Goal: Feedback & Contribution: Contribute content

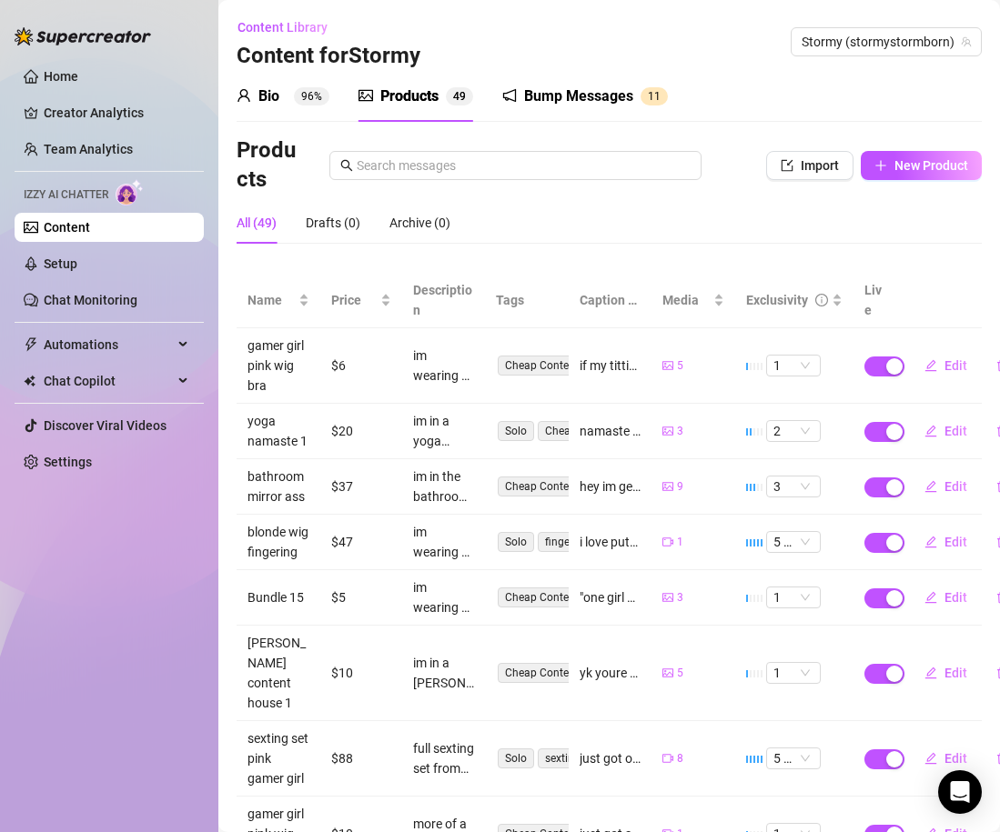
click at [131, 59] on ul "Home Creator Analytics Team Analytics Izzy AI Chatter Content Setup Chat Monito…" at bounding box center [109, 269] width 189 height 429
click at [78, 79] on link "Home" at bounding box center [61, 76] width 35 height 15
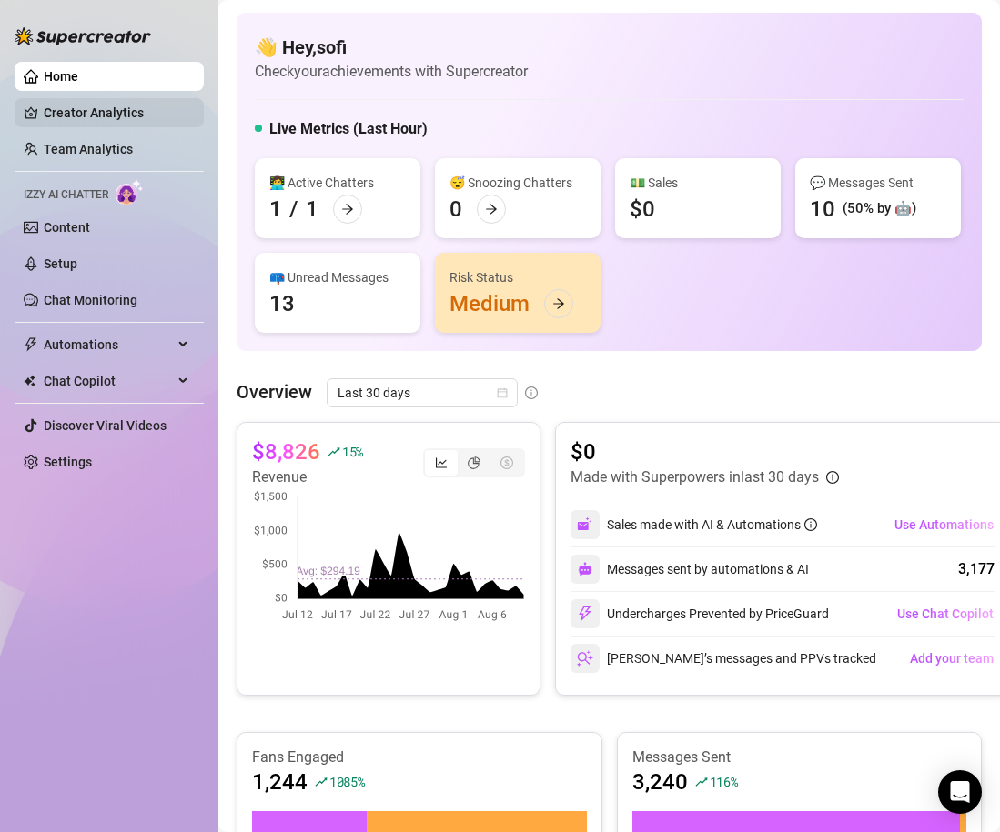
click at [152, 120] on link "Creator Analytics" at bounding box center [117, 112] width 146 height 29
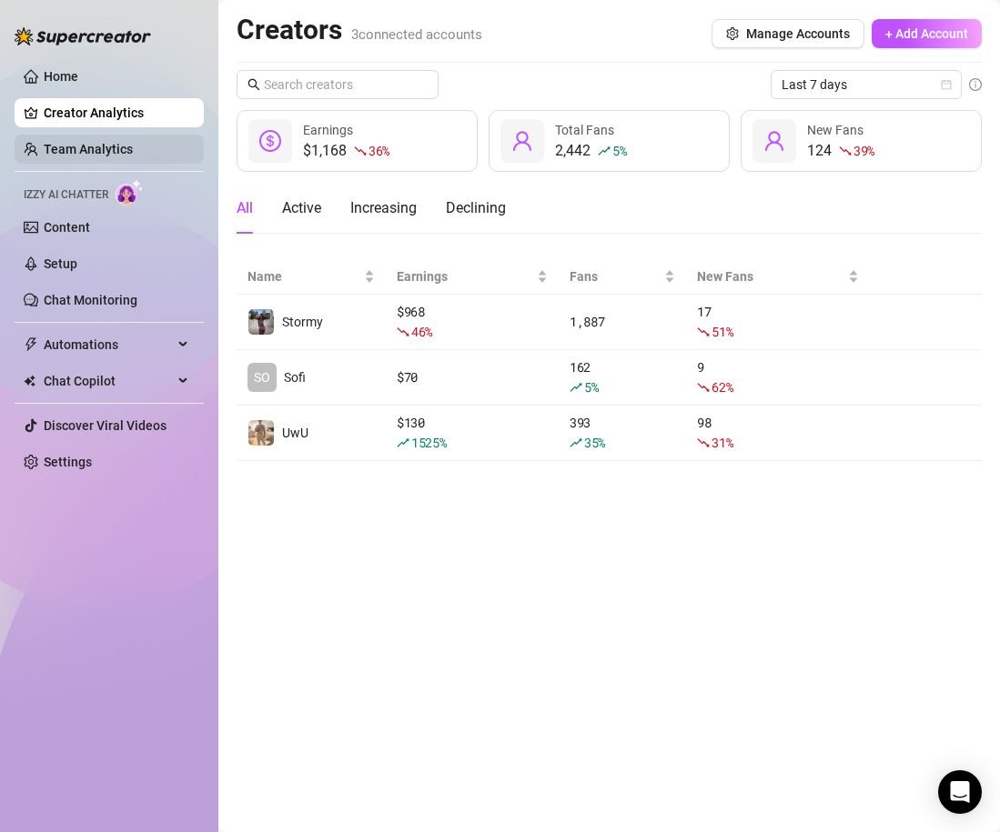
click at [133, 149] on link "Team Analytics" at bounding box center [88, 149] width 89 height 15
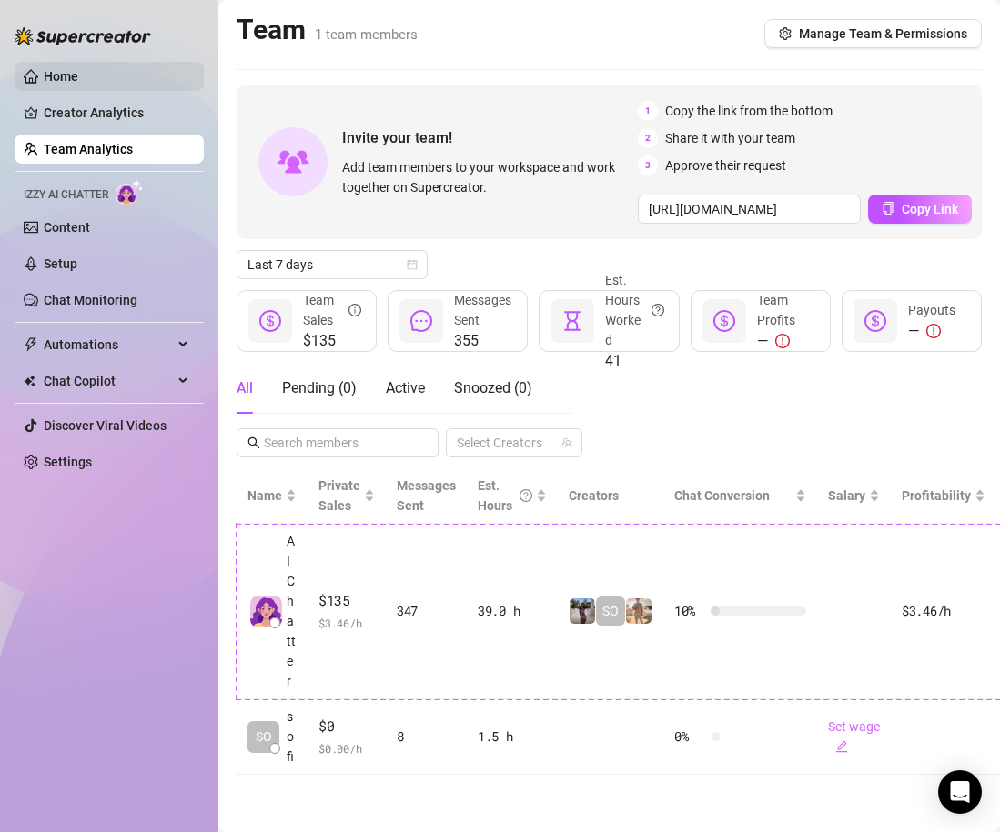
click at [78, 80] on link "Home" at bounding box center [61, 76] width 35 height 15
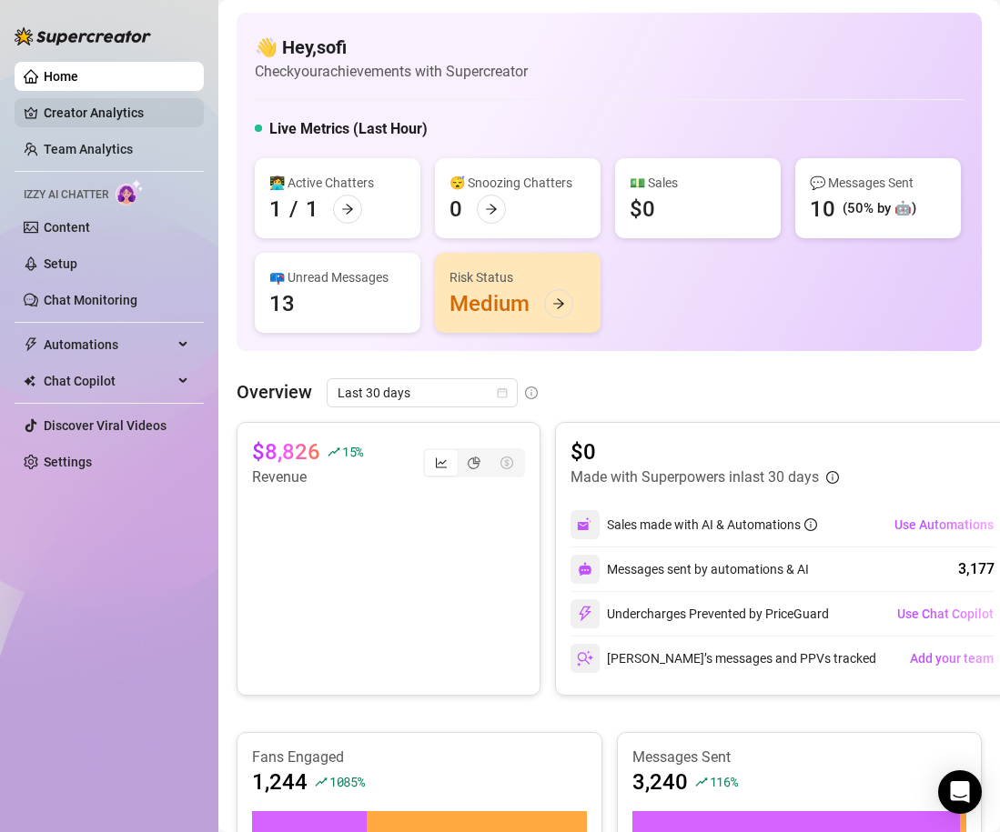
click at [91, 111] on link "Creator Analytics" at bounding box center [117, 112] width 146 height 29
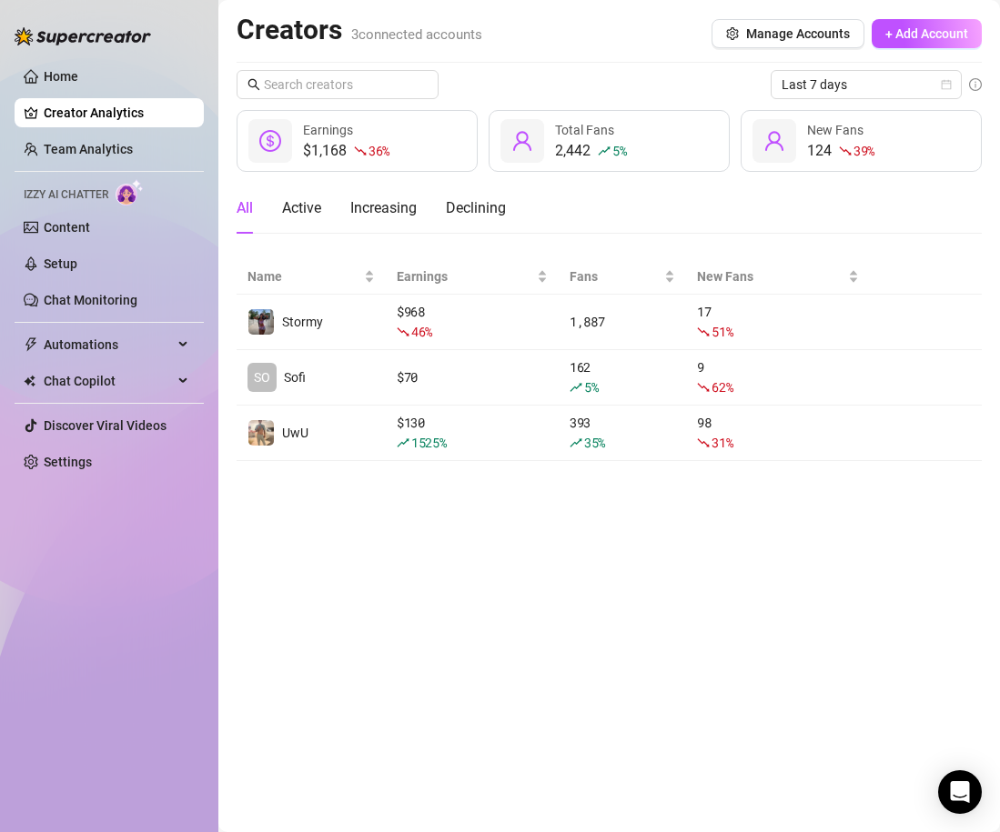
click at [139, 133] on ul "Home Creator Analytics Team Analytics Izzy AI Chatter Content Setup Chat Monito…" at bounding box center [109, 269] width 189 height 429
click at [133, 142] on link "Team Analytics" at bounding box center [88, 149] width 89 height 15
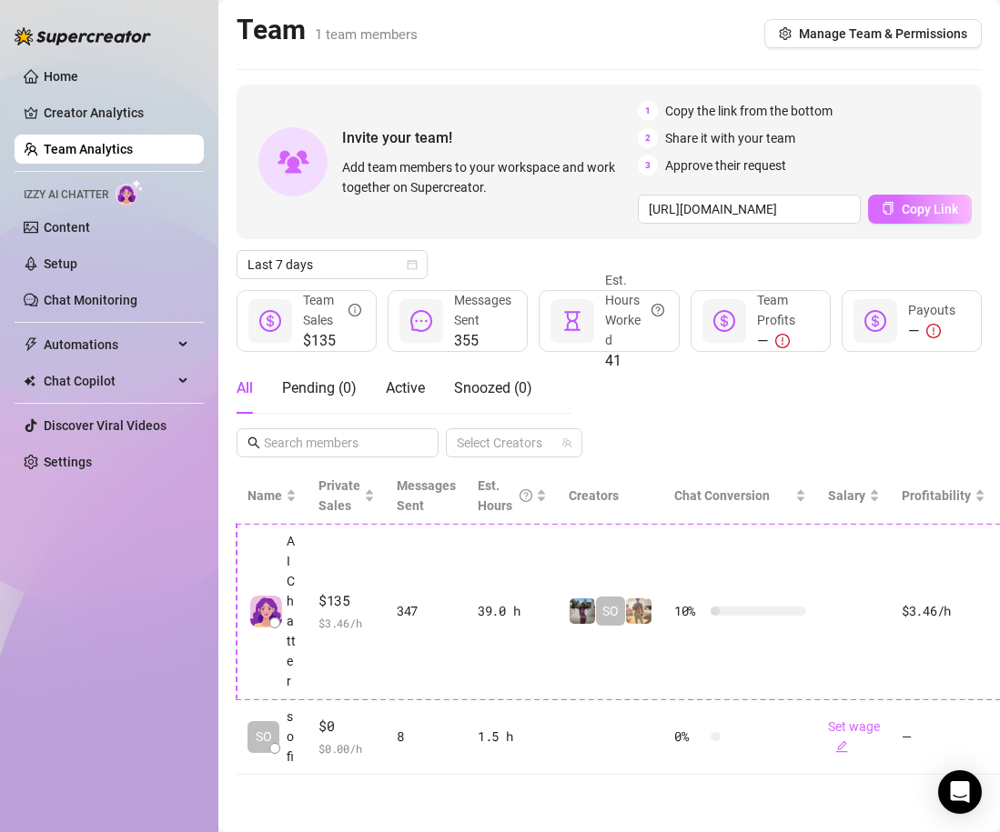
click at [915, 212] on span "Copy Link" at bounding box center [930, 209] width 56 height 15
click at [910, 211] on span "Copy Link" at bounding box center [930, 209] width 56 height 15
click at [926, 202] on span "Copy Link" at bounding box center [930, 209] width 56 height 15
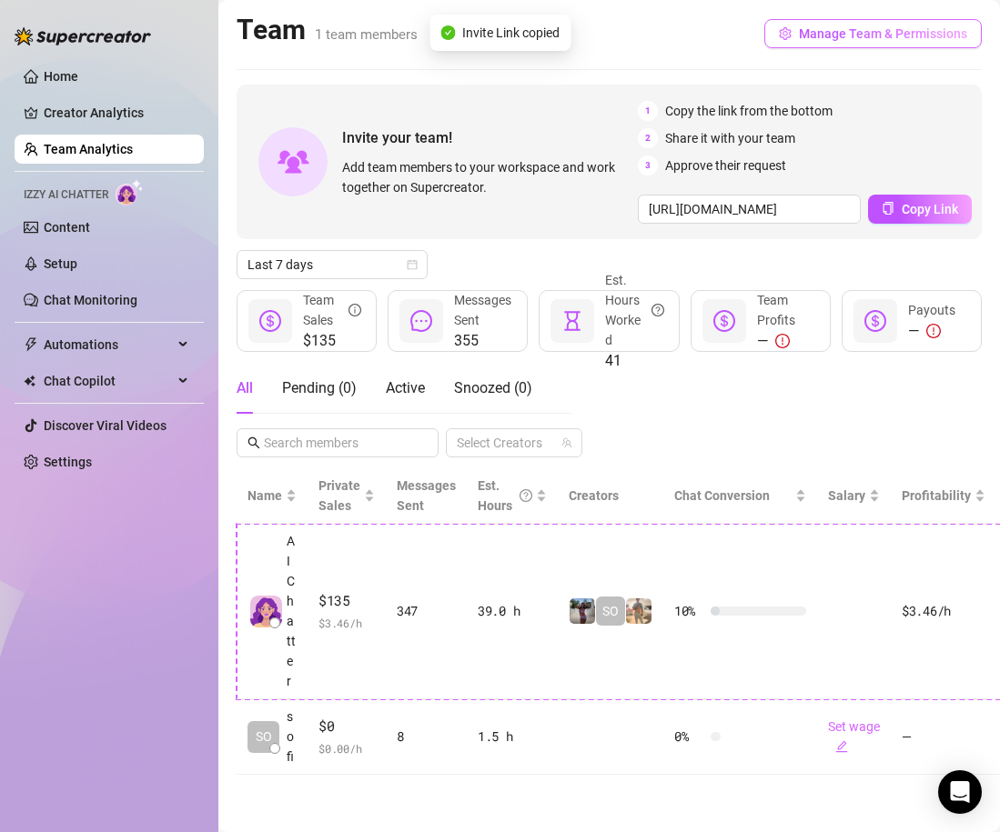
click at [875, 35] on span "Manage Team & Permissions" at bounding box center [883, 33] width 168 height 15
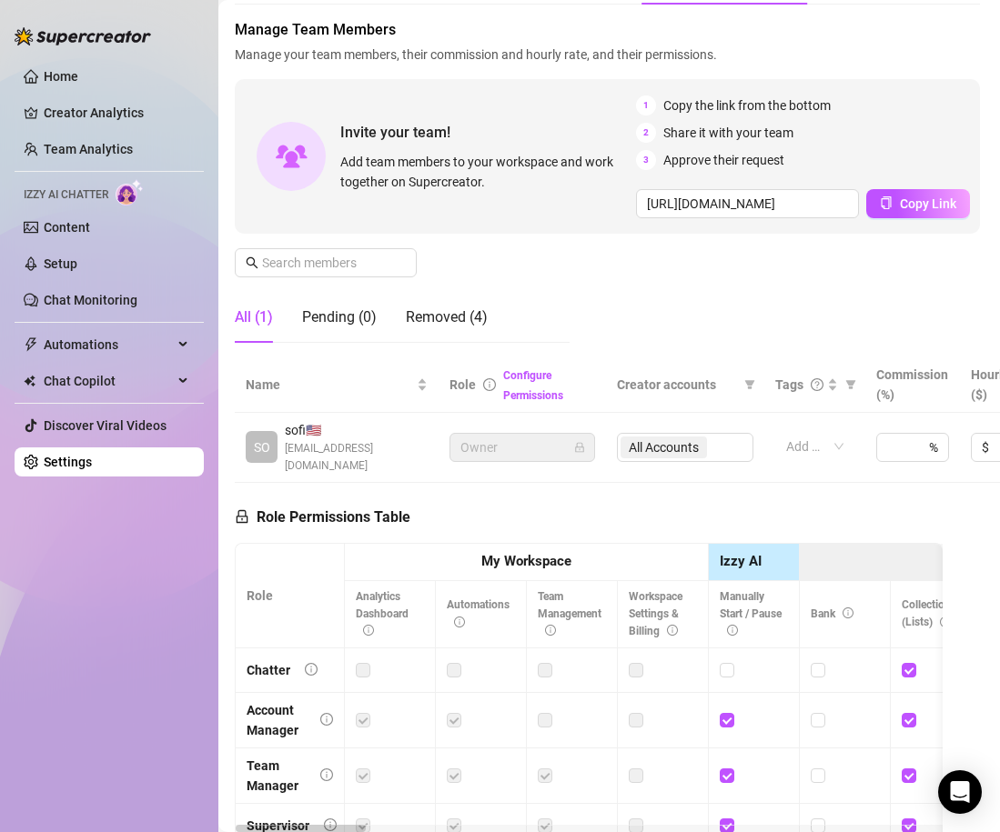
scroll to position [54, 2]
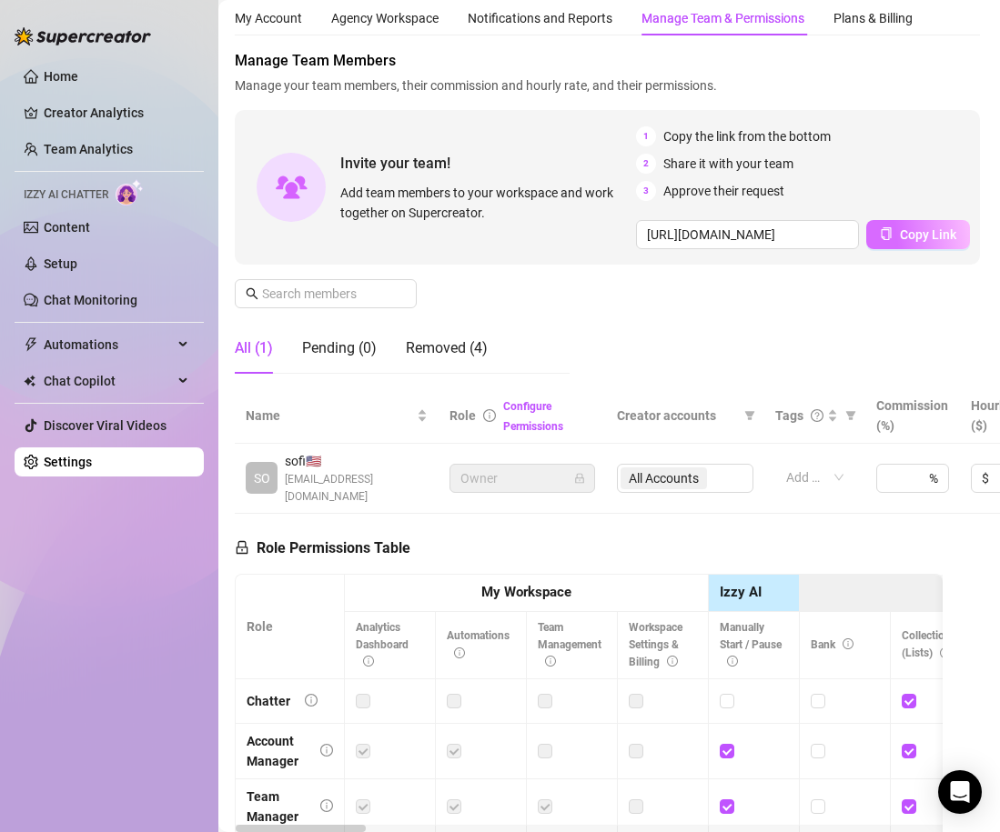
click at [946, 234] on span "Copy Link" at bounding box center [928, 234] width 56 height 15
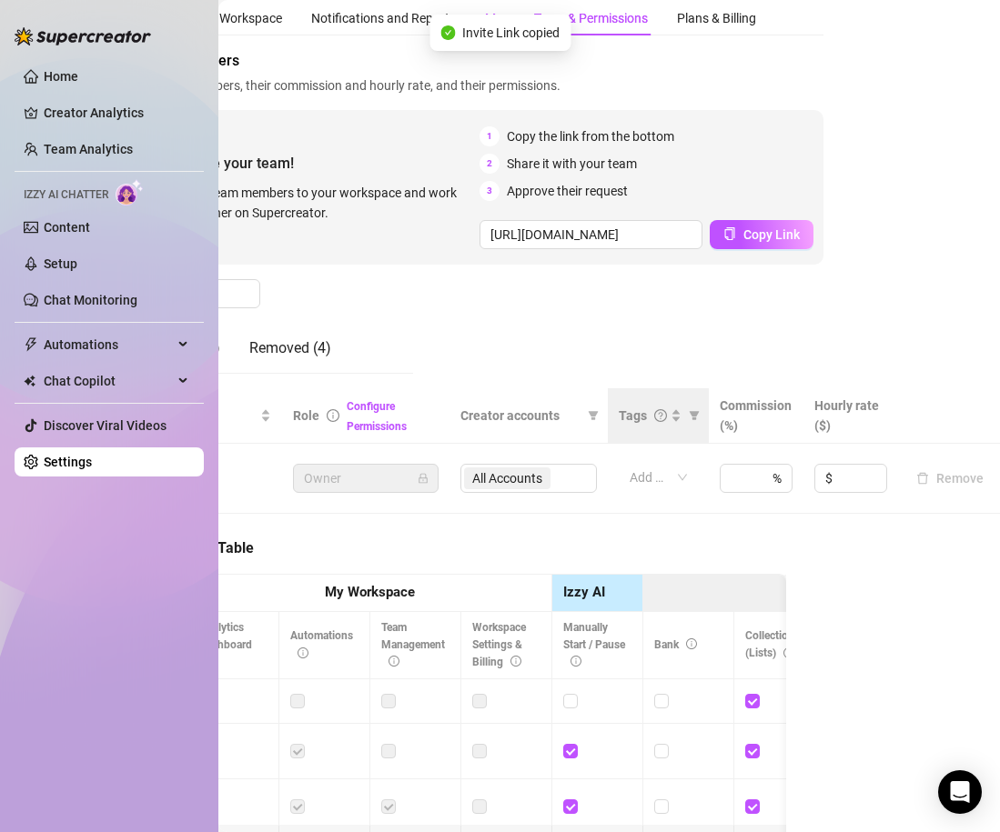
scroll to position [54, 0]
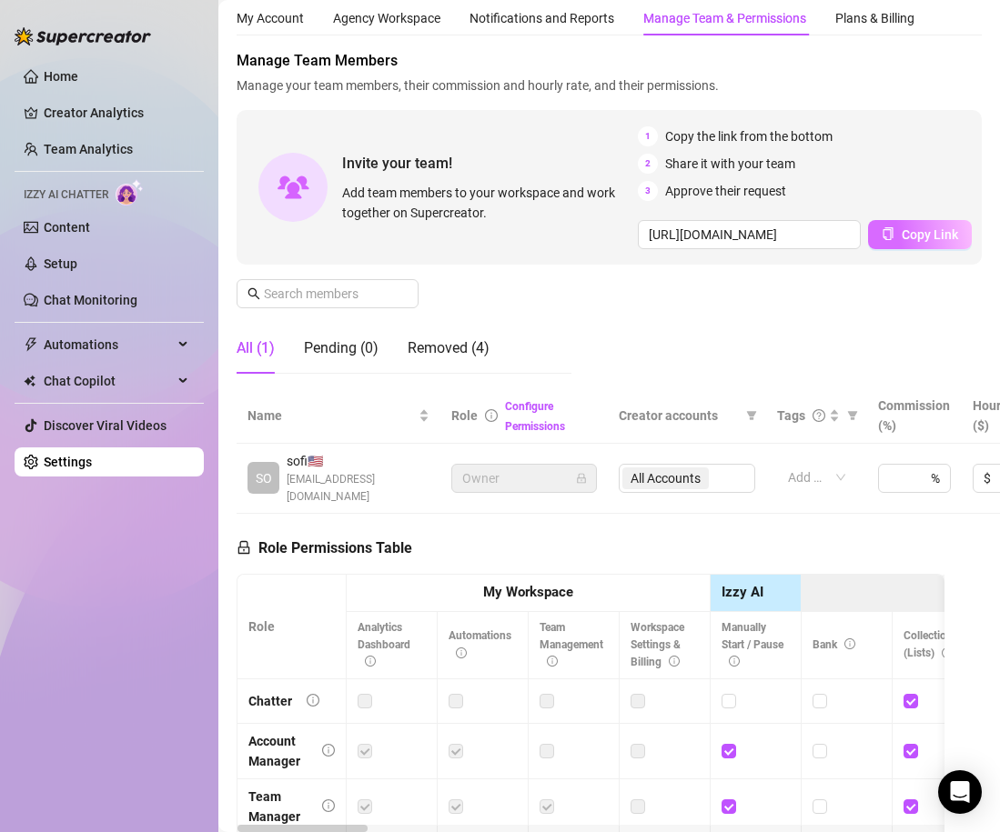
click at [892, 233] on button "Copy Link" at bounding box center [920, 234] width 104 height 29
click at [908, 230] on span "Copy Link" at bounding box center [930, 234] width 56 height 15
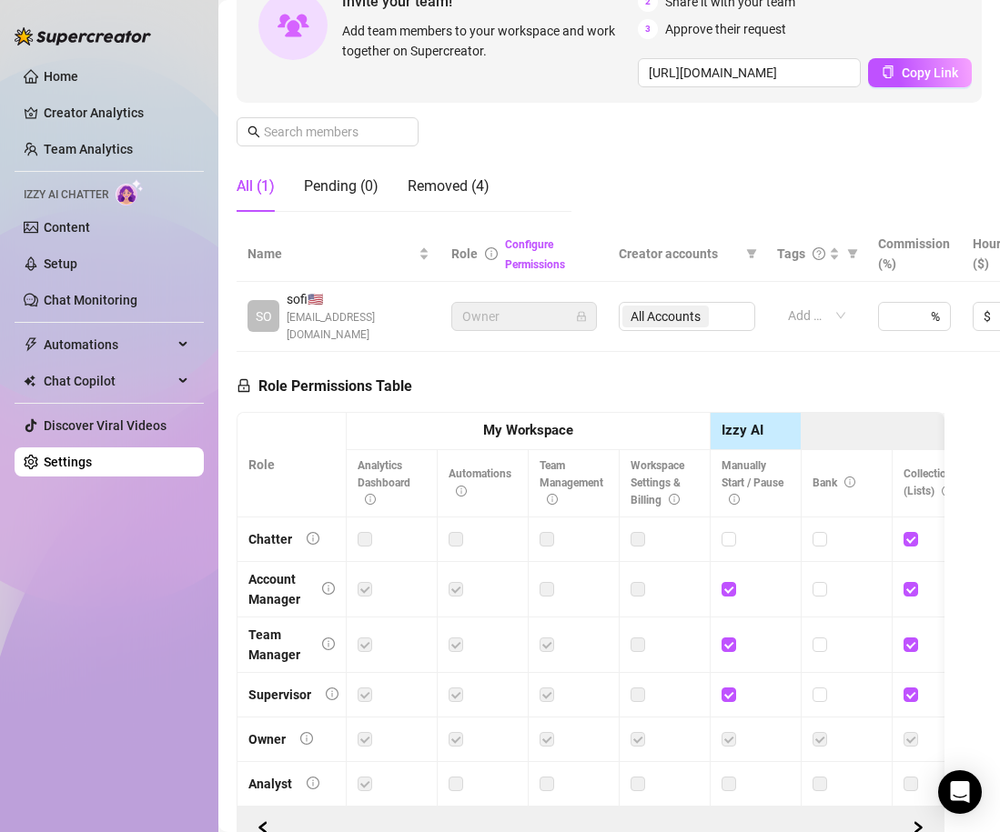
scroll to position [174, 0]
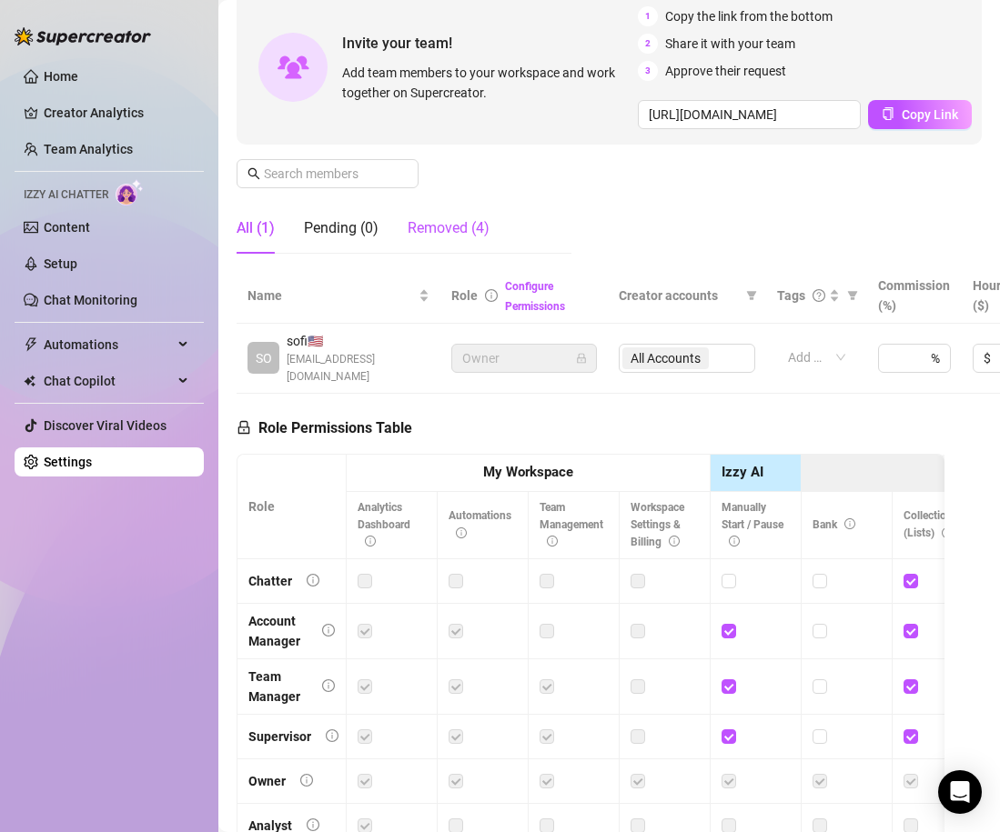
click at [454, 226] on div "Removed (4)" at bounding box center [449, 228] width 82 height 22
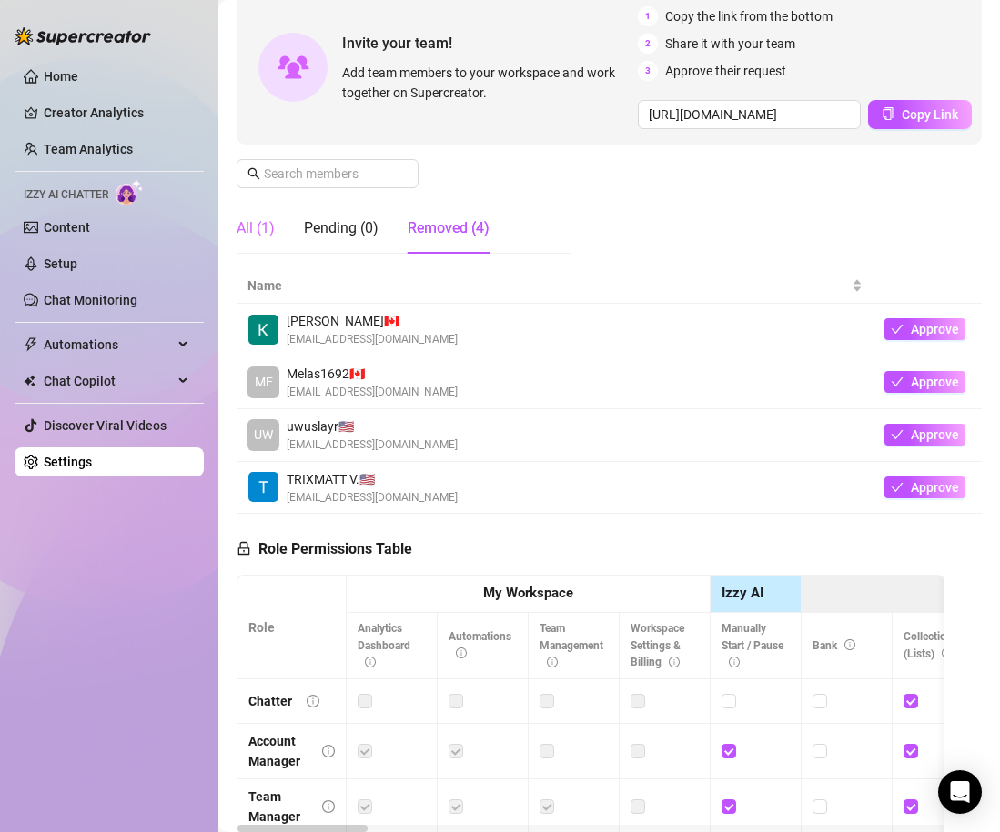
click at [244, 216] on div "All (1)" at bounding box center [256, 228] width 38 height 51
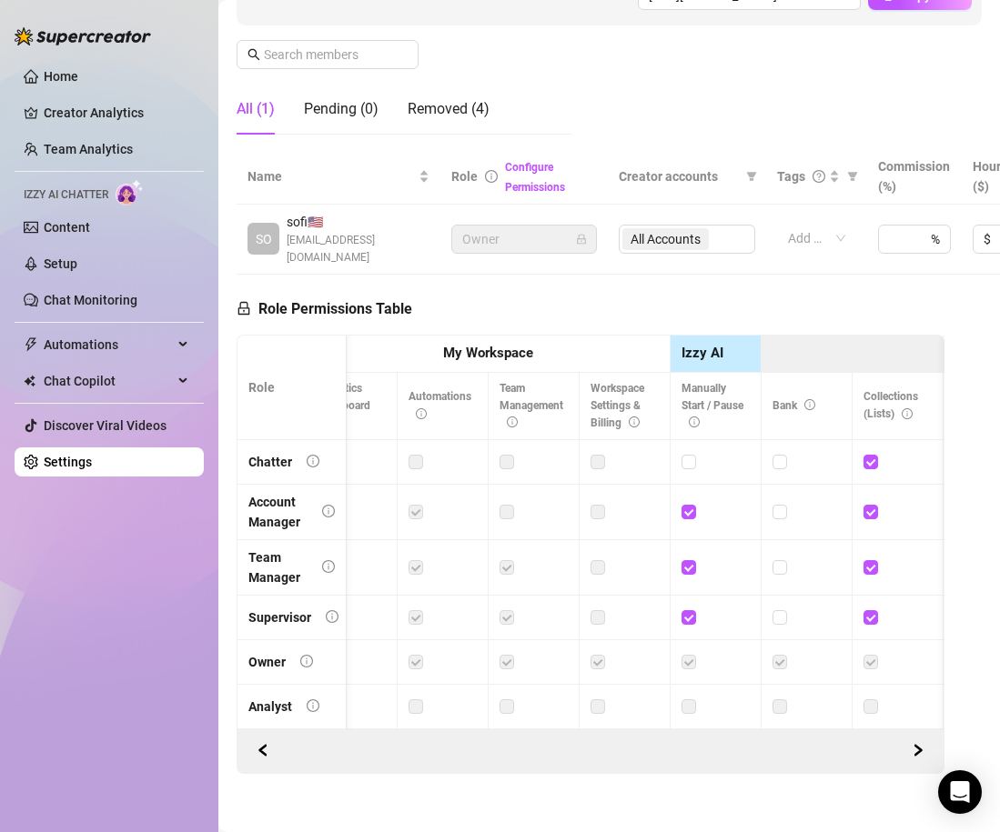
scroll to position [0, 0]
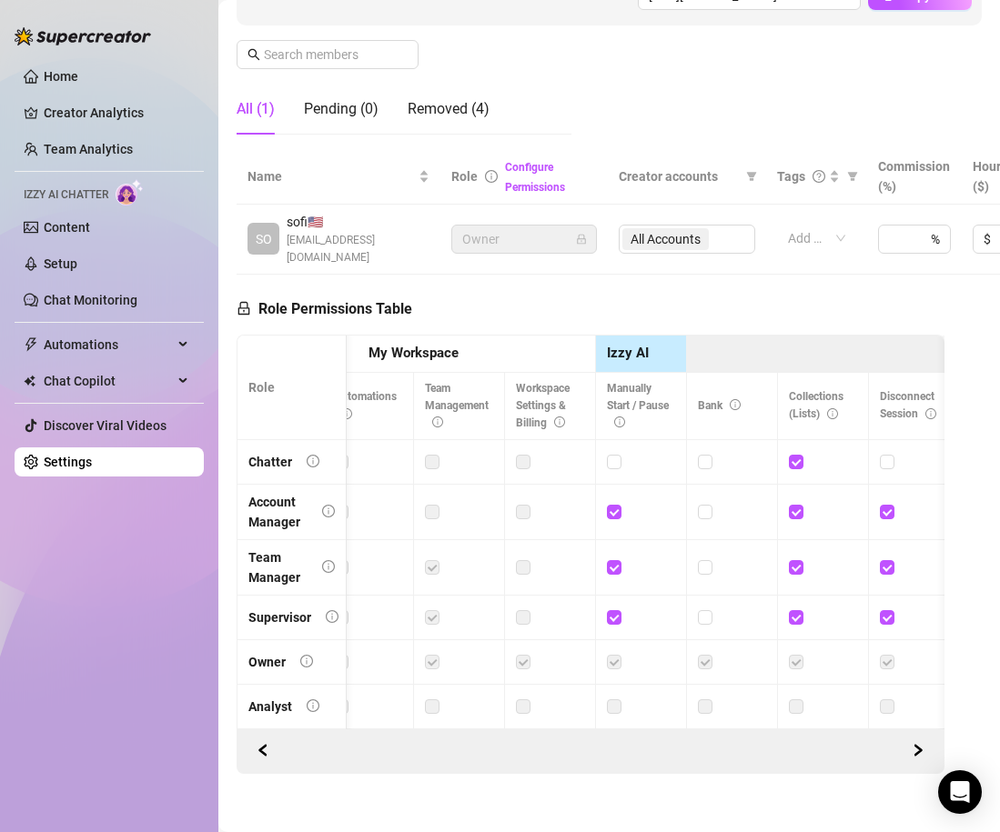
click at [521, 502] on label at bounding box center [523, 512] width 15 height 20
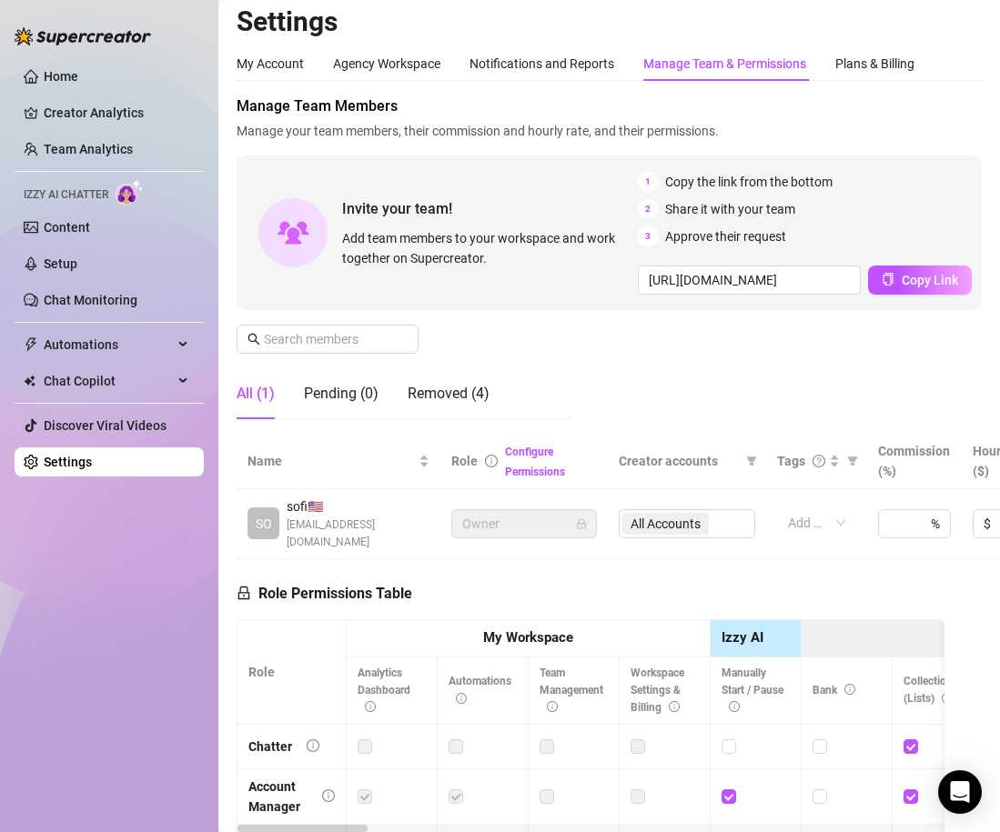
click at [152, 246] on ul "Home Creator Analytics Team Analytics Izzy AI Chatter Content Setup Chat Monito…" at bounding box center [109, 269] width 189 height 429
click at [149, 245] on ul "Home Creator Analytics Team Analytics Izzy AI Chatter Content Setup Chat Monito…" at bounding box center [109, 269] width 189 height 429
click at [90, 235] on link "Content" at bounding box center [67, 227] width 46 height 15
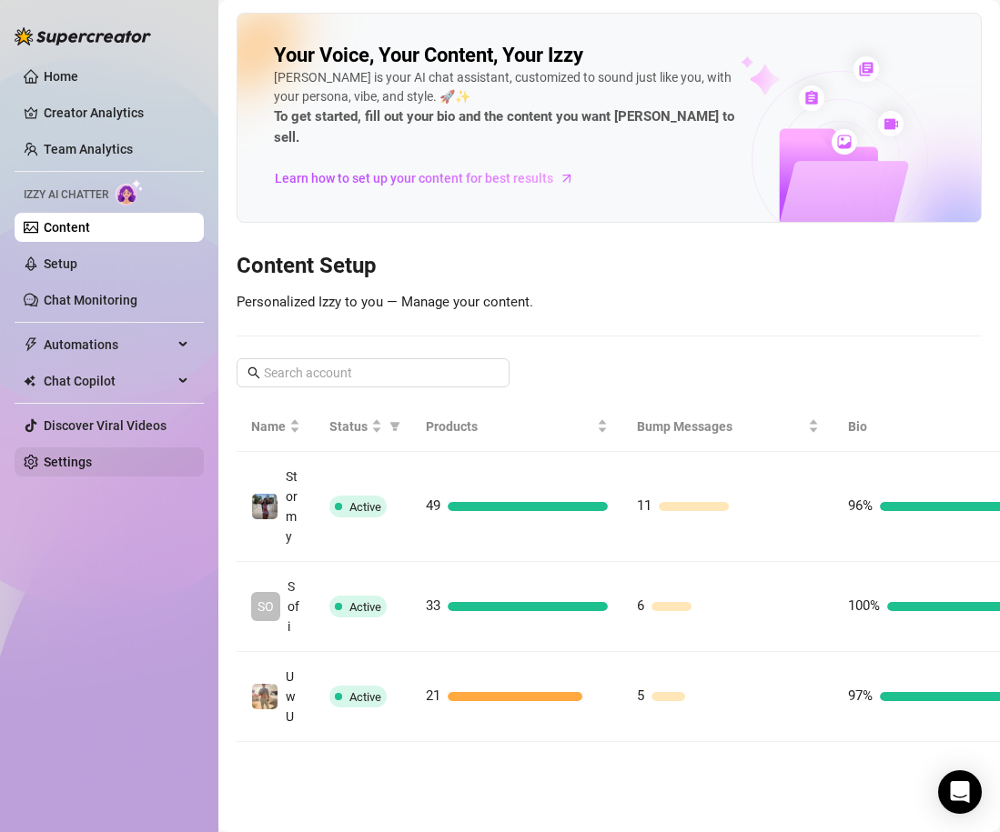
click at [92, 462] on link "Settings" at bounding box center [68, 462] width 48 height 15
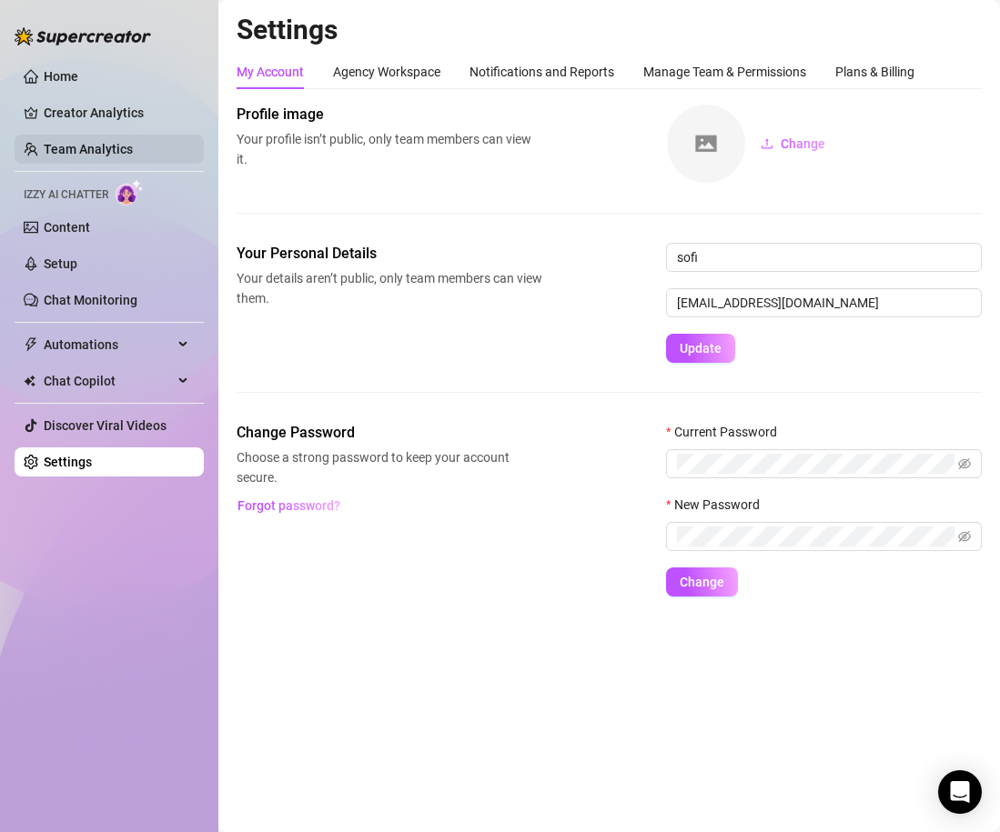
click at [133, 142] on link "Team Analytics" at bounding box center [88, 149] width 89 height 15
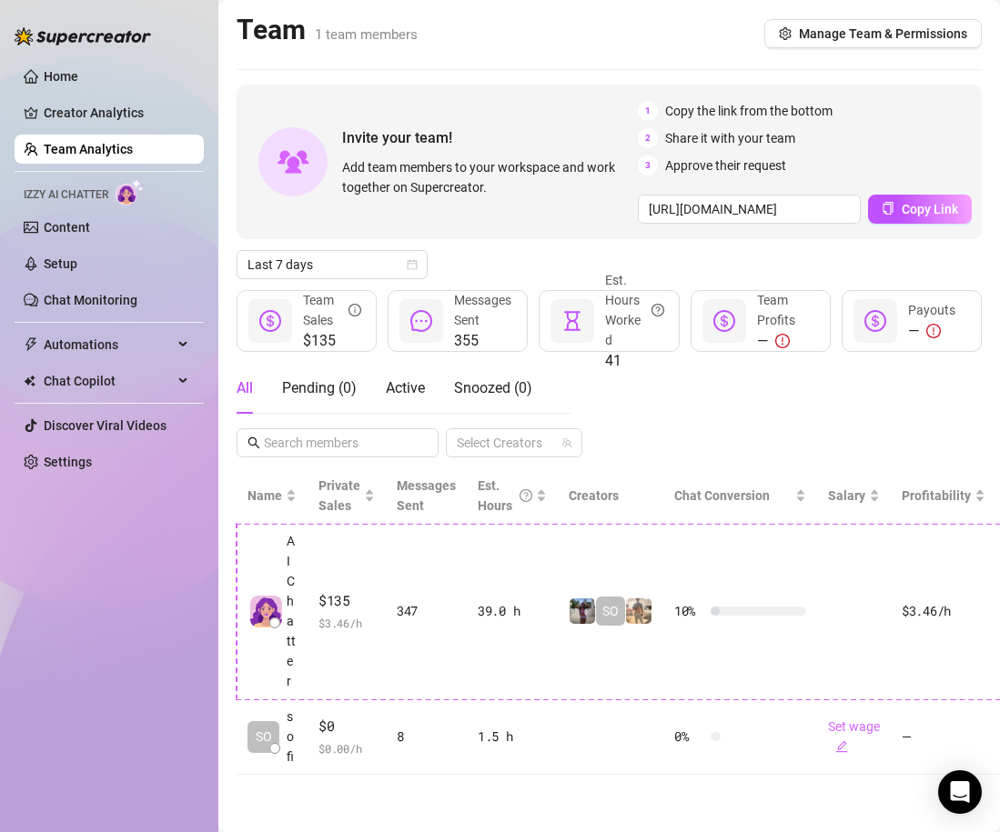
click at [939, 73] on main "Team 1 team members Manage Team & Permissions Invite your team! Add team member…" at bounding box center [609, 416] width 782 height 832
click at [865, 34] on span "Manage Team & Permissions" at bounding box center [883, 33] width 168 height 15
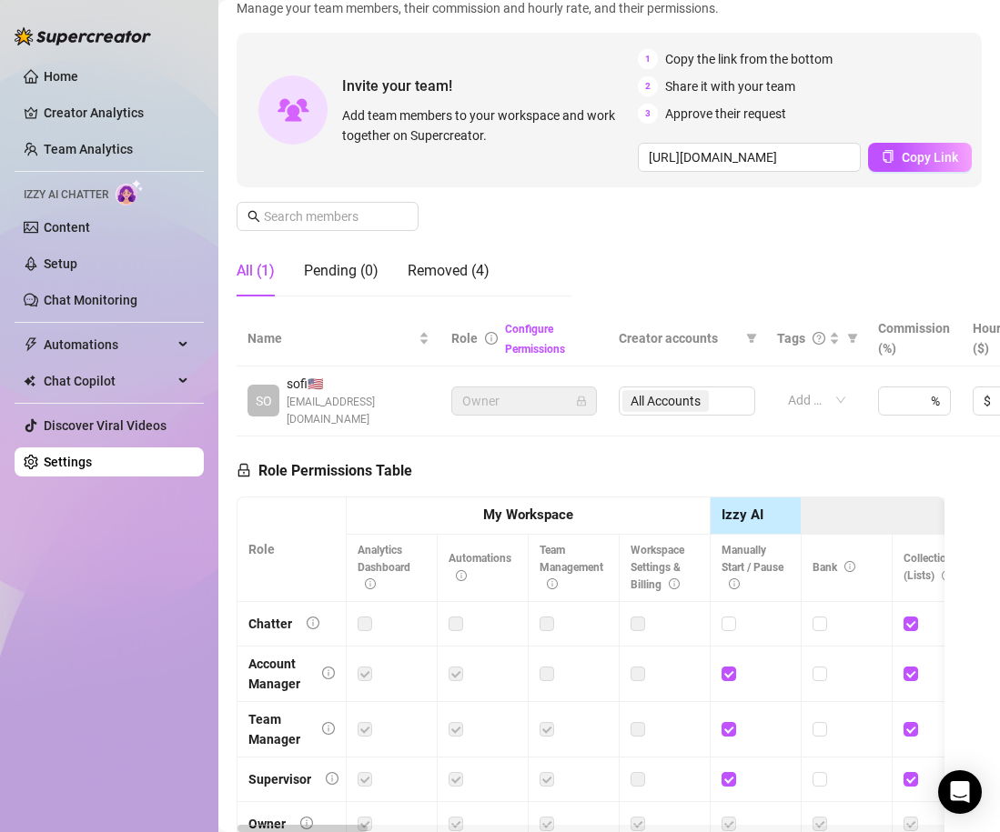
click at [490, 279] on div "All (1) Pending (0) Removed (4)" at bounding box center [404, 271] width 335 height 51
click at [479, 272] on div "Removed (4)" at bounding box center [449, 271] width 82 height 22
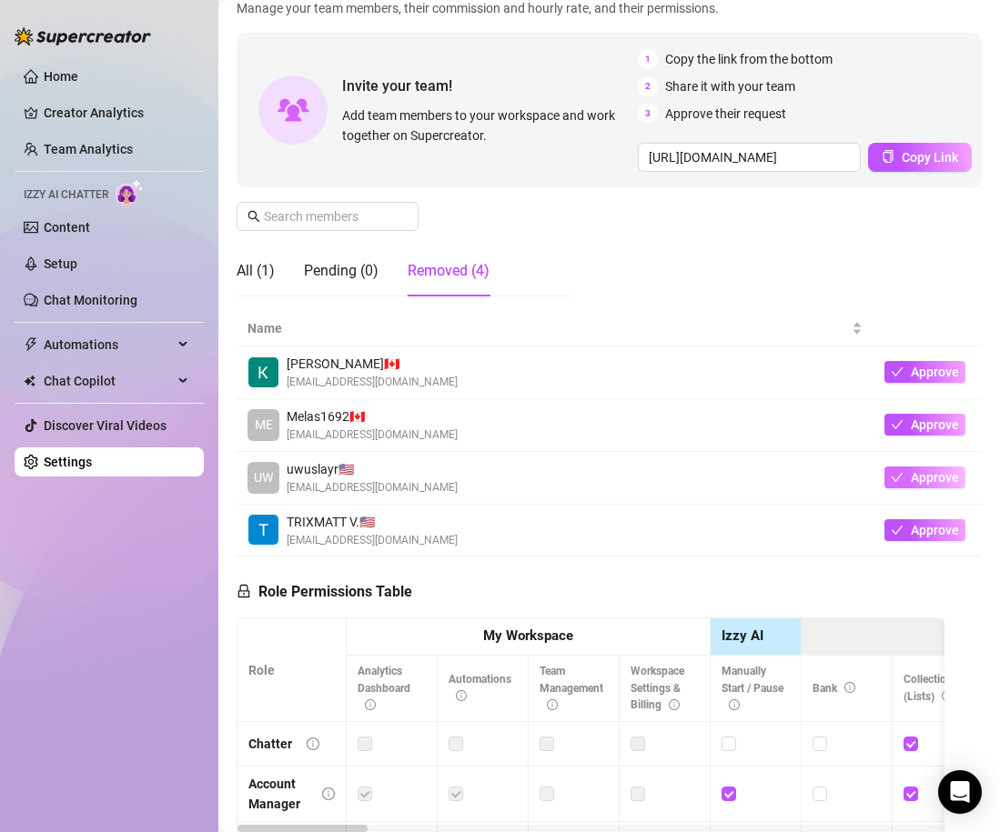
click at [903, 474] on icon "check" at bounding box center [897, 477] width 13 height 13
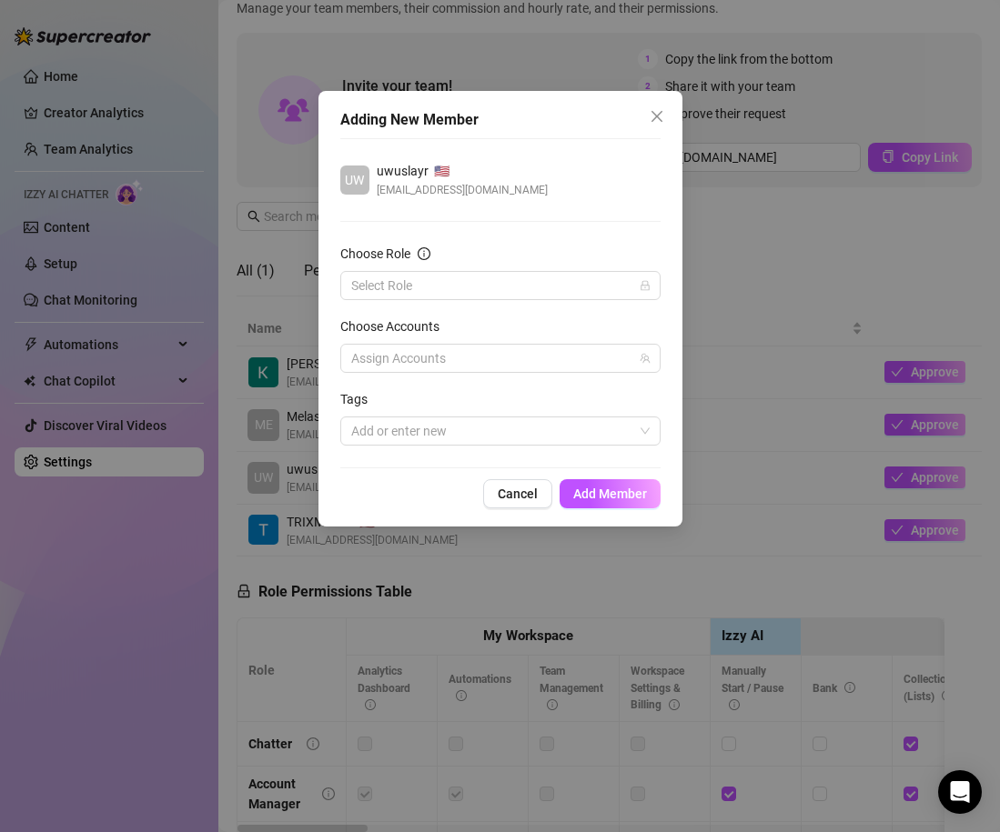
click at [532, 302] on form "Choose Role Select Role Choose Accounts Assign Accounts Tags Add or enter new" at bounding box center [500, 345] width 320 height 202
click at [526, 297] on input "Choose Role" at bounding box center [492, 285] width 282 height 27
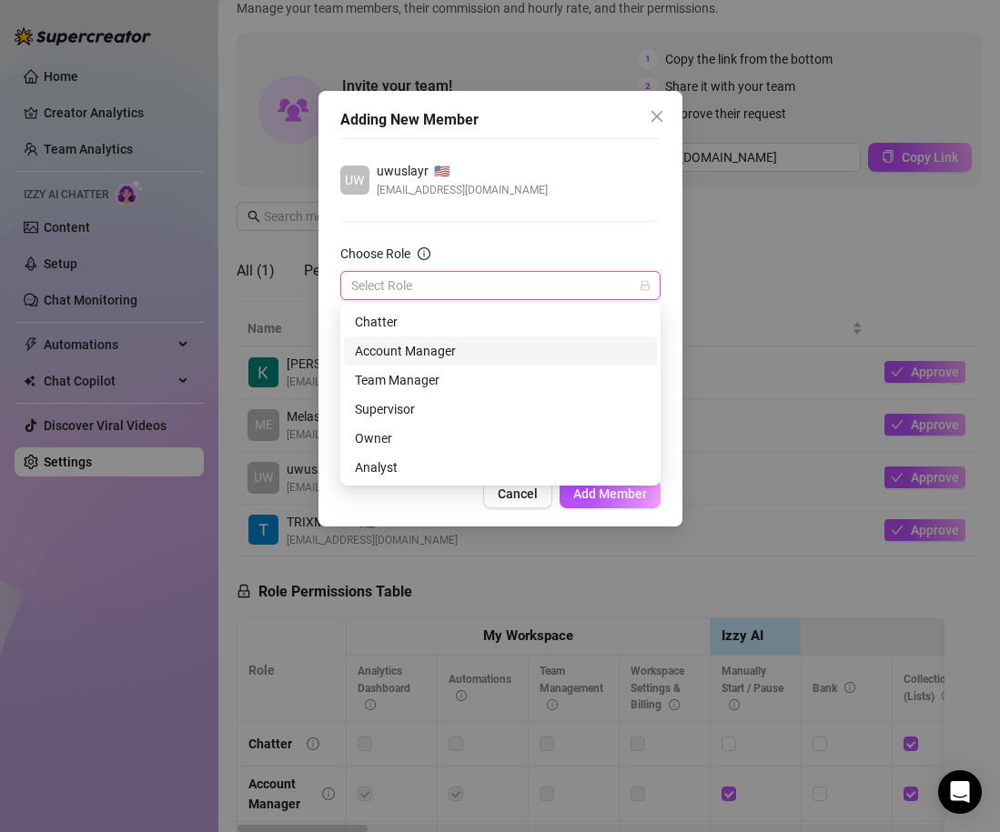
click at [499, 348] on div "Account Manager" at bounding box center [500, 351] width 291 height 20
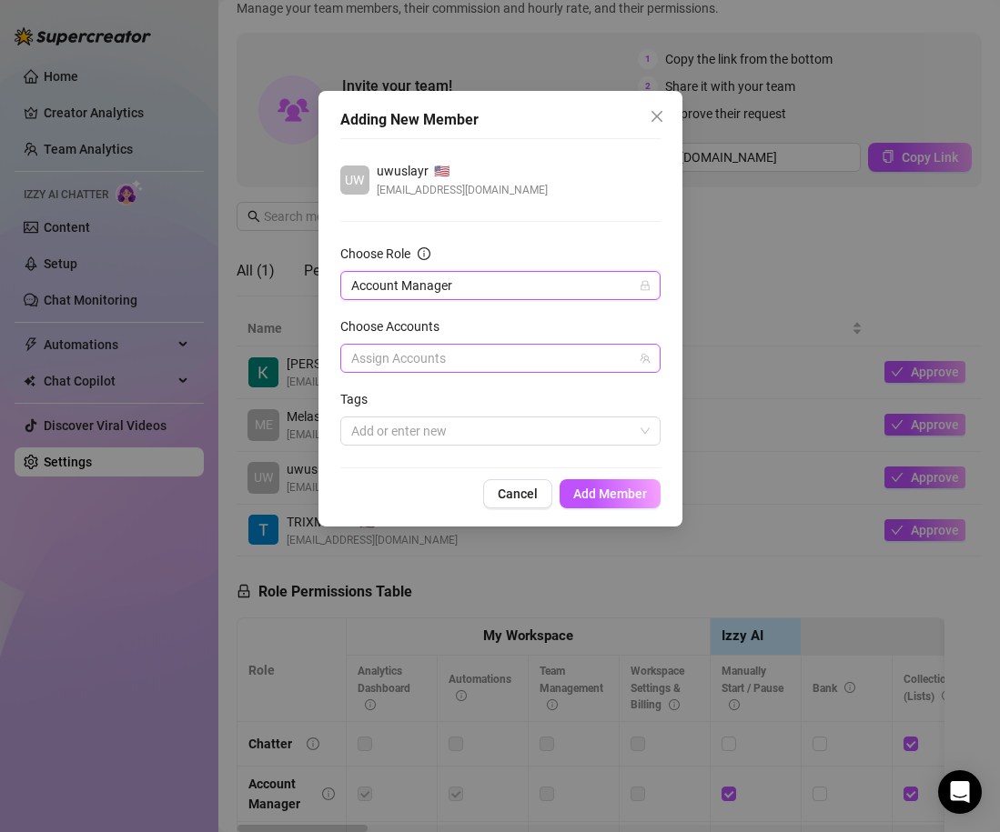
click at [483, 348] on div at bounding box center [491, 358] width 294 height 25
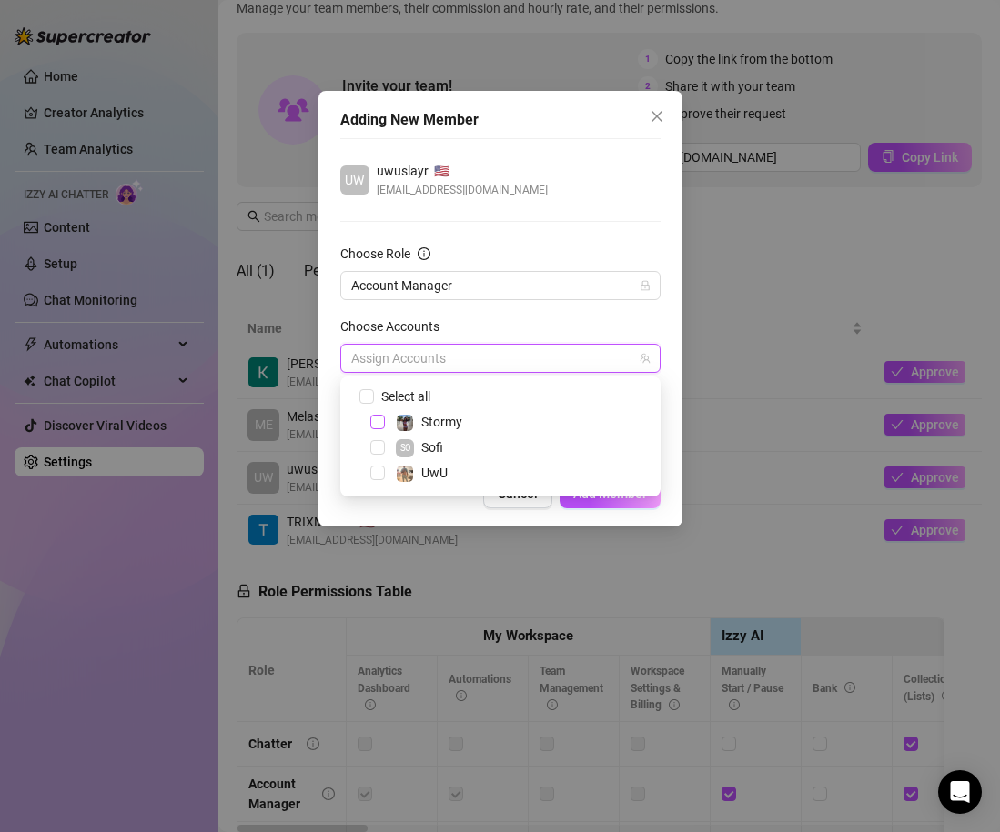
click at [377, 423] on span "Select tree node" at bounding box center [377, 422] width 15 height 15
click at [383, 418] on span "Select tree node" at bounding box center [377, 422] width 15 height 15
click at [379, 474] on span "Select tree node" at bounding box center [377, 473] width 15 height 15
click at [520, 328] on div "Choose Accounts" at bounding box center [500, 330] width 320 height 27
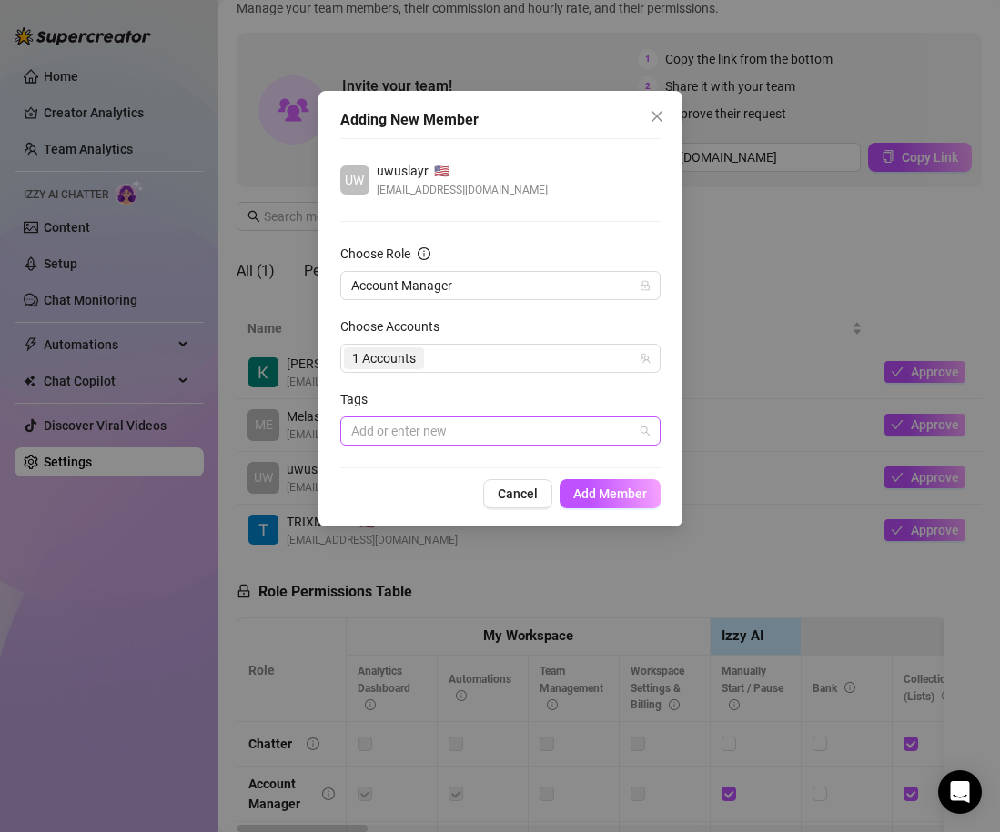
click at [530, 431] on div at bounding box center [491, 431] width 294 height 25
click at [495, 386] on form "Choose Role Account Manager Choose Accounts 1 Accounts Tags Add or enter new" at bounding box center [500, 345] width 320 height 202
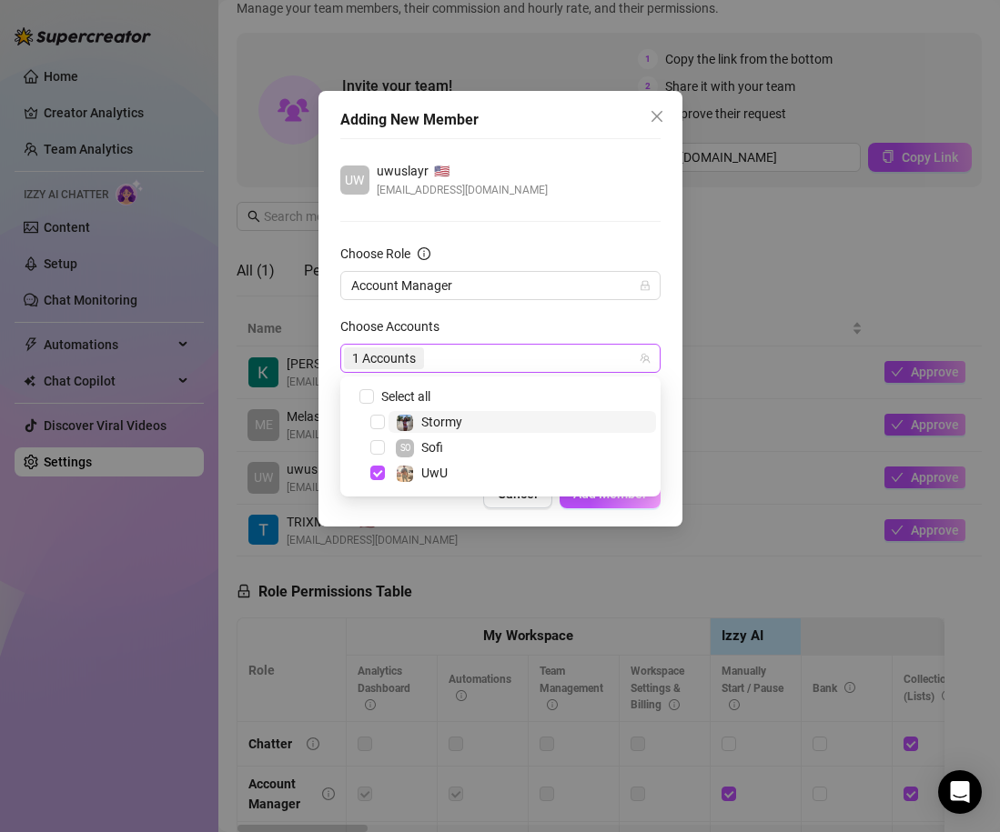
click at [482, 367] on div "1 Accounts" at bounding box center [491, 358] width 294 height 25
click at [489, 320] on div "Choose Accounts" at bounding box center [500, 330] width 320 height 27
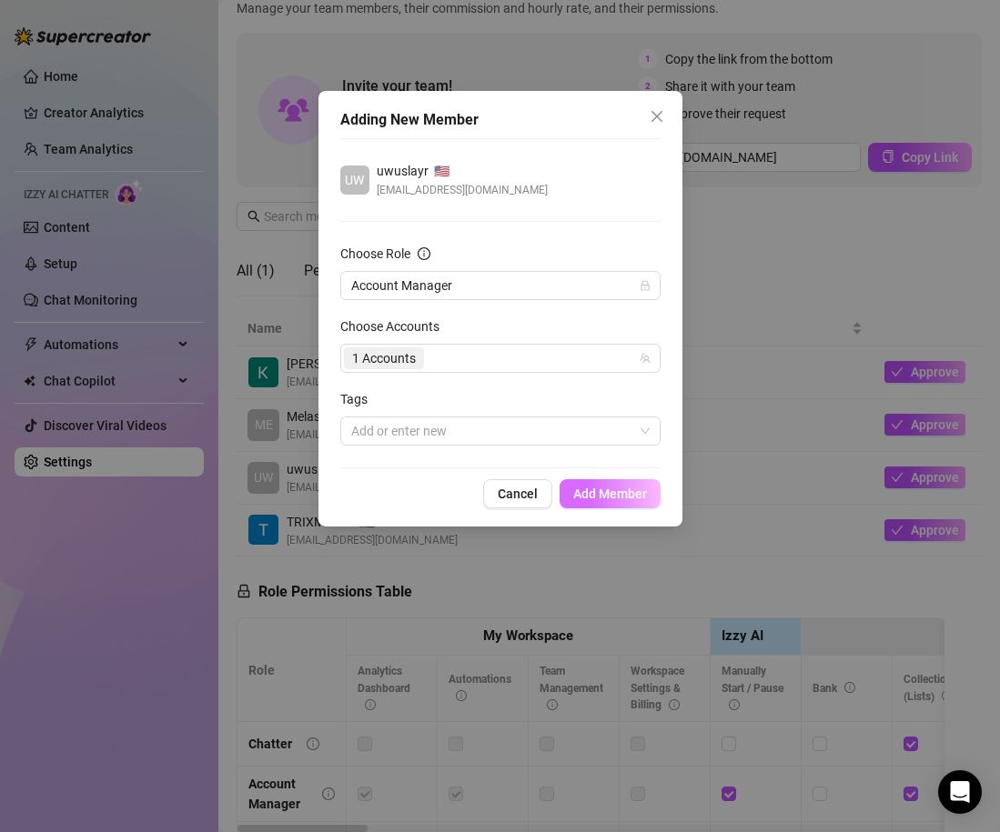
click at [616, 495] on span "Add Member" at bounding box center [610, 494] width 74 height 15
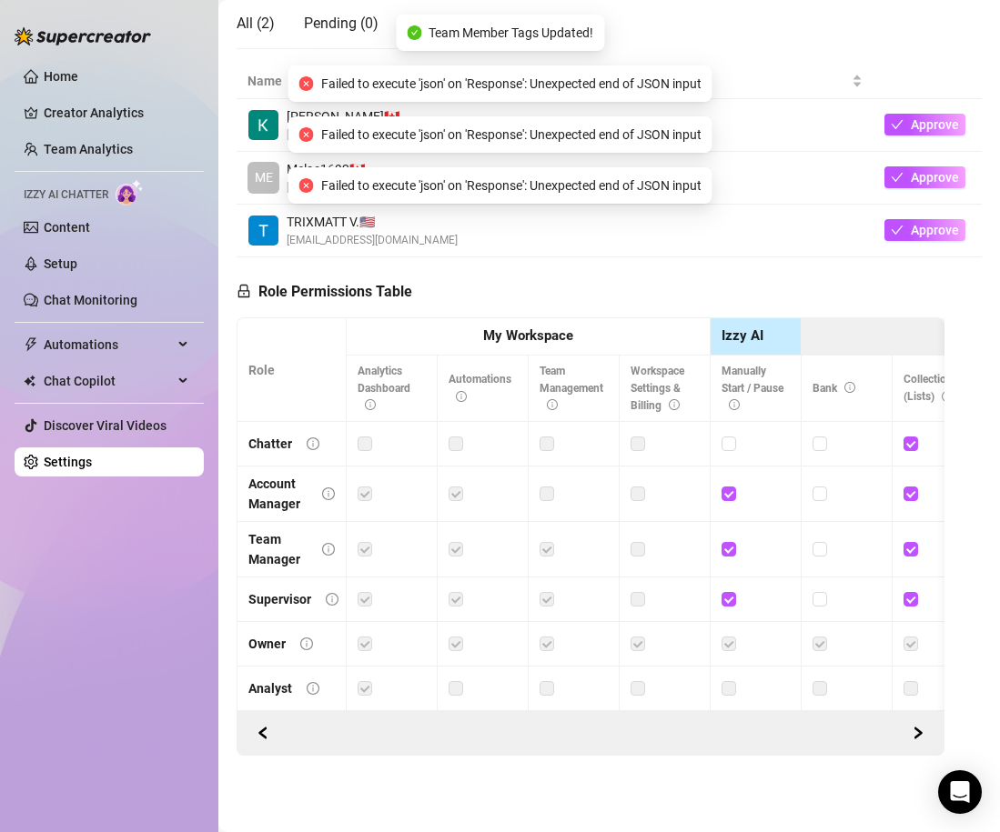
scroll to position [376, 1]
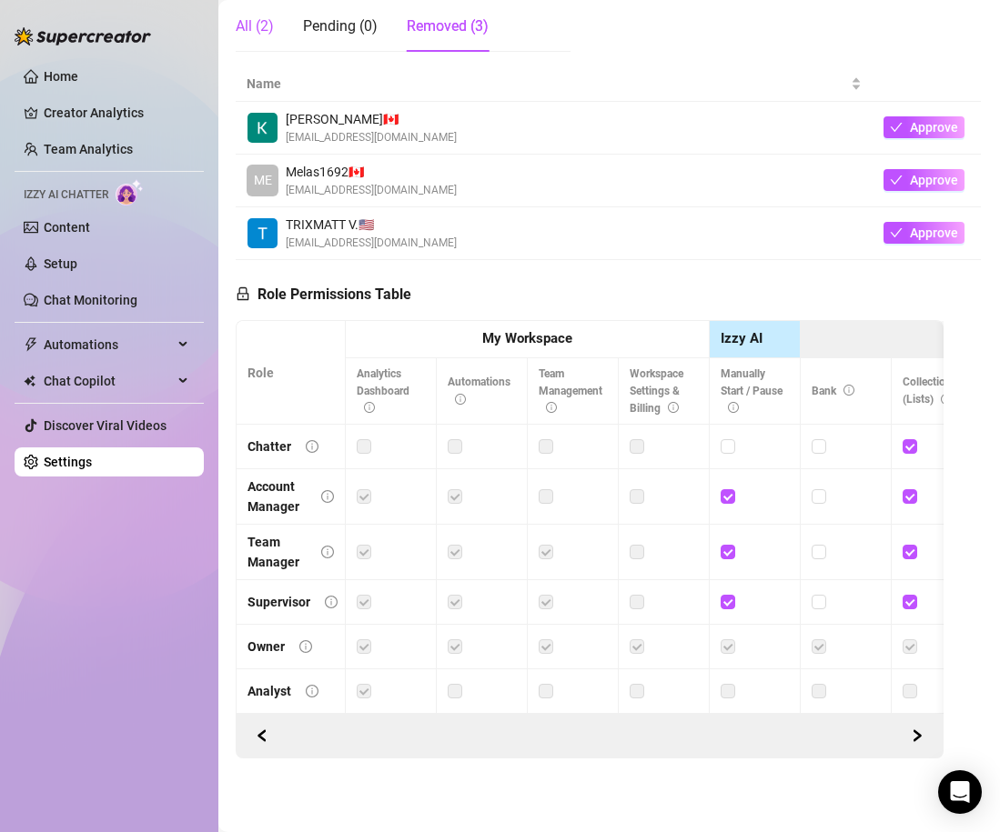
click at [261, 30] on div "All (2)" at bounding box center [255, 26] width 38 height 22
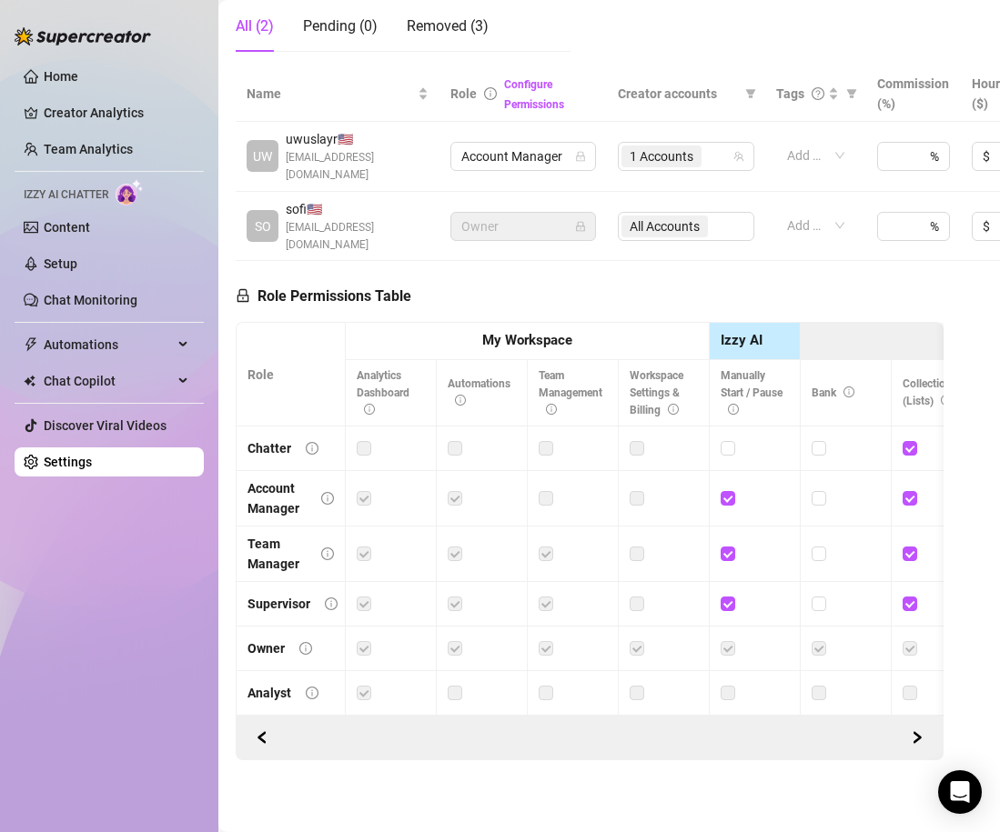
scroll to position [363, 1]
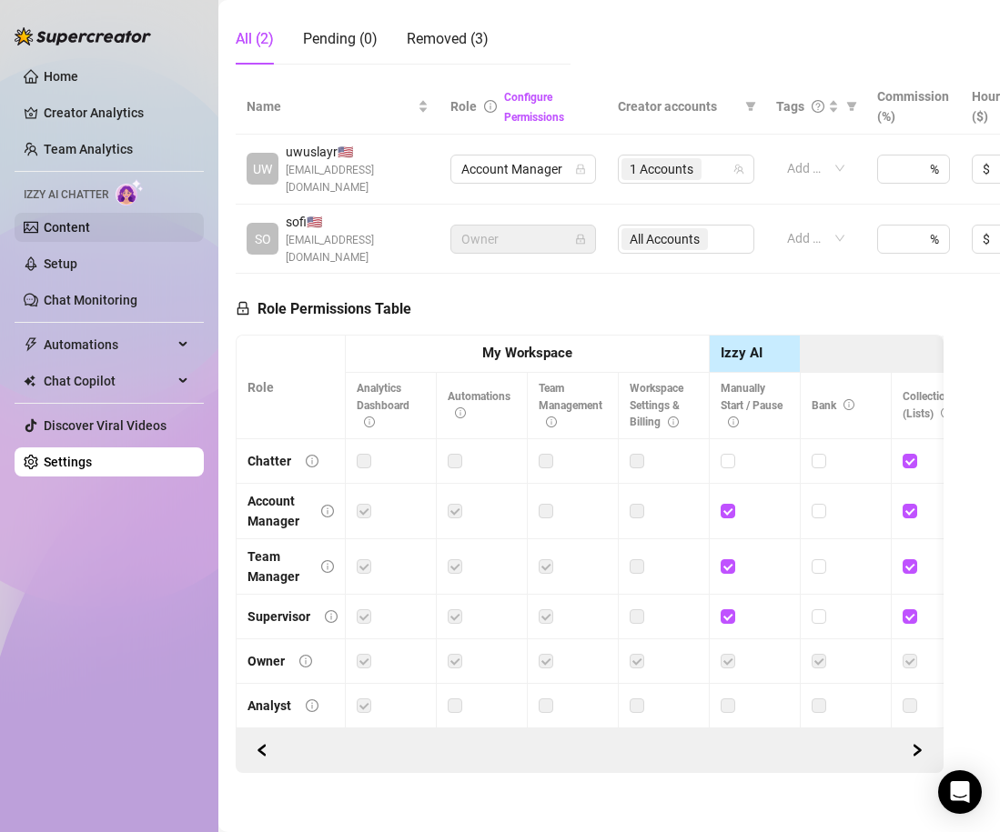
click at [90, 230] on link "Content" at bounding box center [67, 227] width 46 height 15
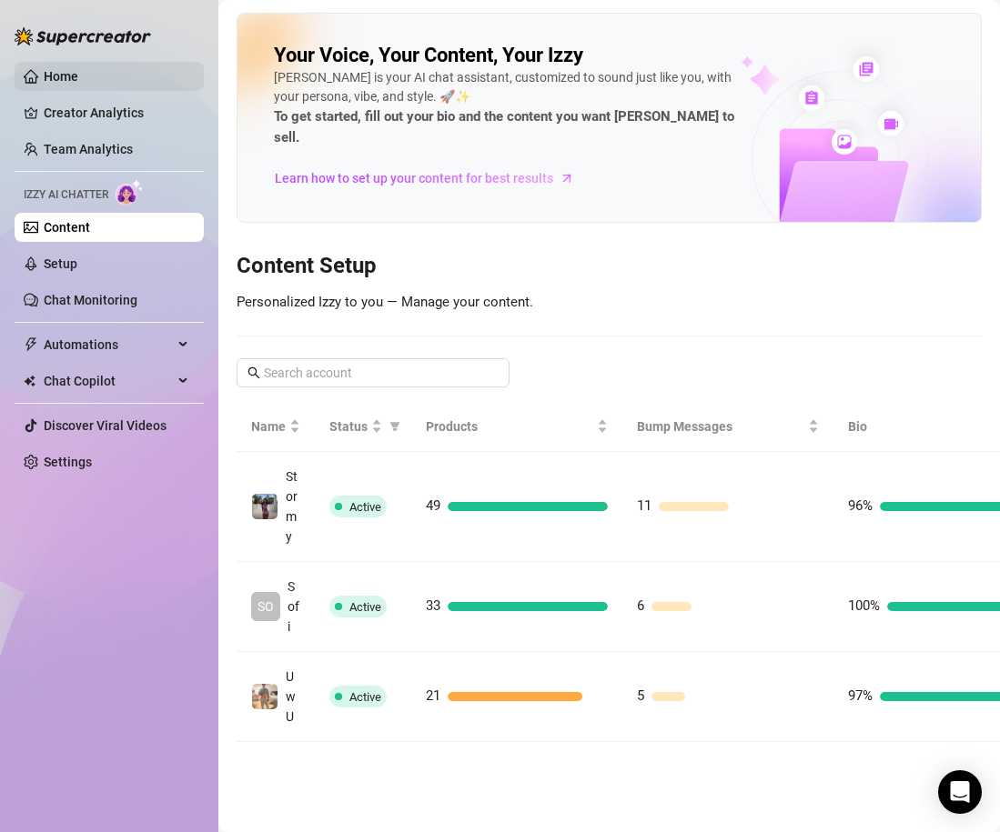
click at [52, 77] on link "Home" at bounding box center [61, 76] width 35 height 15
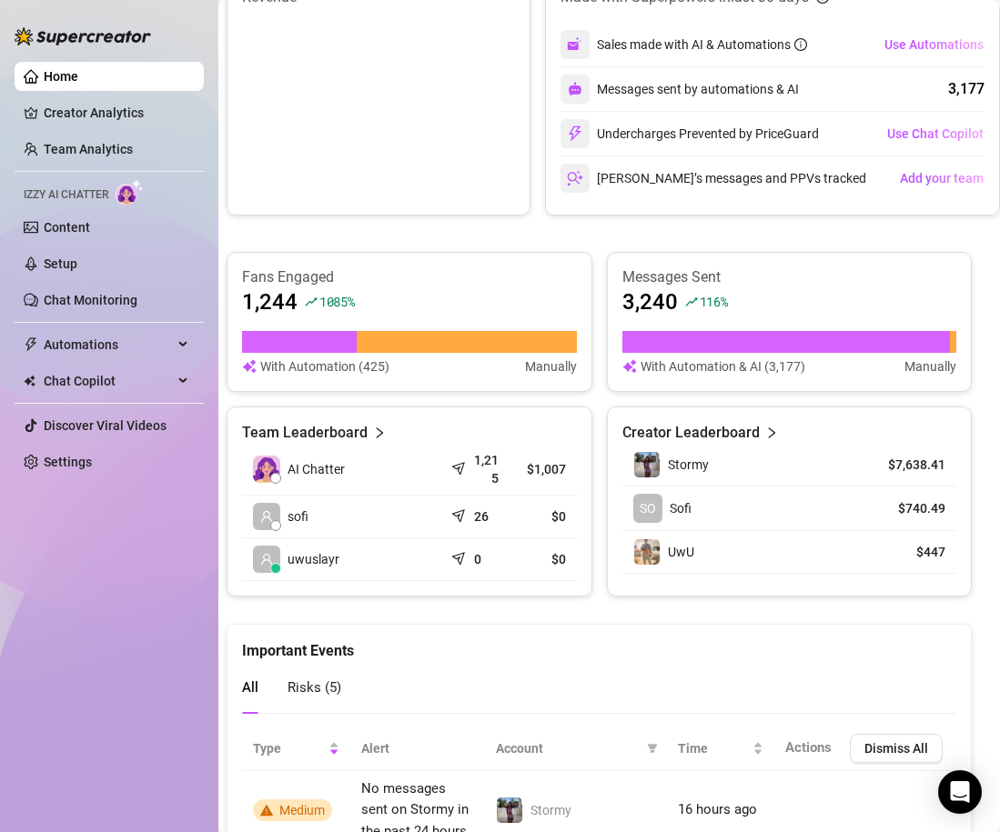
scroll to position [0, 10]
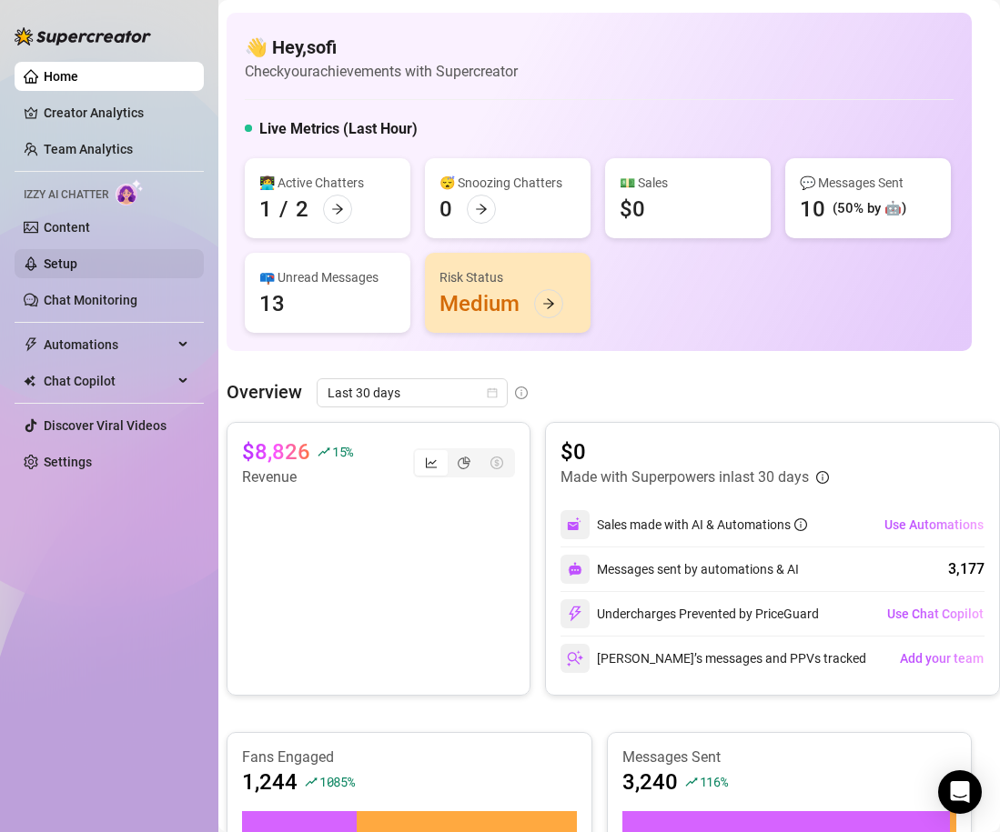
click at [77, 268] on link "Setup" at bounding box center [61, 264] width 34 height 15
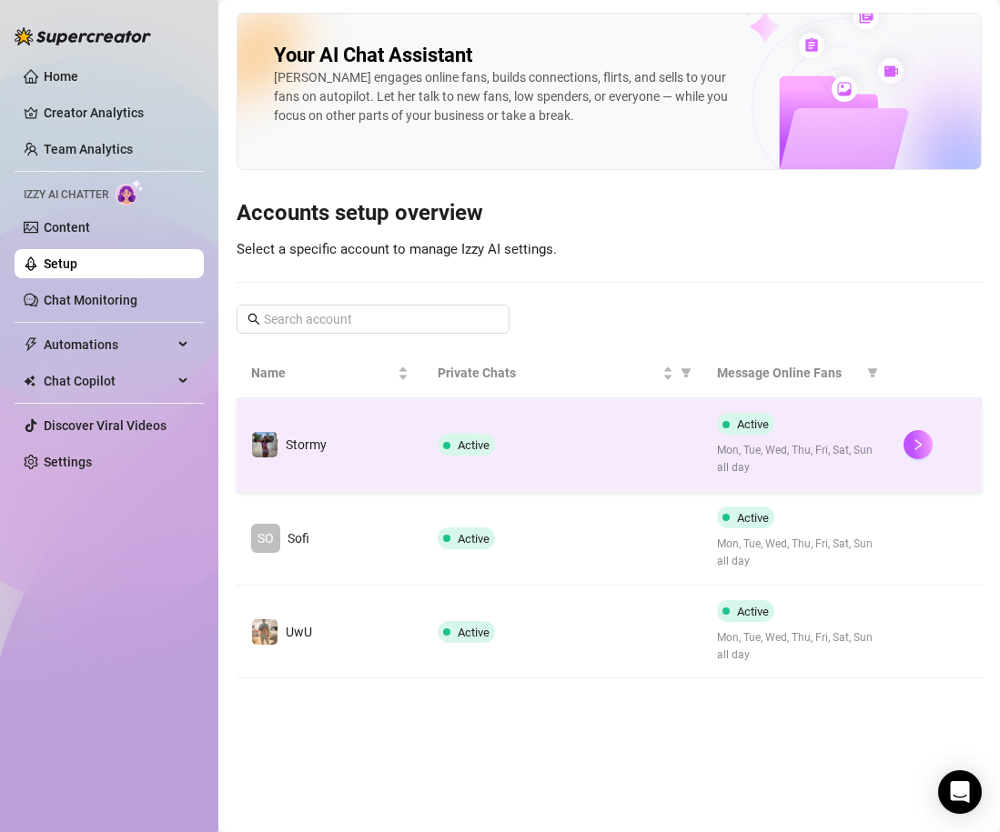
click at [570, 439] on div "Active" at bounding box center [563, 445] width 250 height 22
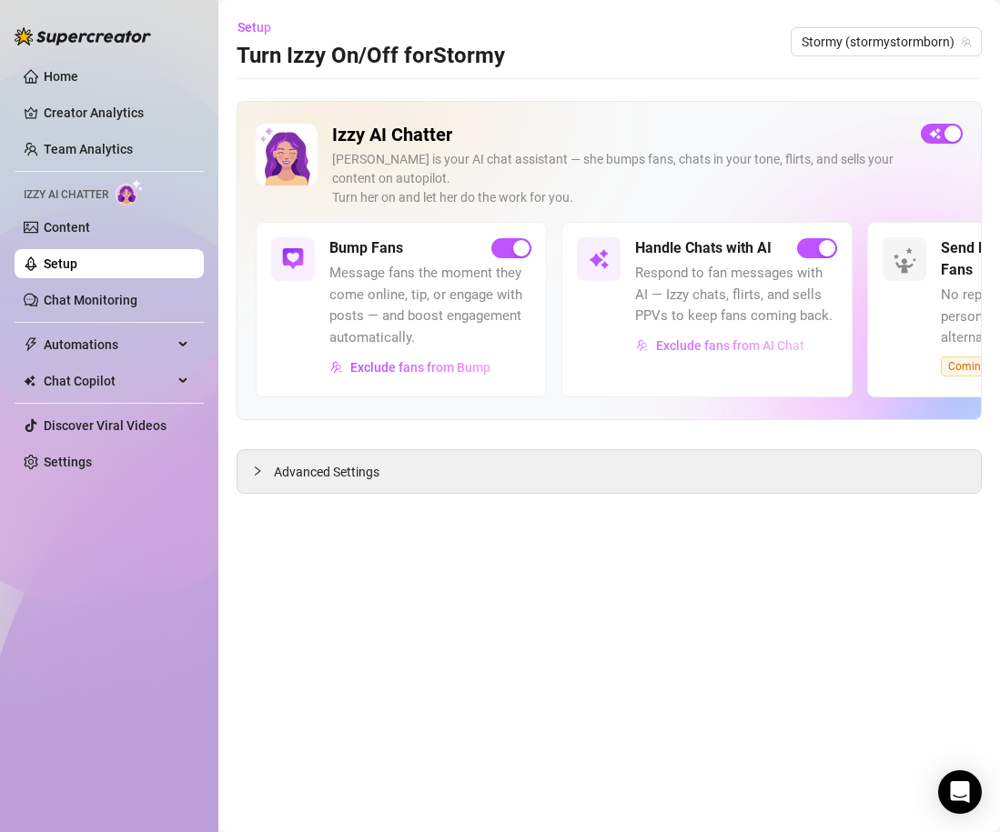
click at [695, 345] on span "Exclude fans from AI Chat" at bounding box center [730, 345] width 148 height 15
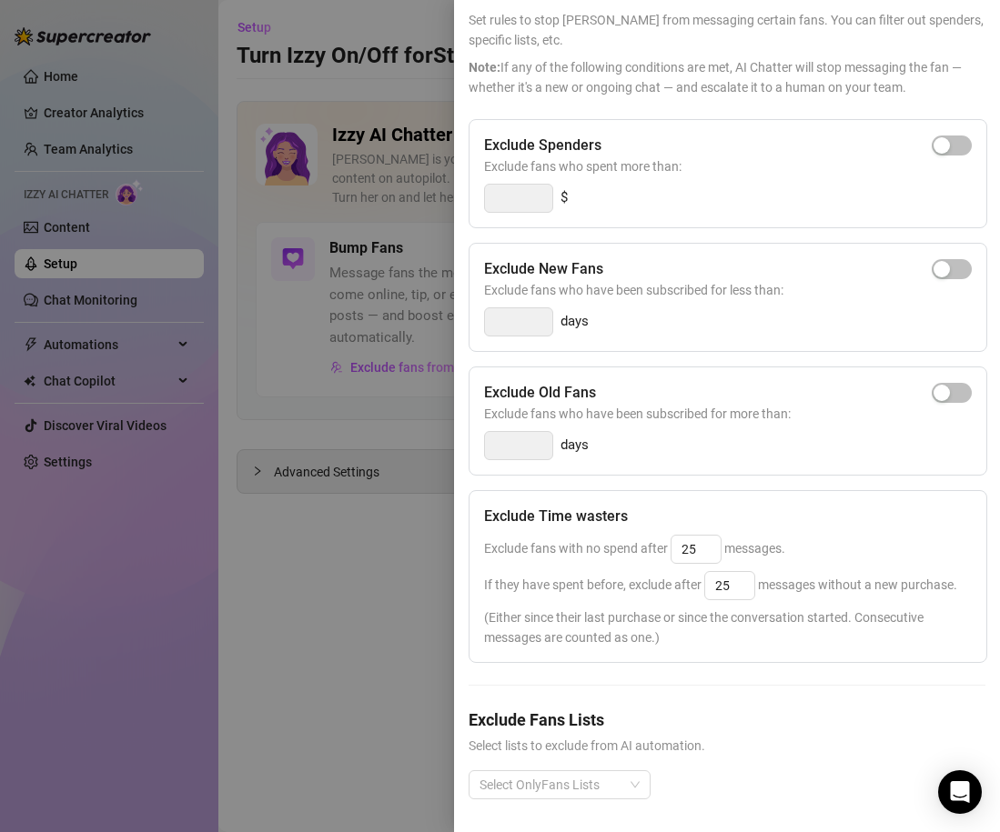
scroll to position [102, 2]
click at [695, 550] on input "25" at bounding box center [694, 547] width 49 height 27
type input "50"
click at [785, 636] on span "(Either since their last purchase or since the conversation started. Consecutiv…" at bounding box center [726, 626] width 488 height 40
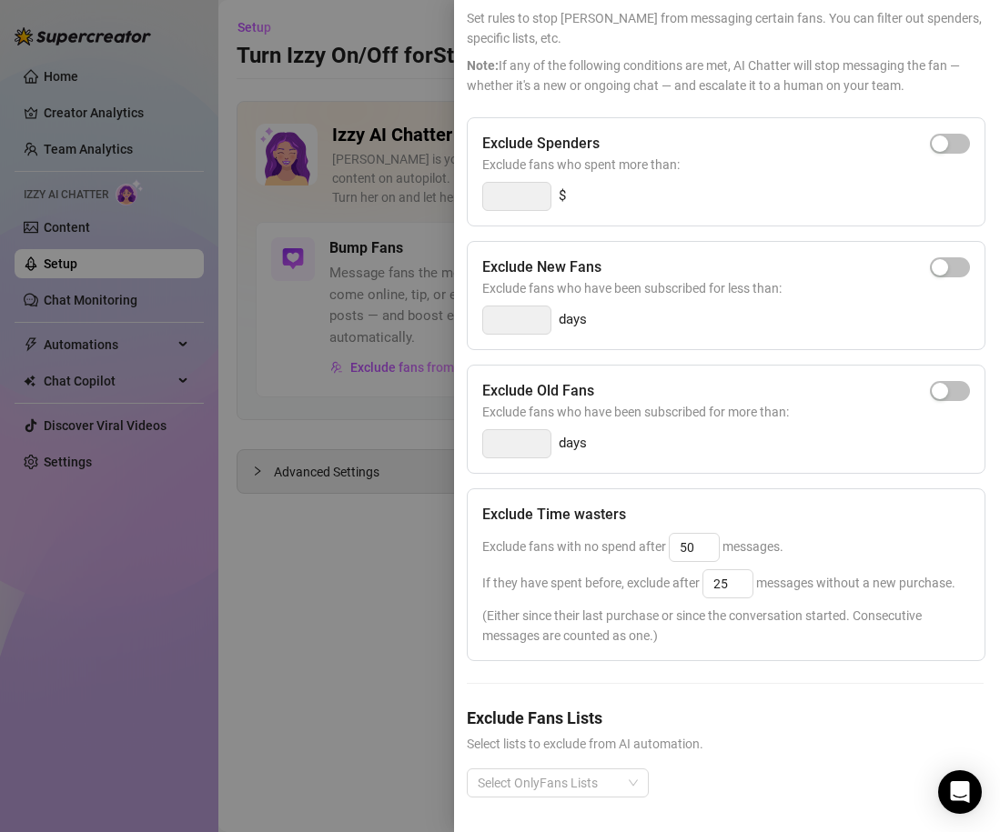
scroll to position [104, 2]
click at [736, 583] on input "25" at bounding box center [727, 582] width 49 height 27
type input "1"
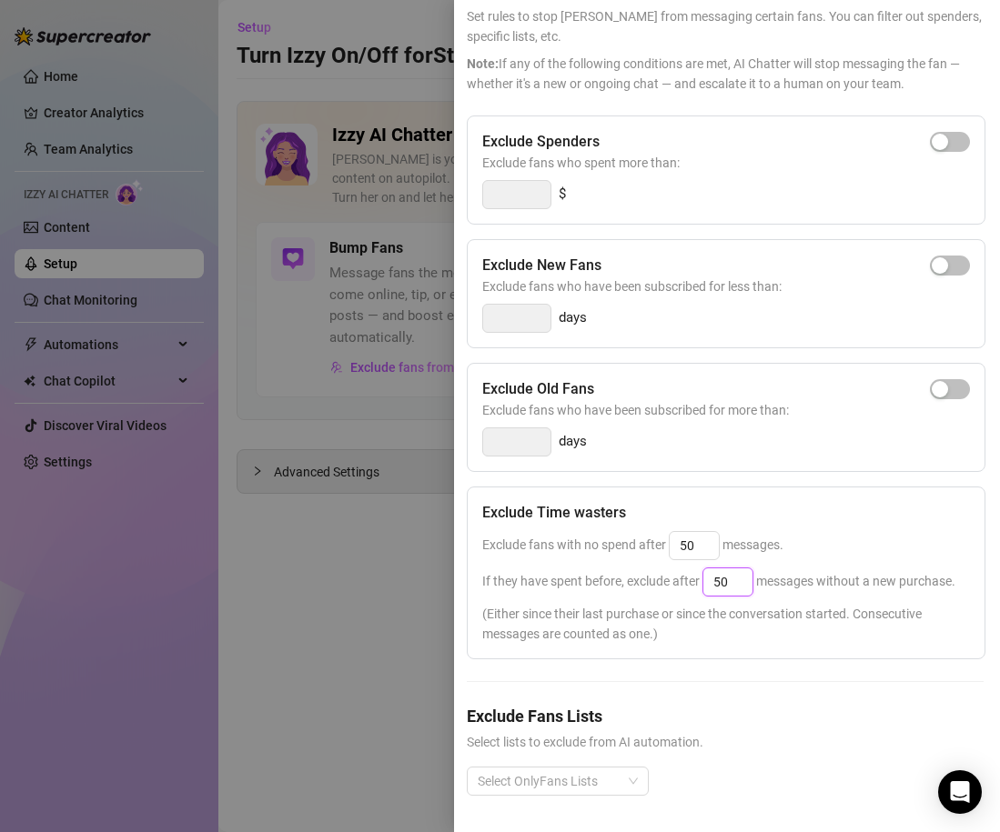
type input "50"
click at [760, 637] on span "(Either since their last purchase or since the conversation started. Consecutiv…" at bounding box center [726, 624] width 488 height 40
click at [392, 629] on div at bounding box center [500, 416] width 1000 height 832
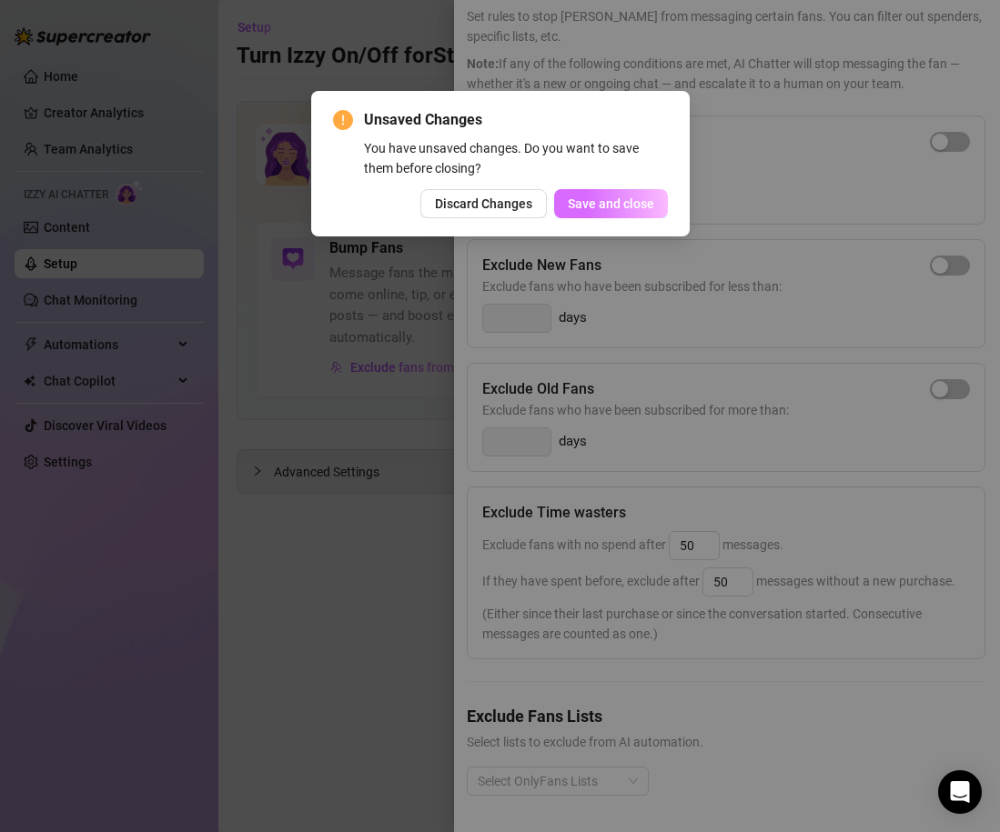
click at [586, 207] on span "Save and close" at bounding box center [611, 204] width 86 height 15
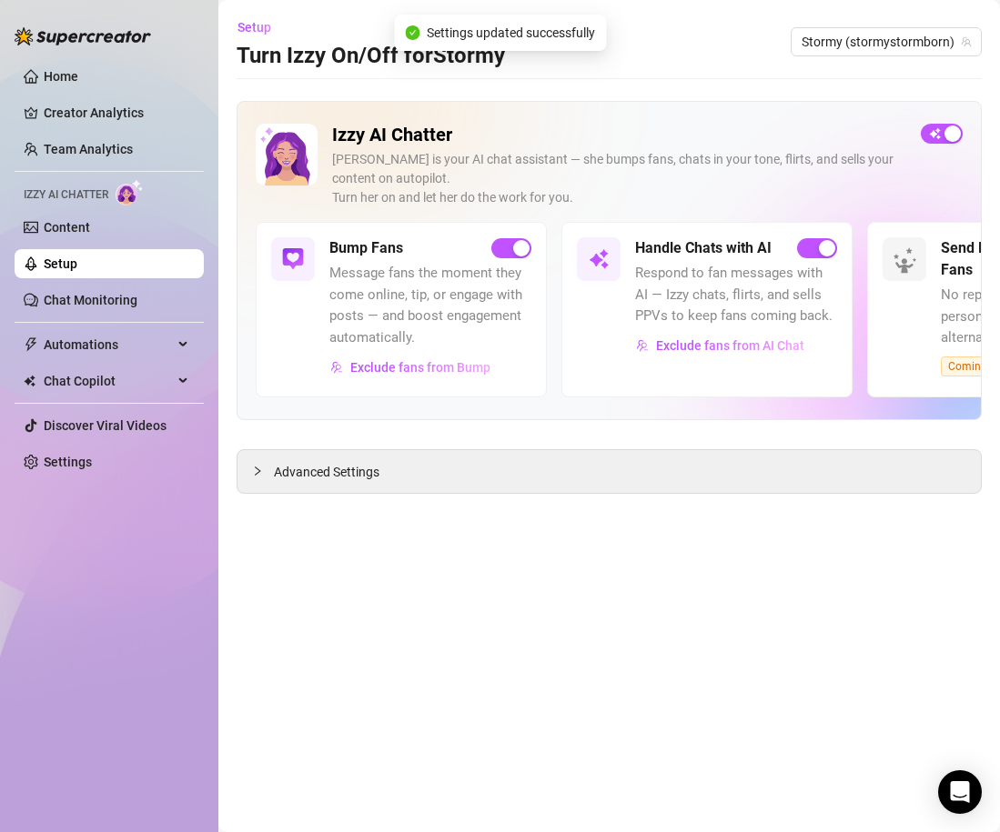
click at [651, 549] on main "Setup Turn Izzy On/Off for Stormy Stormy (stormystormborn) Izzy AI Chatter [PER…" at bounding box center [609, 416] width 782 height 832
click at [137, 293] on link "Chat Monitoring" at bounding box center [91, 300] width 94 height 15
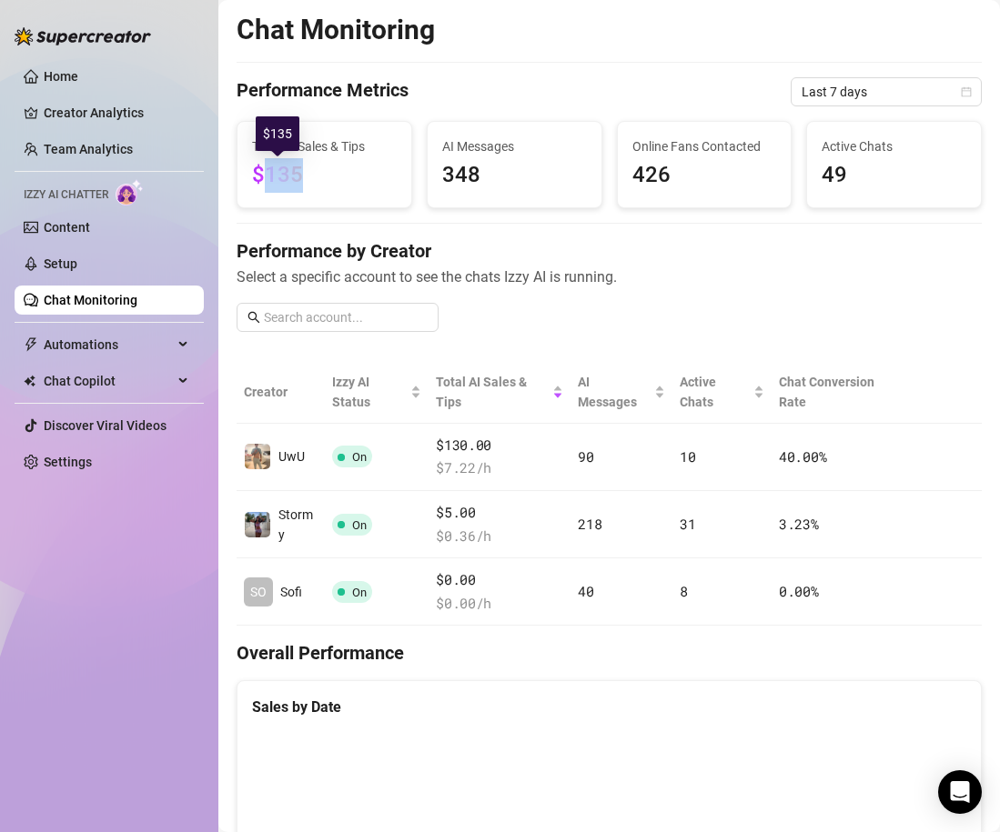
drag, startPoint x: 262, startPoint y: 179, endPoint x: 320, endPoint y: 179, distance: 58.2
click at [320, 178] on span "$135" at bounding box center [324, 175] width 145 height 35
click at [540, 280] on span "Select a specific account to see the chats Izzy AI is running." at bounding box center [609, 277] width 745 height 23
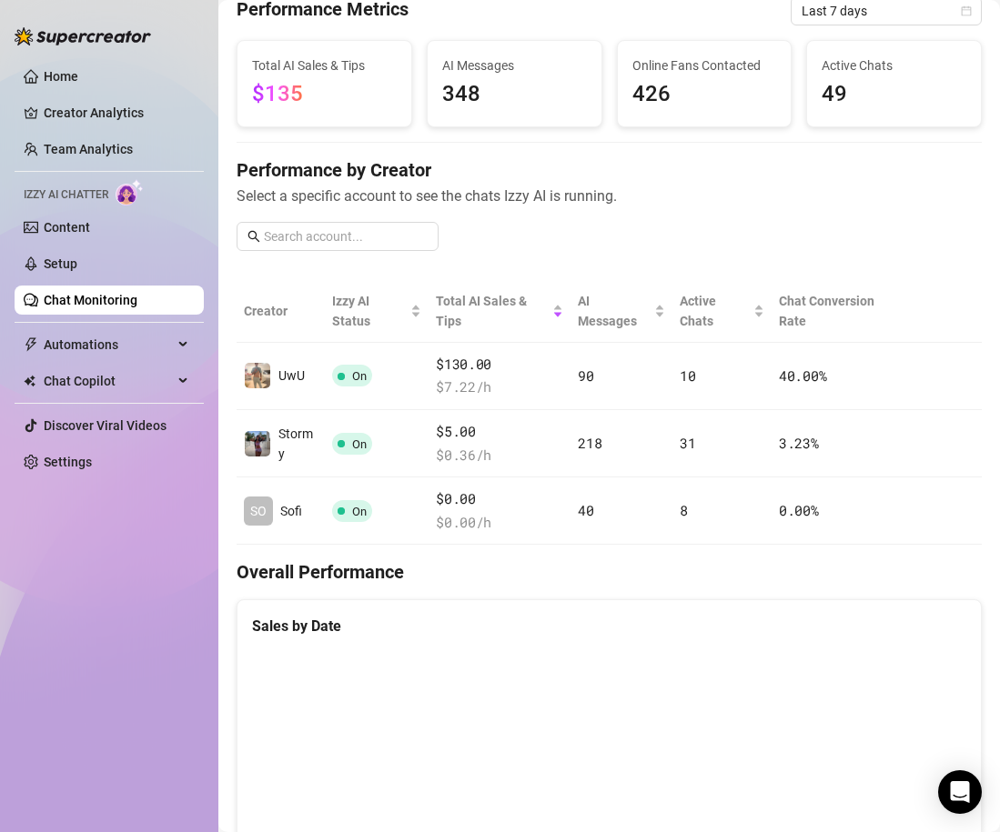
scroll to position [87, 0]
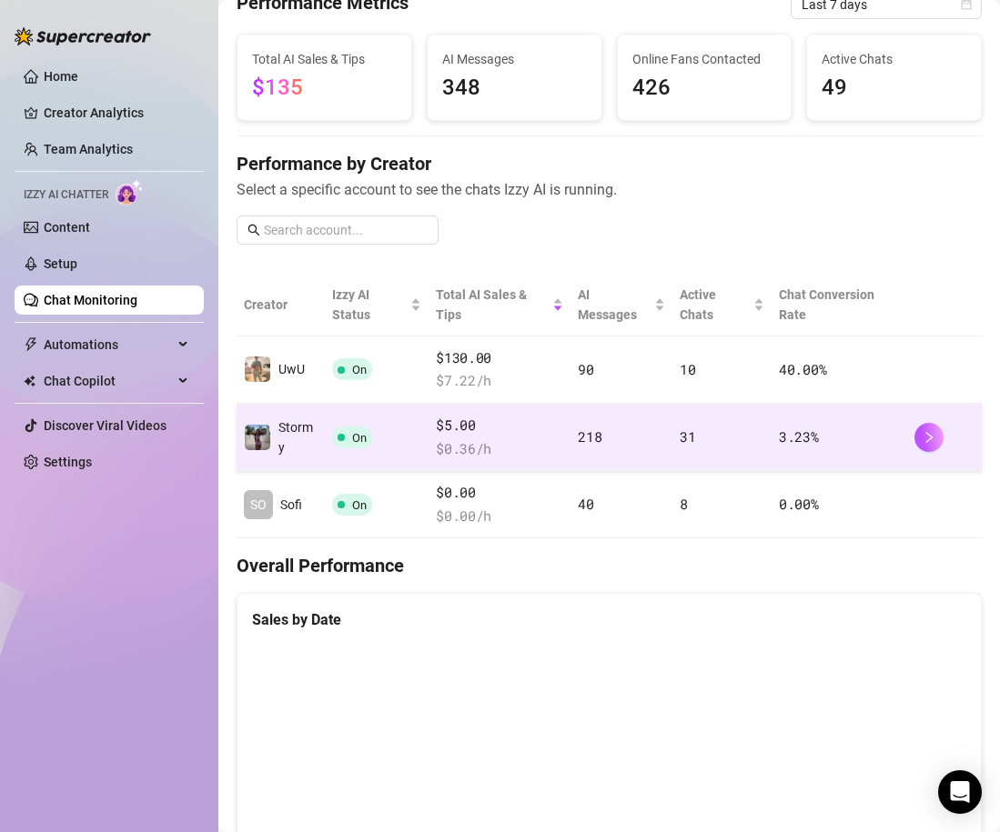
click at [538, 445] on span "$ 0.36 /h" at bounding box center [499, 450] width 127 height 22
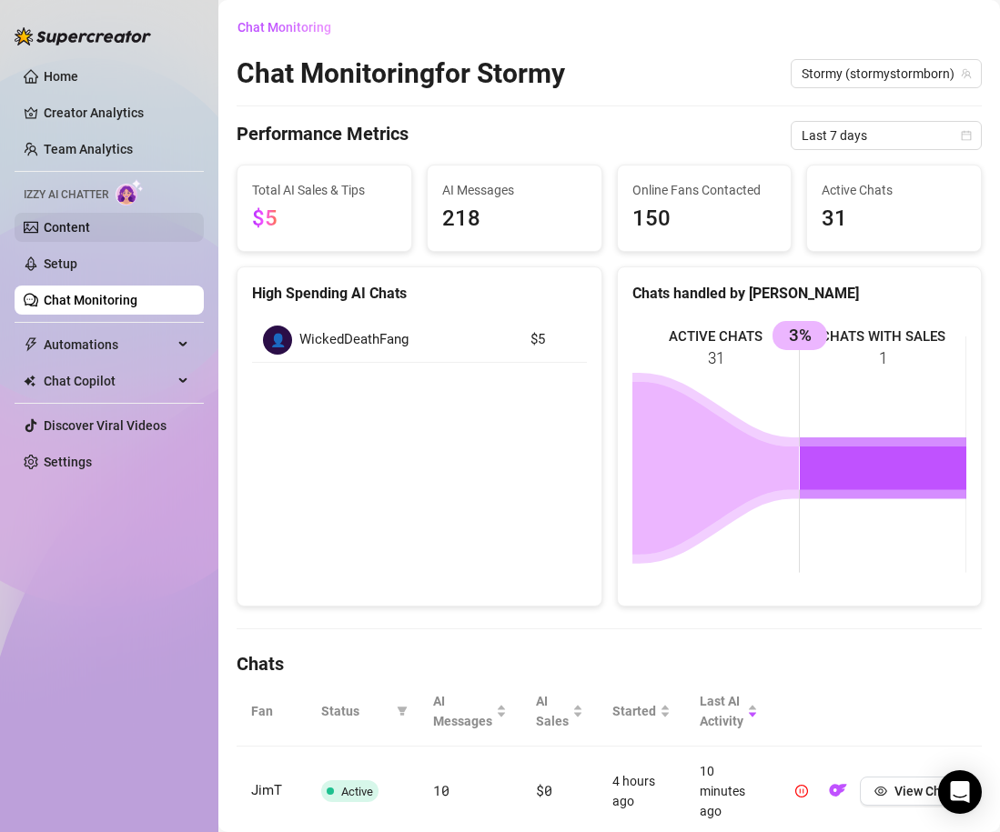
click at [90, 233] on link "Content" at bounding box center [67, 227] width 46 height 15
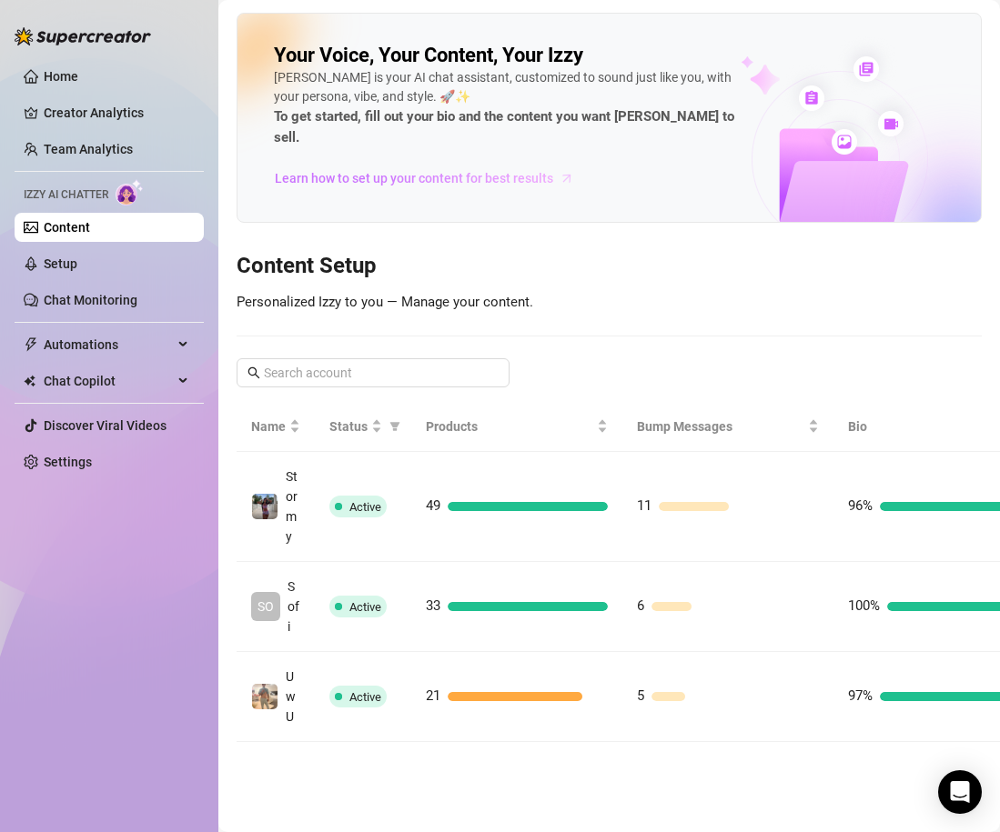
click at [458, 168] on span "Learn how to set up your content for best results" at bounding box center [414, 178] width 278 height 20
click at [77, 257] on link "Setup" at bounding box center [61, 264] width 34 height 15
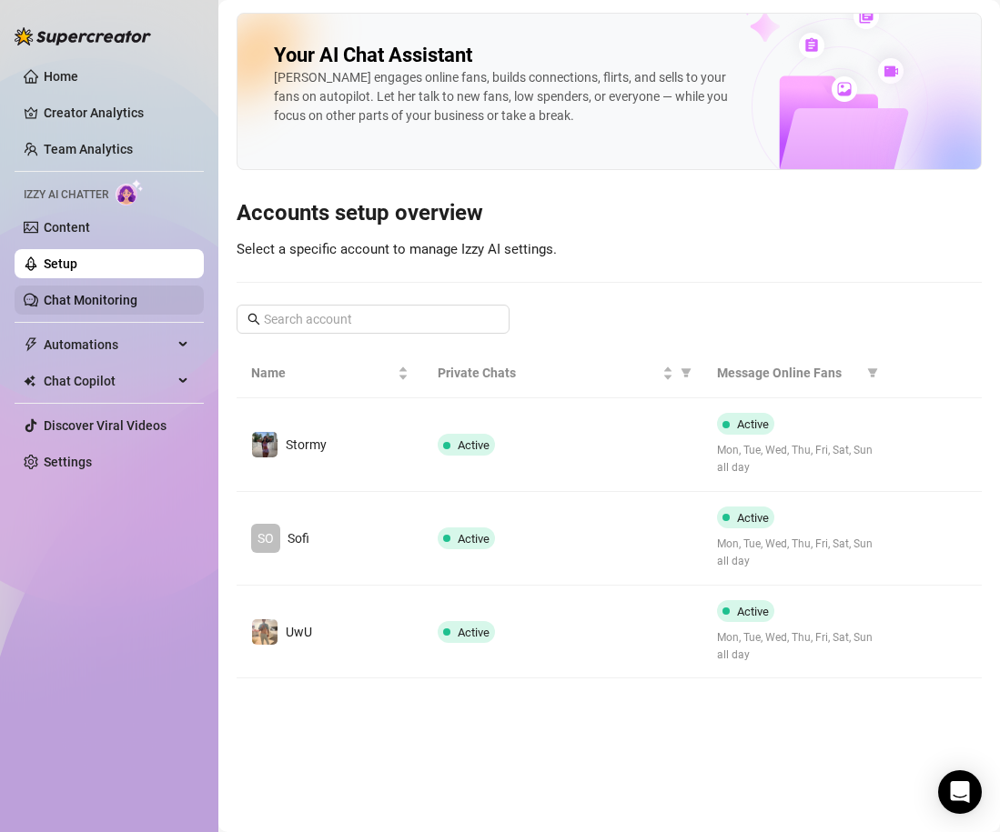
click at [137, 300] on link "Chat Monitoring" at bounding box center [91, 300] width 94 height 15
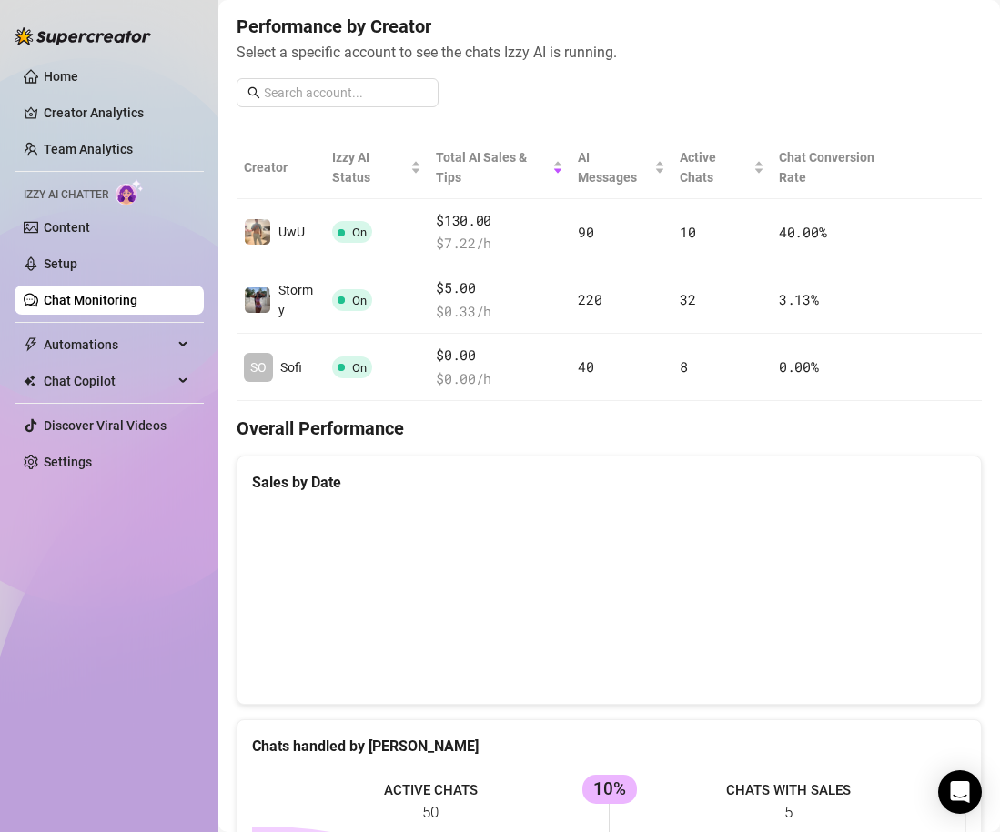
scroll to position [192, 0]
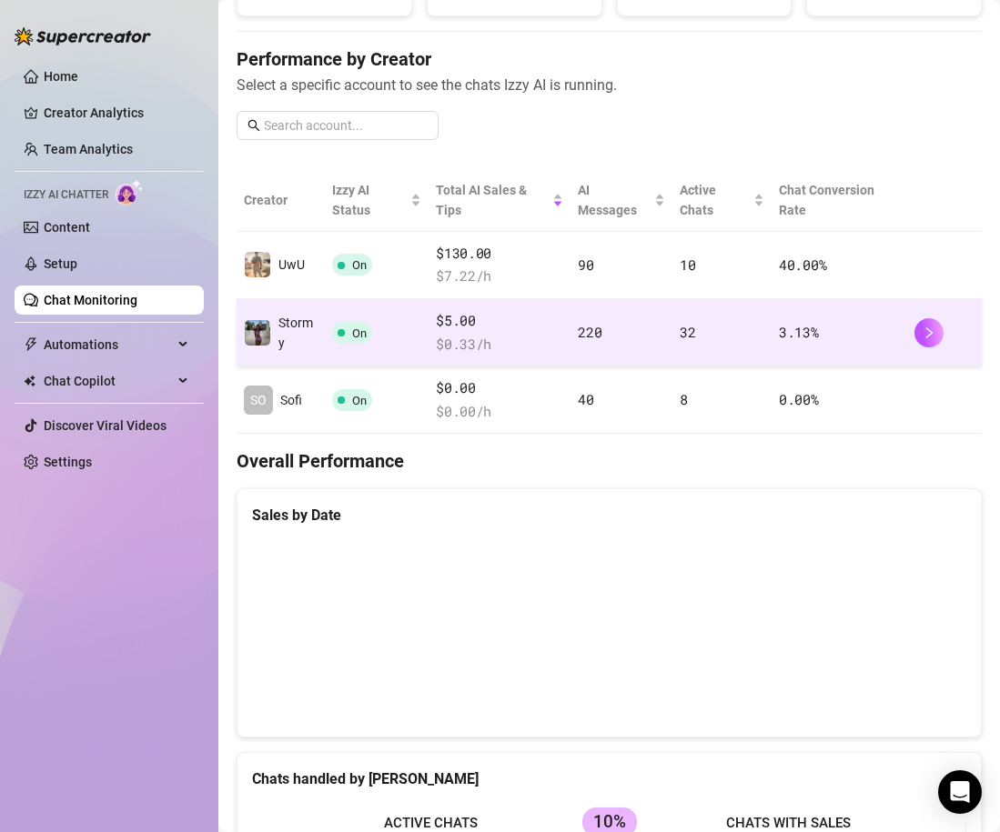
click at [619, 328] on td "220" at bounding box center [621, 332] width 102 height 67
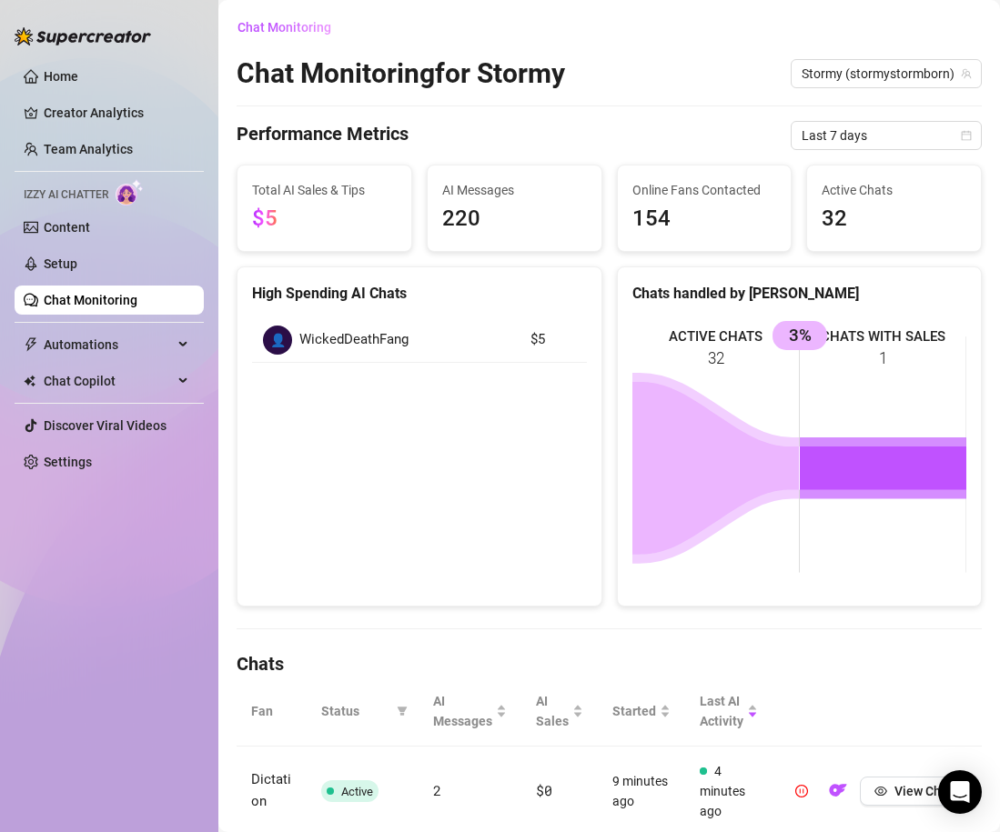
click at [85, 245] on ul "Home Creator Analytics Team Analytics Izzy AI Chatter Content Setup Chat Monito…" at bounding box center [109, 269] width 189 height 429
click at [84, 235] on link "Content" at bounding box center [67, 227] width 46 height 15
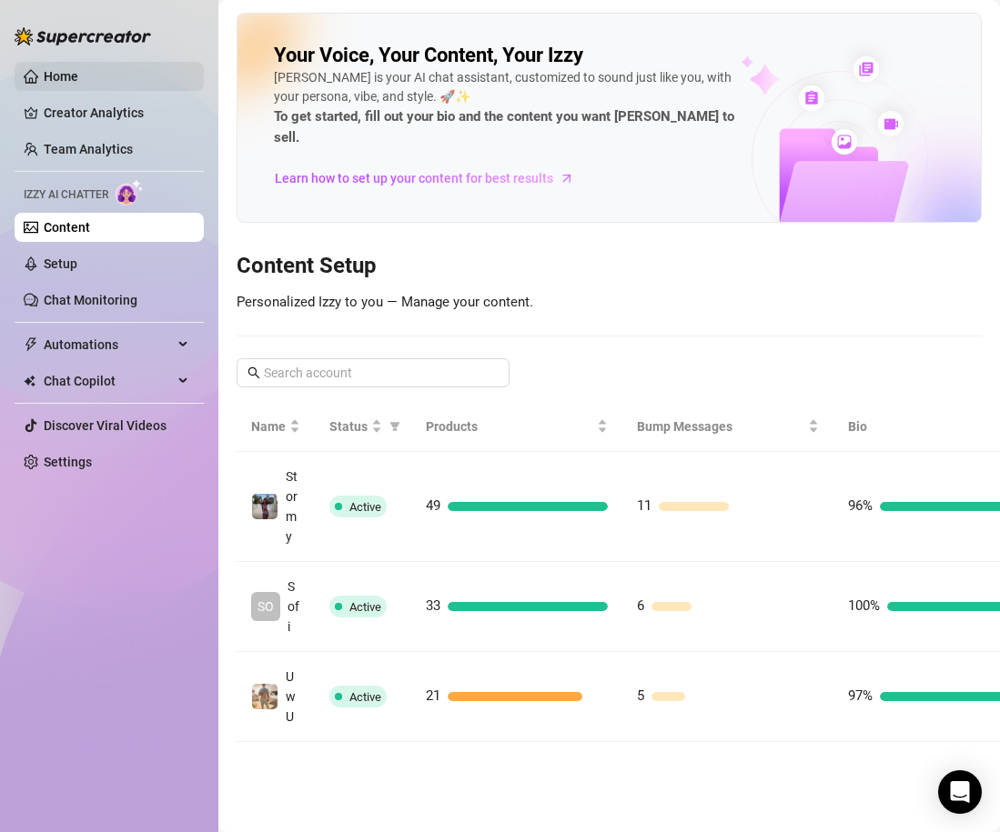
click at [78, 84] on link "Home" at bounding box center [61, 76] width 35 height 15
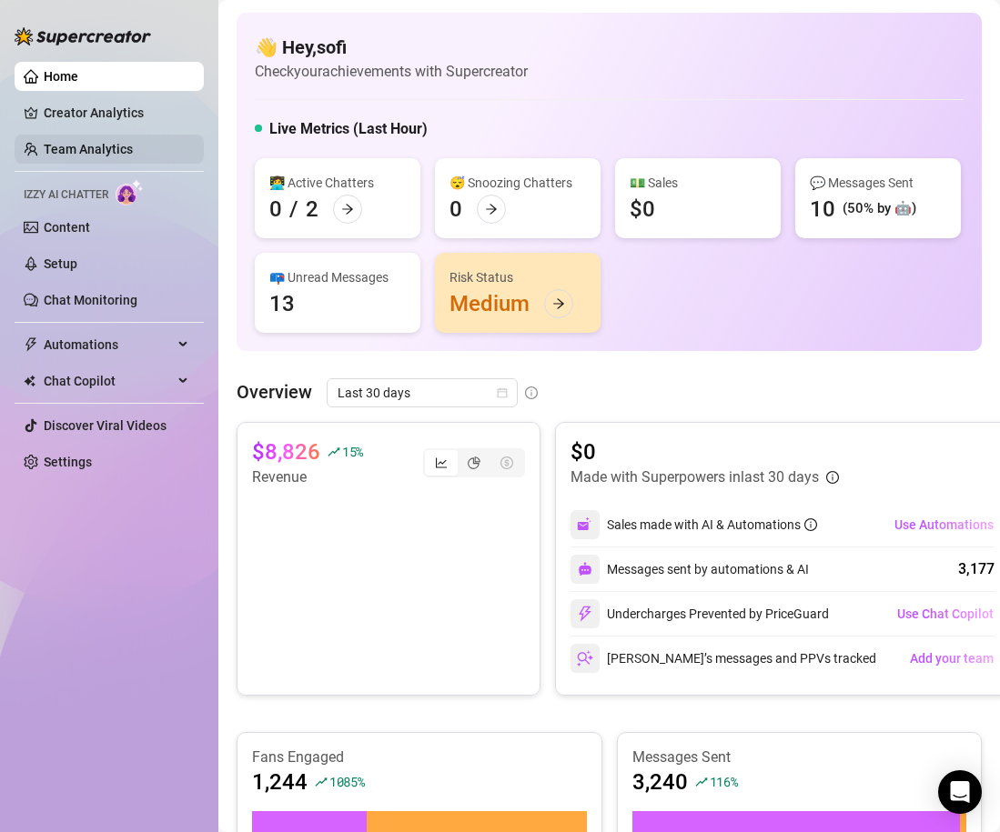
click at [126, 156] on link "Team Analytics" at bounding box center [88, 149] width 89 height 15
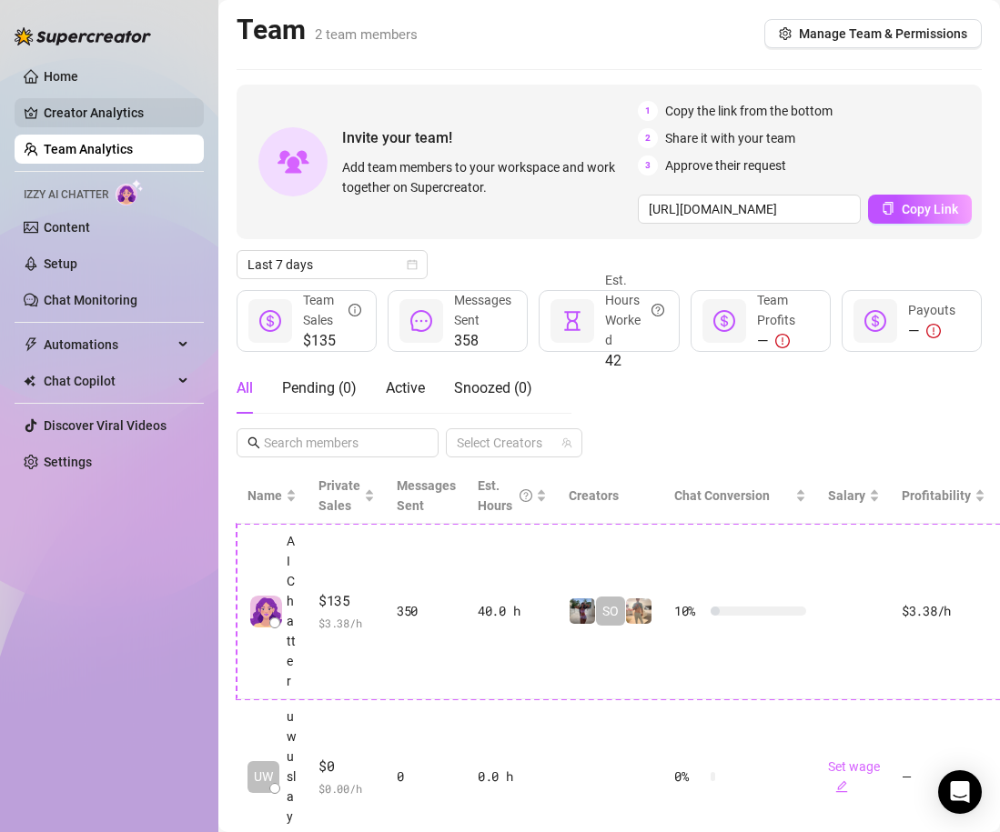
click at [139, 100] on link "Creator Analytics" at bounding box center [117, 112] width 146 height 29
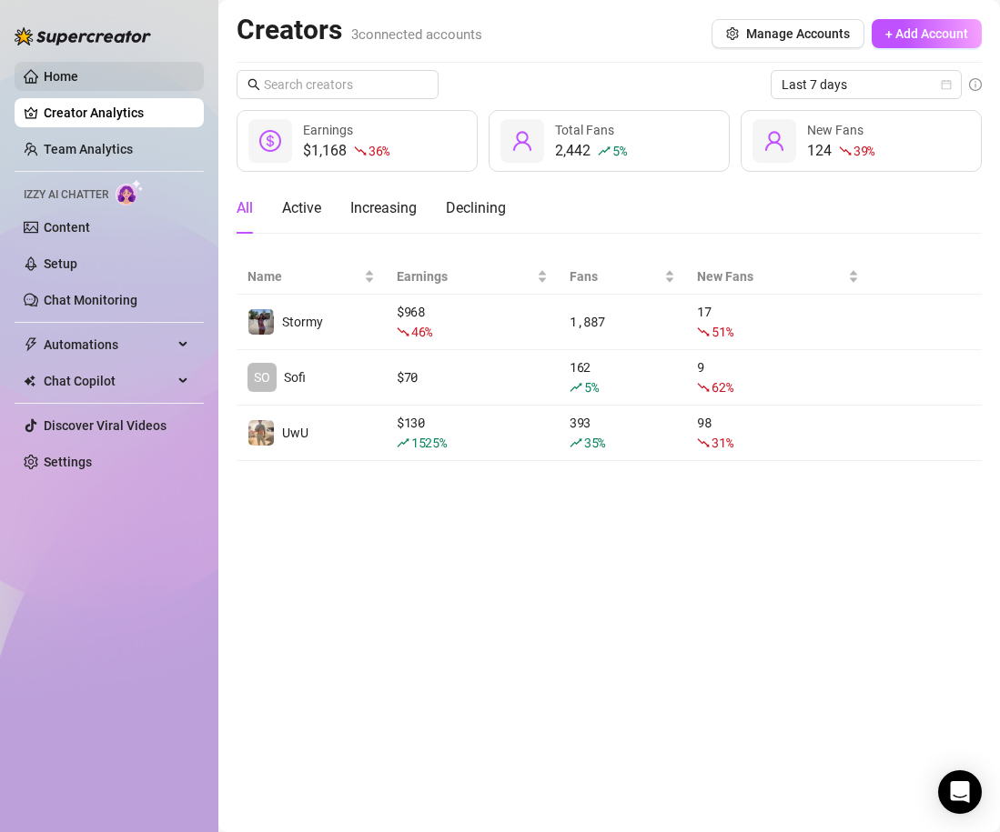
click at [78, 84] on link "Home" at bounding box center [61, 76] width 35 height 15
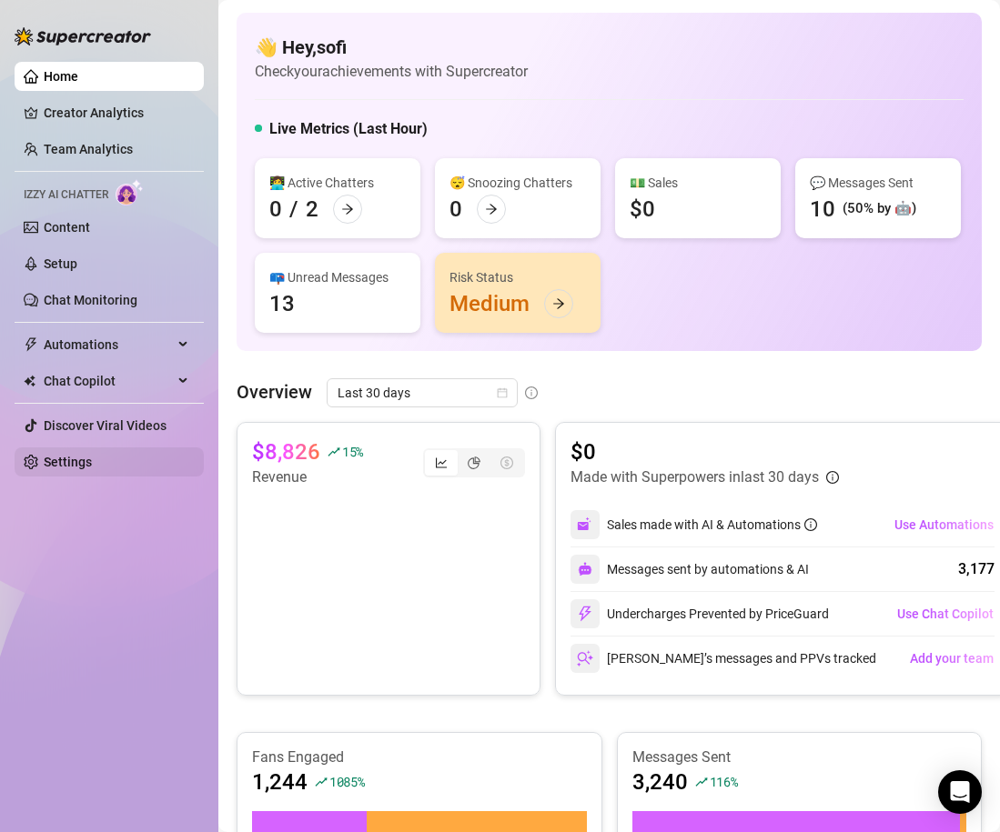
click at [73, 467] on link "Settings" at bounding box center [68, 462] width 48 height 15
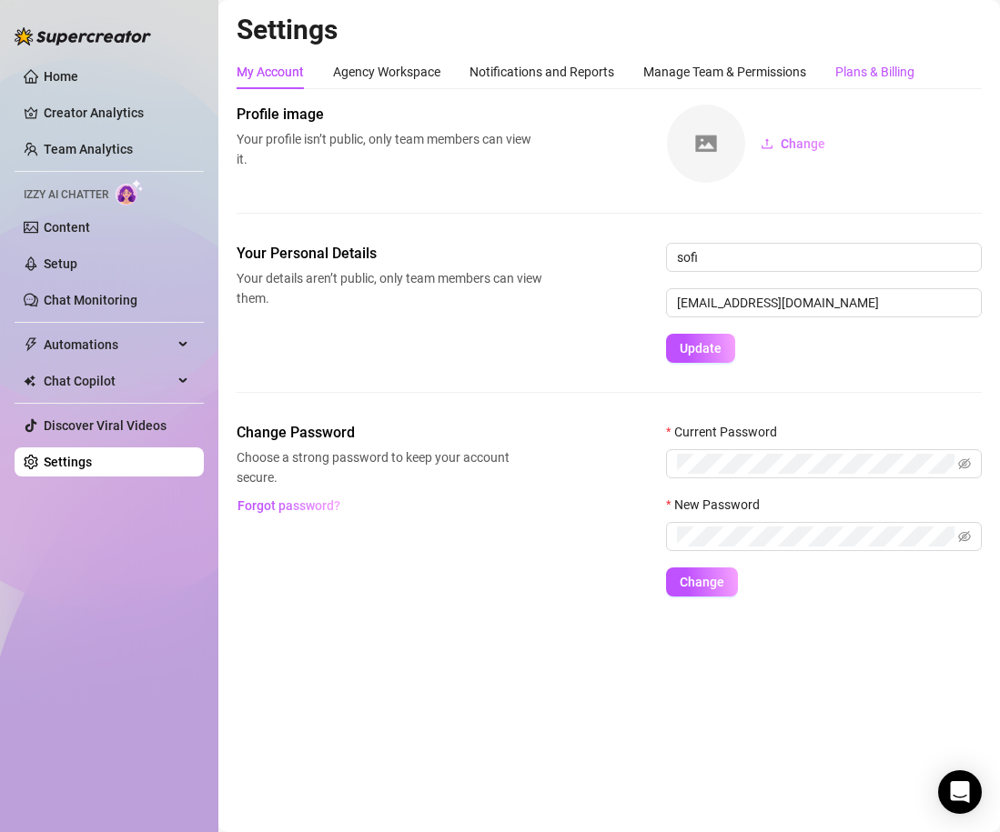
click at [869, 71] on div "Plans & Billing" at bounding box center [874, 72] width 79 height 20
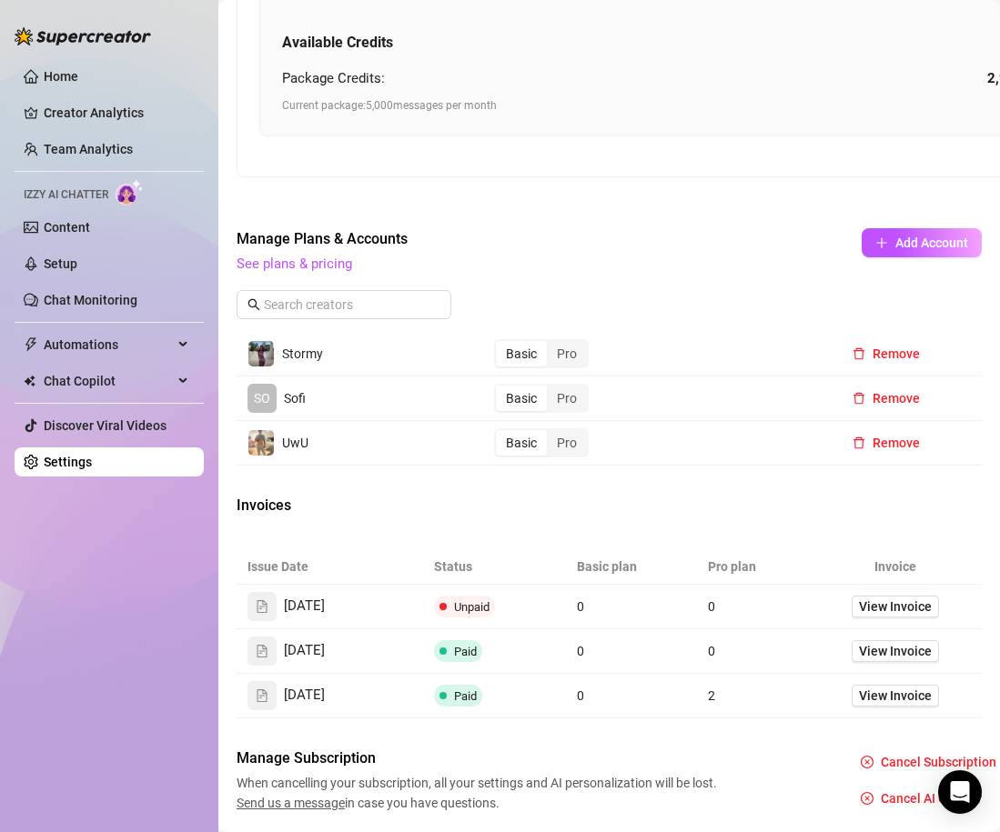
scroll to position [923, 0]
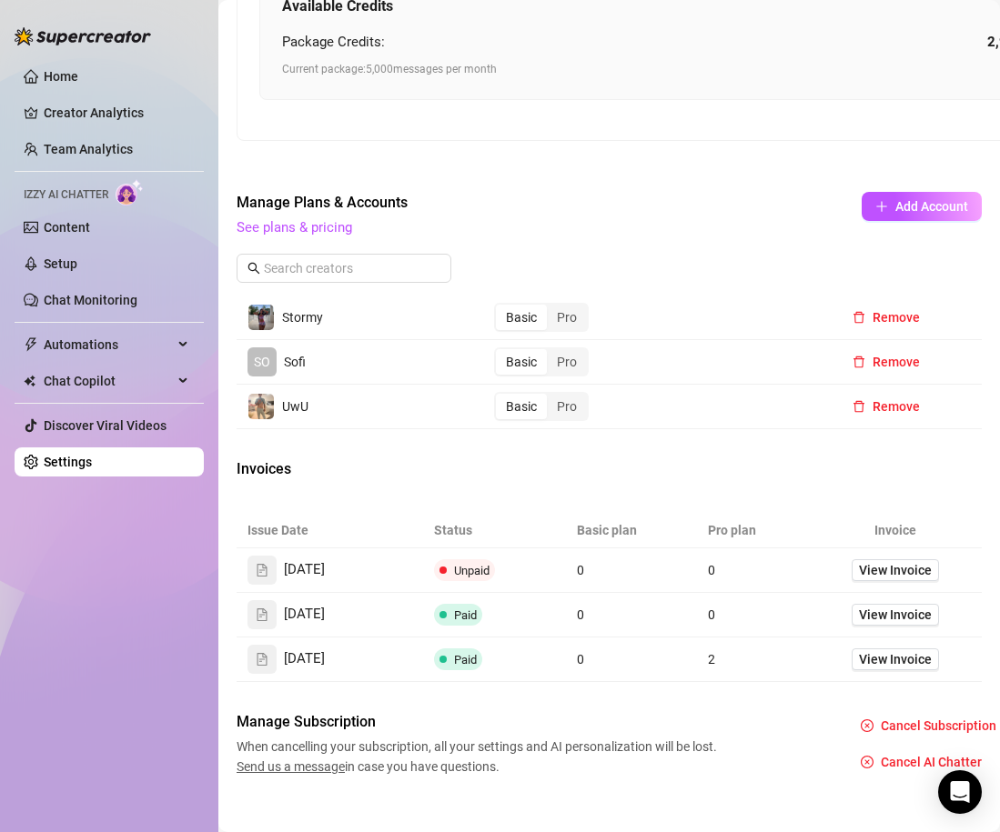
click at [116, 243] on ul "Home Creator Analytics Team Analytics Izzy AI Chatter Content Setup Chat Monito…" at bounding box center [109, 269] width 189 height 429
click at [90, 233] on link "Content" at bounding box center [67, 227] width 46 height 15
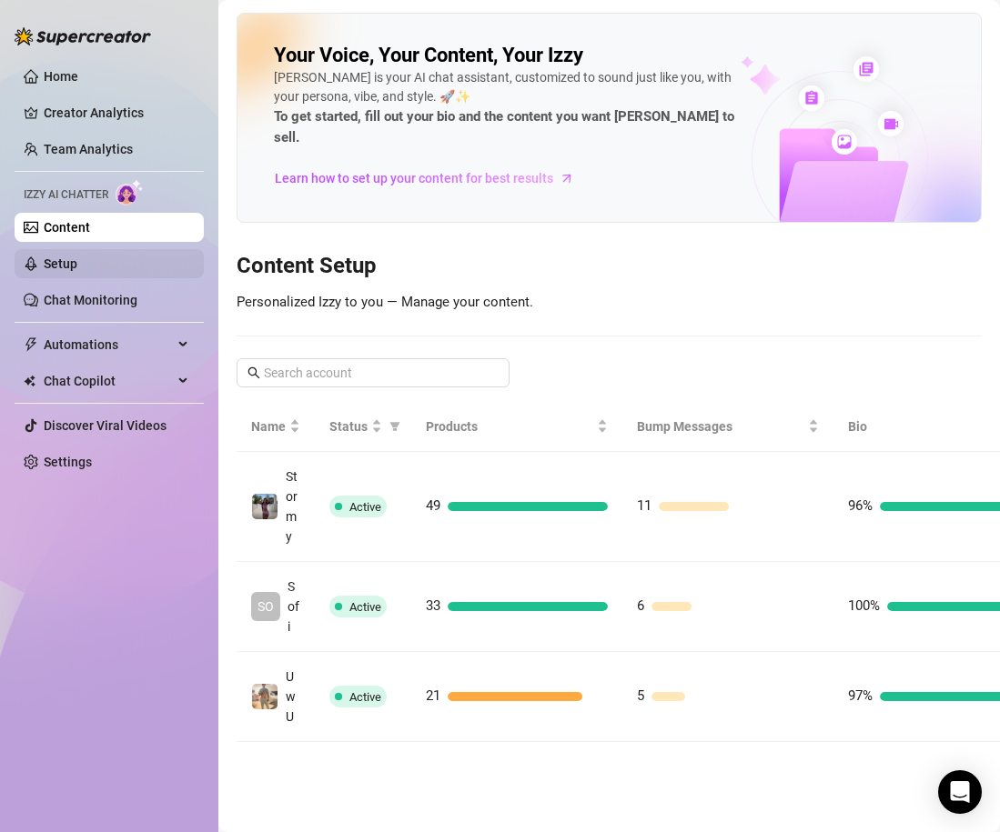
click at [77, 257] on link "Setup" at bounding box center [61, 264] width 34 height 15
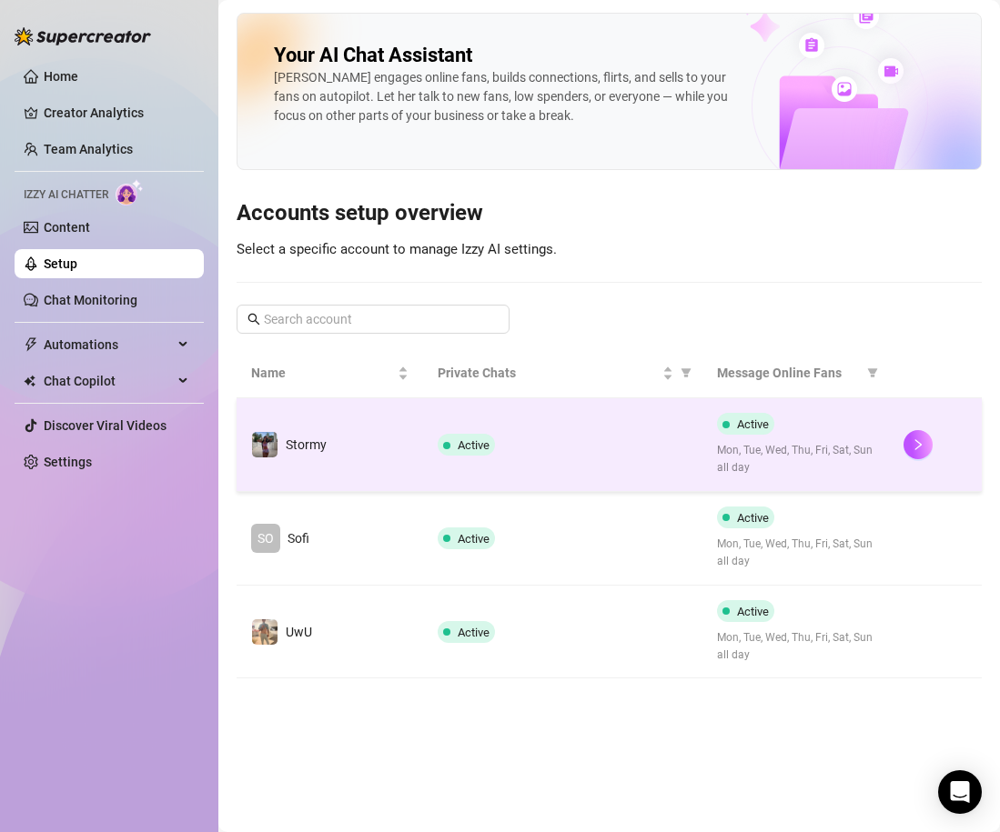
click at [574, 441] on div "Active" at bounding box center [563, 445] width 250 height 22
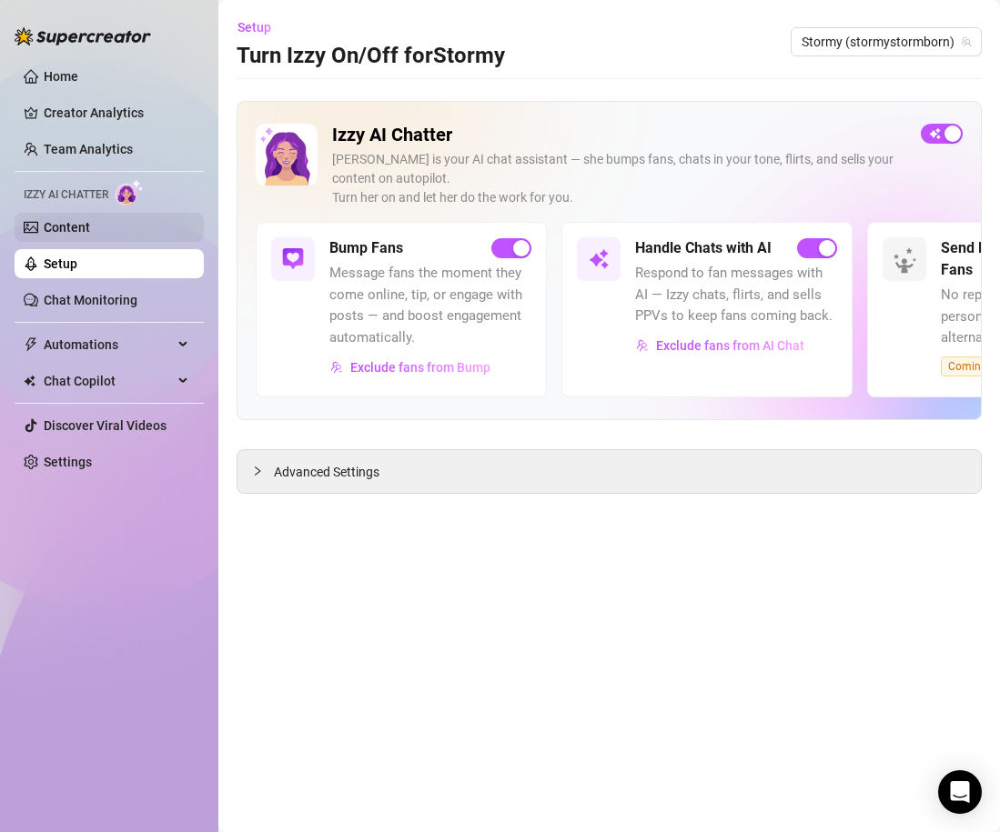
click at [81, 233] on link "Content" at bounding box center [67, 227] width 46 height 15
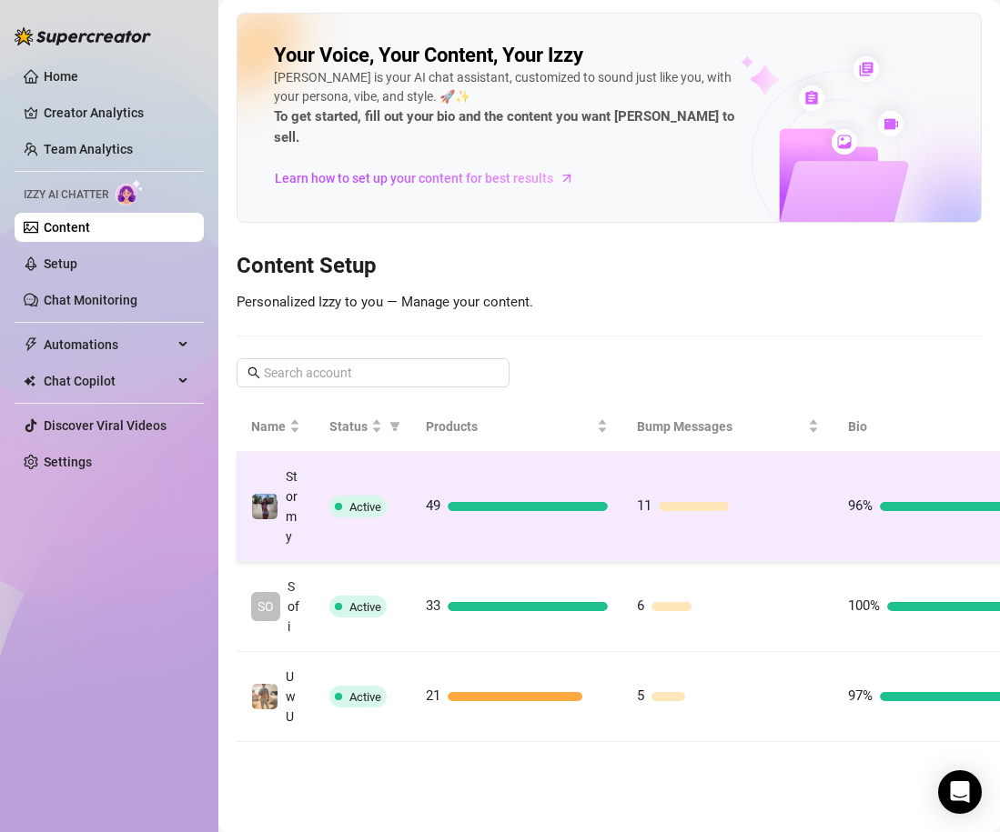
click at [607, 453] on td "49" at bounding box center [516, 507] width 211 height 110
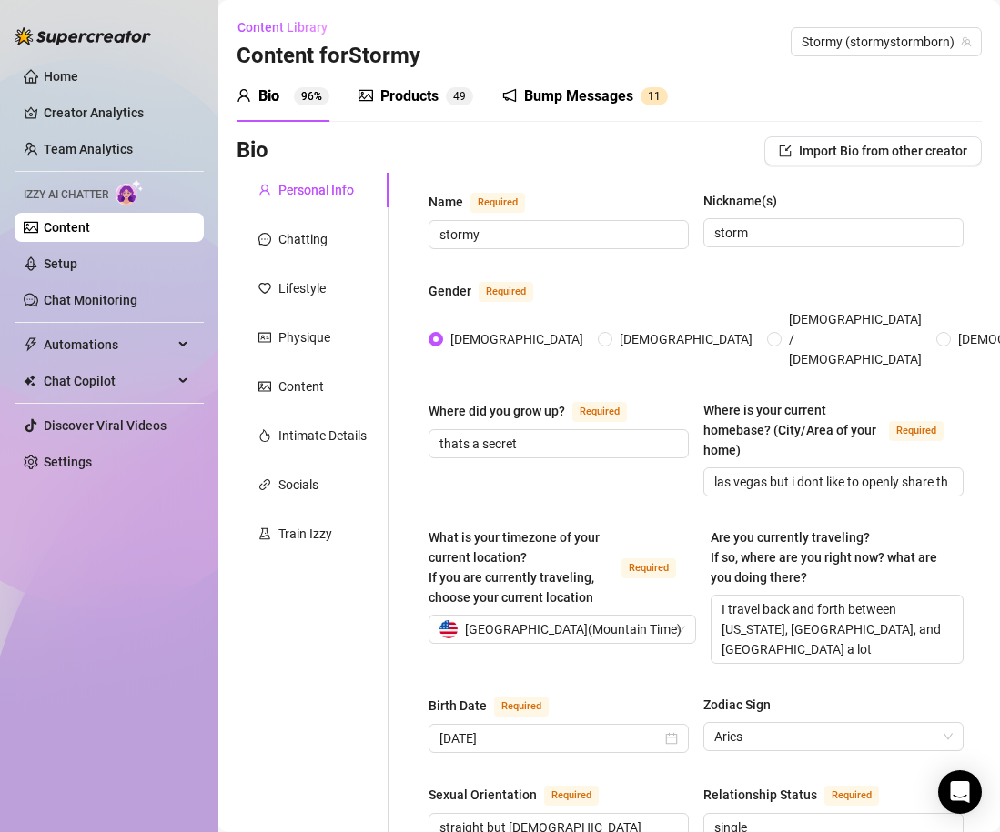
click at [398, 96] on div "Products" at bounding box center [409, 97] width 58 height 22
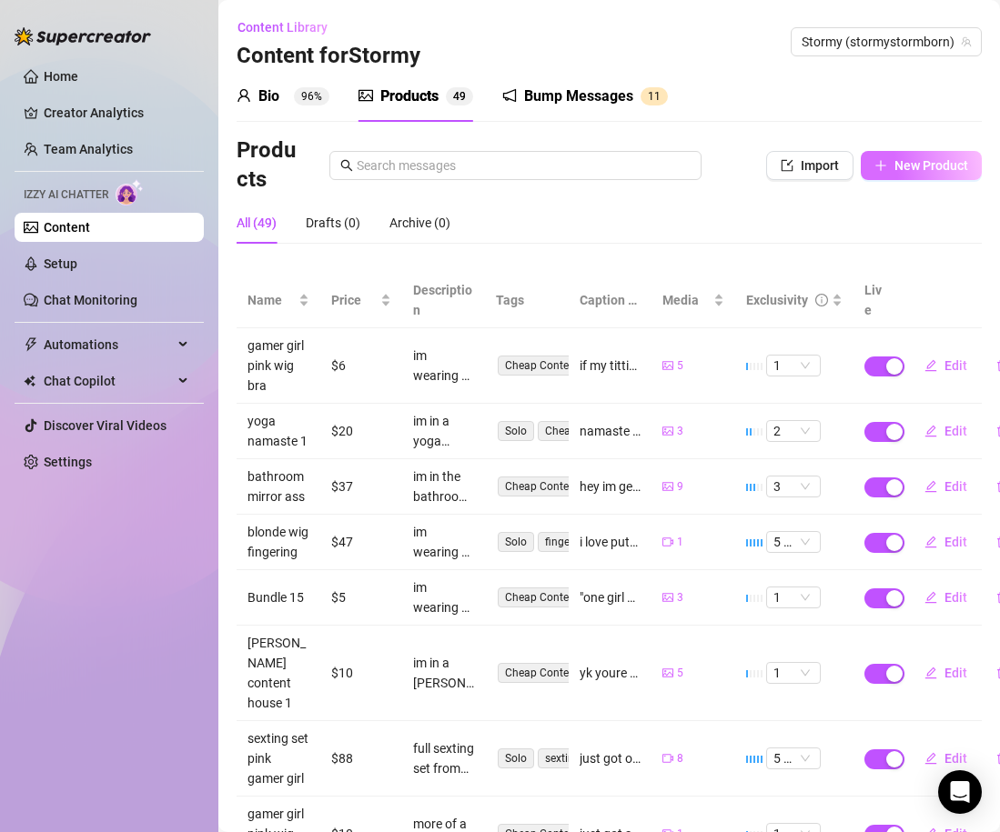
click at [895, 158] on span "New Product" at bounding box center [931, 165] width 74 height 15
type textarea "Type your message here..."
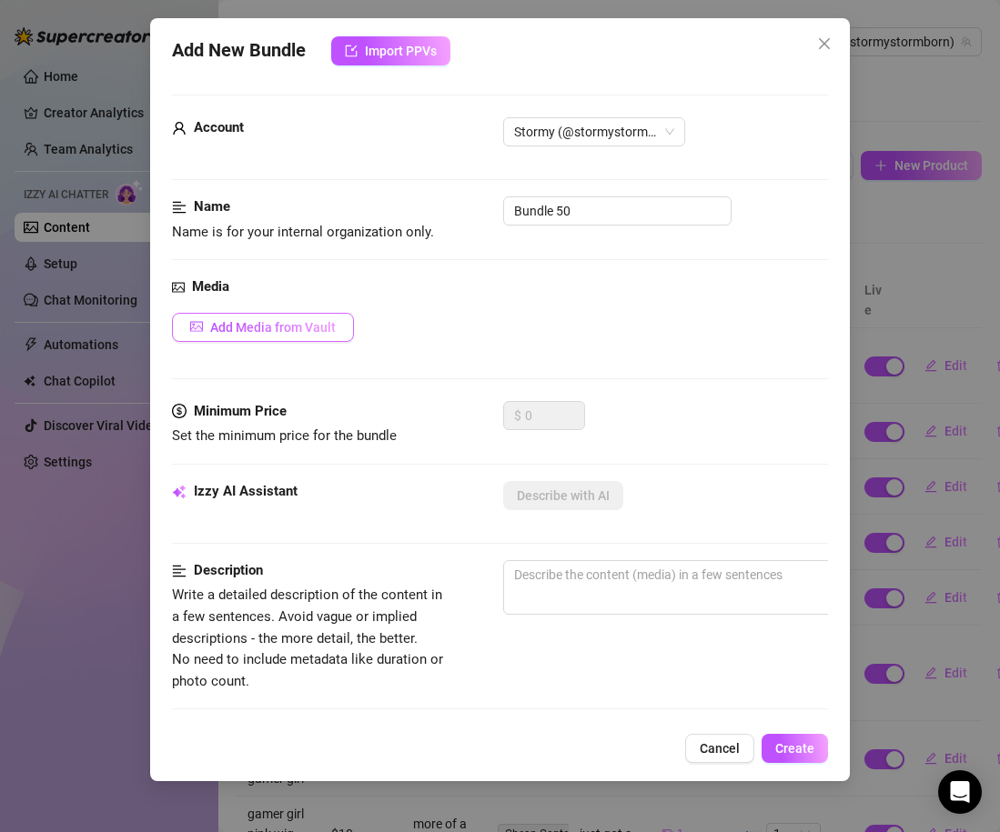
click at [328, 336] on button "Add Media from Vault" at bounding box center [263, 327] width 182 height 29
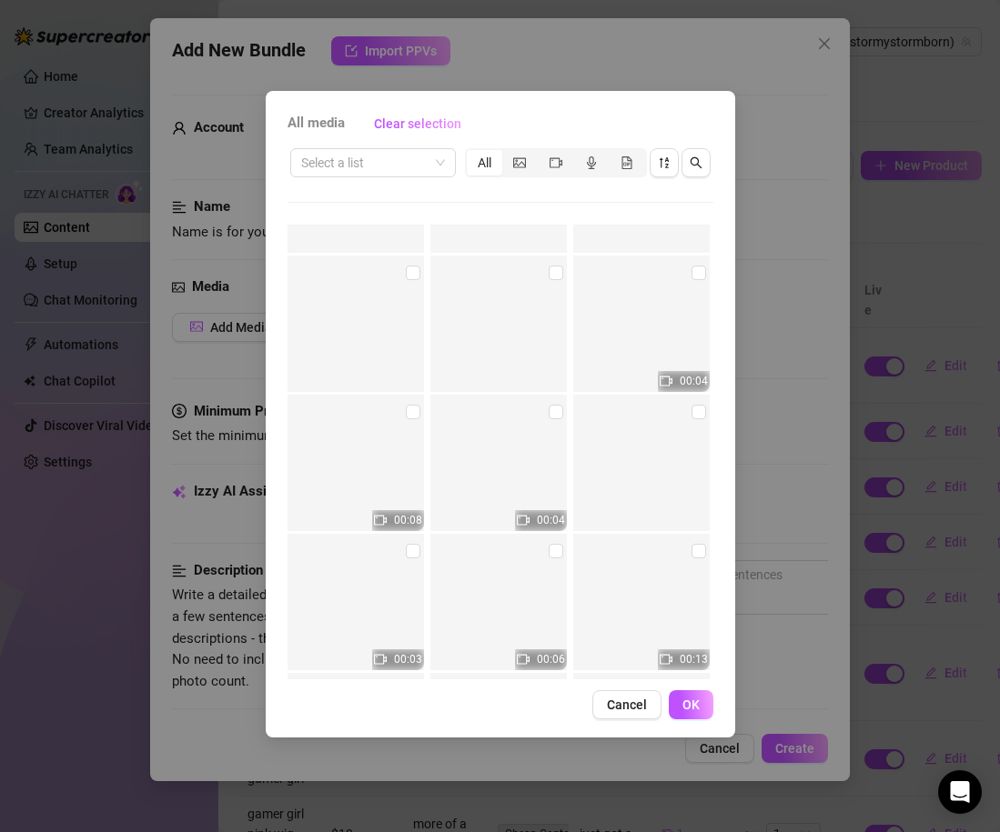
scroll to position [11924, 0]
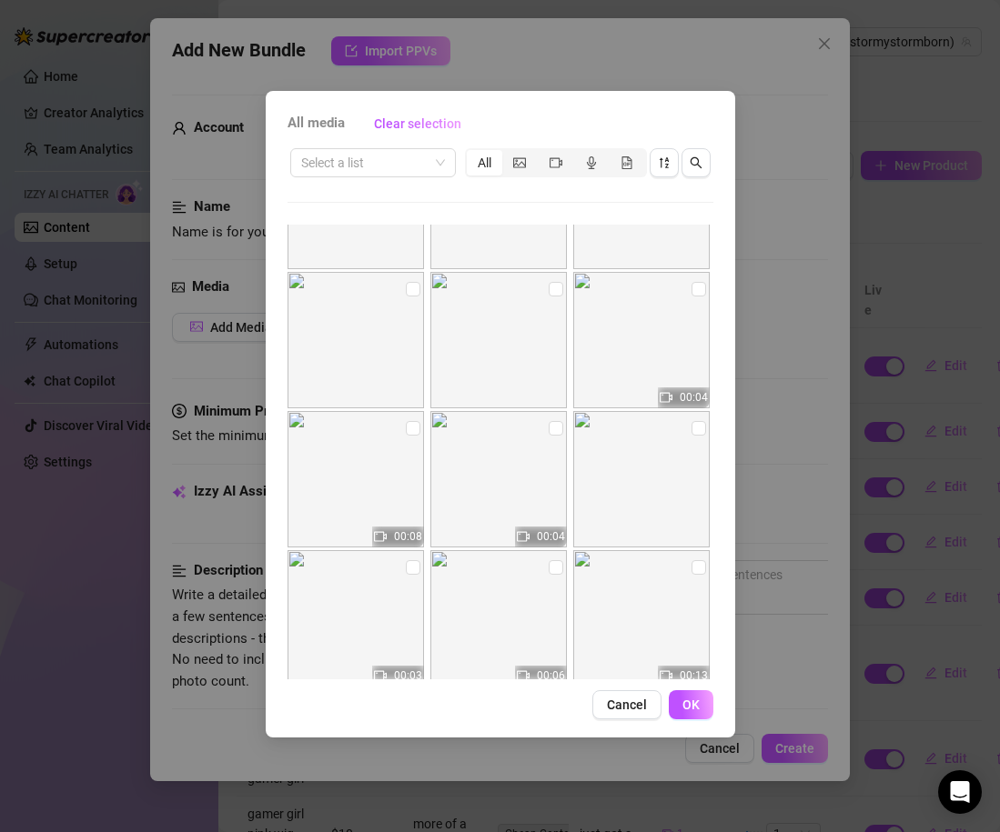
click at [557, 439] on img at bounding box center [498, 479] width 136 height 136
click at [556, 433] on input "checkbox" at bounding box center [556, 428] width 15 height 15
checkbox input "true"
click at [408, 436] on label at bounding box center [413, 429] width 15 height 20
click at [408, 436] on input "checkbox" at bounding box center [413, 428] width 15 height 15
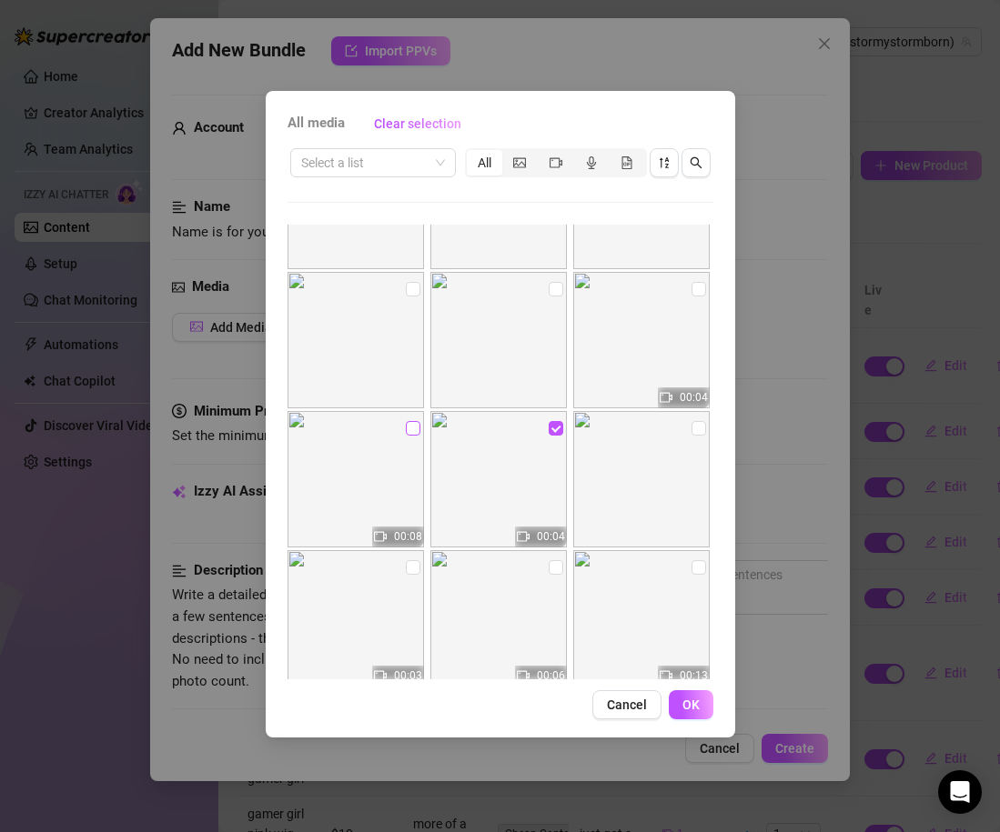
checkbox input "true"
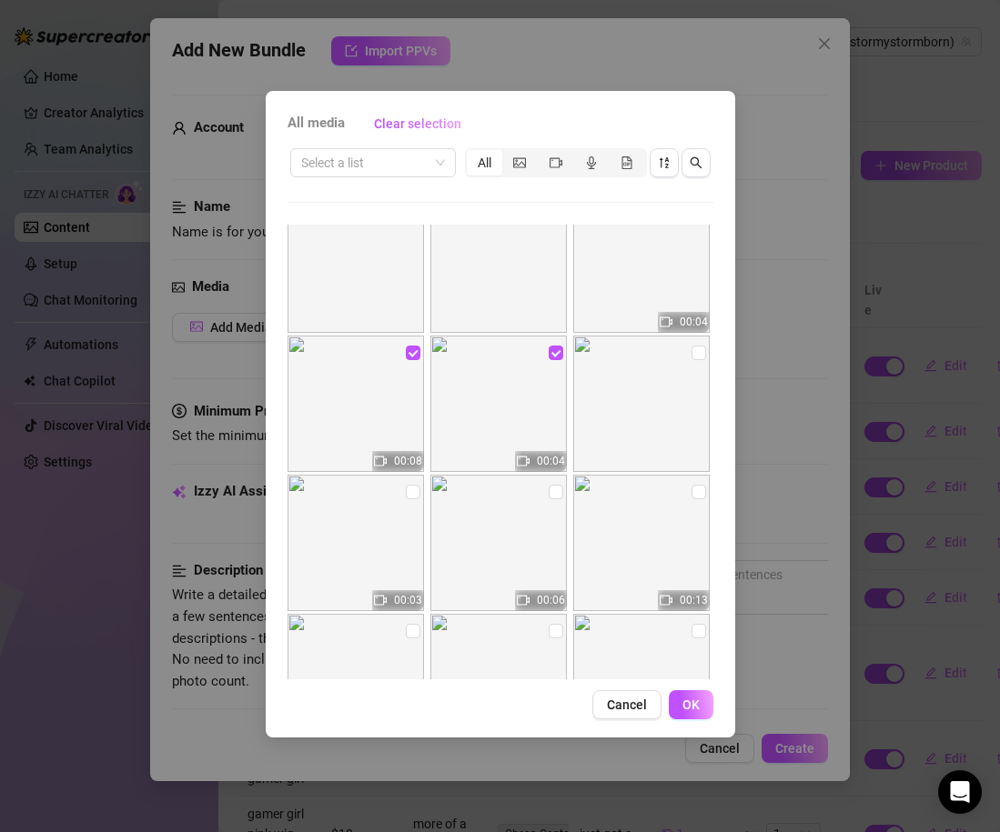
scroll to position [11998, 0]
click at [702, 352] on input "checkbox" at bounding box center [698, 355] width 15 height 15
checkbox input "true"
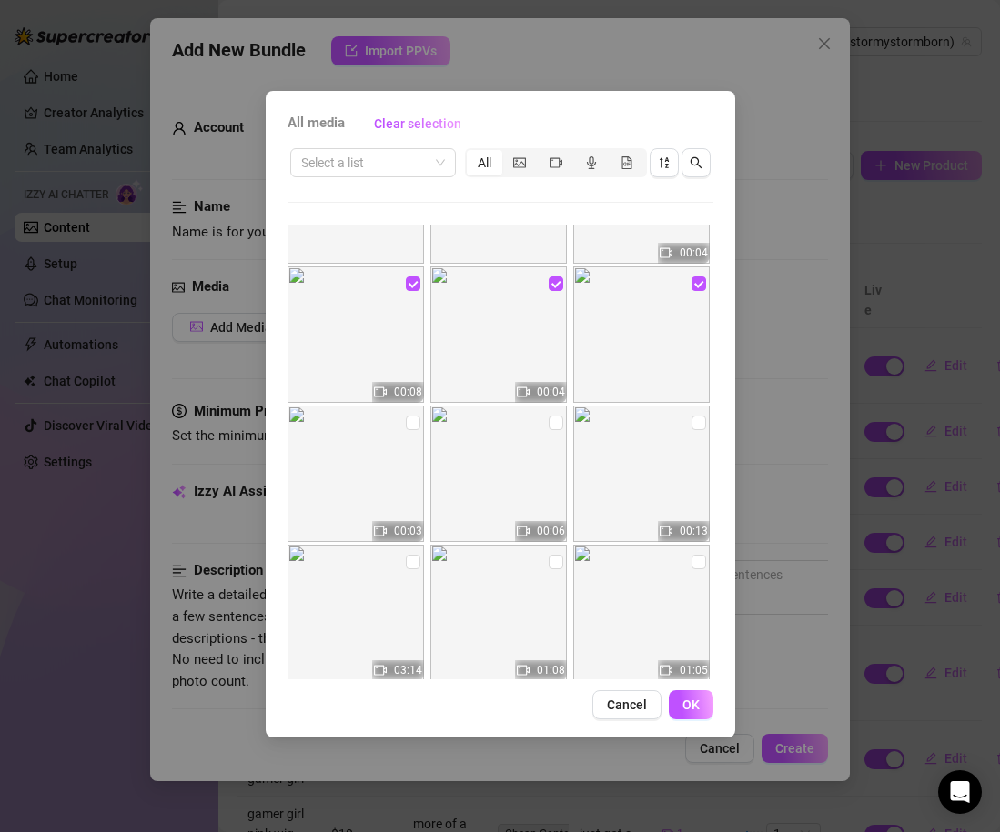
scroll to position [12087, 0]
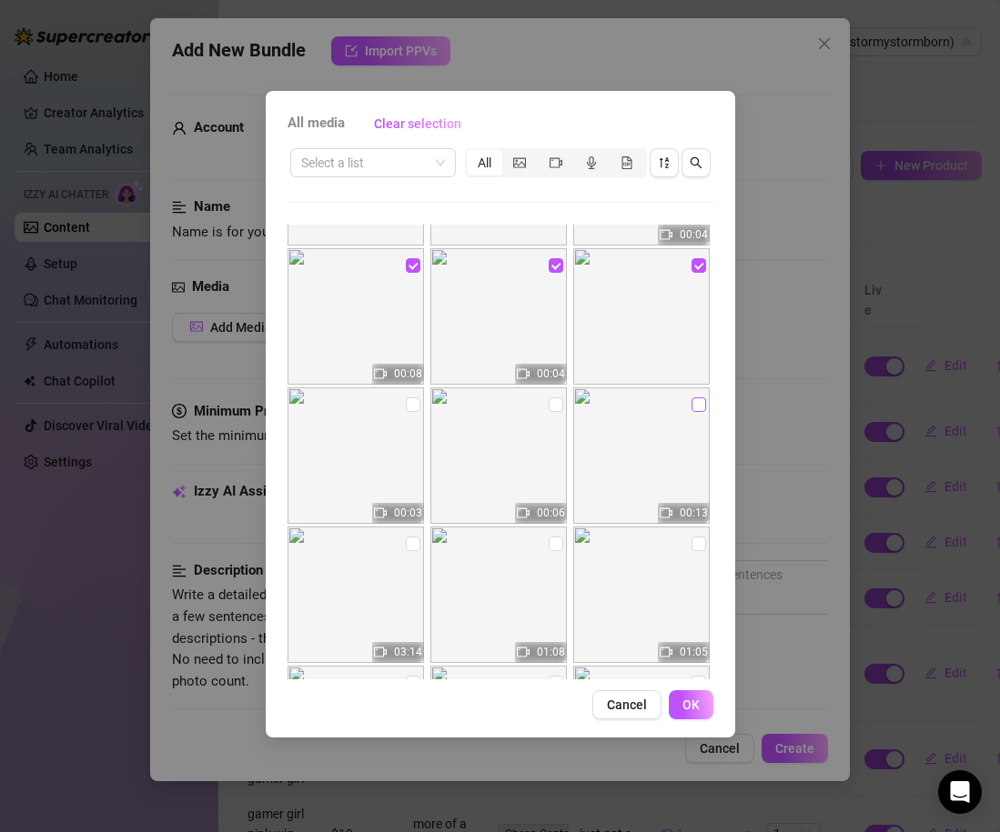
click at [693, 411] on input "checkbox" at bounding box center [698, 405] width 15 height 15
checkbox input "true"
click at [549, 408] on input "checkbox" at bounding box center [556, 405] width 15 height 15
checkbox input "true"
click at [409, 403] on input "checkbox" at bounding box center [413, 405] width 15 height 15
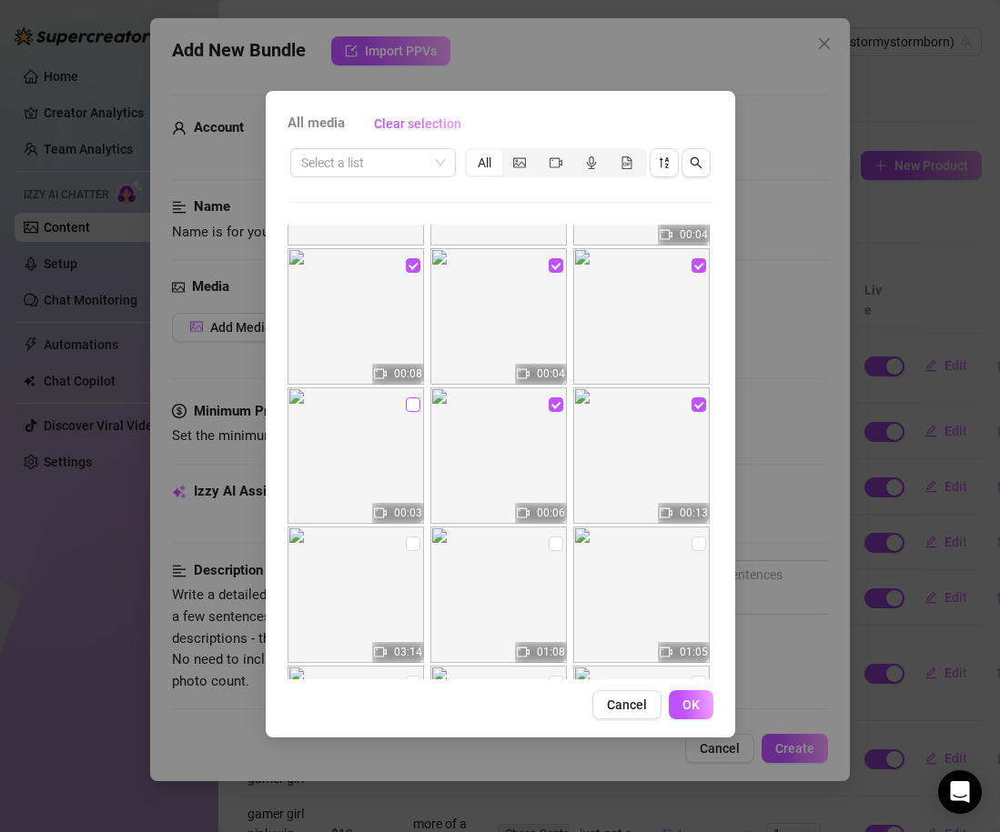
checkbox input "true"
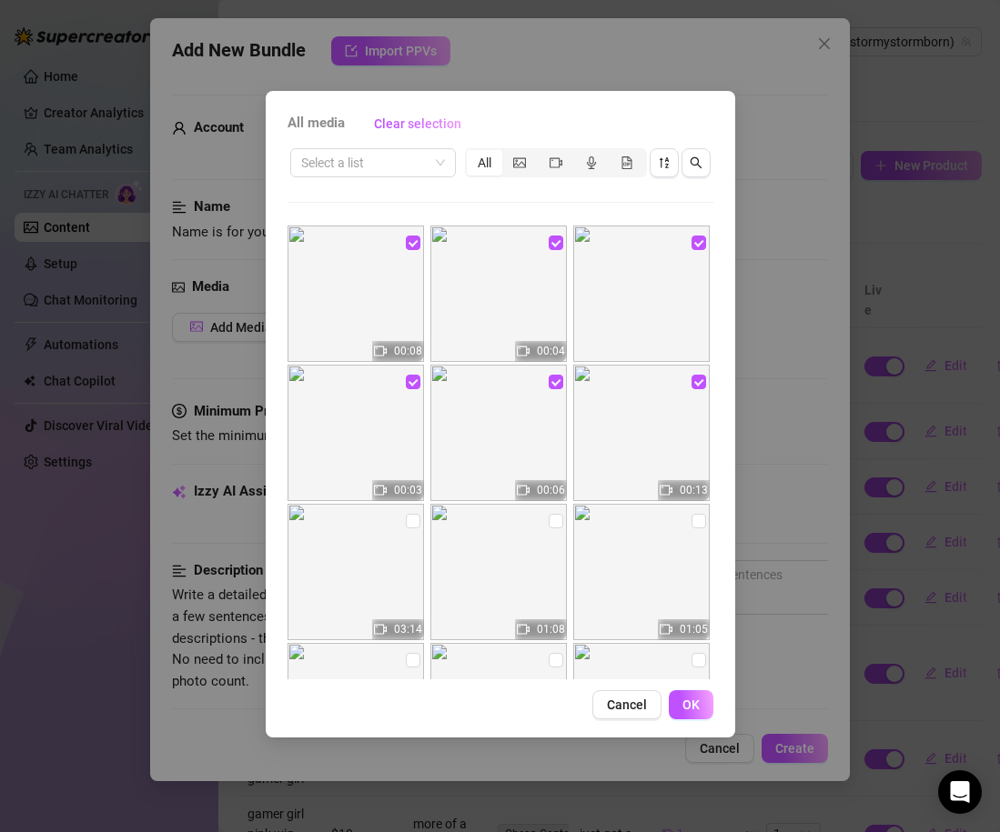
scroll to position [12102, 0]
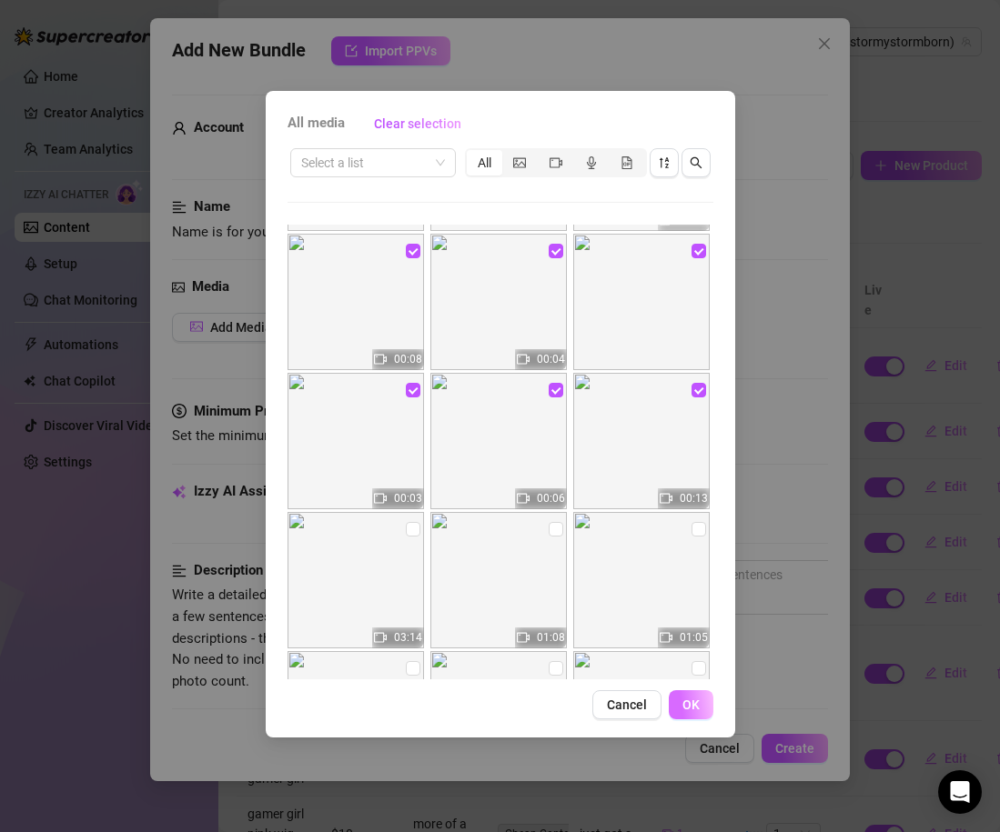
click at [686, 698] on span "OK" at bounding box center [690, 705] width 17 height 15
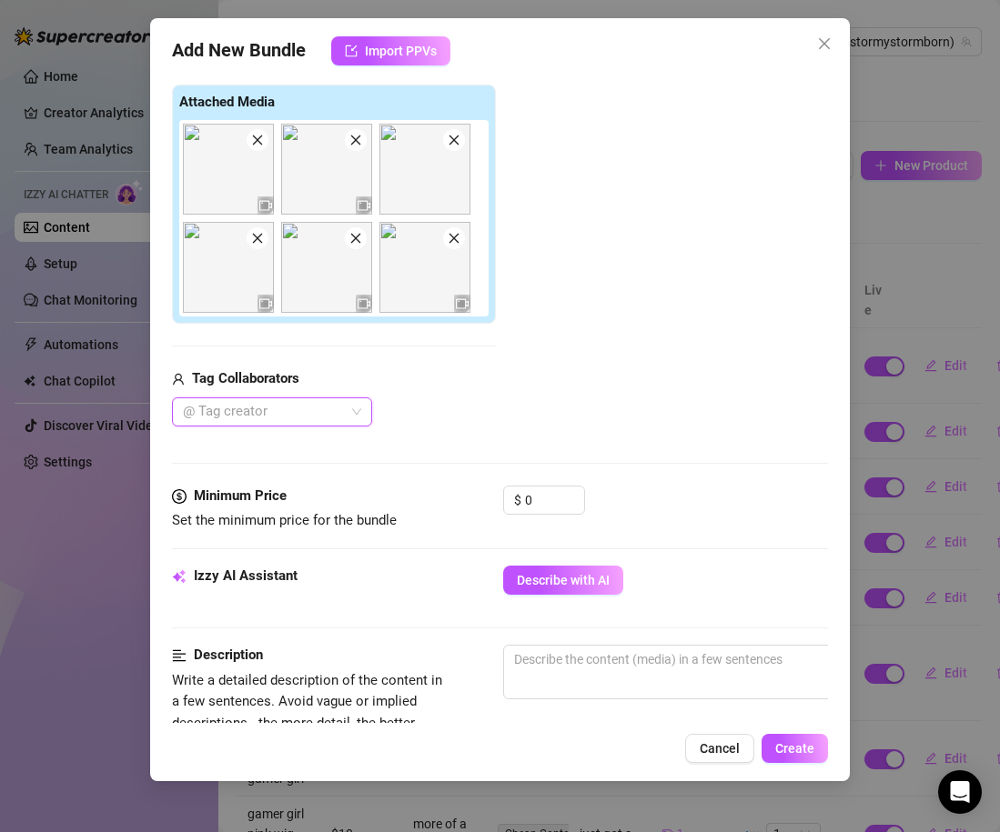
scroll to position [282, 0]
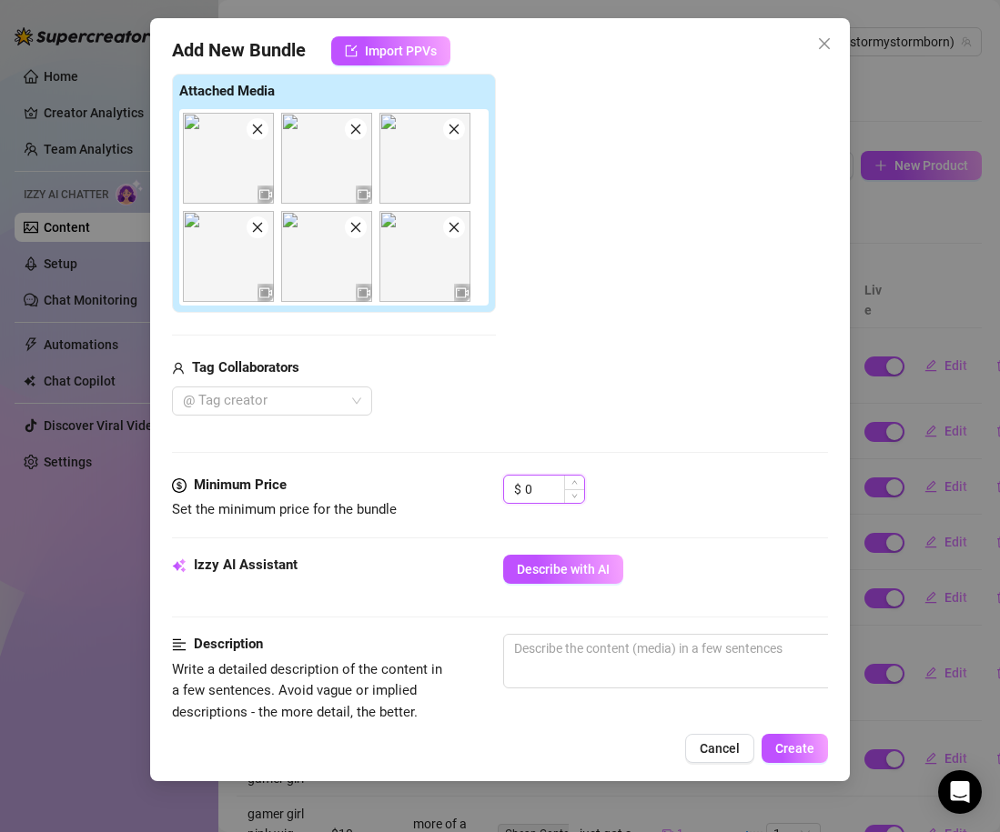
click at [542, 488] on input "0" at bounding box center [554, 489] width 59 height 27
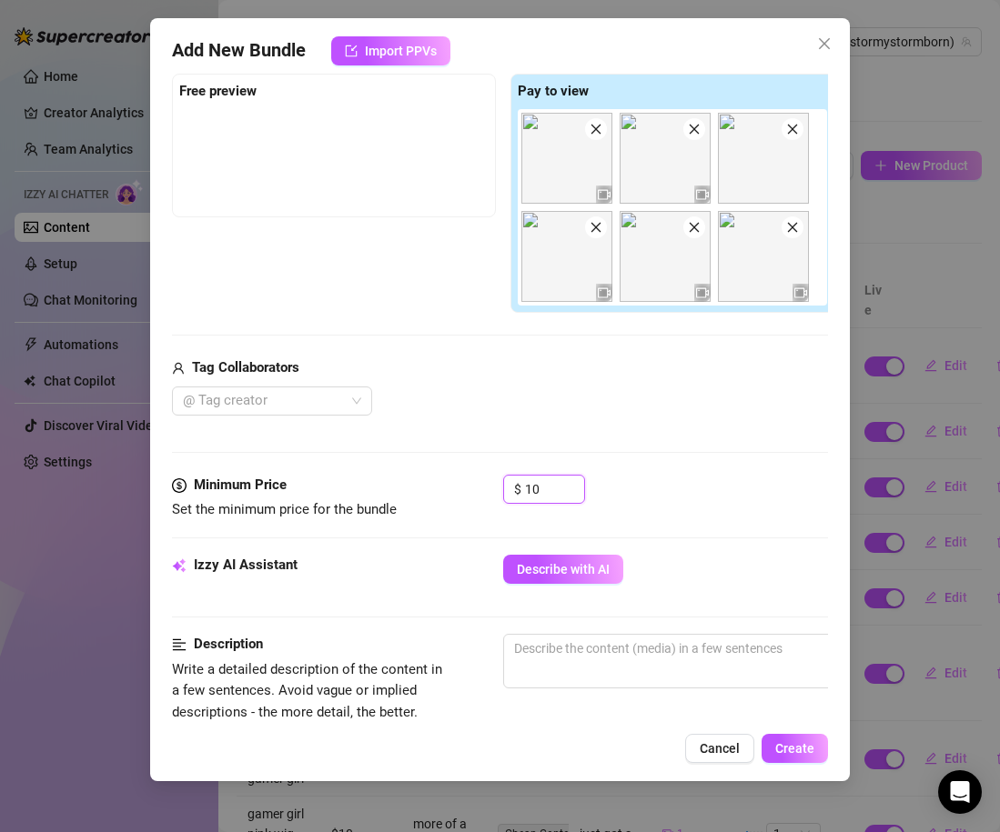
type input "10"
click at [679, 514] on div "$ 10" at bounding box center [665, 497] width 325 height 45
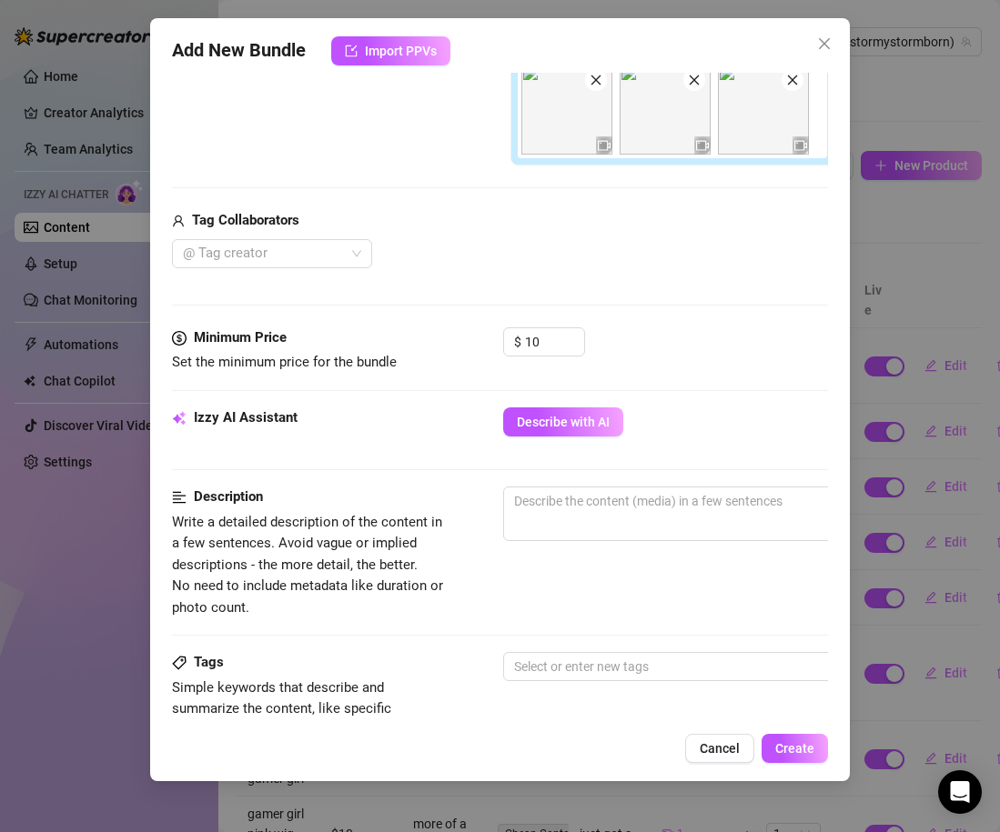
scroll to position [434, 0]
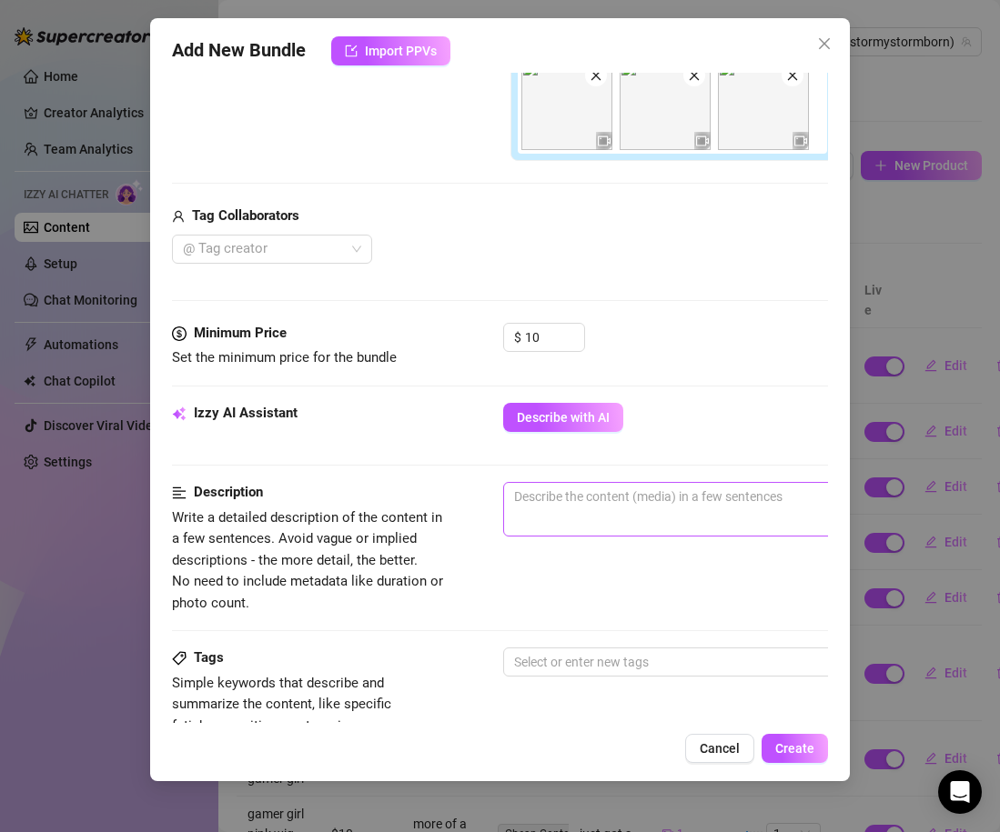
click at [630, 530] on span "0 / 1000" at bounding box center [821, 509] width 637 height 55
click at [626, 516] on span "0 / 1000" at bounding box center [821, 509] width 637 height 55
click at [607, 500] on textarea at bounding box center [821, 496] width 635 height 27
type textarea "c"
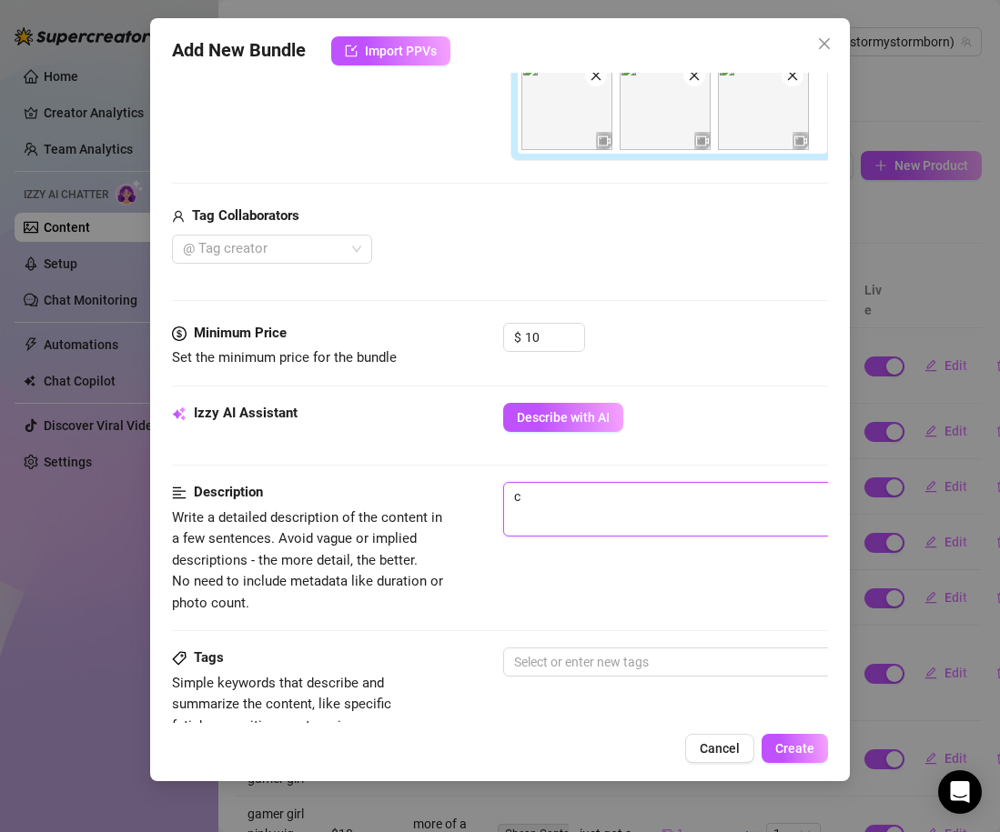
type textarea "cl"
type textarea "clo"
type textarea "clos"
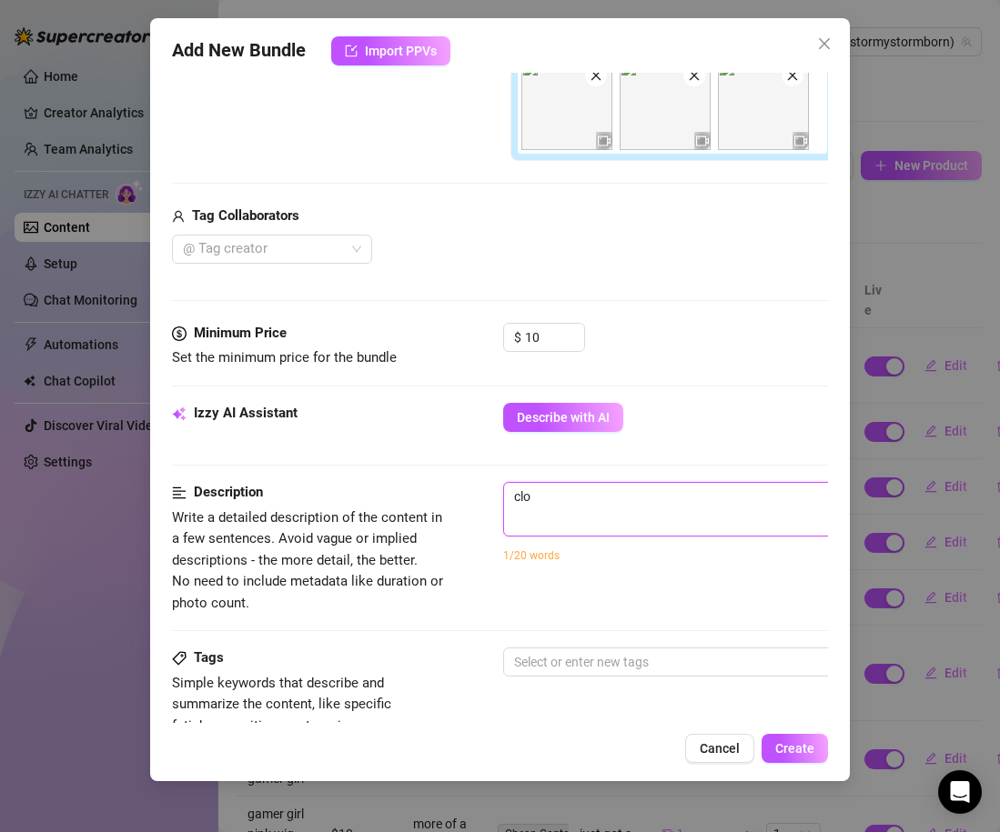
type textarea "clos"
type textarea "close"
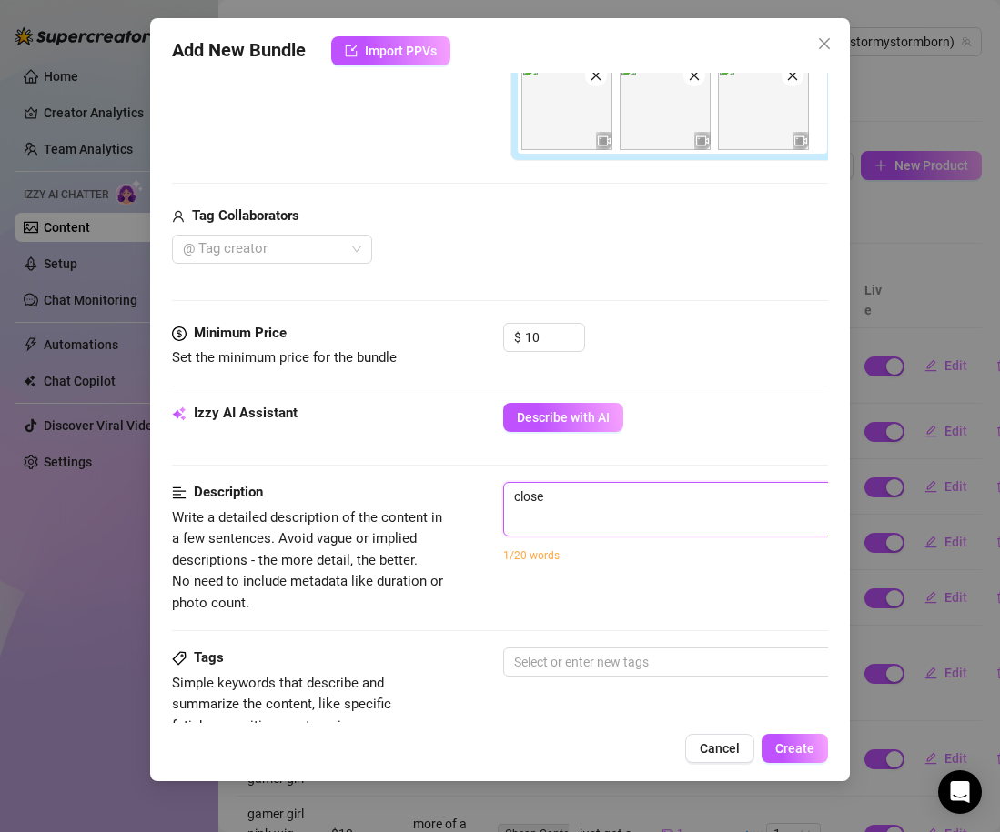
type textarea "close u"
type textarea "close up"
type textarea "close up s"
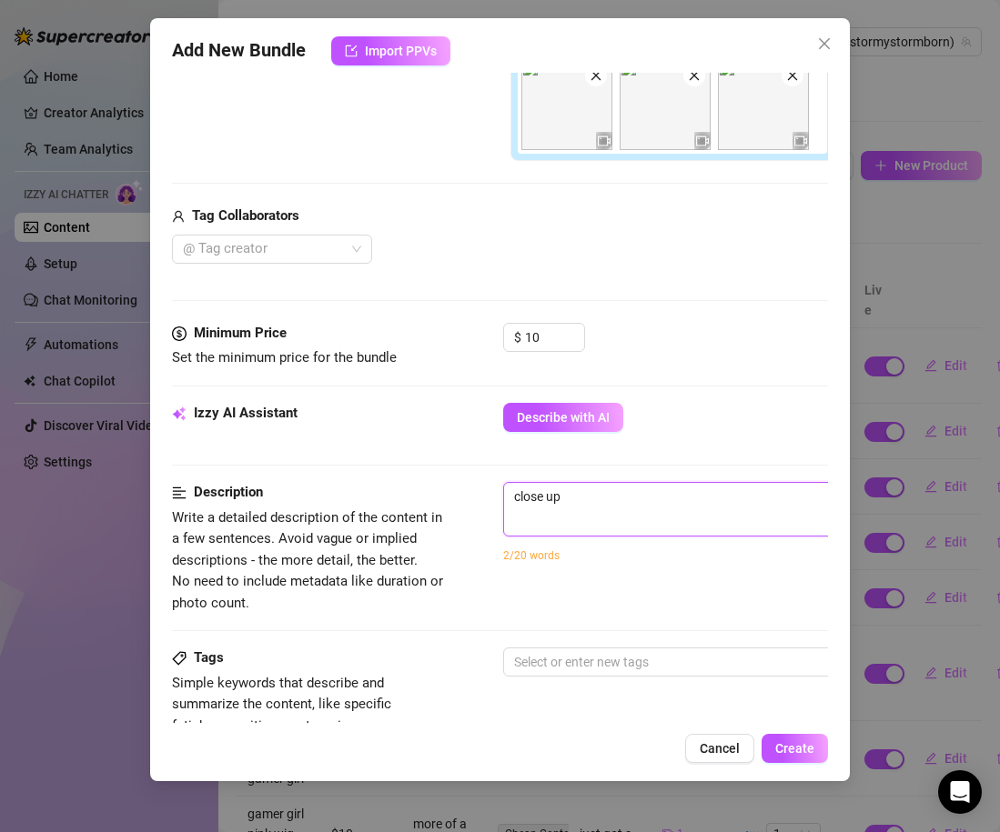
type textarea "close up s"
type textarea "close up se"
type textarea "close up sel"
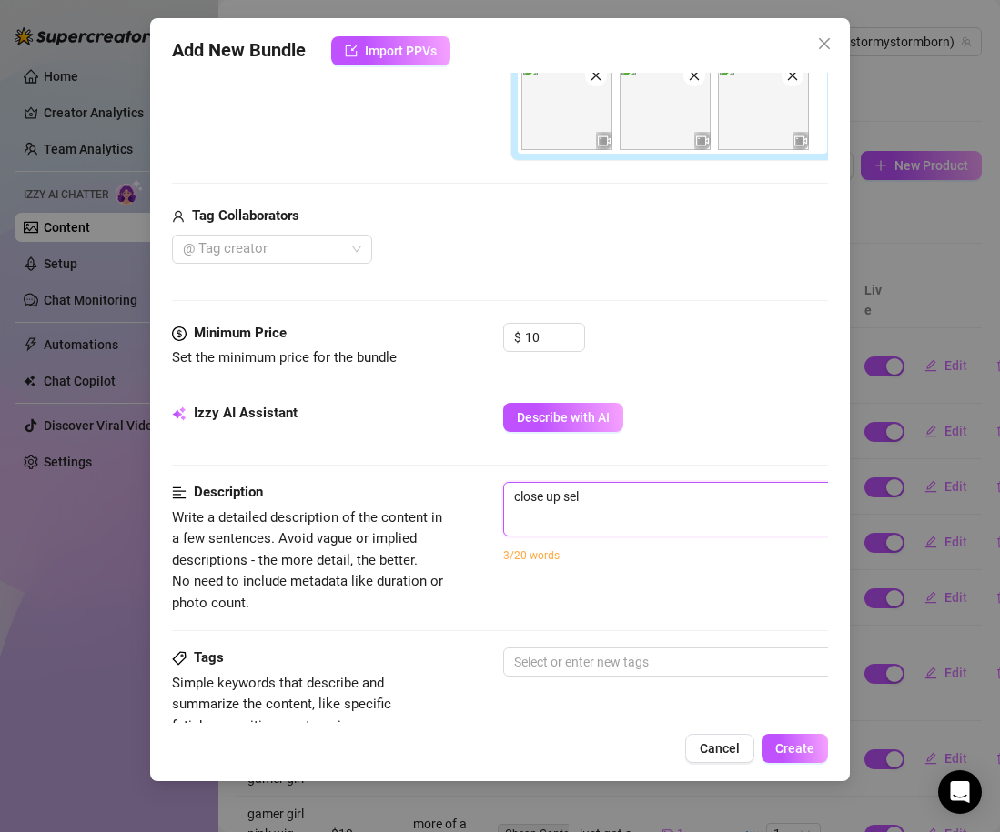
type textarea "close up self"
type textarea "close up selfi"
type textarea "close up selfie"
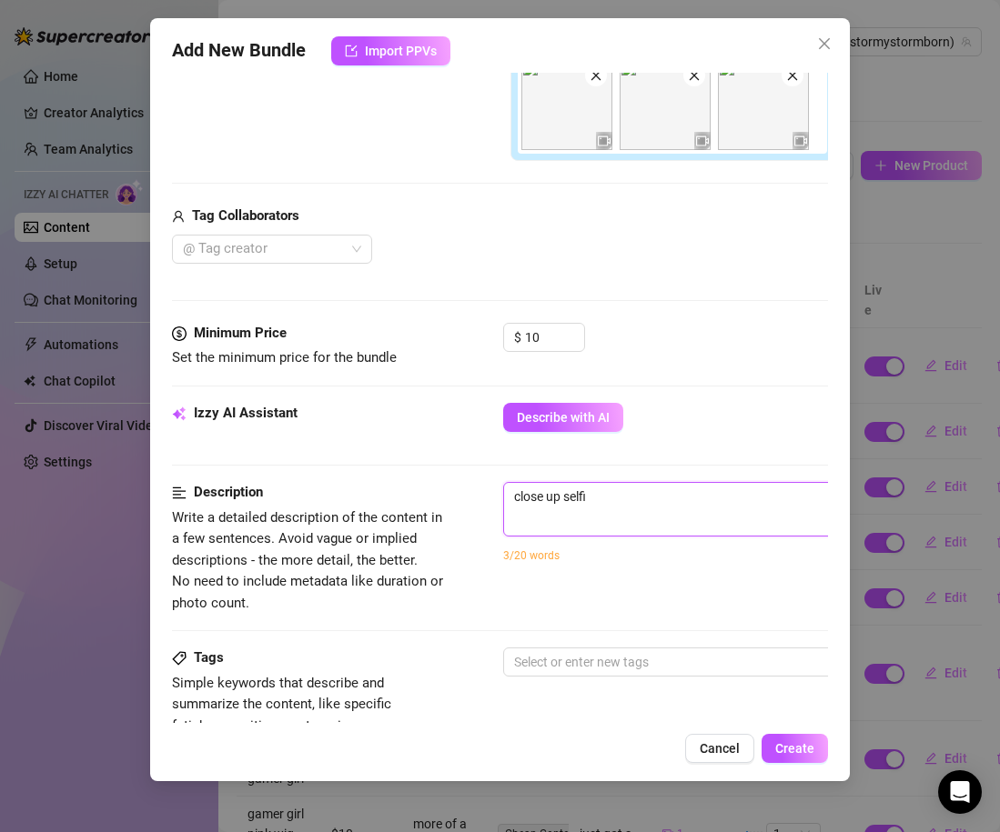
type textarea "close up selfie"
type textarea "close up selfie o"
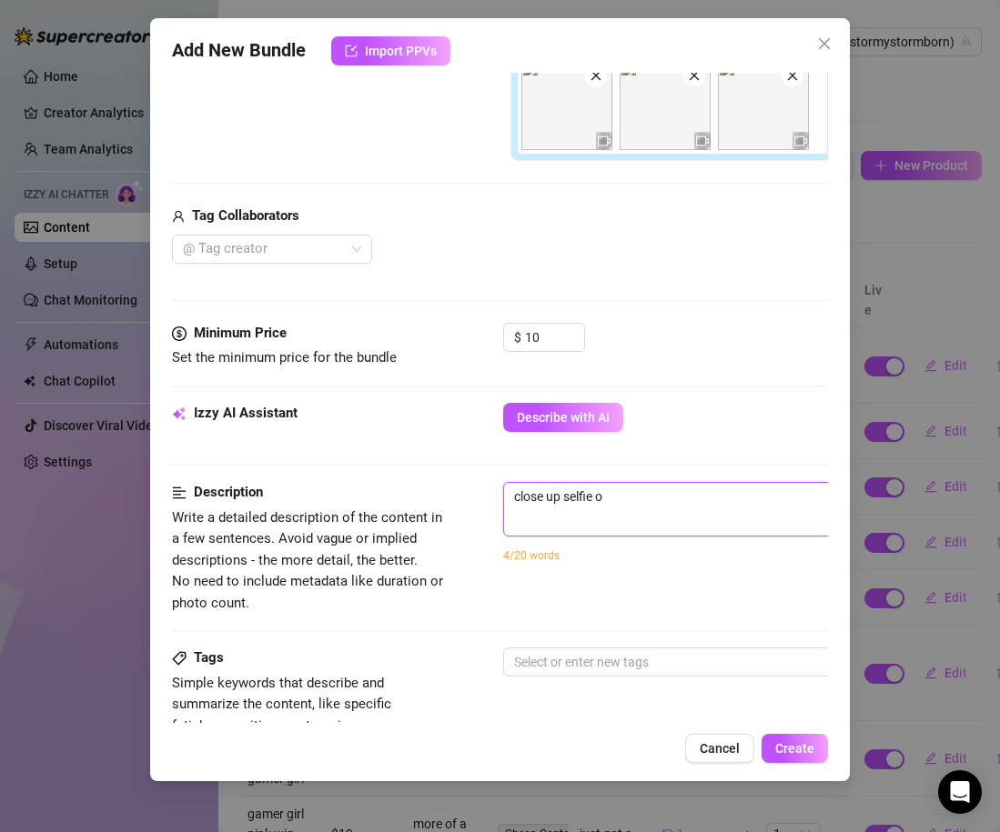
type textarea "close up selfie of"
type textarea "close up selfie of m"
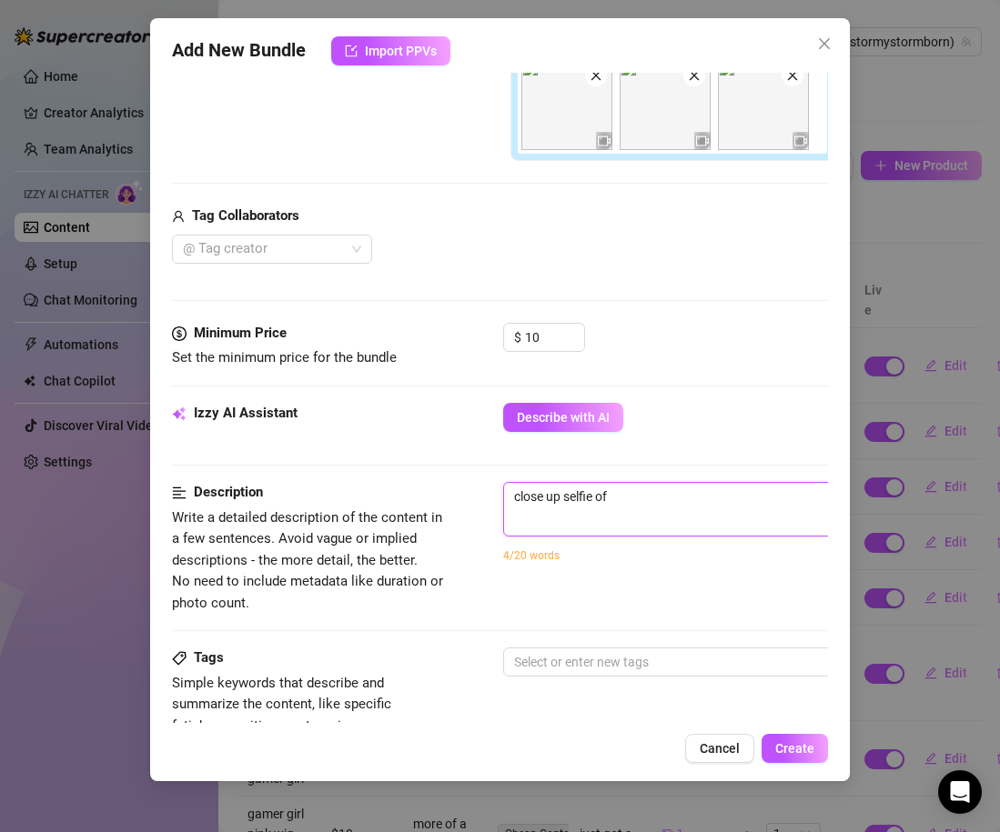
type textarea "close up selfie of m"
type textarea "close up selfie of me"
type textarea "close up selfie of me w"
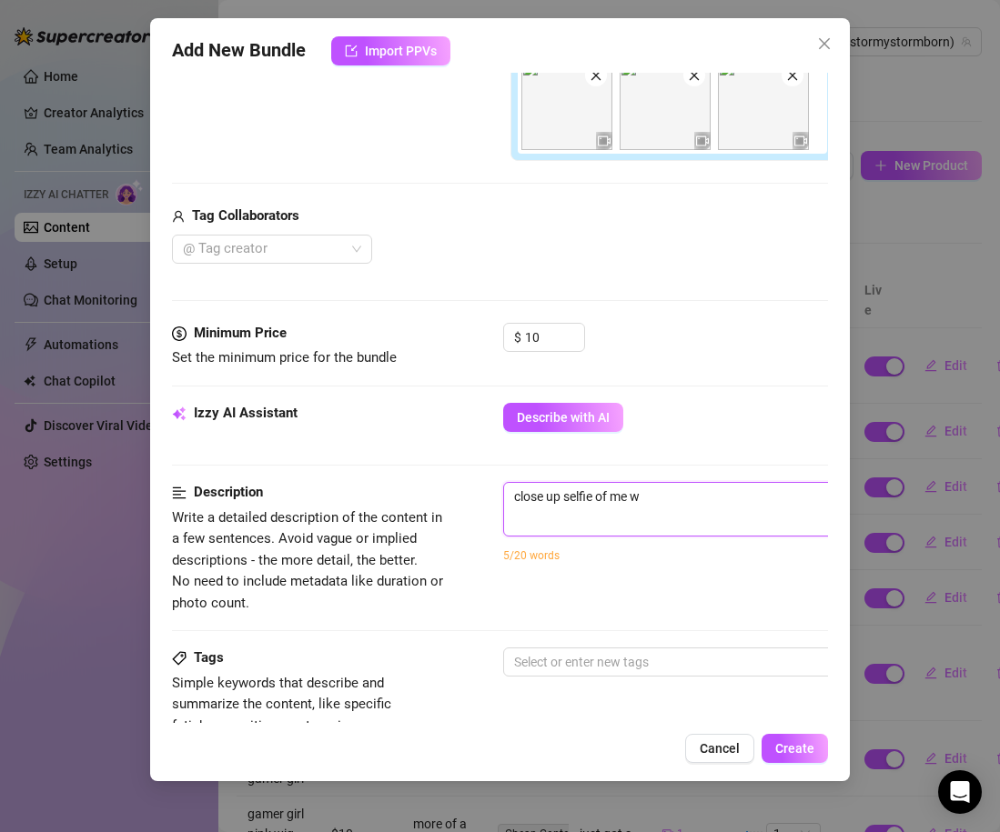
type textarea "close up selfie of me wi"
type textarea "close up selfie of me wit"
type textarea "close up selfie of me with"
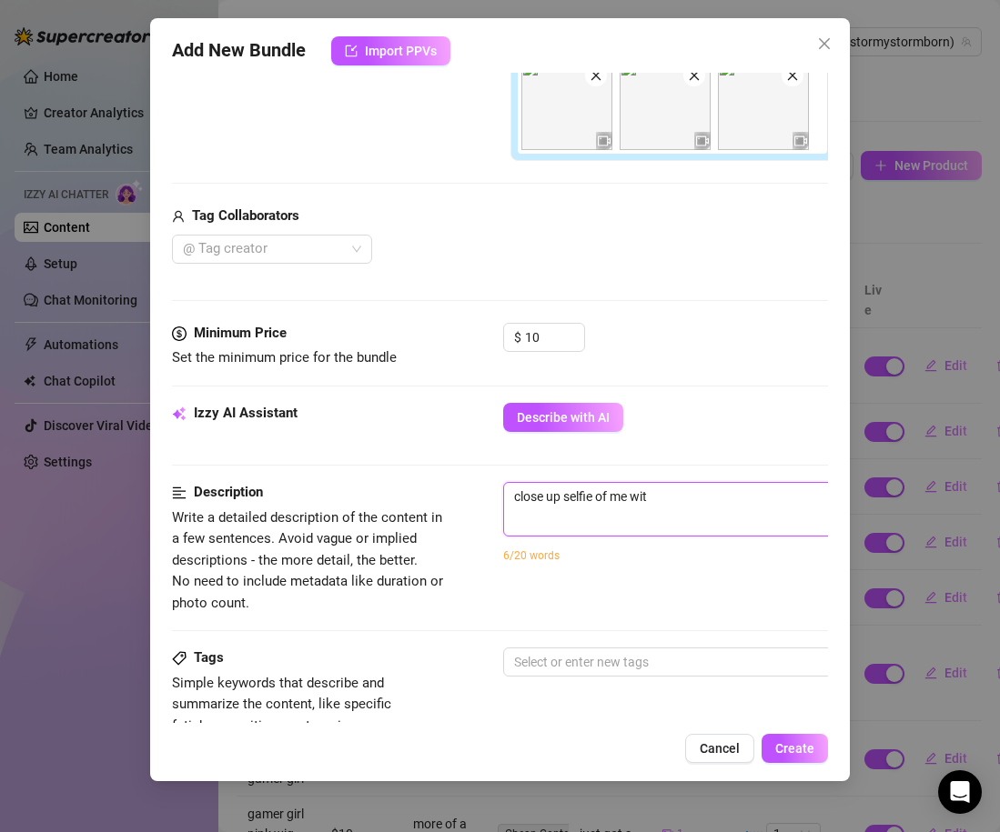
type textarea "close up selfie of me with"
type textarea "close up selfie of me with p"
type textarea "close up selfie of me with pi"
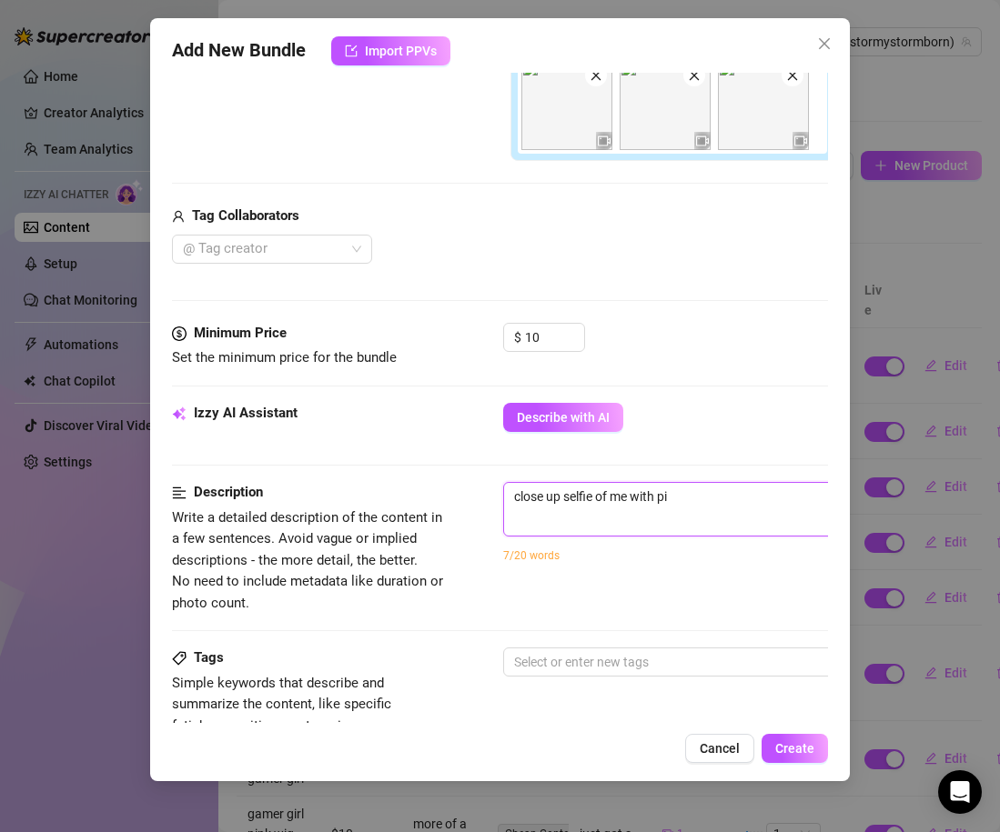
type textarea "close up selfie of me with pin"
type textarea "close up selfie of me with pink"
type textarea "close up selfie of me with pink a"
type textarea "close up selfie of me with pink ad"
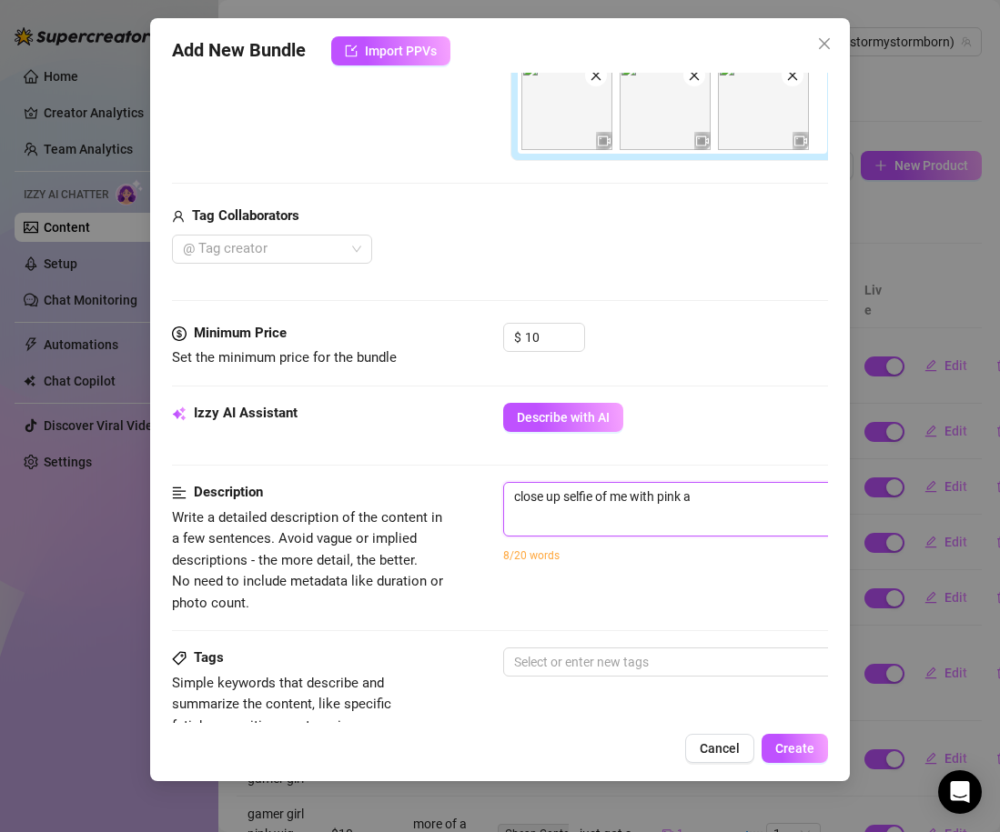
type textarea "close up selfie of me with pink ad"
type textarea "close up selfie of me with pink adn"
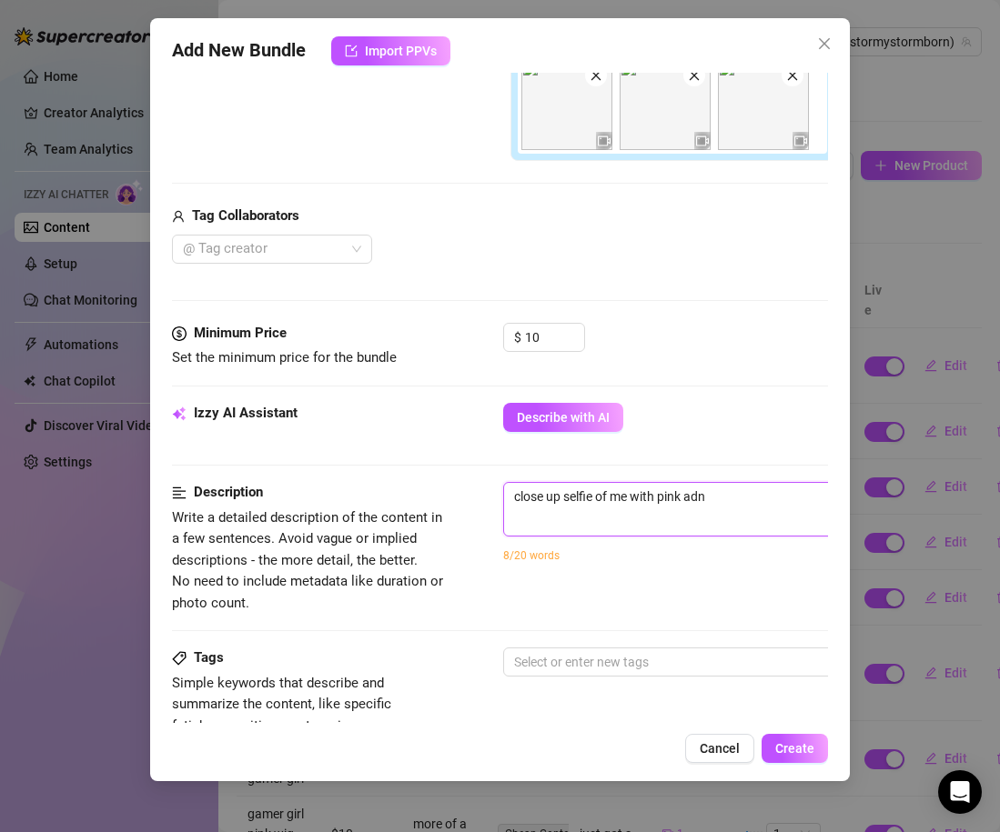
type textarea "close up selfie of me with pink adn g"
type textarea "close up selfie of me with pink adn"
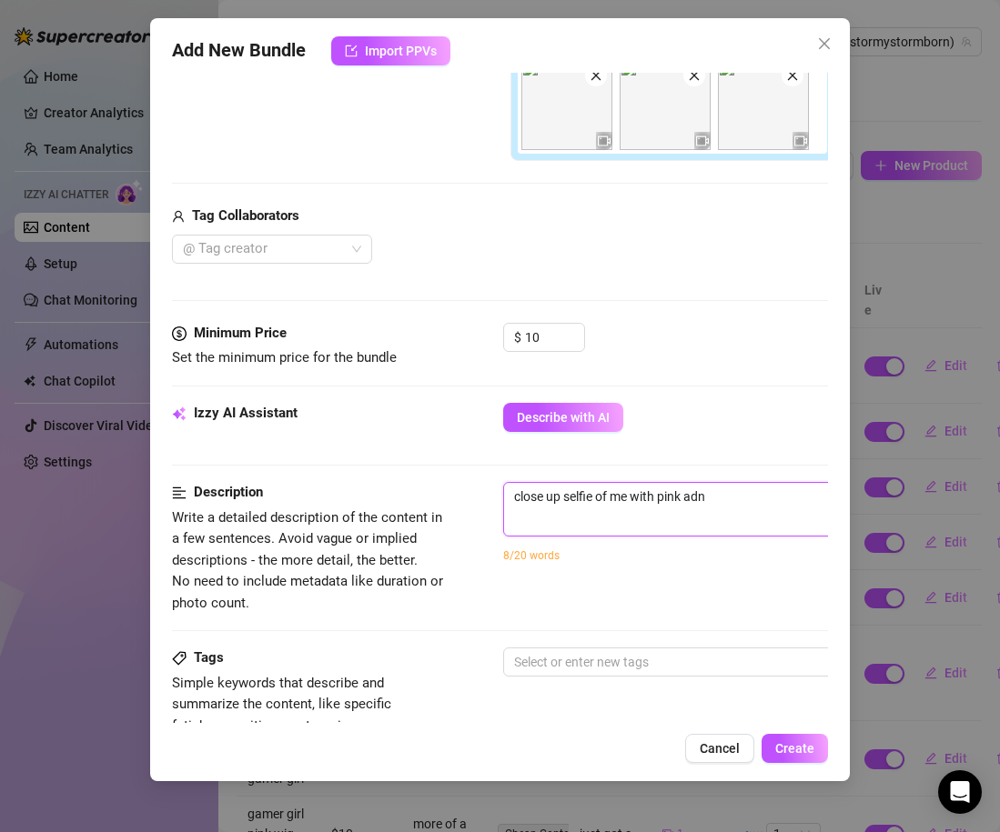
type textarea "close up selfie of me with pink adn"
type textarea "close up selfie of me with pink ad"
type textarea "close up selfie of me with pink a"
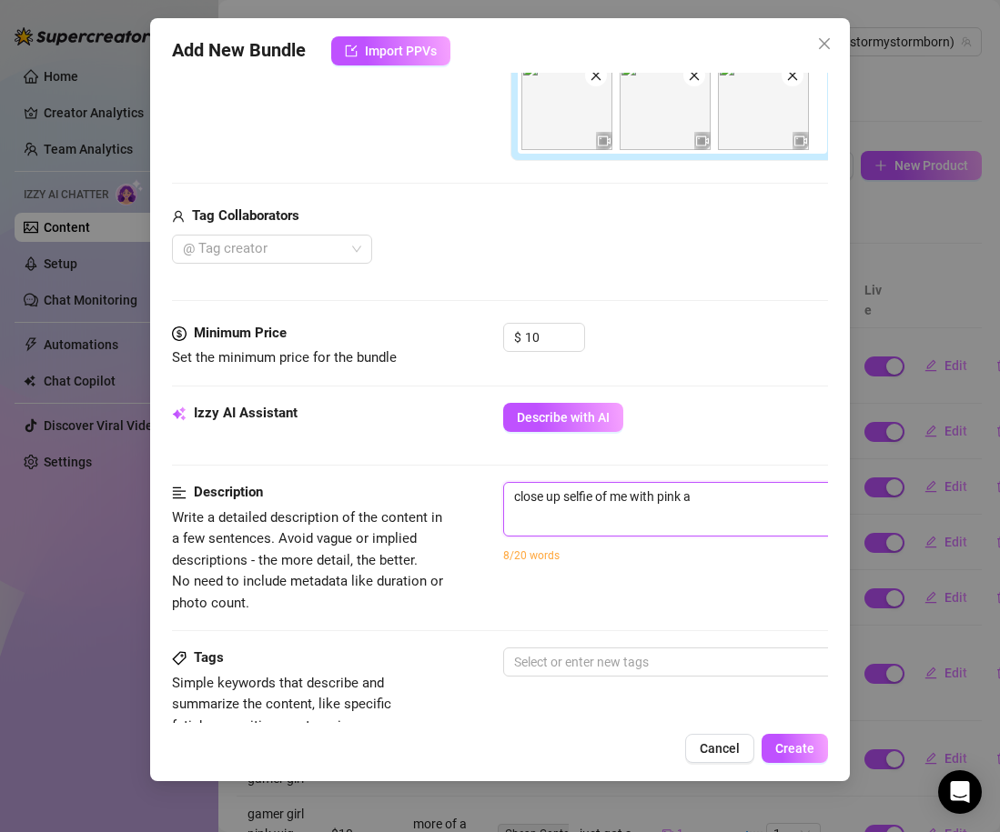
type textarea "close up selfie of me with pink an"
type textarea "close up selfie of me with pink an g"
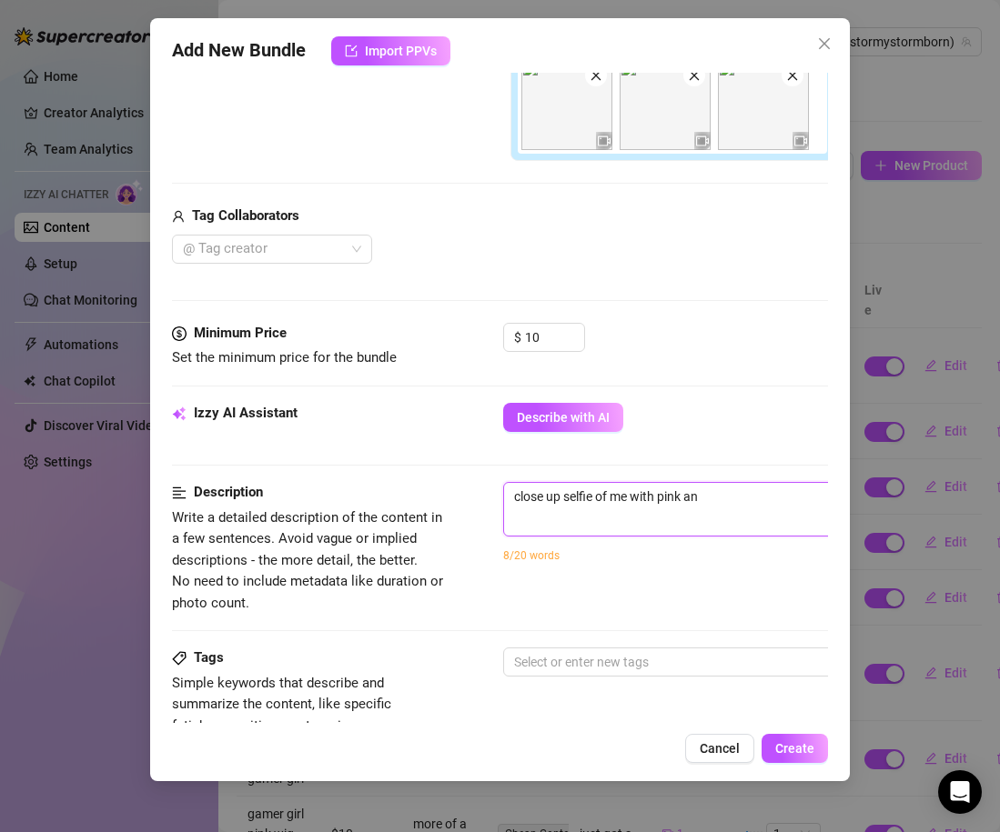
type textarea "close up selfie of me with pink an g"
type textarea "close up selfie of me with pink an"
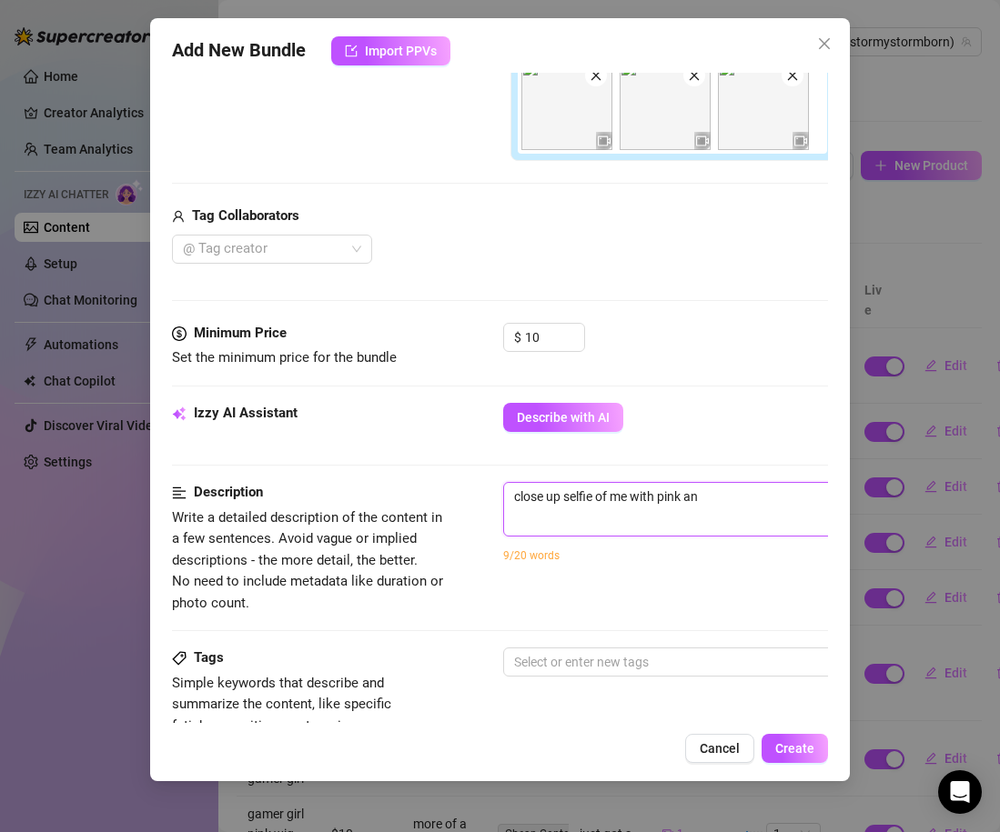
type textarea "close up selfie of me with pink and"
type textarea "close up selfie of me with pink and g"
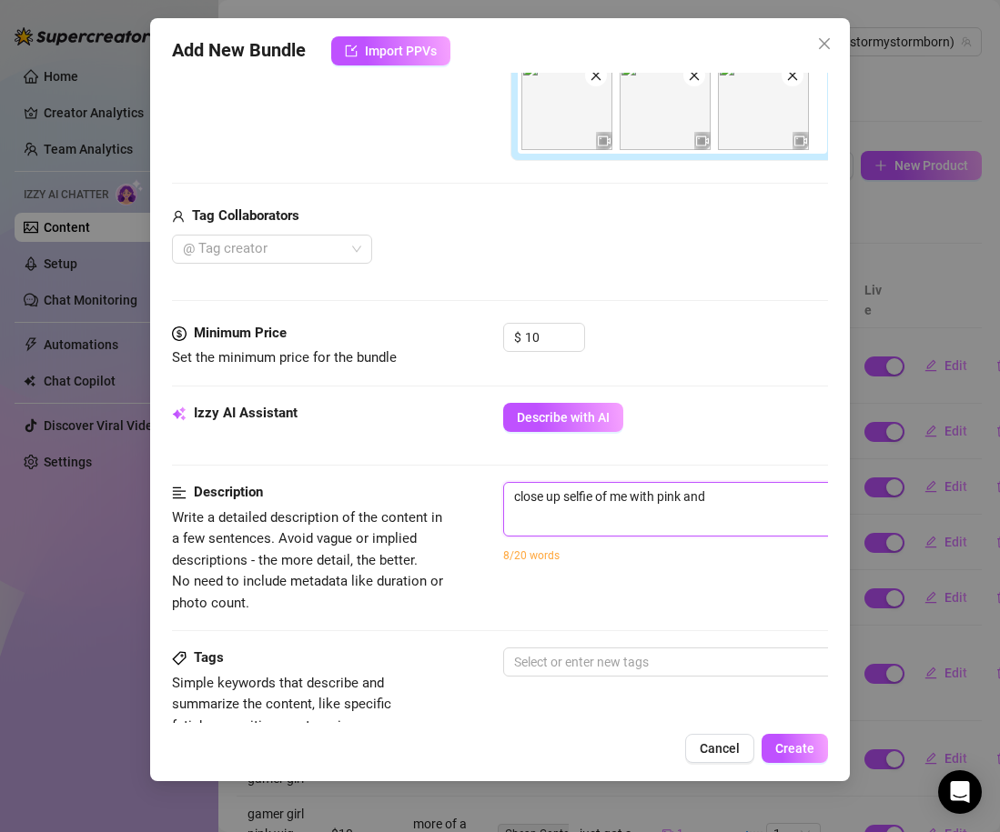
type textarea "close up selfie of me with pink and g"
type textarea "close up selfie of me with pink and gr"
type textarea "close up selfie of me with pink and gre"
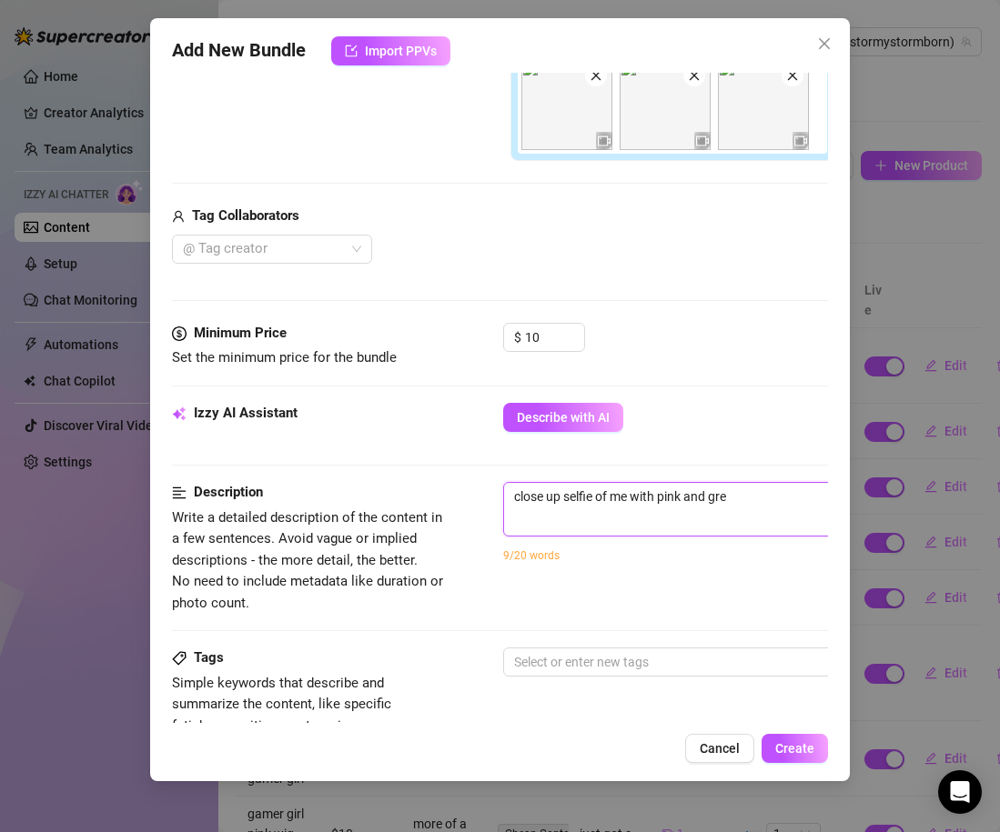
type textarea "close up selfie of me with pink and [PERSON_NAME]"
type textarea "close up selfie of me with pink and green"
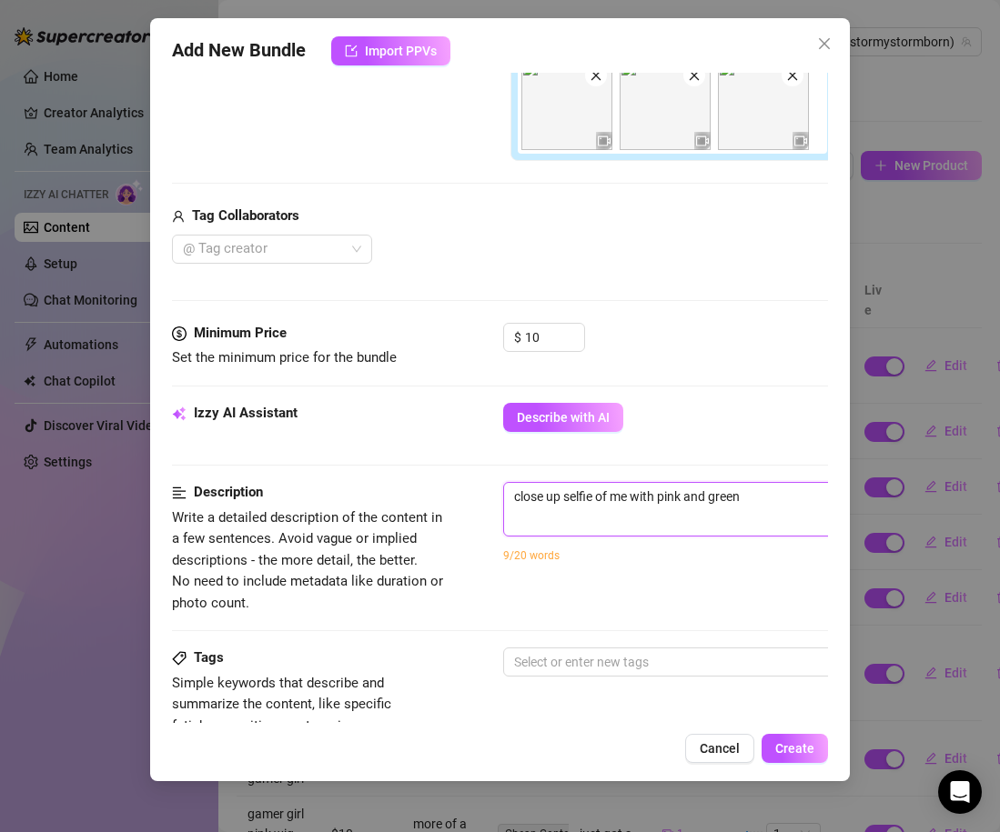
type textarea "close up selfie of me with pink and green"
type textarea "close up selfie of me with pink and green h"
type textarea "close up selfie of me with pink and green ha"
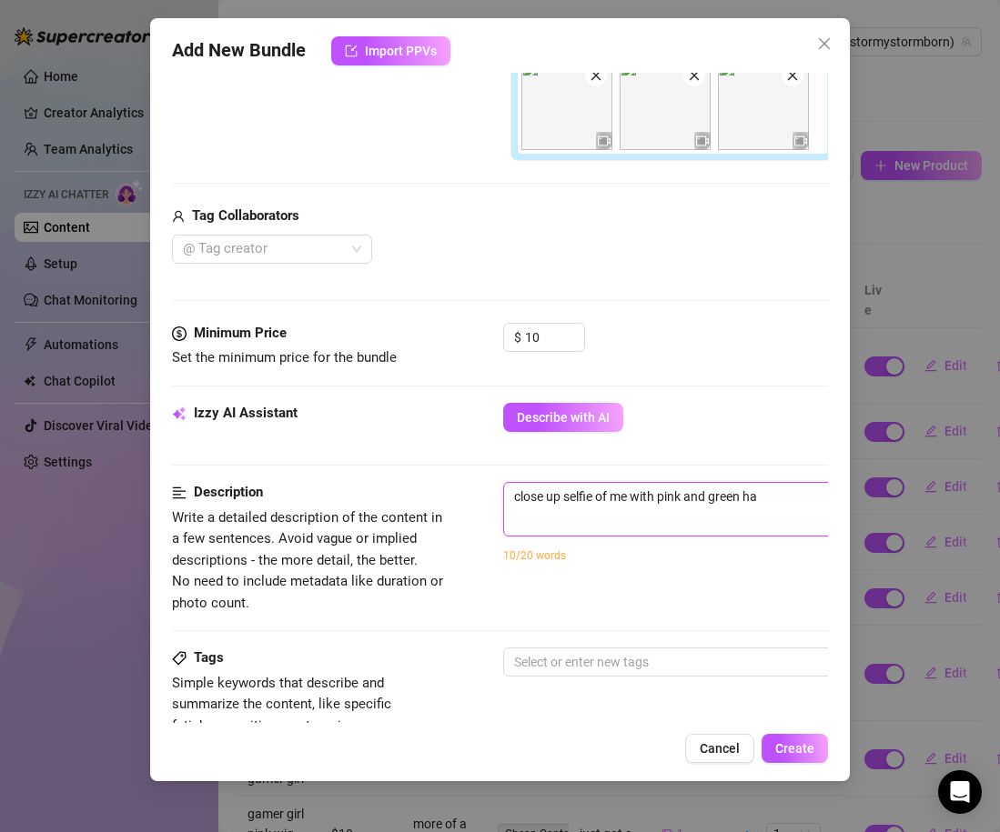
type textarea "close up selfie of me with pink and green hai"
type textarea "close up selfie of me with pink and green hair"
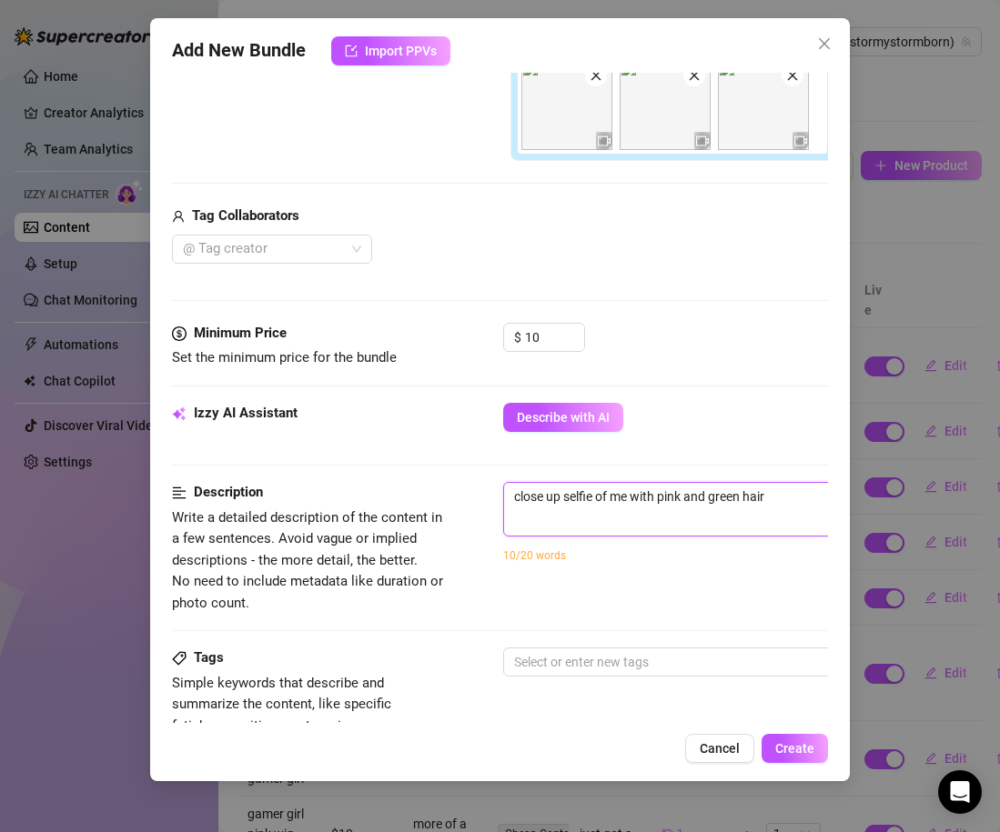
type textarea "close up selfie of me with pink and green hair"
type textarea "close up selfie of me with pink and green hair a"
type textarea "close up selfie of me with pink and green hair an"
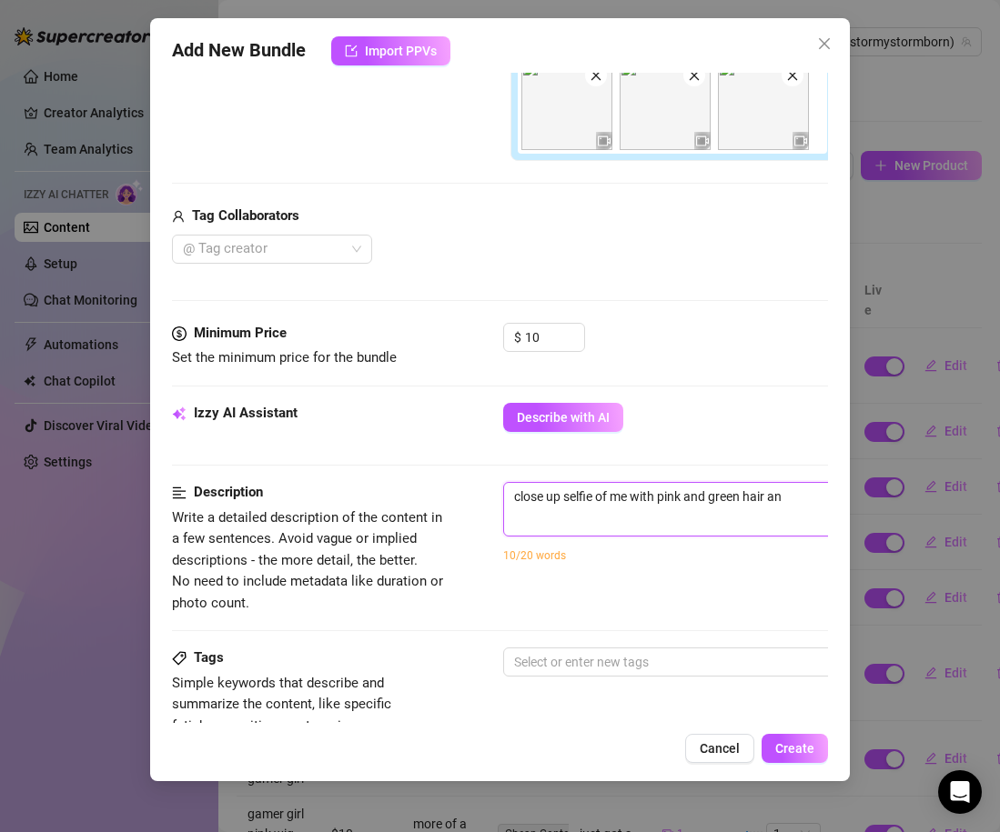
type textarea "close up selfie of me with pink and green hair and"
type textarea "close up selfie of me with pink and green hair and s"
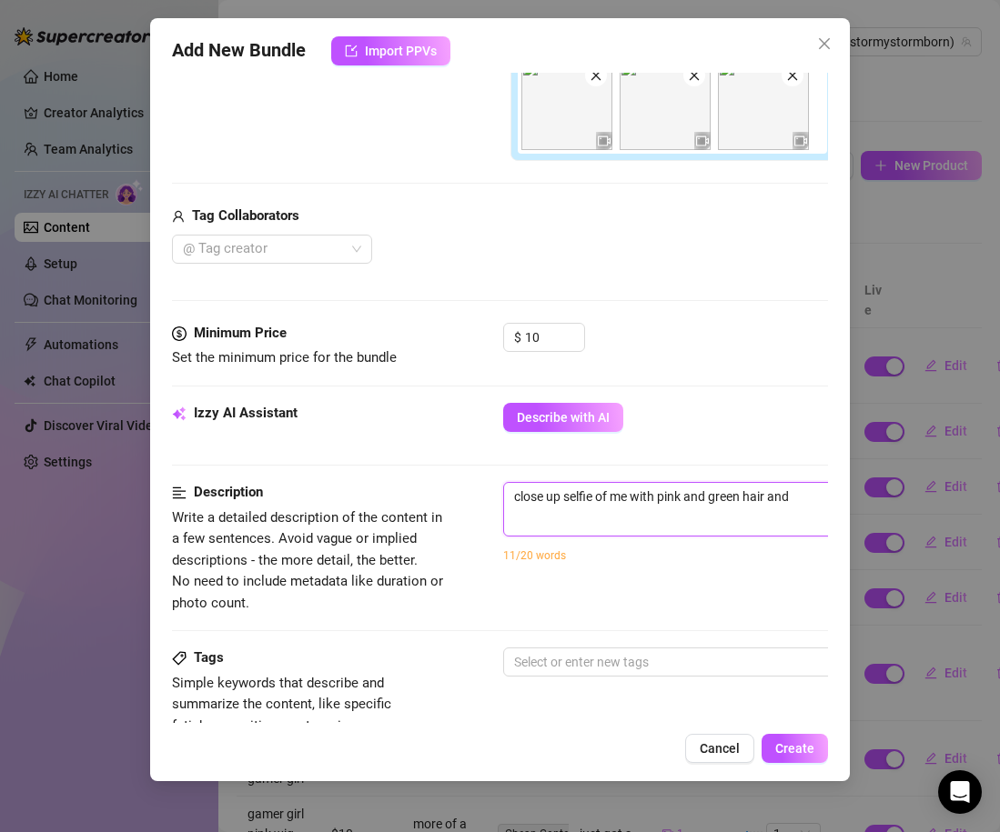
type textarea "close up selfie of me with pink and green hair and s"
type textarea "close up selfie of me with pink and green hair and sh"
type textarea "close up selfie of me with pink and green hair and sho"
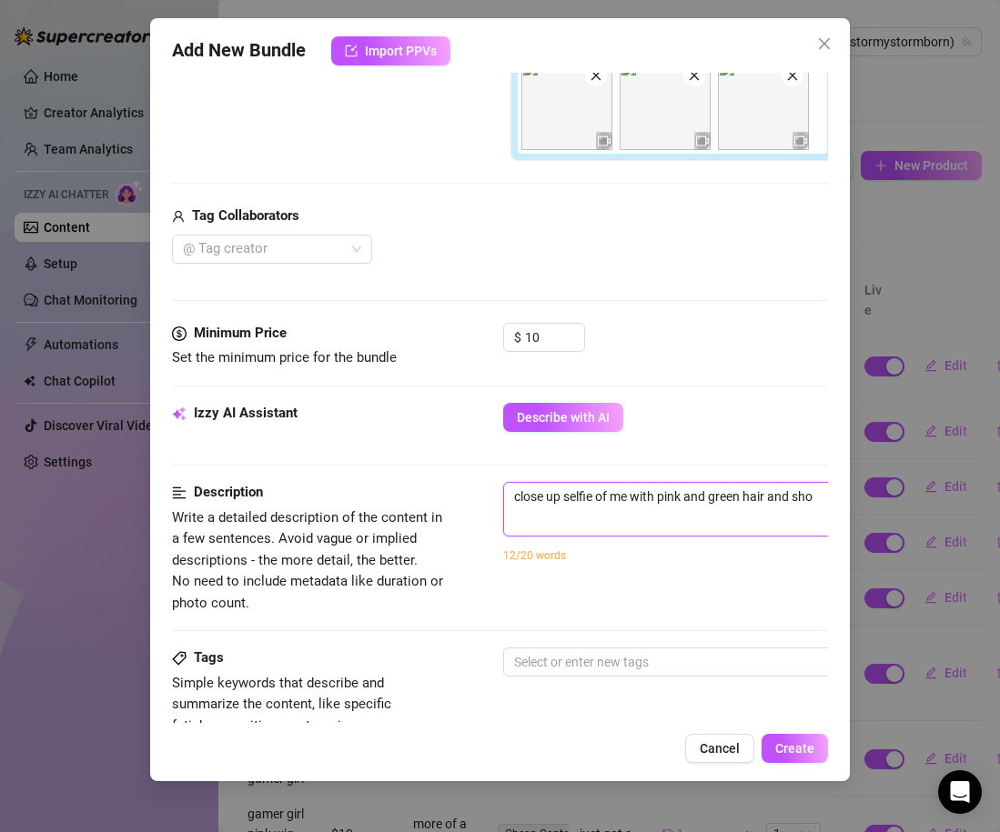
type textarea "close up selfie of me with pink and green hair and show"
type textarea "close up selfie of me with pink and green hair and showi"
type textarea "close up selfie of me with pink and green hair and showin"
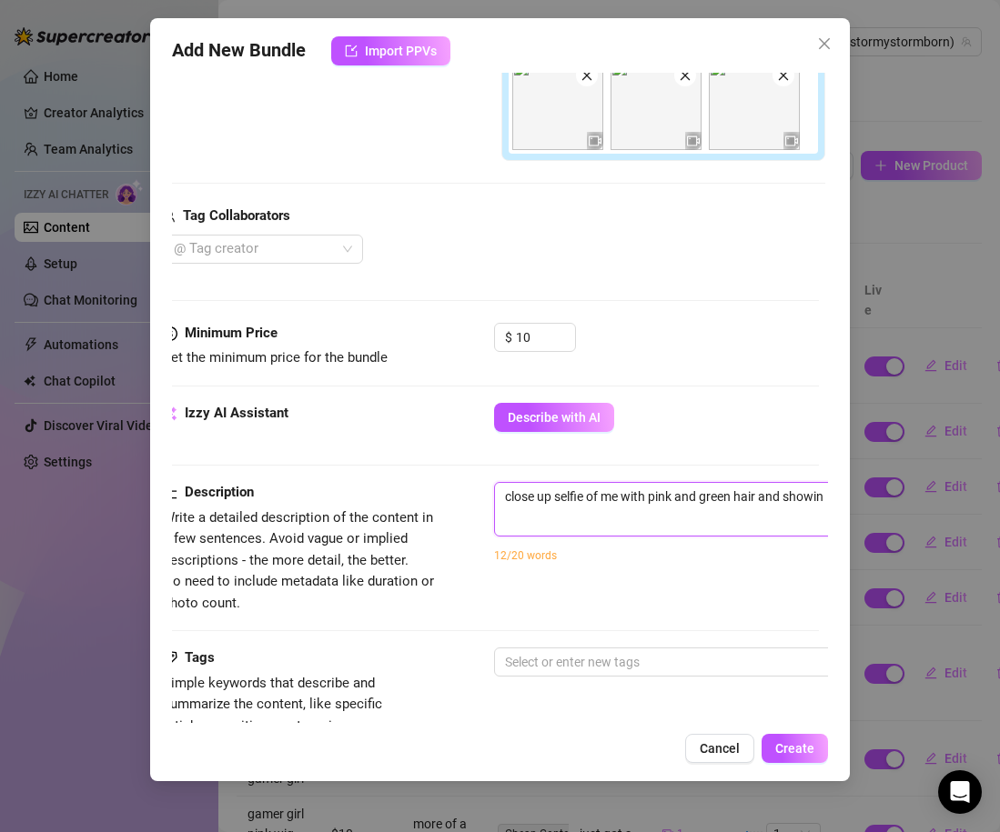
type textarea "close up selfie of me with pink and green hair and showing"
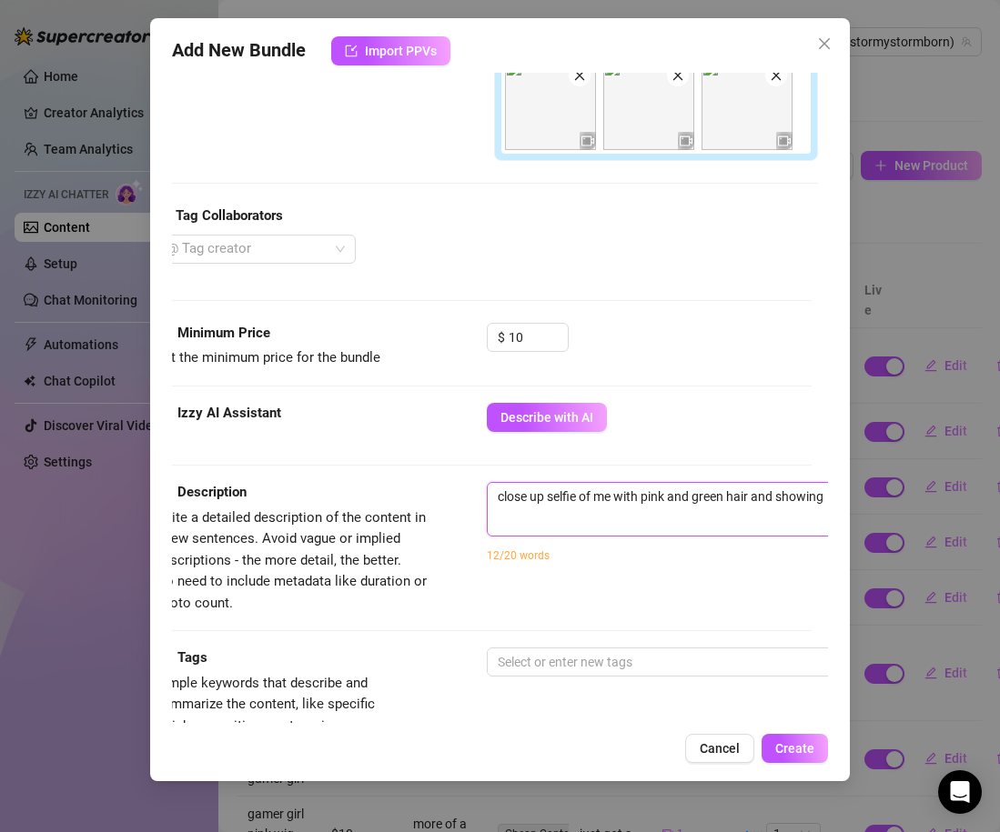
type textarea "close up selfie of me with pink and green hair and showing"
type textarea "close up selfie of me with pink and green hair and showing o"
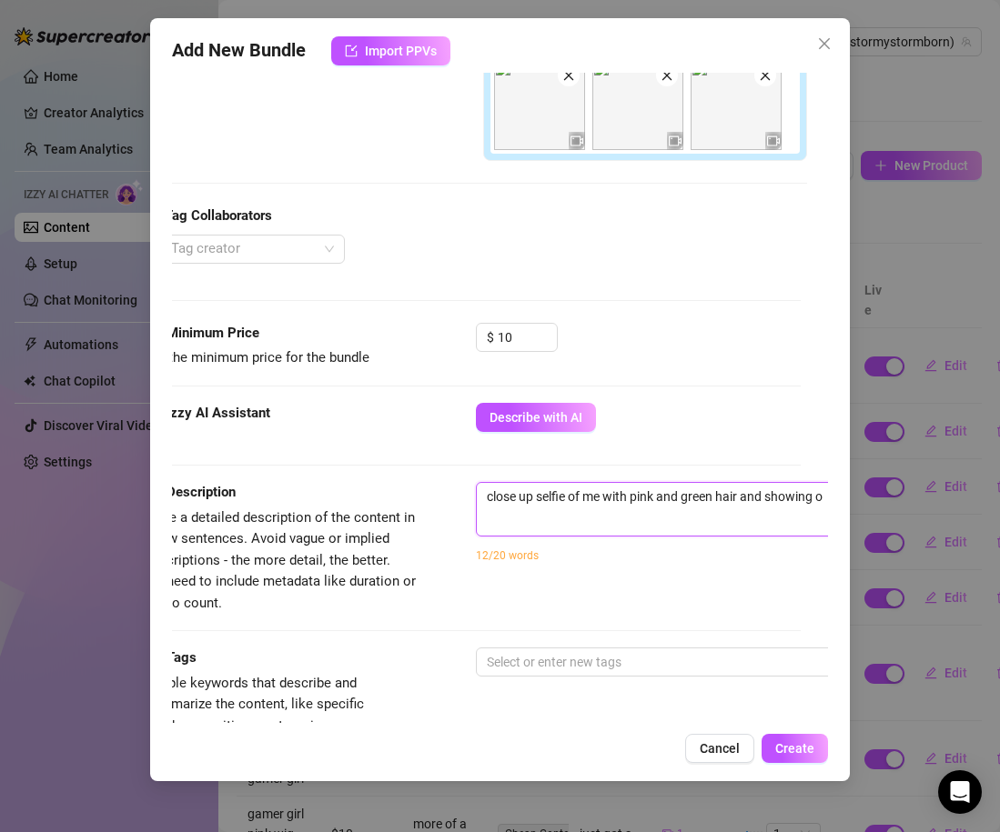
type textarea "close up selfie of me with pink and green hair and showing of"
type textarea "close up selfie of me with pink and green hair and showing off"
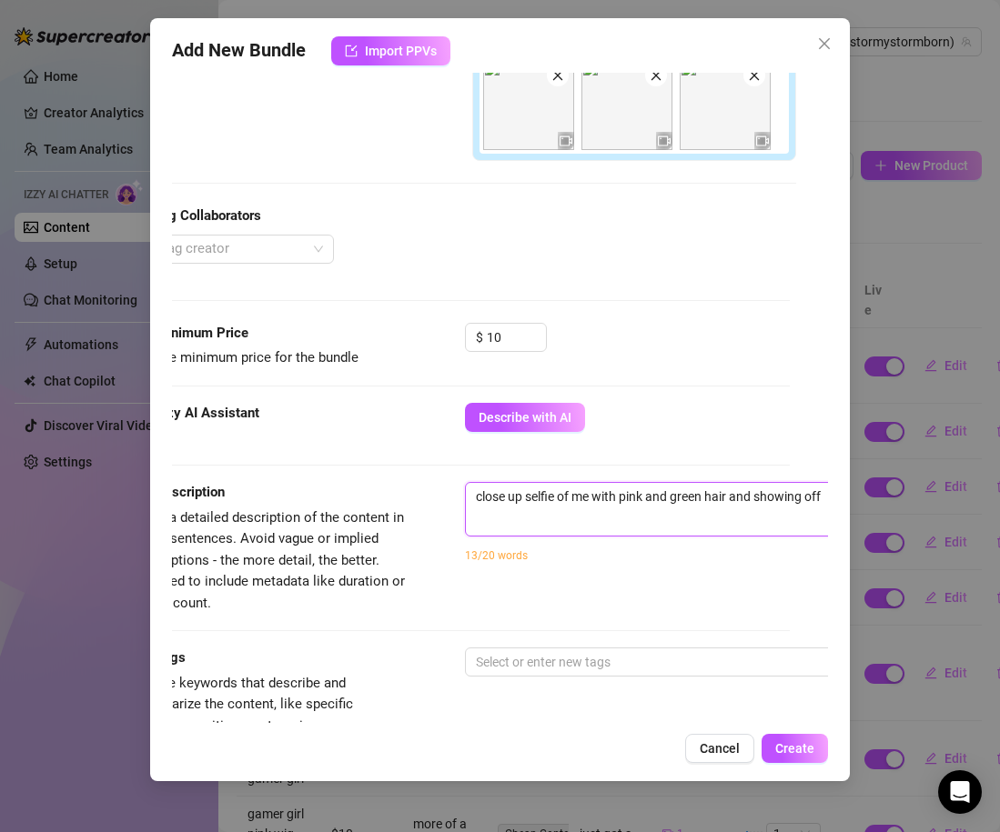
type textarea "close up selfie of me with pink and green hair and showing off b"
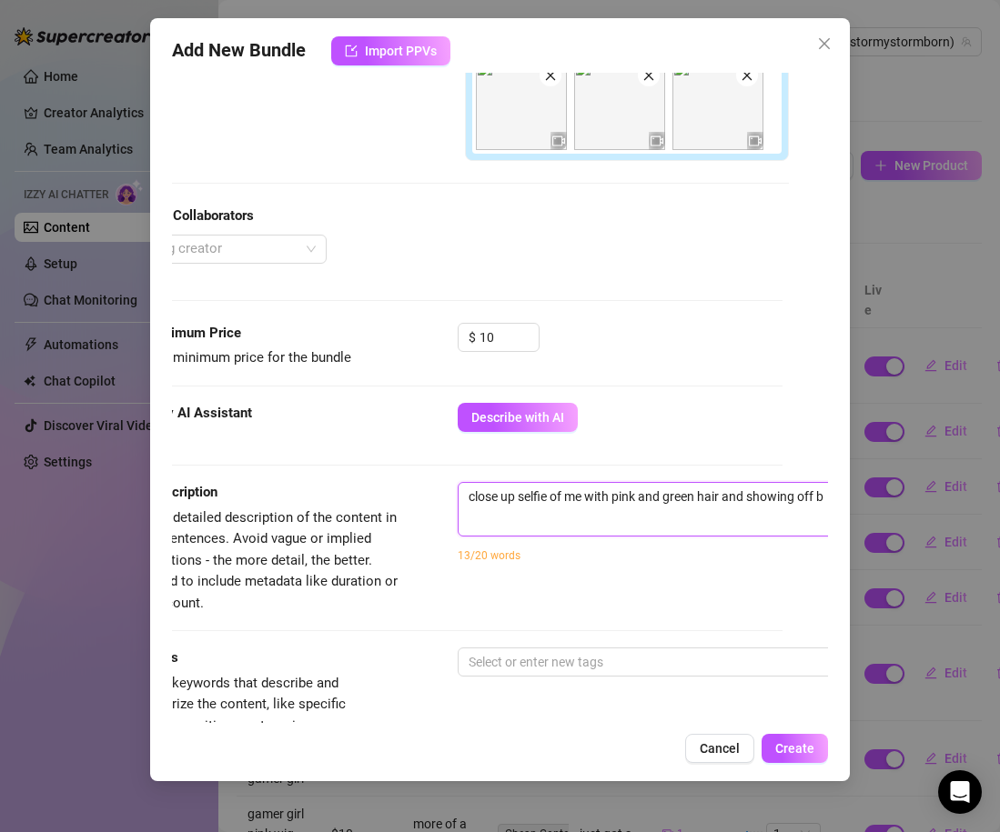
type textarea "close up selfie of me with pink and green hair and showing off bi"
type textarea "close up selfie of me with pink and green hair and showing off big"
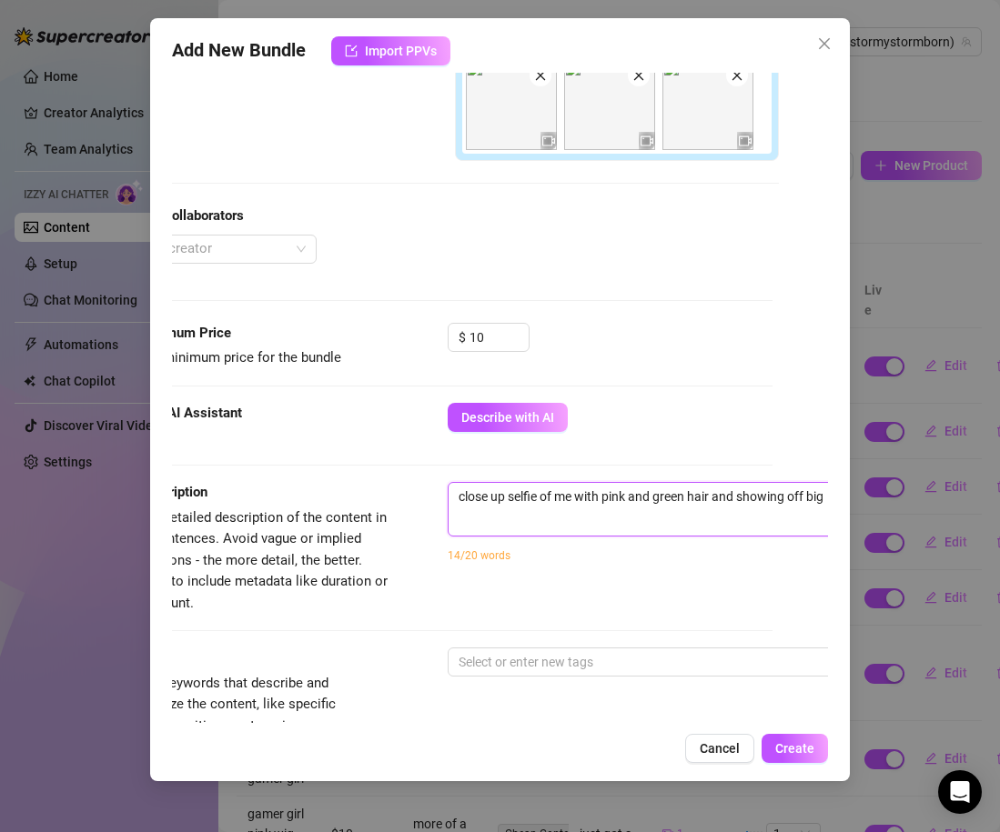
type textarea "close up selfie of me with pink and green hair and showing off big"
type textarea "close up selfie of me with pink and green hair and showing off big s"
type textarea "close up selfie of me with pink and green hair and showing off big sm"
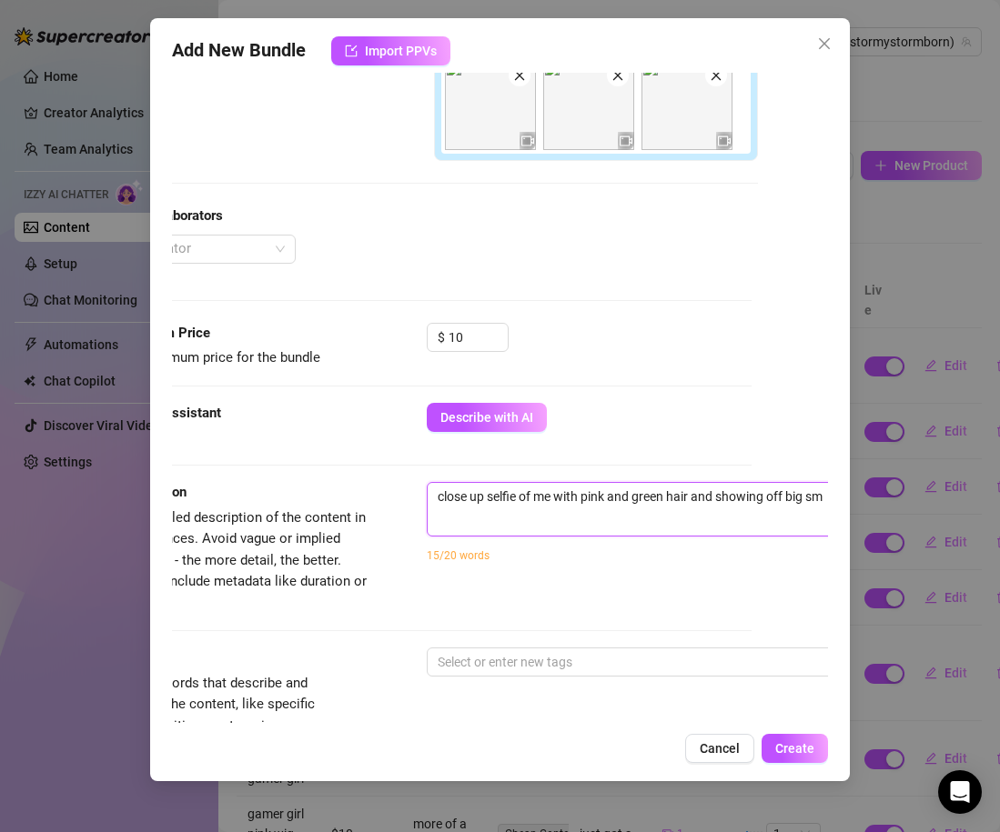
type textarea "close up selfie of me with pink and green hair and showing off big smi"
type textarea "close up selfie of me with pink and green hair and showing off big smil"
type textarea "close up selfie of me with pink and green hair and showing off big smile"
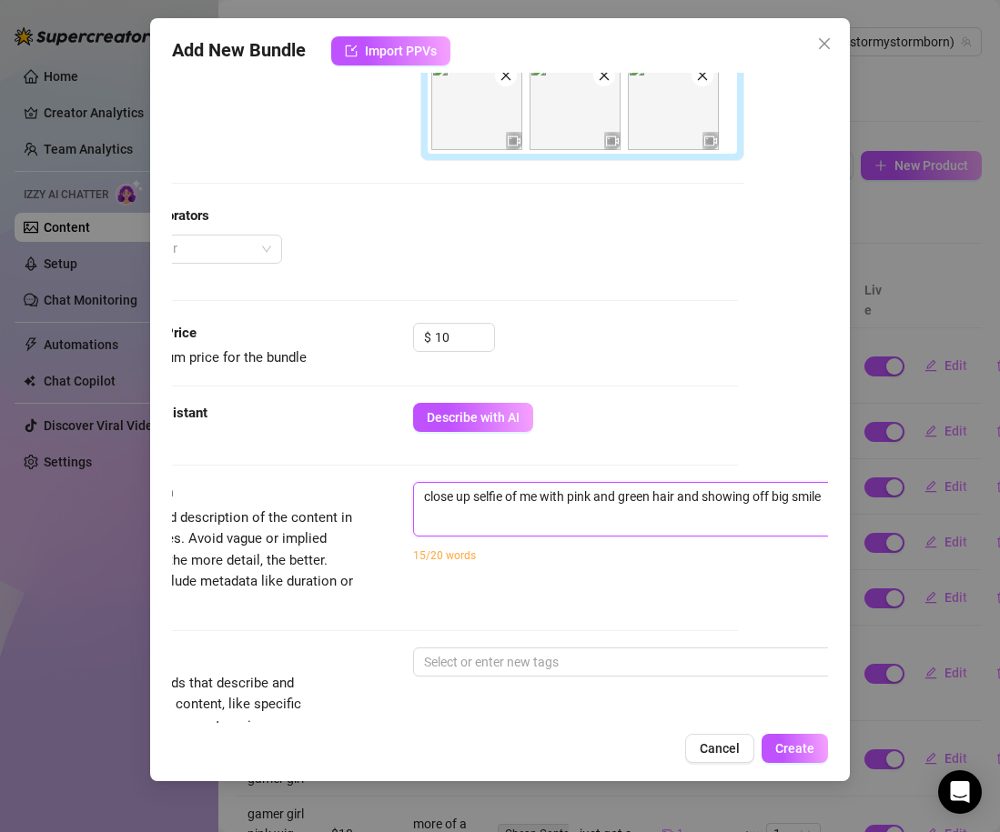
type textarea "close up selfie of me with pink and green hair and showing off big smiles"
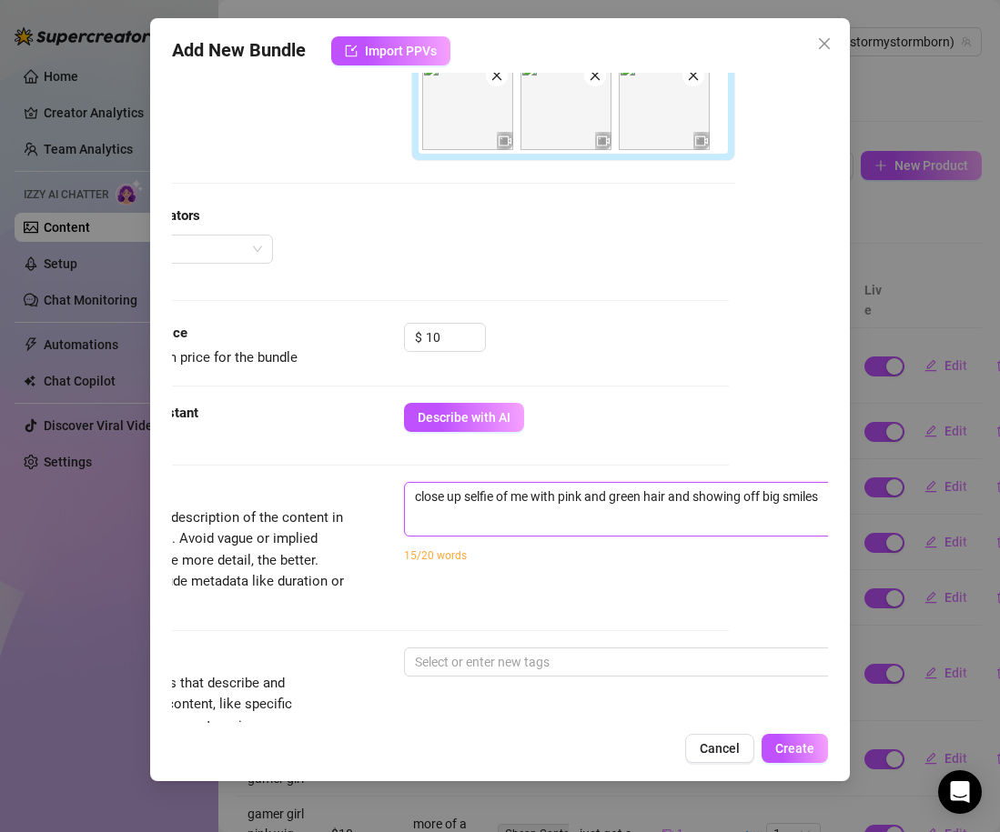
type textarea "close up selfie of me with pink and green hair and showing off big smiles a"
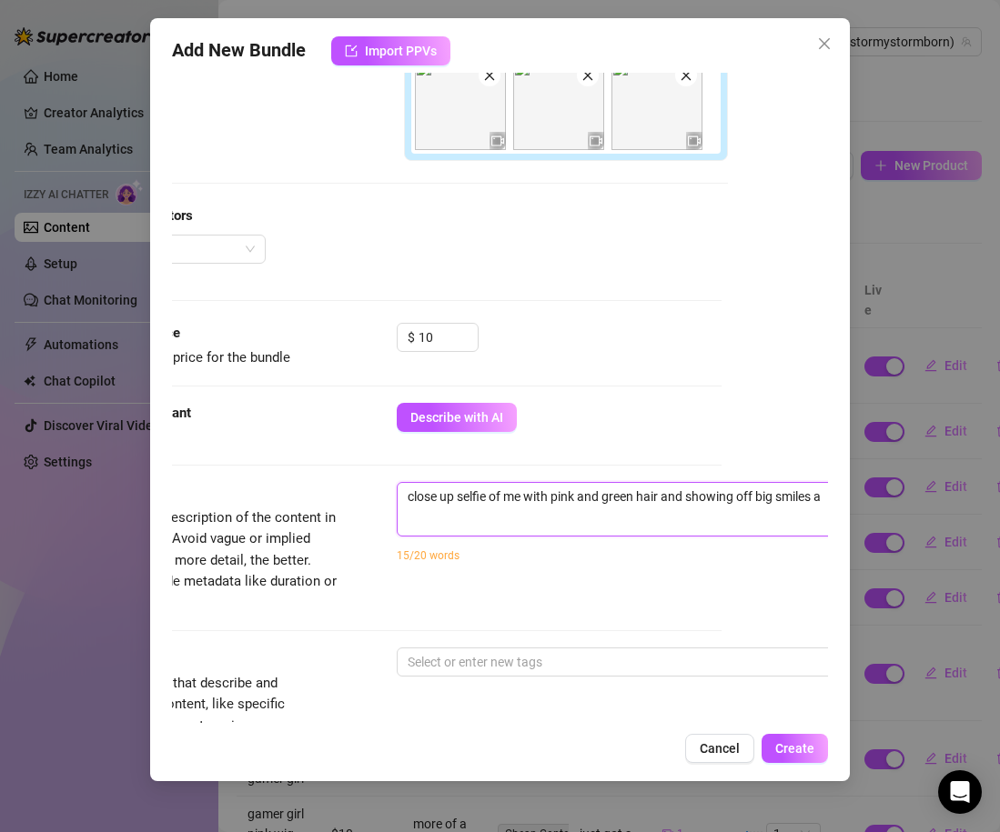
type textarea "close up selfie of me with pink and green hair and showing off big smiles an"
type textarea "close up selfie of me with pink and green hair and showing off big smiles and"
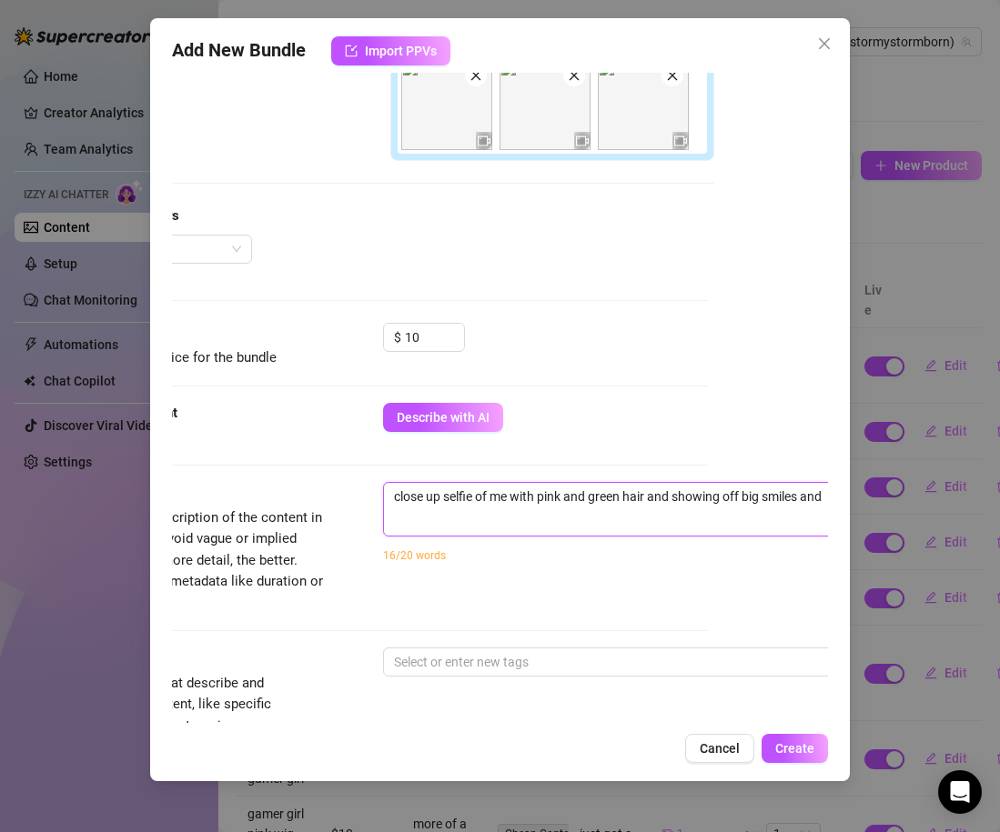
type textarea "close up selfie of me with pink and green hair and showing off big smiles and"
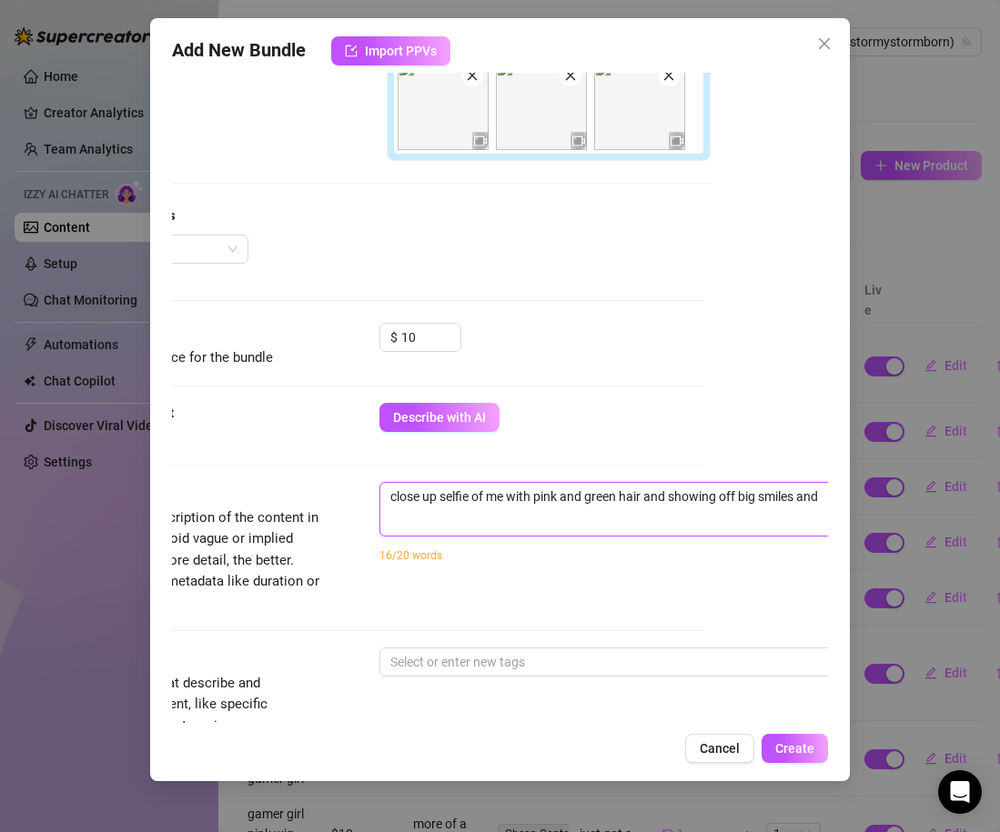
type textarea "close up selfie of me with pink and green hair and showing off big smiles an"
type textarea "close up selfie of me with pink and green hair and showing off big smiles a"
type textarea "close up selfie of me with pink and green hair and showing off big smiles"
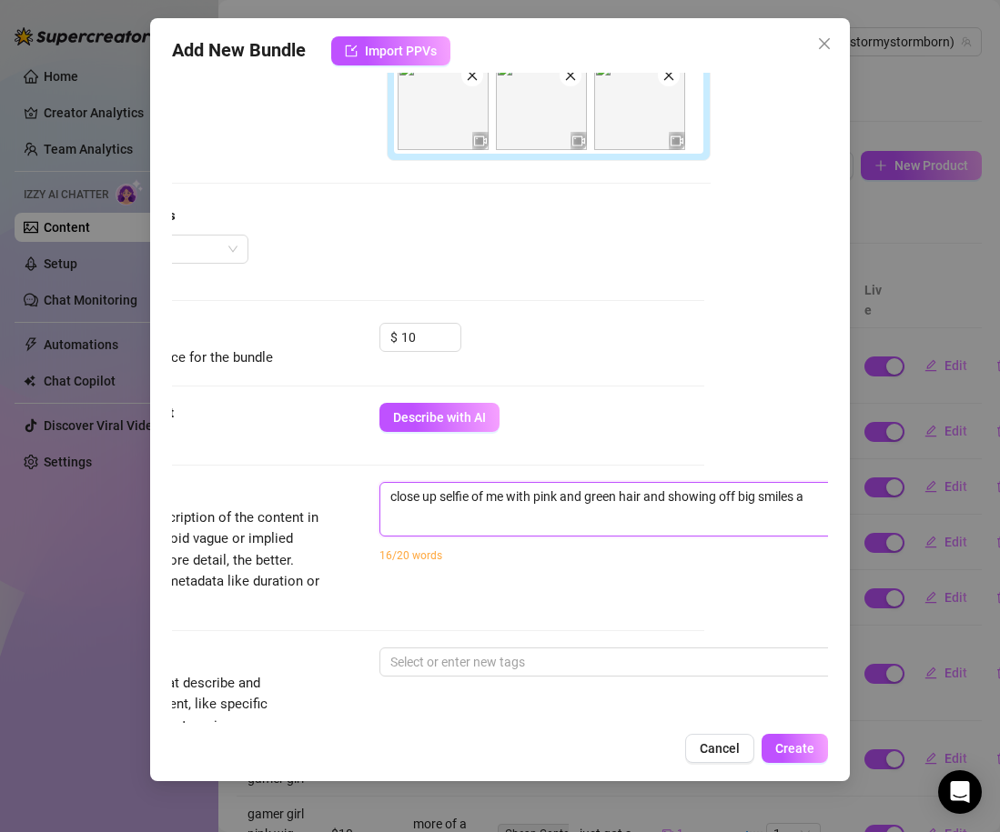
type textarea "close up selfie of me with pink and green hair and showing off big smiles"
type textarea "close up selfie of me with pink and green hair and showing off big smiles t"
type textarea "close up selfie of me with pink and green hair and showing off big smiles th"
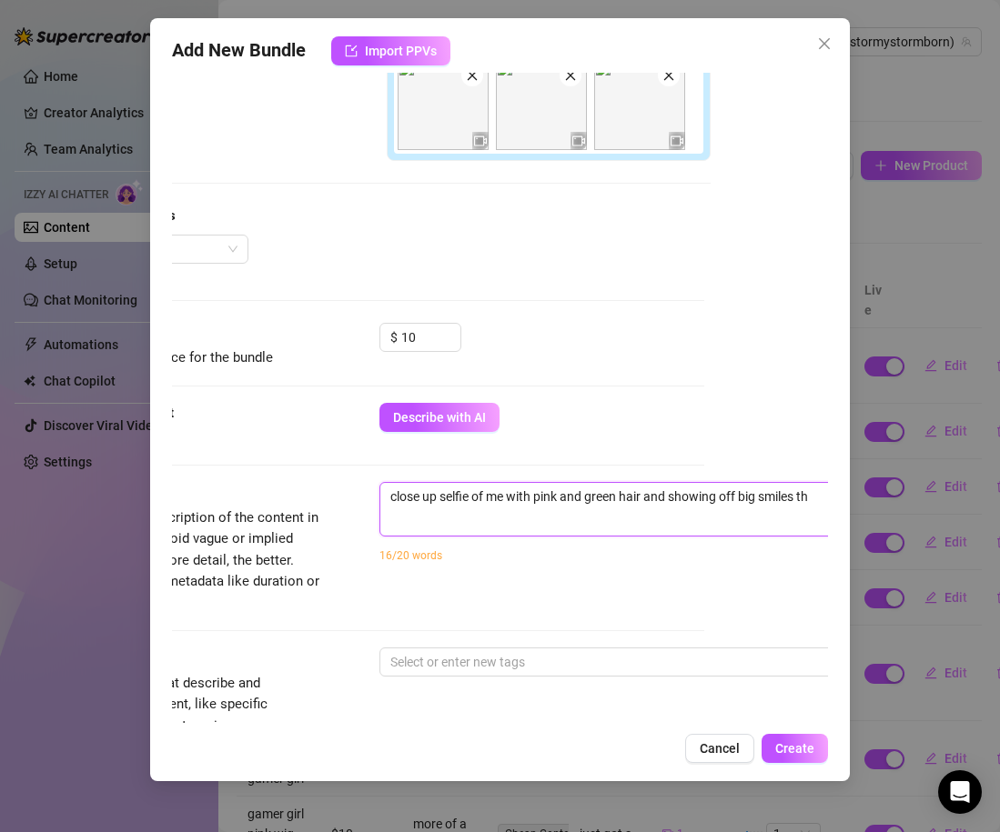
type textarea "close up selfie of me with pink and green hair and showing off big smiles tha"
type textarea "close up selfie of me with pink and green hair and showing off big smiles that"
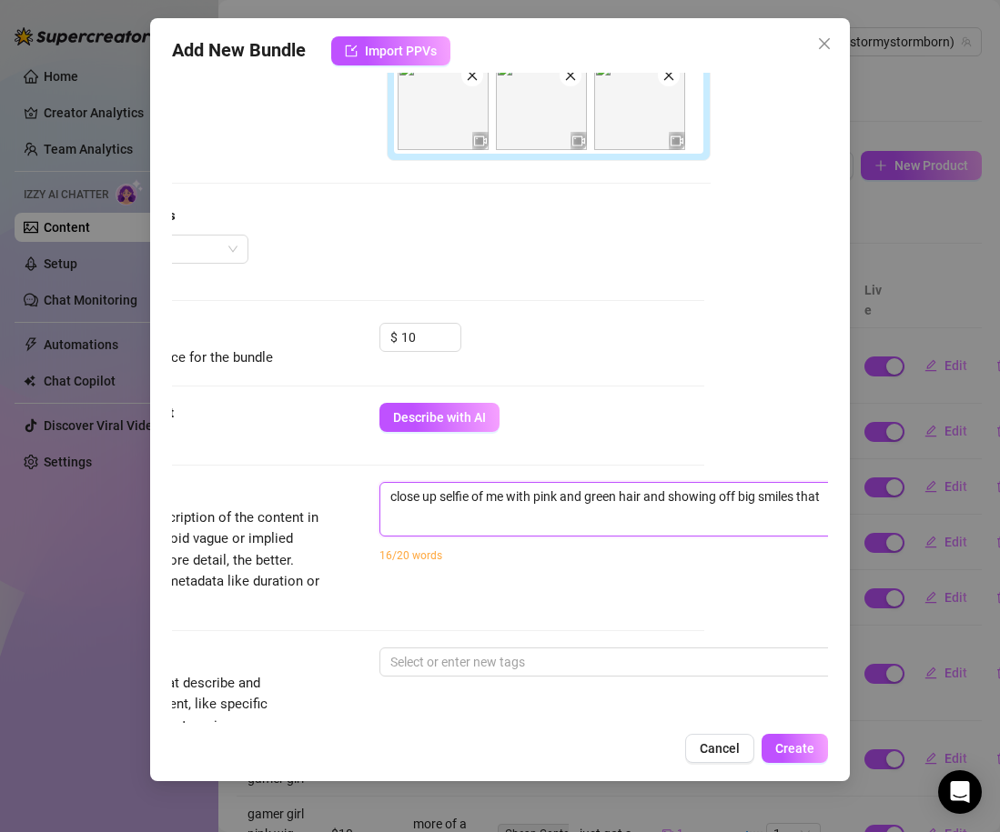
type textarea "close up selfie of me with pink and green hair and showing off big smiles that"
type textarea "close up selfie of me with pink and green hair and showing off big smiles that s"
type textarea "close up selfie of me with pink and green hair and showing off big smiles that …"
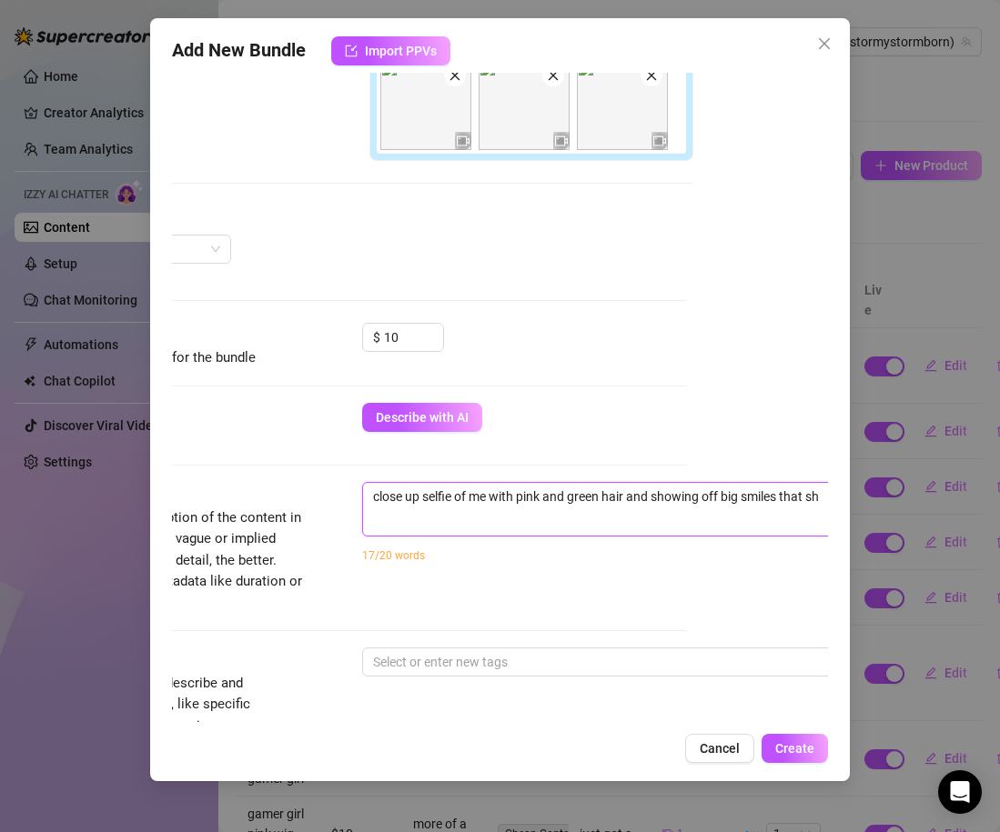
type textarea "close up selfie of me with pink and green hair and showing off big smiles that …"
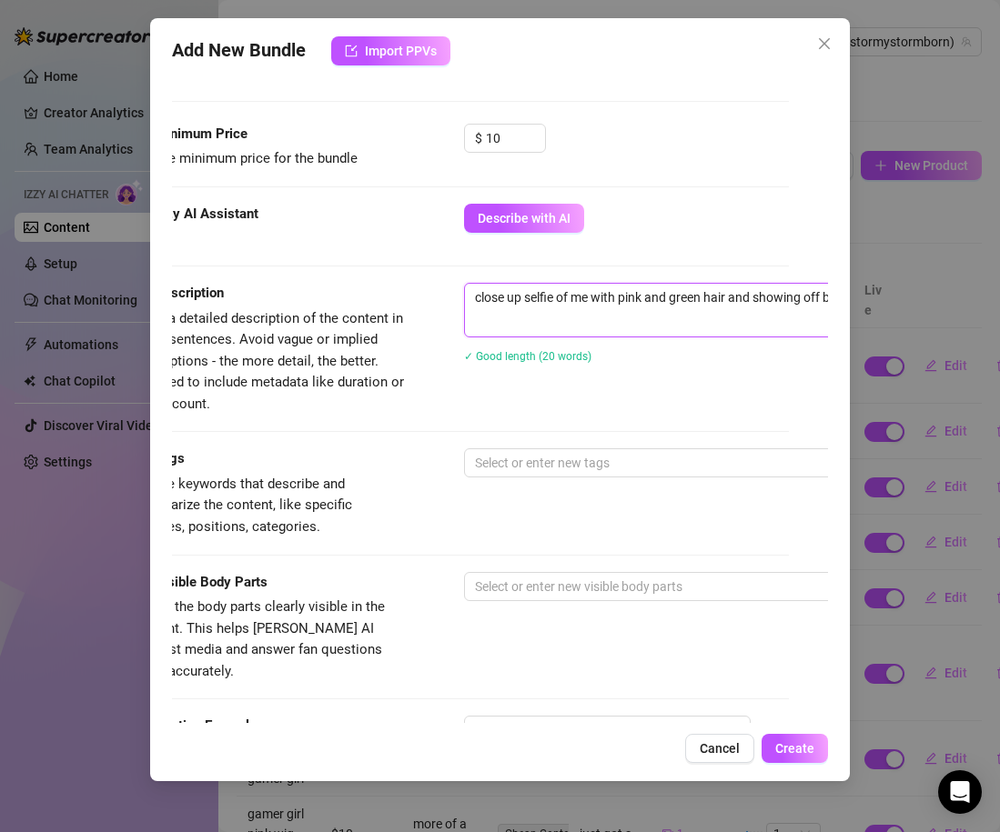
scroll to position [645, 39]
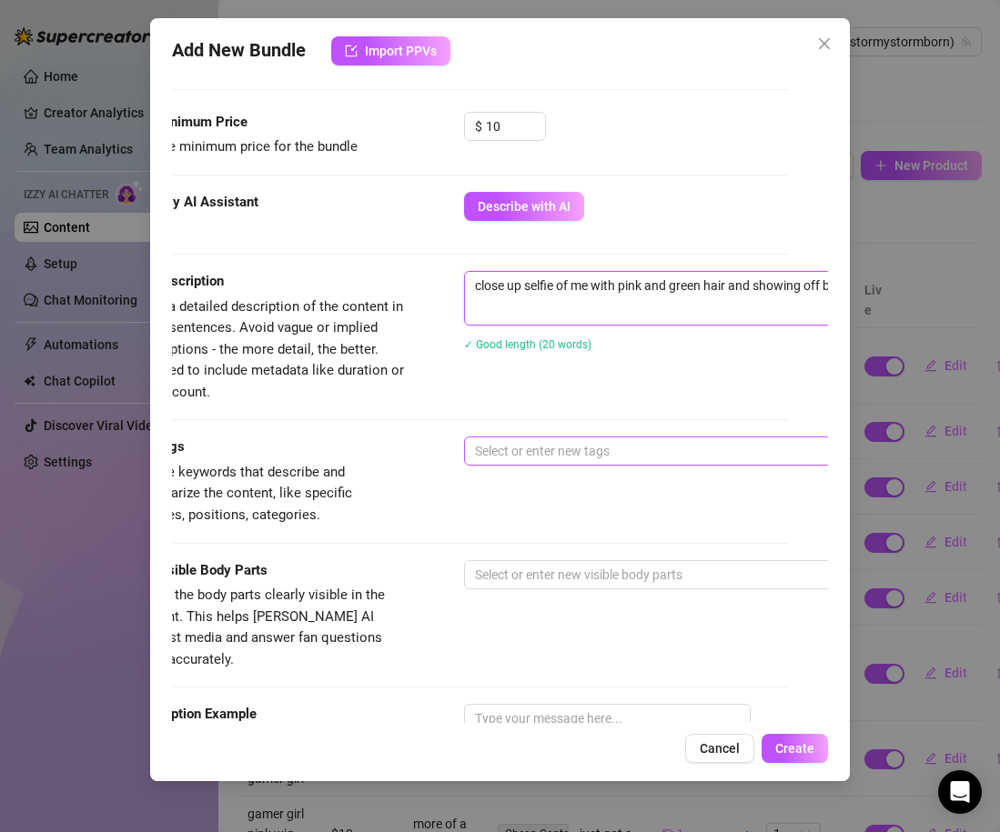
click at [499, 442] on div at bounding box center [773, 451] width 610 height 25
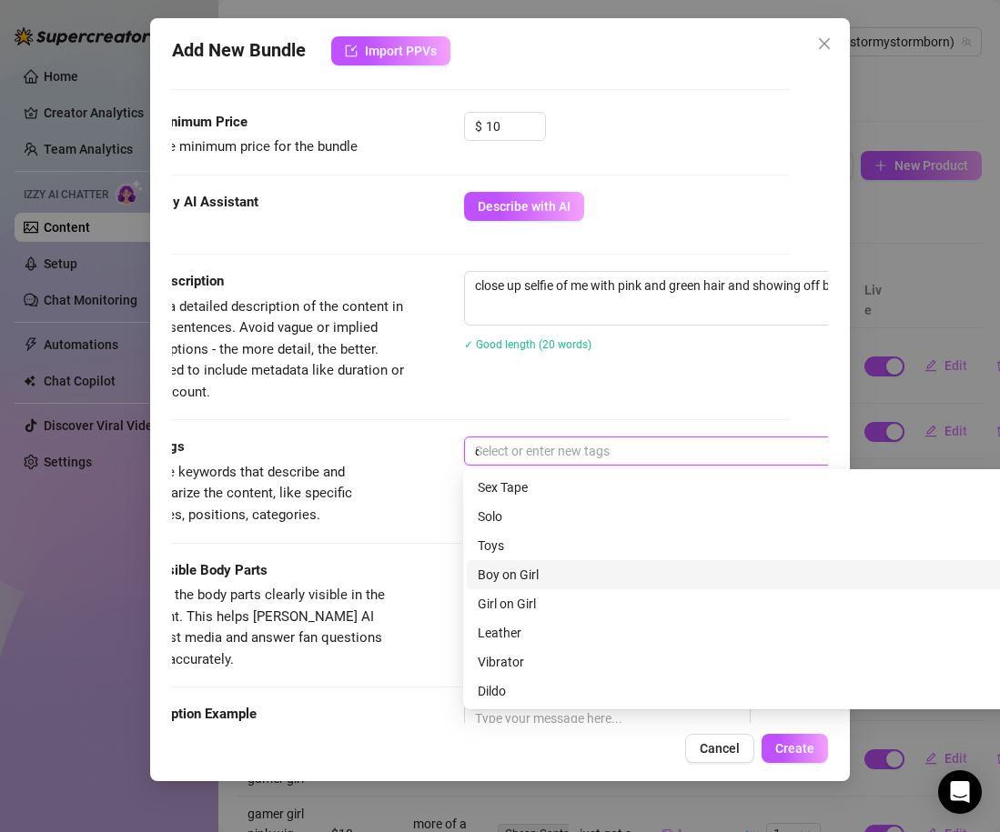
scroll to position [644, 39]
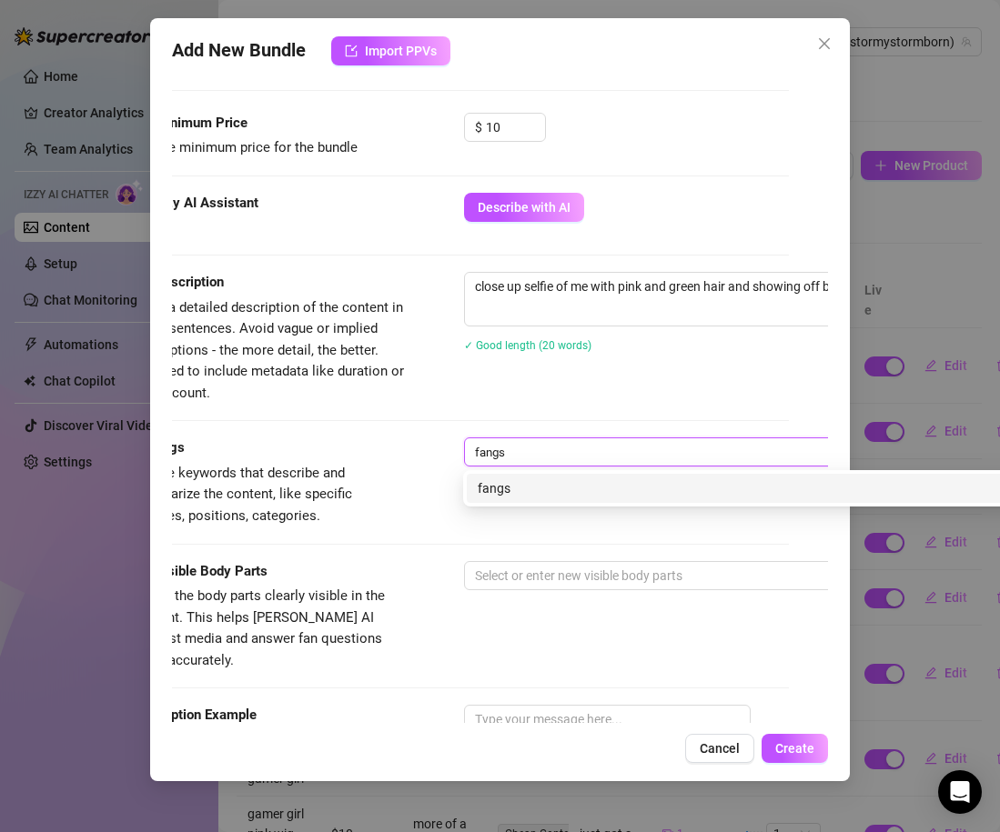
click at [505, 492] on div "fangs" at bounding box center [782, 489] width 608 height 20
click at [517, 488] on div "vampire" at bounding box center [782, 489] width 608 height 20
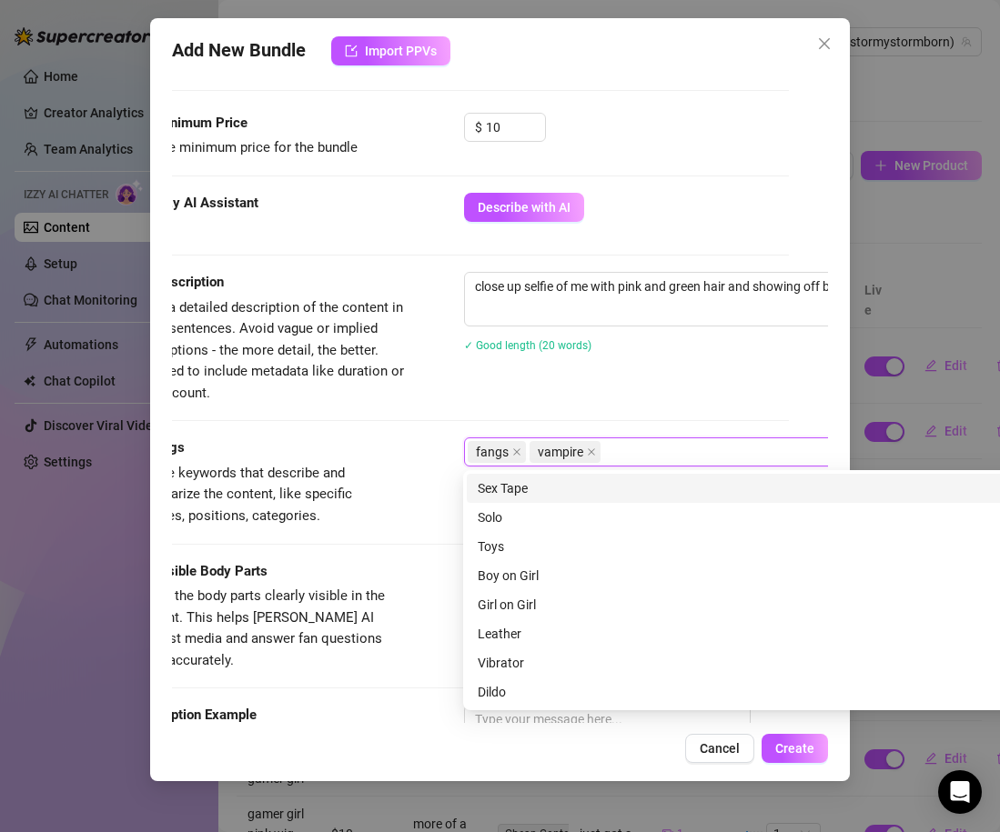
click at [352, 488] on span "Simple keywords that describe and summarize the content, like specific fetishes…" at bounding box center [242, 494] width 219 height 59
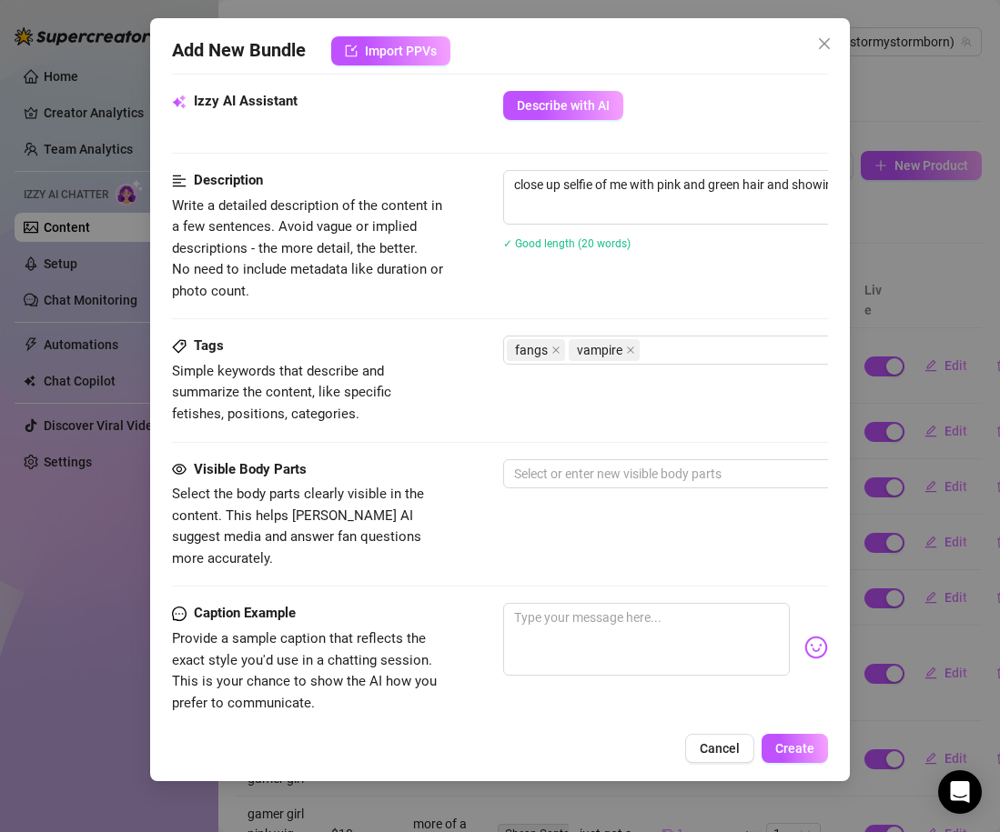
scroll to position [749, 0]
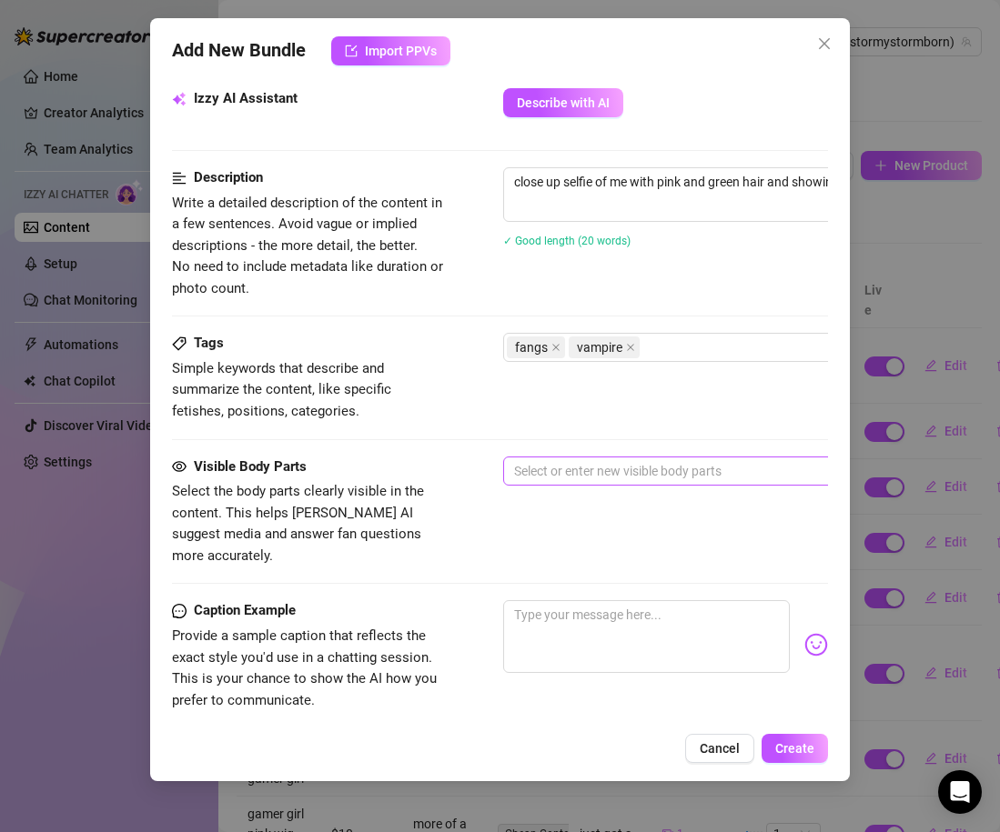
click at [561, 472] on div at bounding box center [812, 471] width 610 height 25
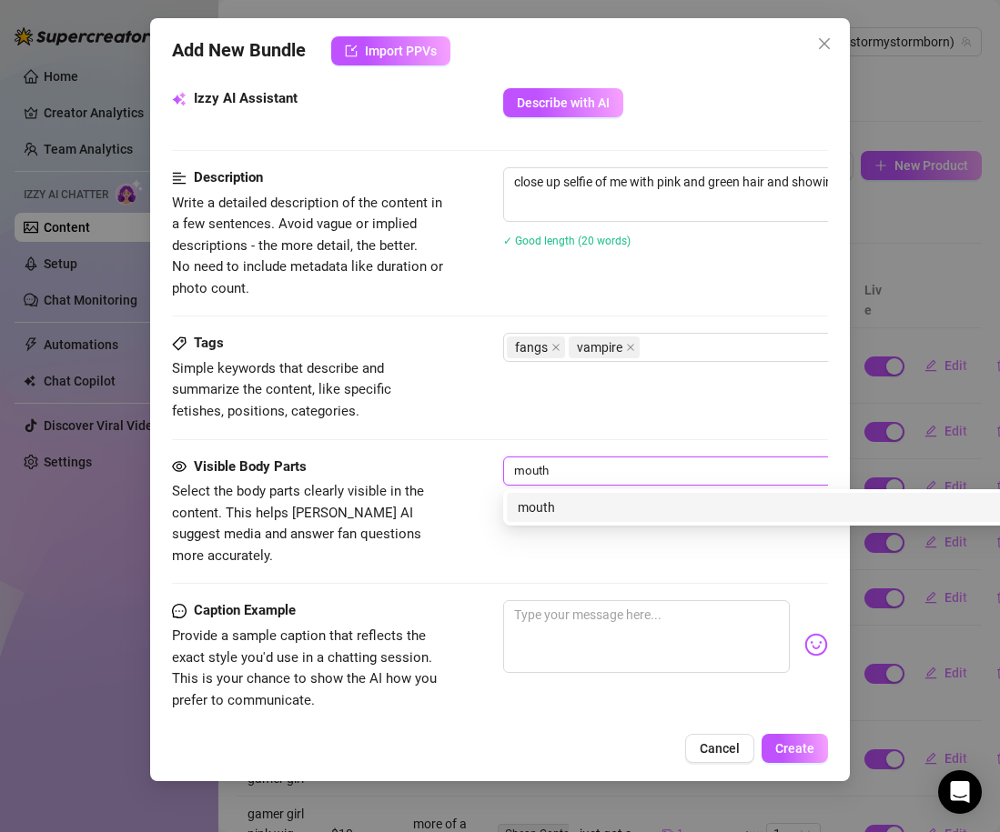
click at [572, 498] on div "mouth" at bounding box center [822, 508] width 608 height 20
click at [570, 518] on div "fangs" at bounding box center [822, 507] width 630 height 29
click at [552, 506] on div "vampire" at bounding box center [822, 508] width 608 height 20
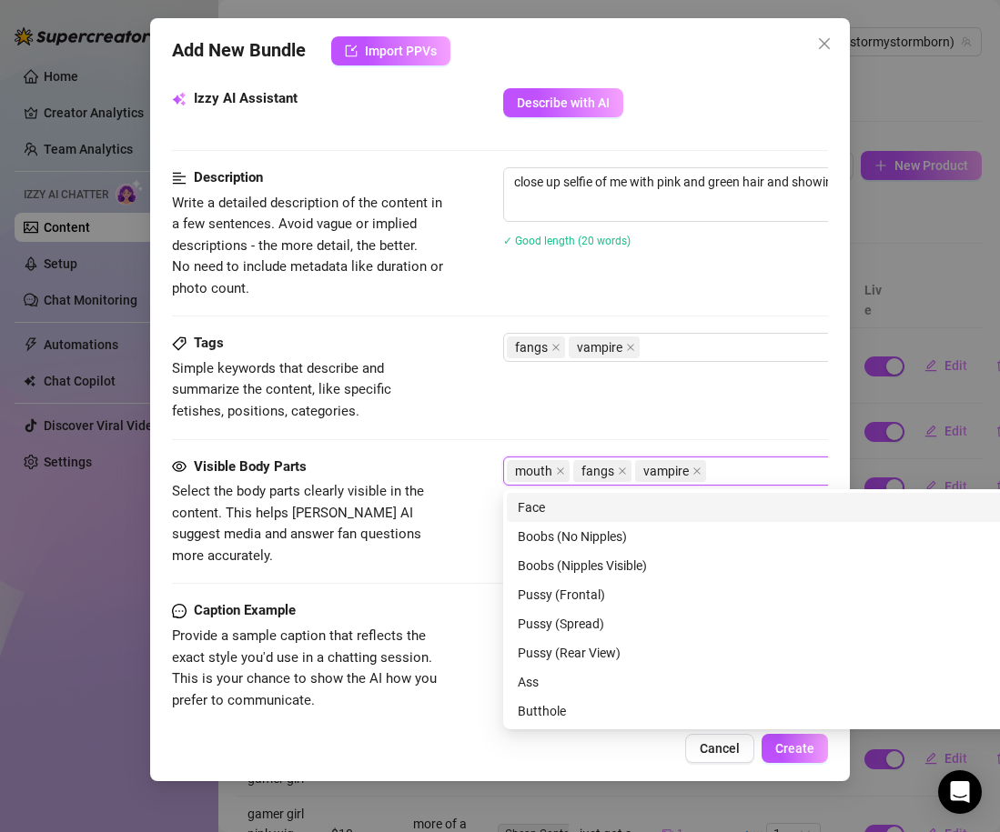
click at [457, 532] on div "Visible Body Parts Select the body parts clearly visible in the content. This h…" at bounding box center [500, 512] width 656 height 111
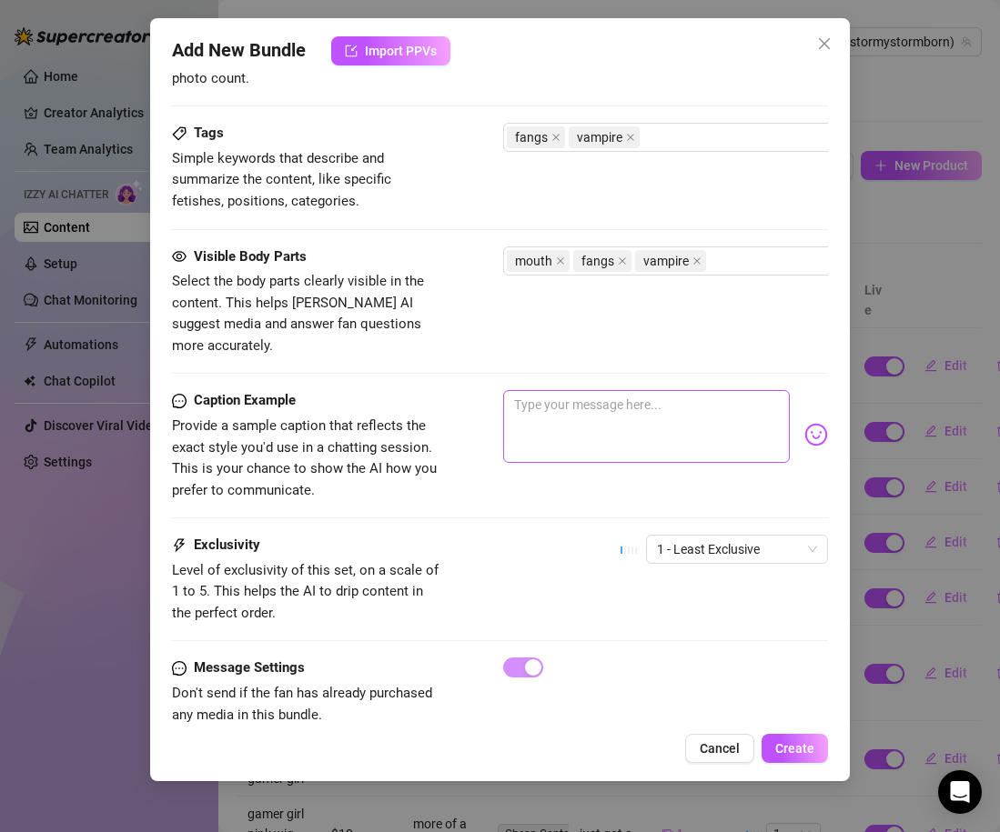
scroll to position [962, 0]
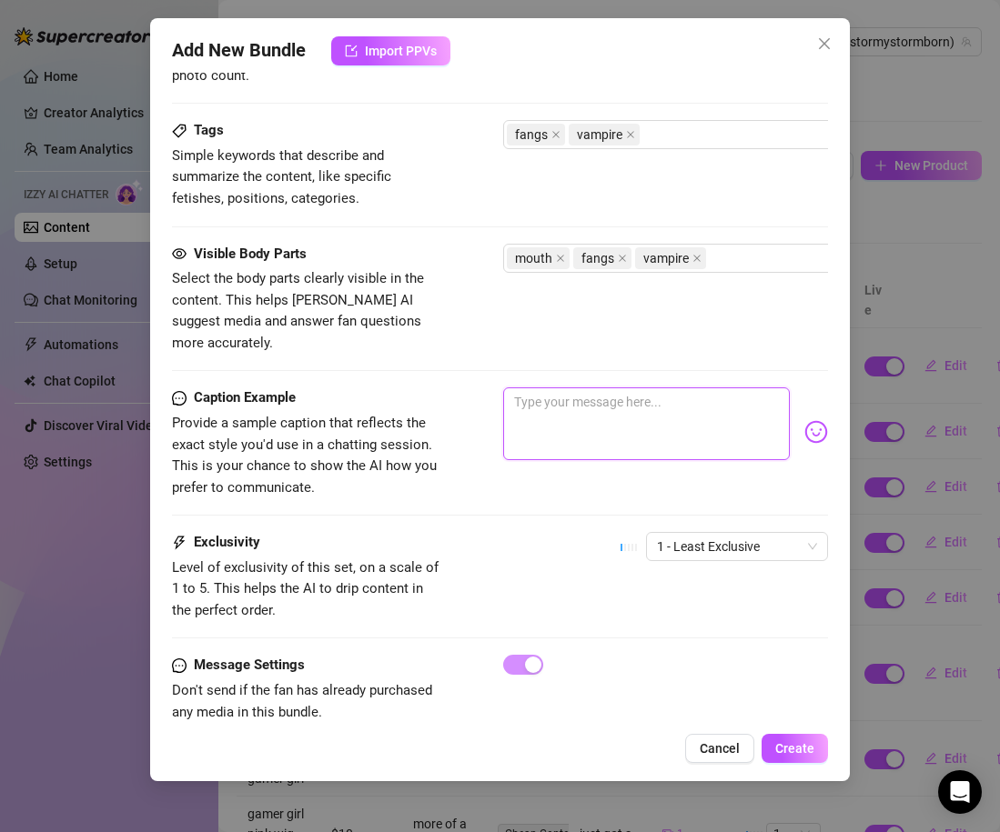
click at [560, 400] on textarea at bounding box center [646, 424] width 287 height 73
click at [531, 401] on textarea "do you like my lil fangs? if im a good girl can i take a lil bite?" at bounding box center [646, 424] width 287 height 73
click at [609, 401] on textarea "do you like my lil fangs? if im a good girl can i try a lil bite?" at bounding box center [646, 424] width 287 height 73
click at [812, 420] on img at bounding box center [816, 432] width 24 height 24
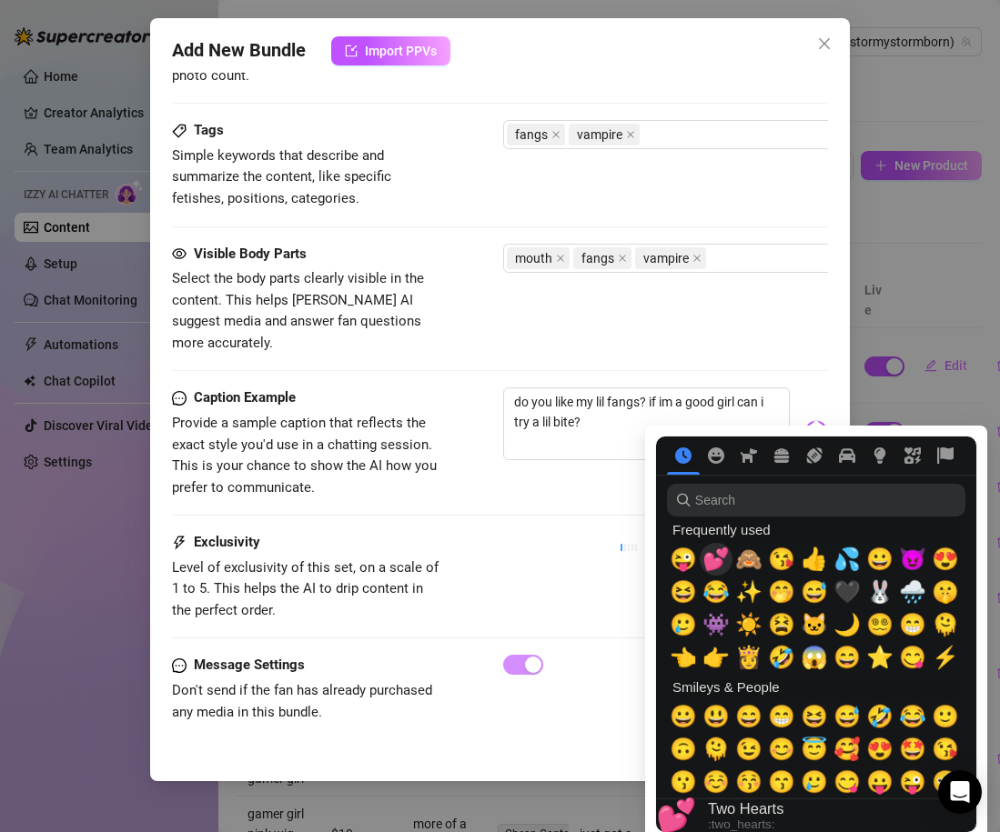
click at [713, 570] on span "💕" at bounding box center [715, 559] width 27 height 25
click at [473, 541] on div "Exclusivity Level of exclusivity of this set, on a scale of 1 to 5. This helps …" at bounding box center [500, 576] width 656 height 89
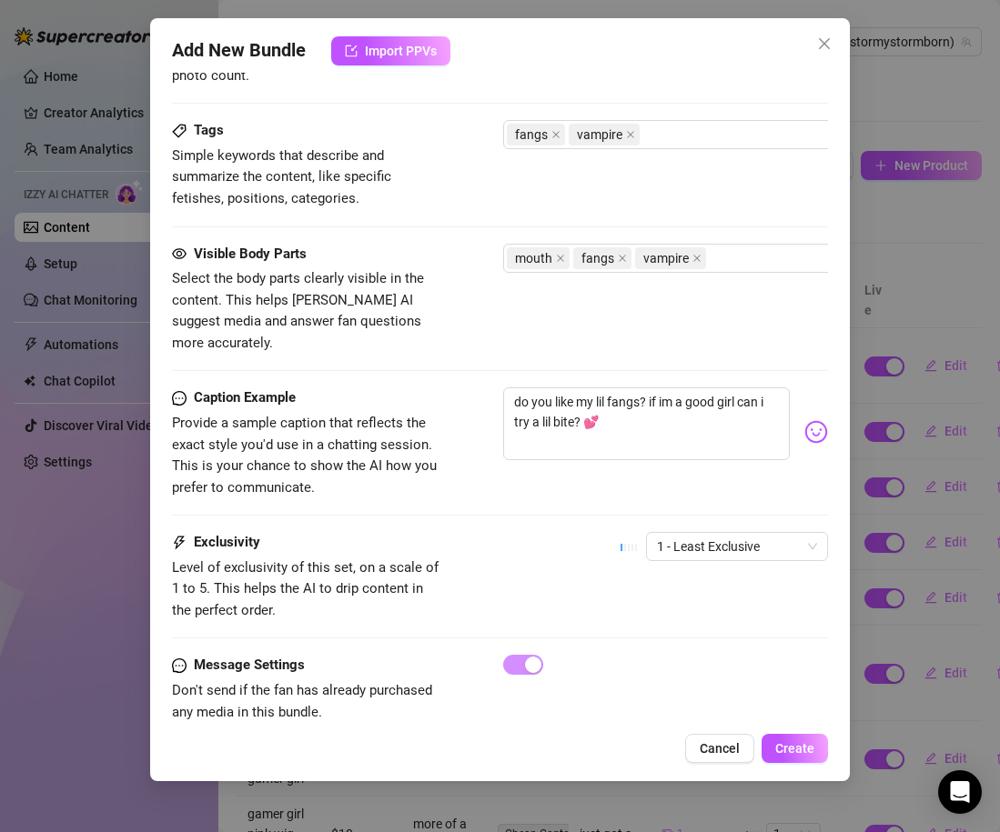
scroll to position [974, 0]
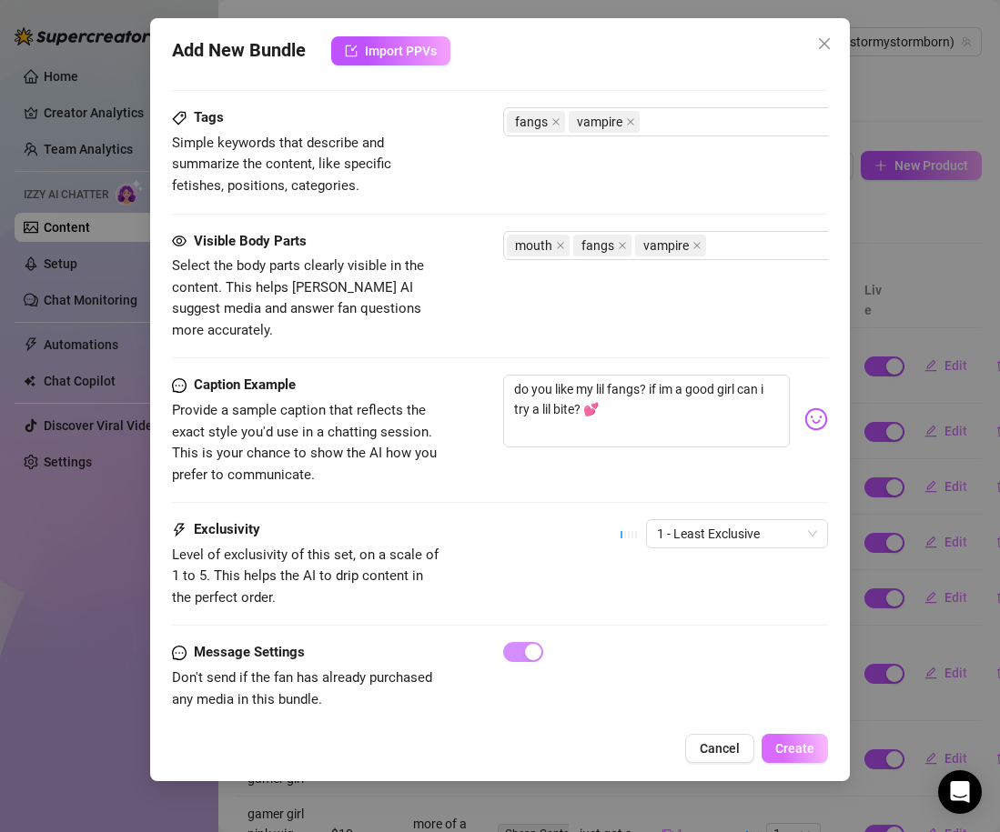
click at [816, 751] on button "Create" at bounding box center [795, 748] width 66 height 29
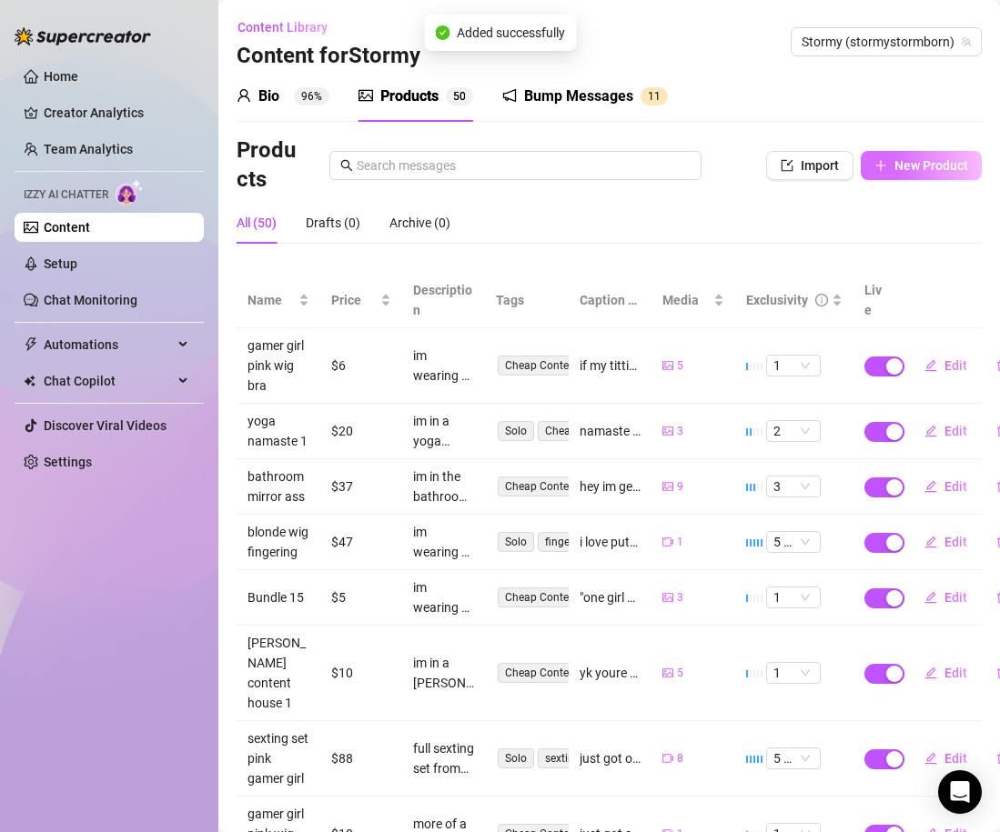
click at [896, 168] on span "New Product" at bounding box center [931, 165] width 74 height 15
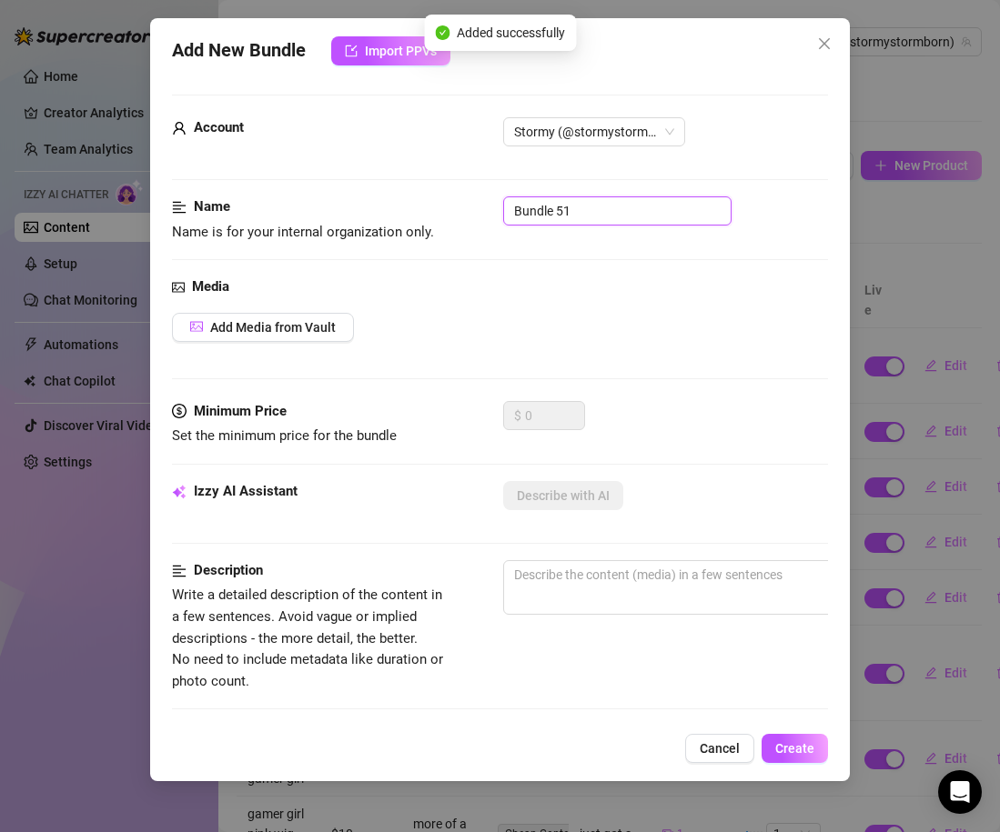
click at [530, 218] on input "Bundle 51" at bounding box center [617, 211] width 228 height 29
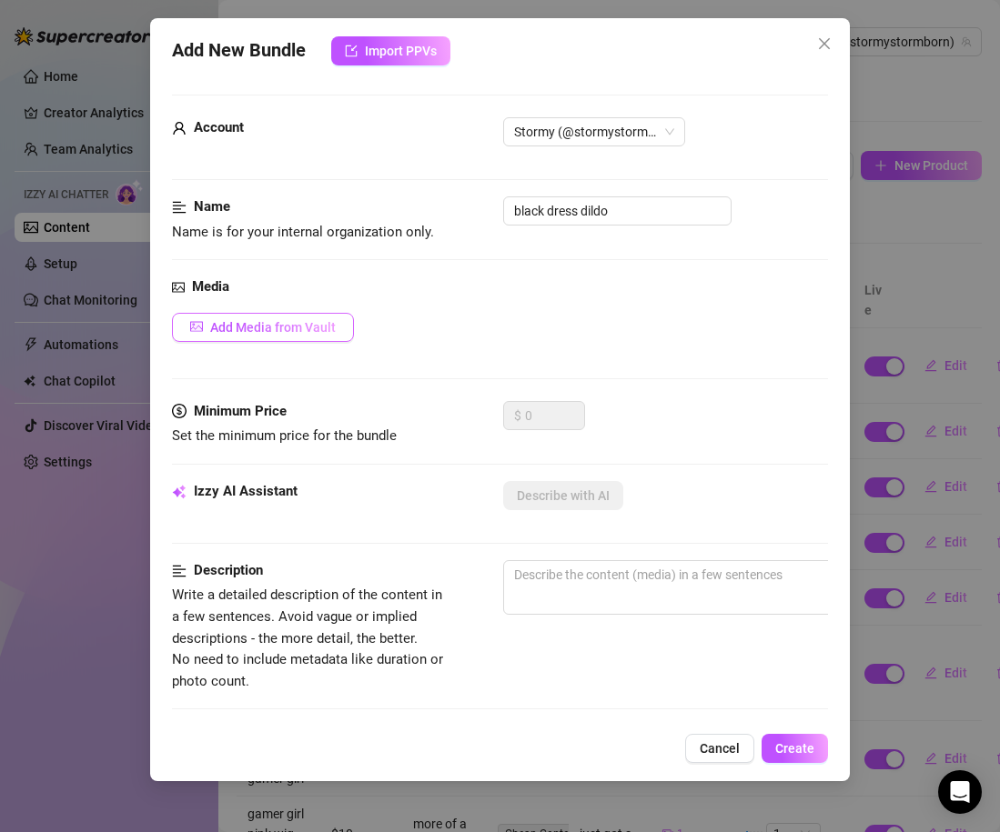
click at [201, 330] on icon "picture" at bounding box center [196, 329] width 11 height 5
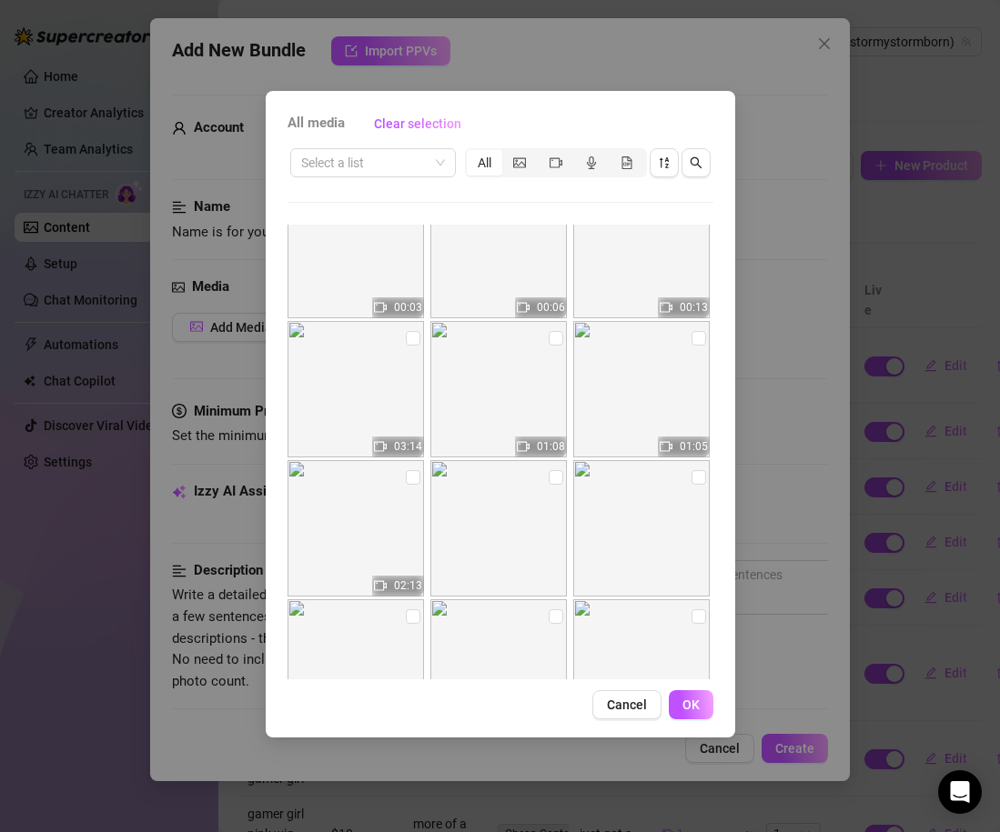
scroll to position [12286, 0]
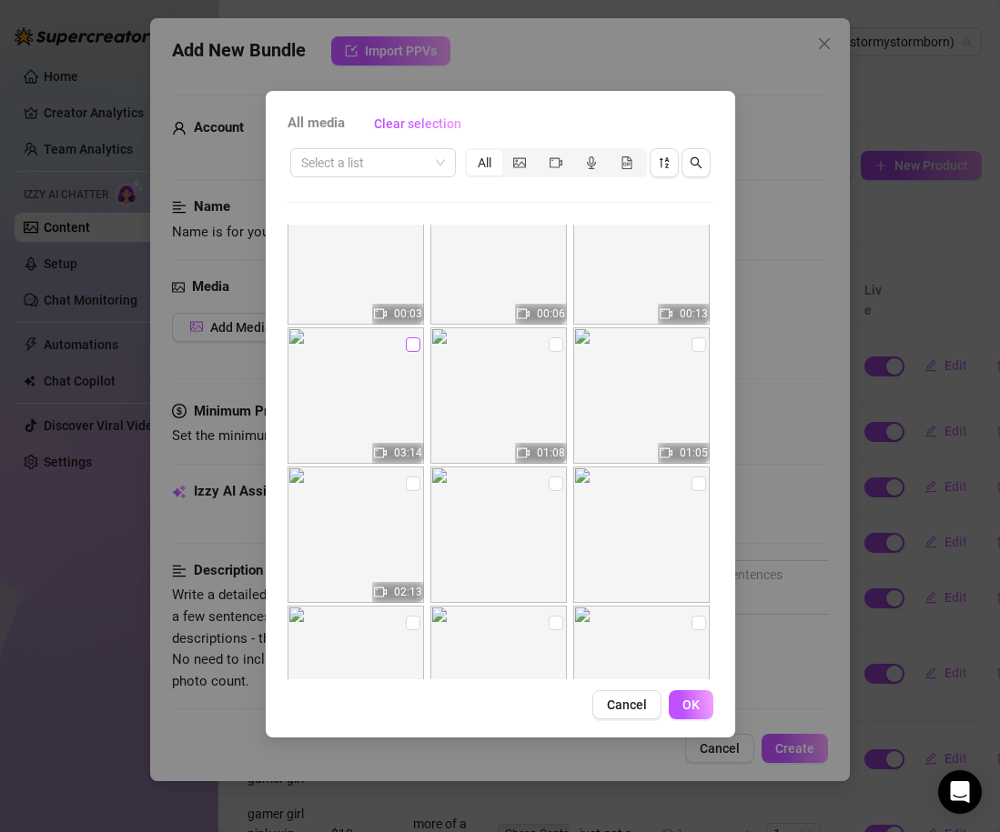
click at [414, 347] on input "checkbox" at bounding box center [413, 345] width 15 height 15
click at [695, 710] on span "OK" at bounding box center [690, 705] width 17 height 15
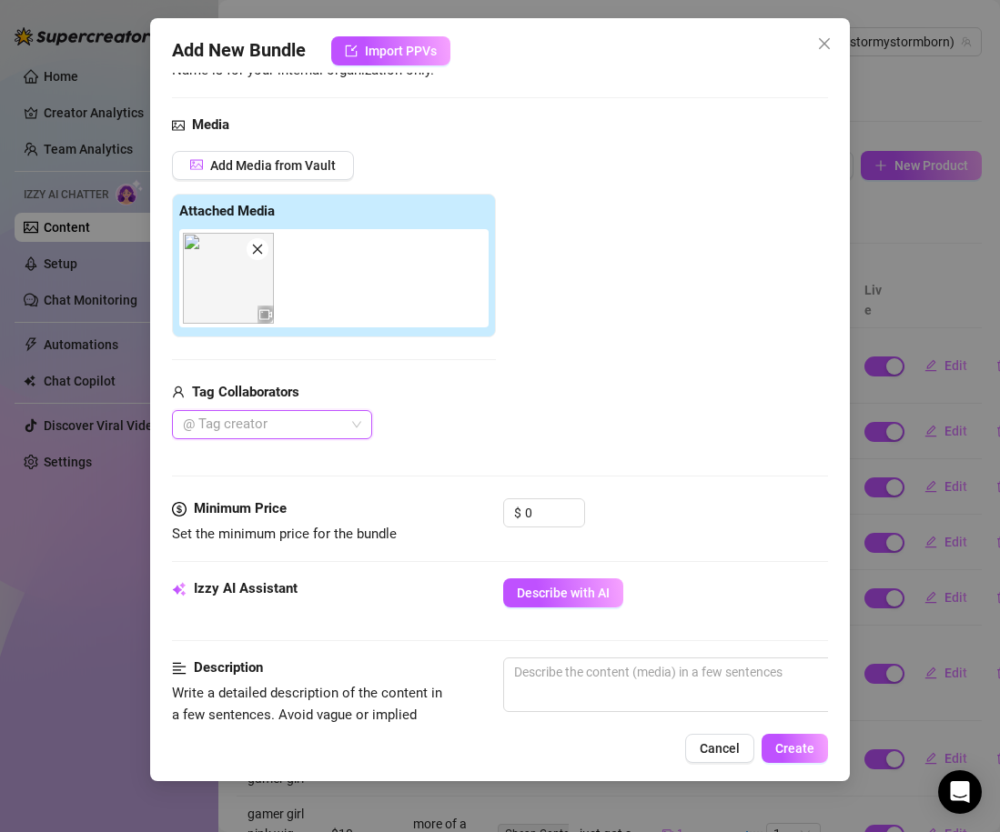
scroll to position [190, 0]
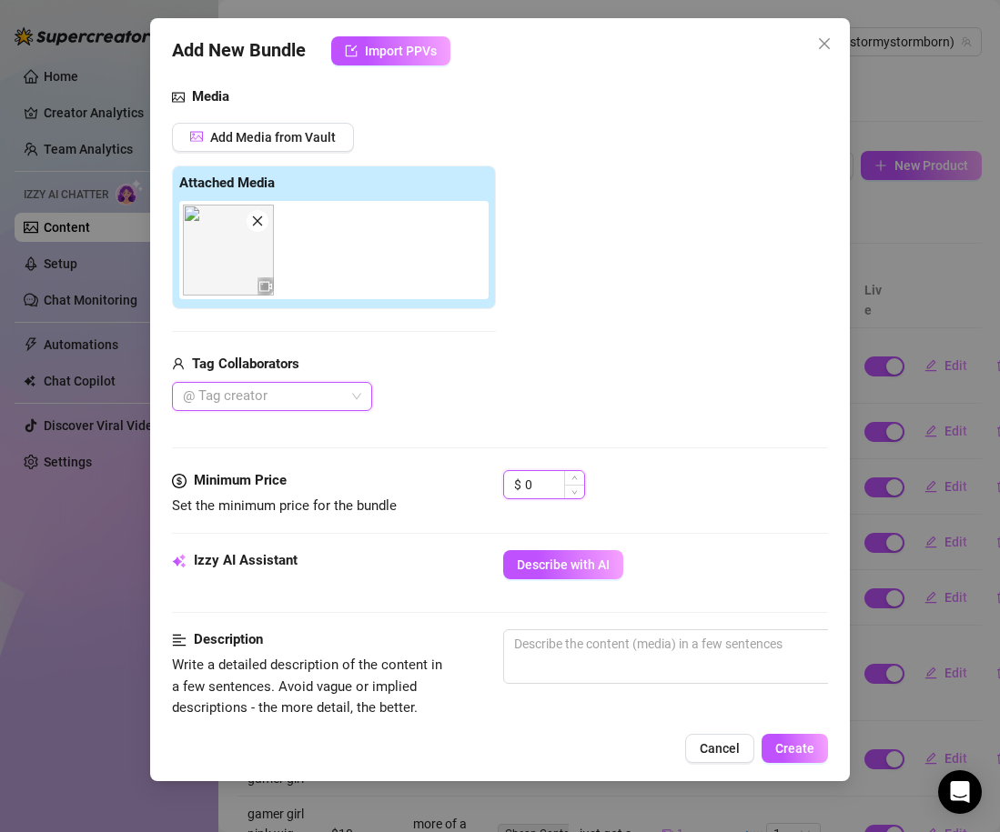
click at [535, 486] on input "0" at bounding box center [554, 484] width 59 height 27
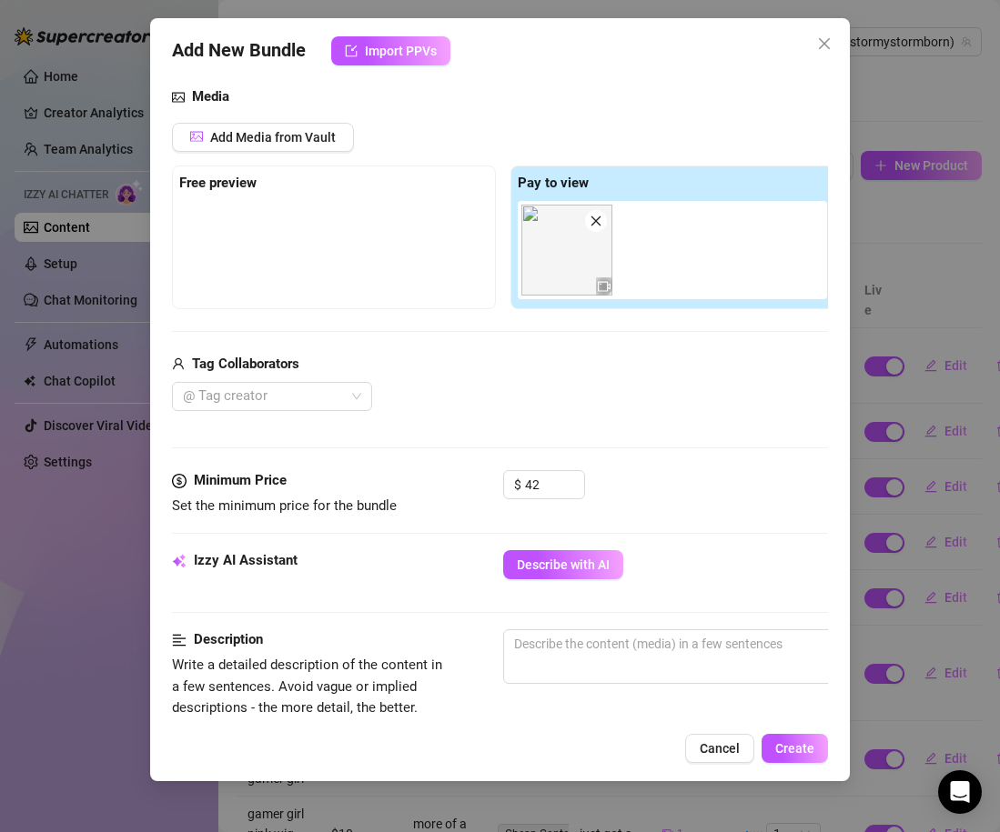
click at [586, 459] on div "Media Add Media from Vault Free preview Pay to view Tag Collaborators @ Tag cre…" at bounding box center [500, 278] width 656 height 384
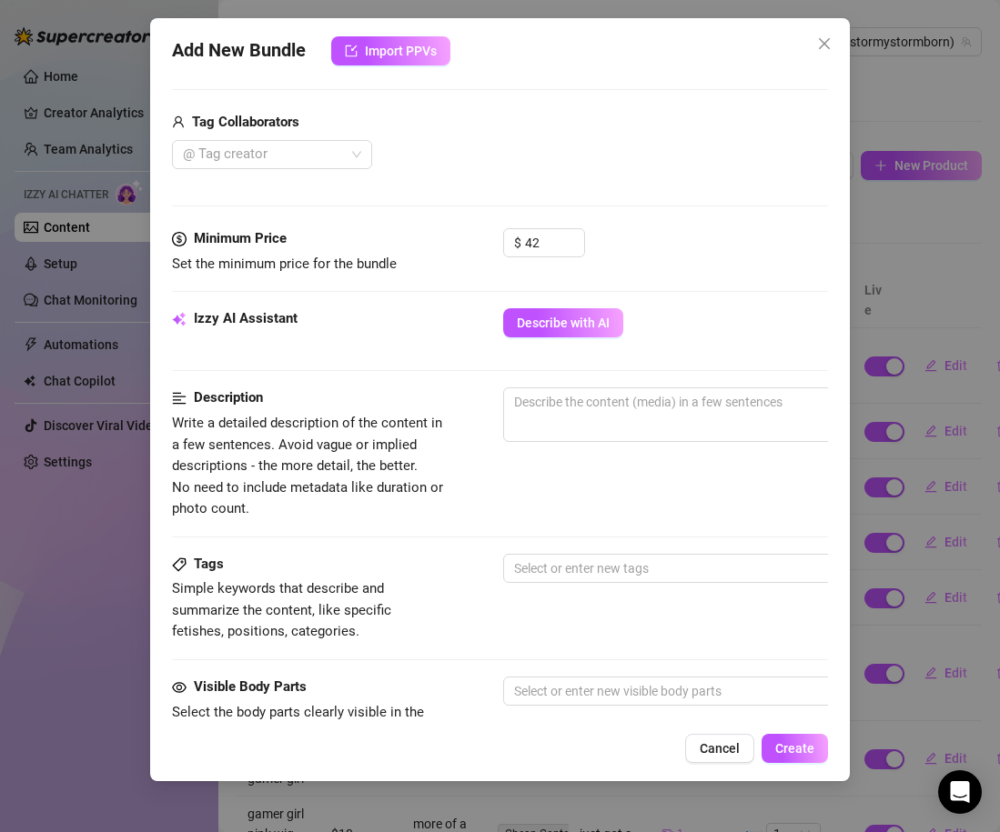
scroll to position [436, 0]
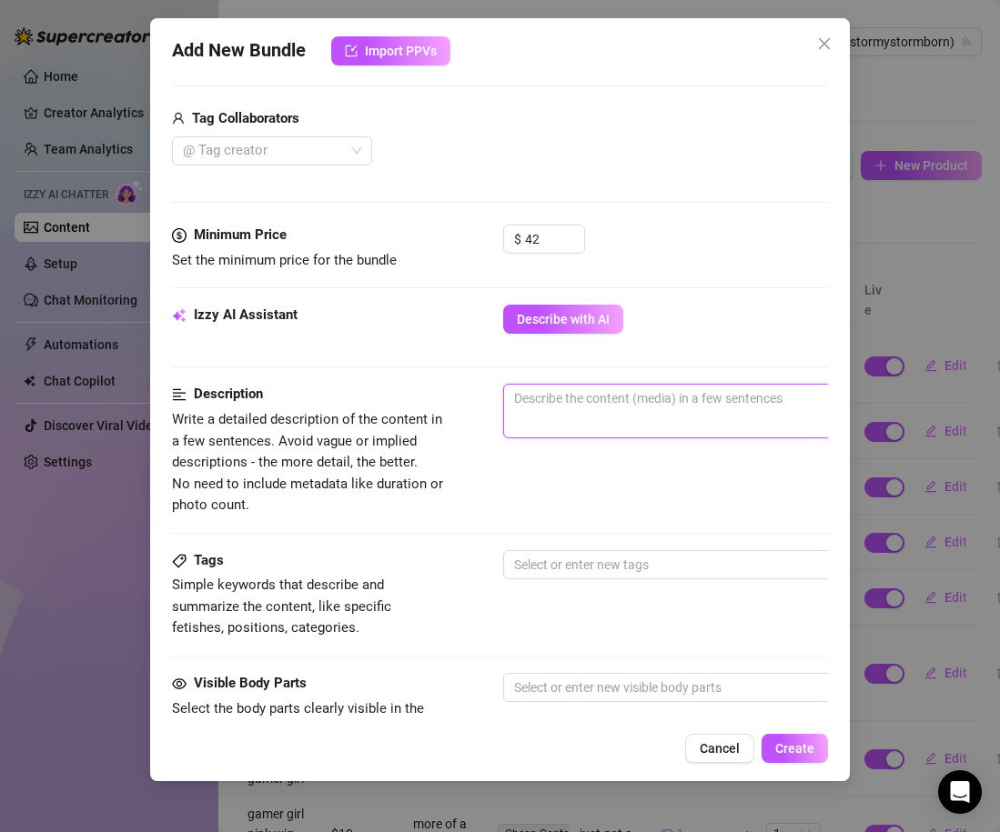
click at [570, 405] on textarea at bounding box center [821, 398] width 635 height 27
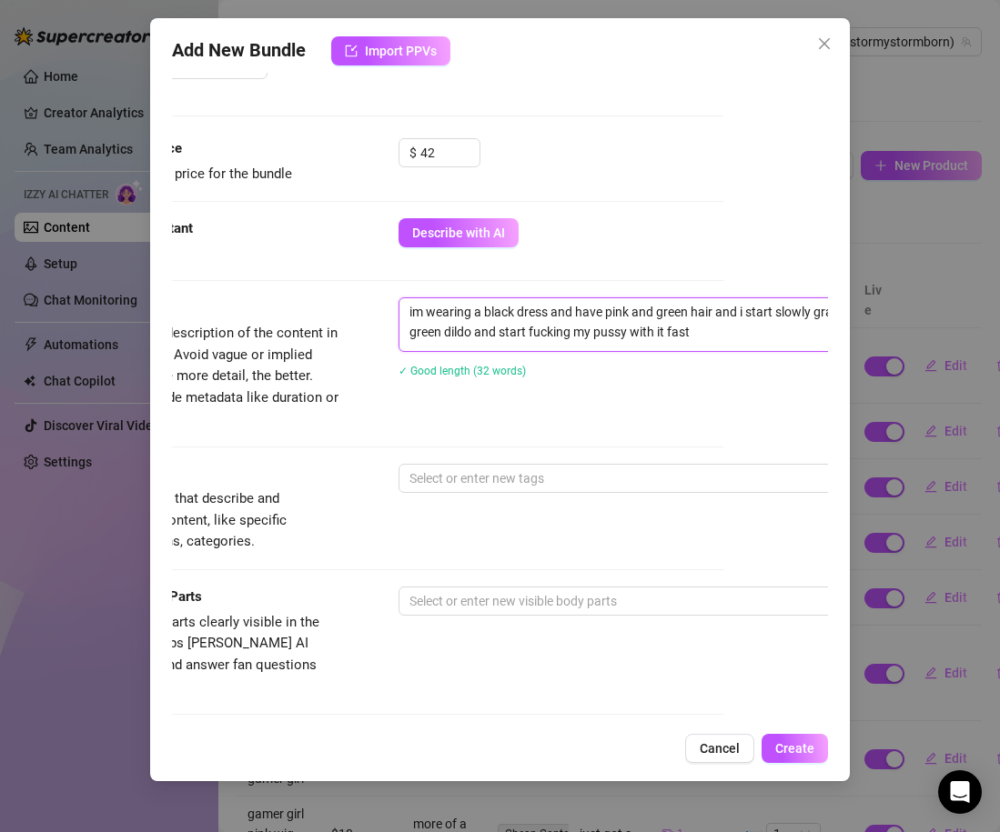
scroll to position [530, 105]
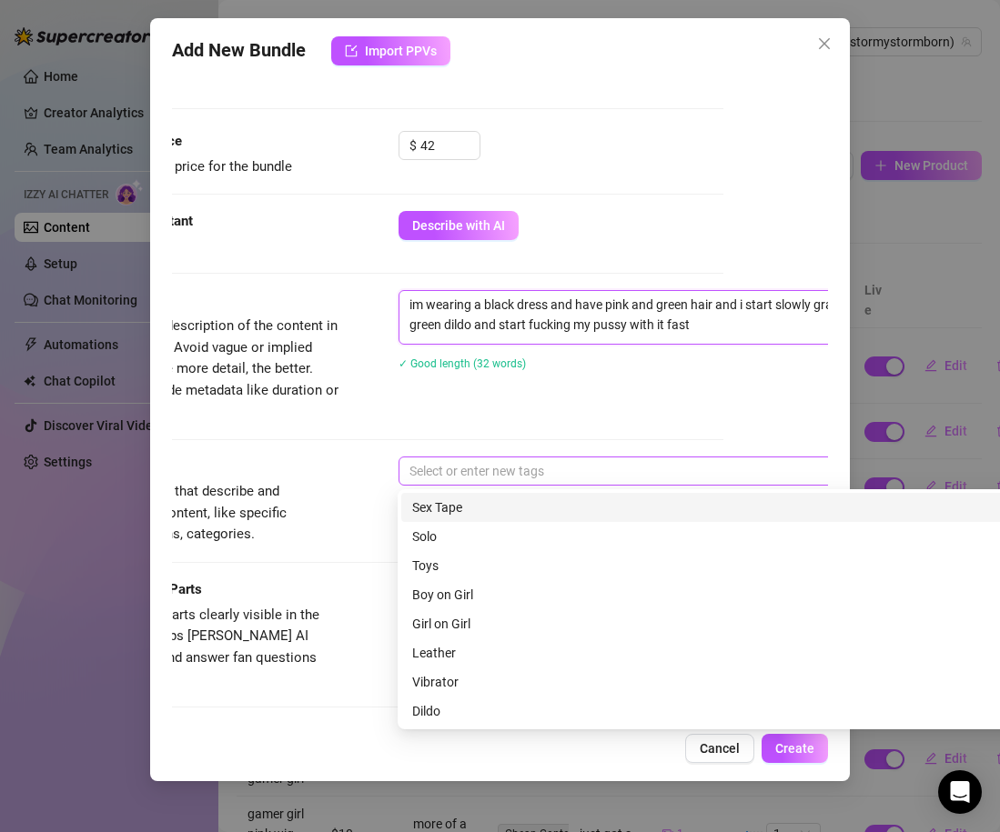
click at [466, 471] on div at bounding box center [707, 471] width 610 height 25
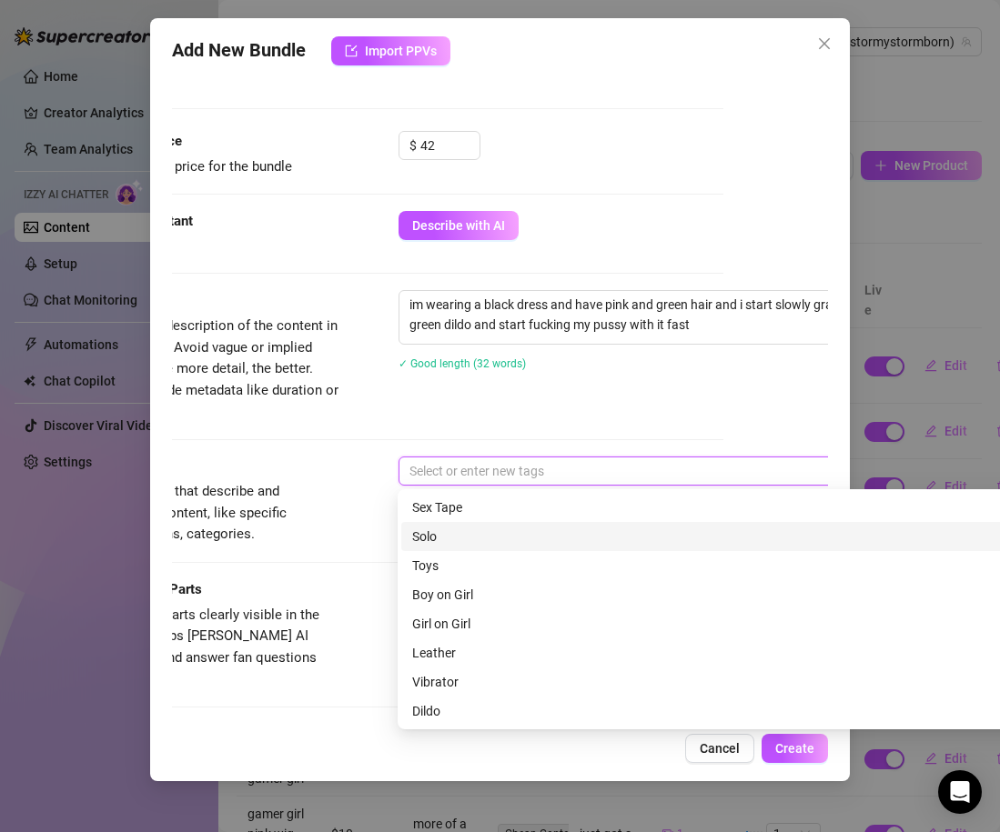
click at [462, 533] on div "Solo" at bounding box center [716, 537] width 608 height 20
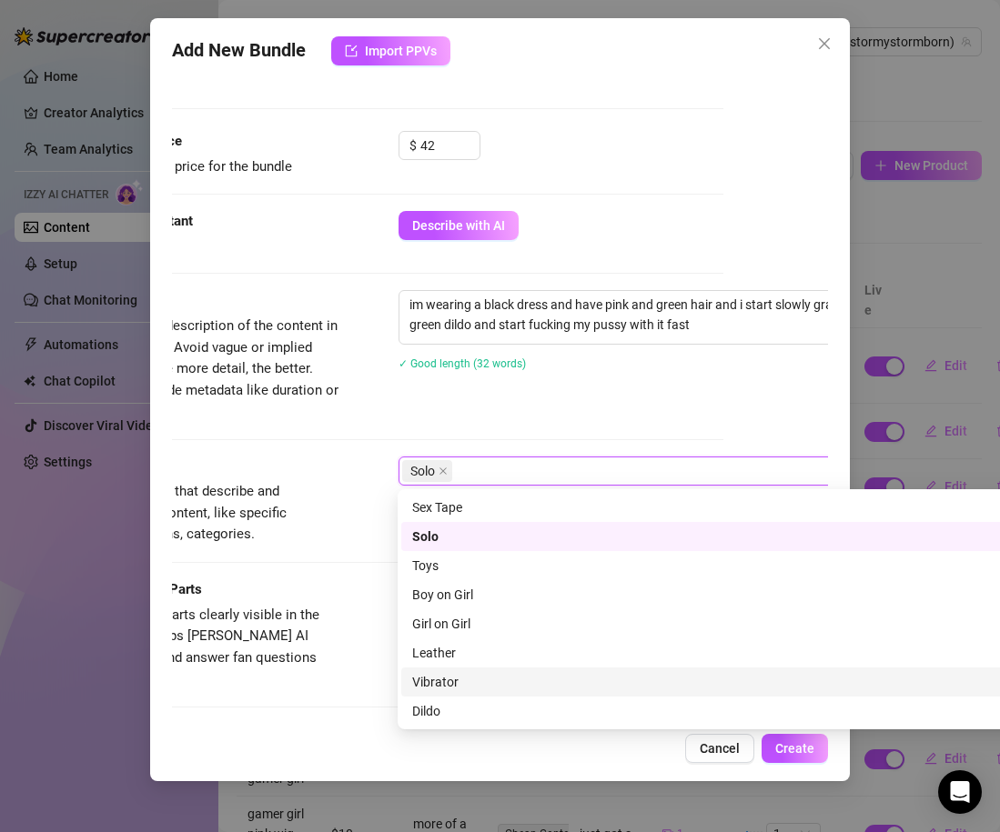
scroll to position [45, 0]
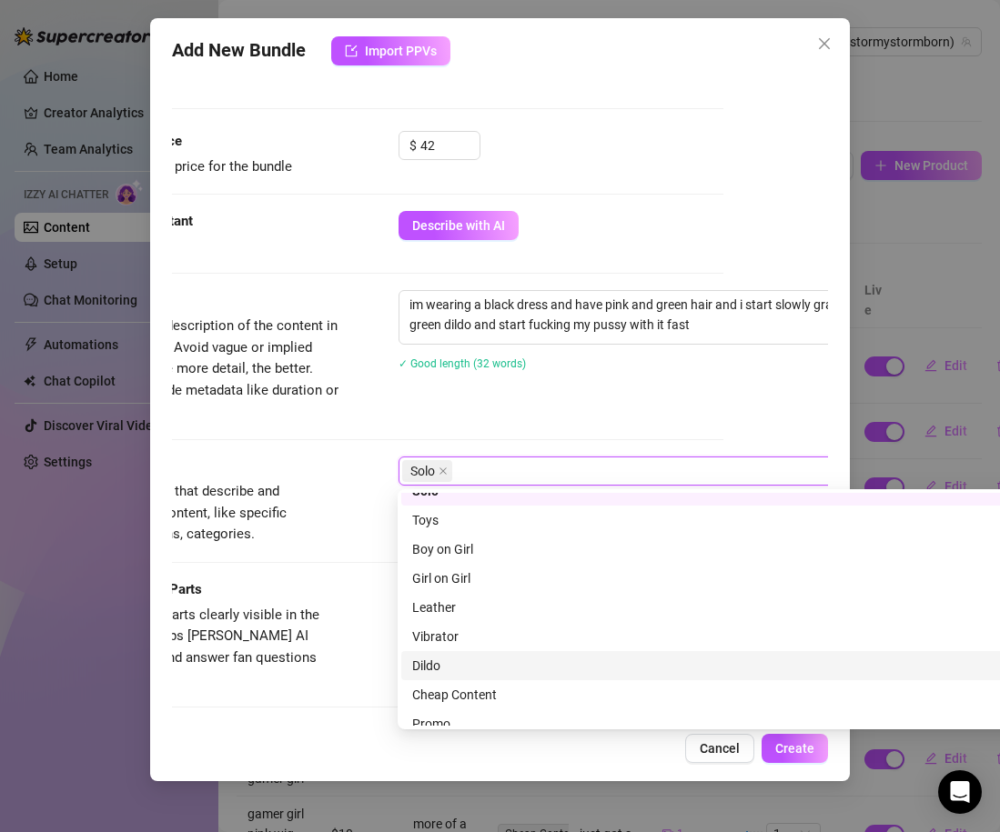
click at [448, 669] on div "Dildo" at bounding box center [716, 666] width 608 height 20
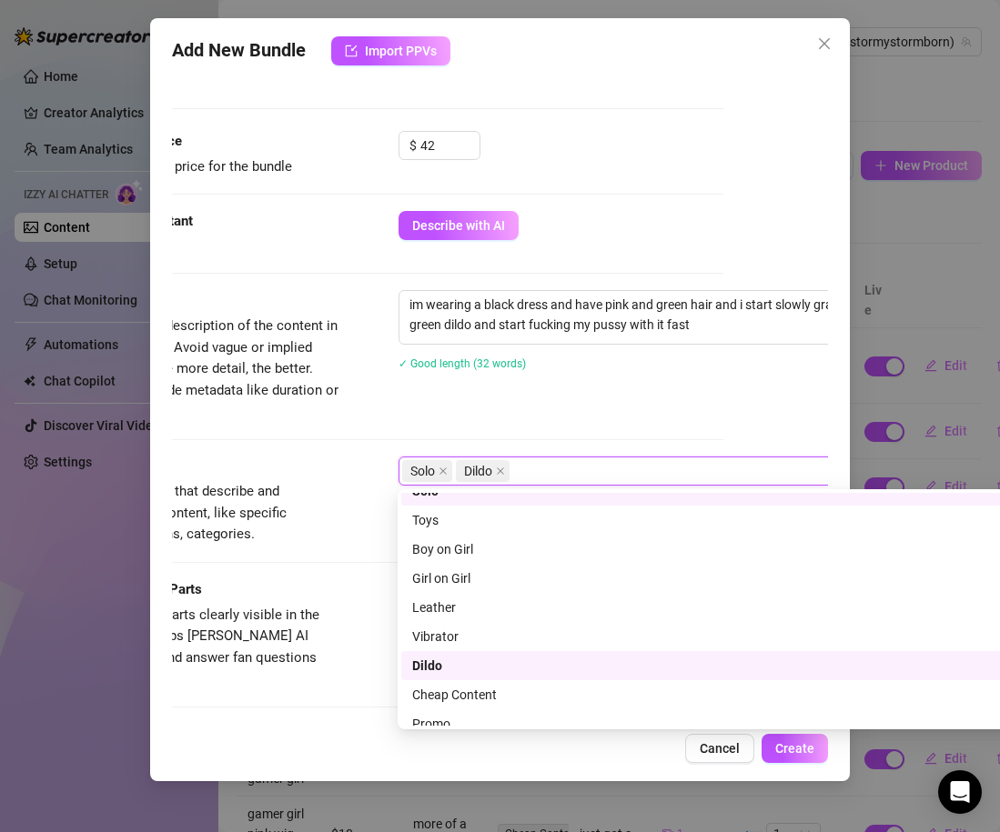
click at [500, 401] on div "Description Write a detailed description of the content in a few sentences. Avo…" at bounding box center [395, 356] width 656 height 132
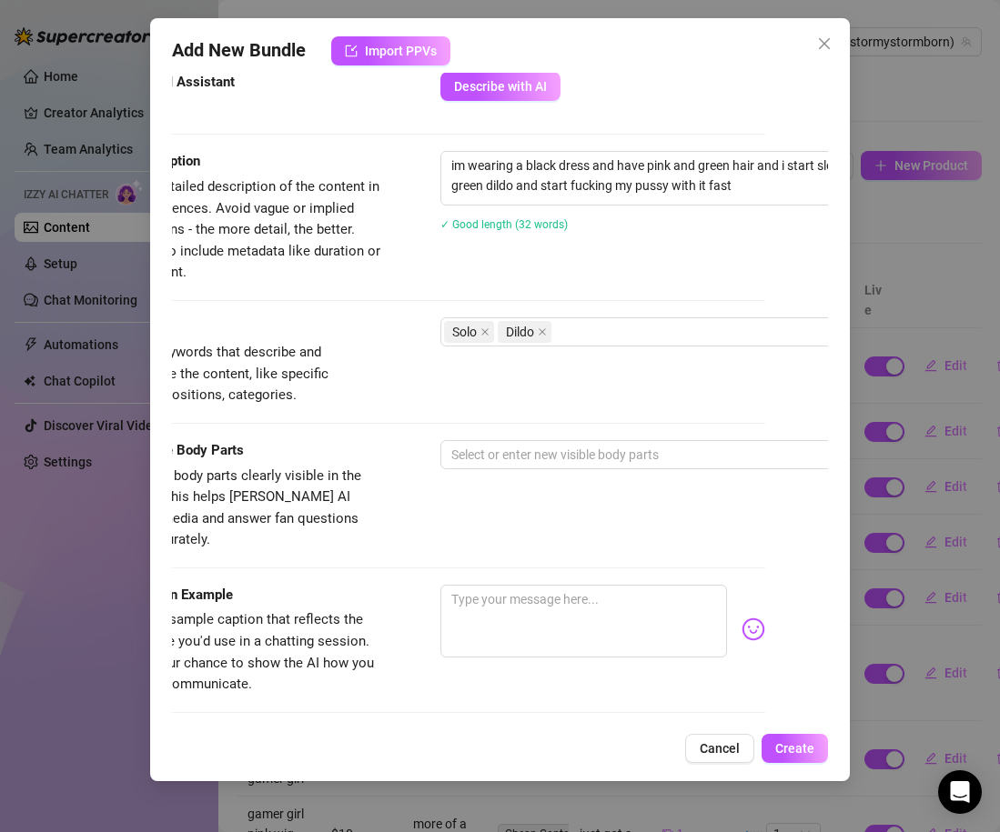
scroll to position [669, 56]
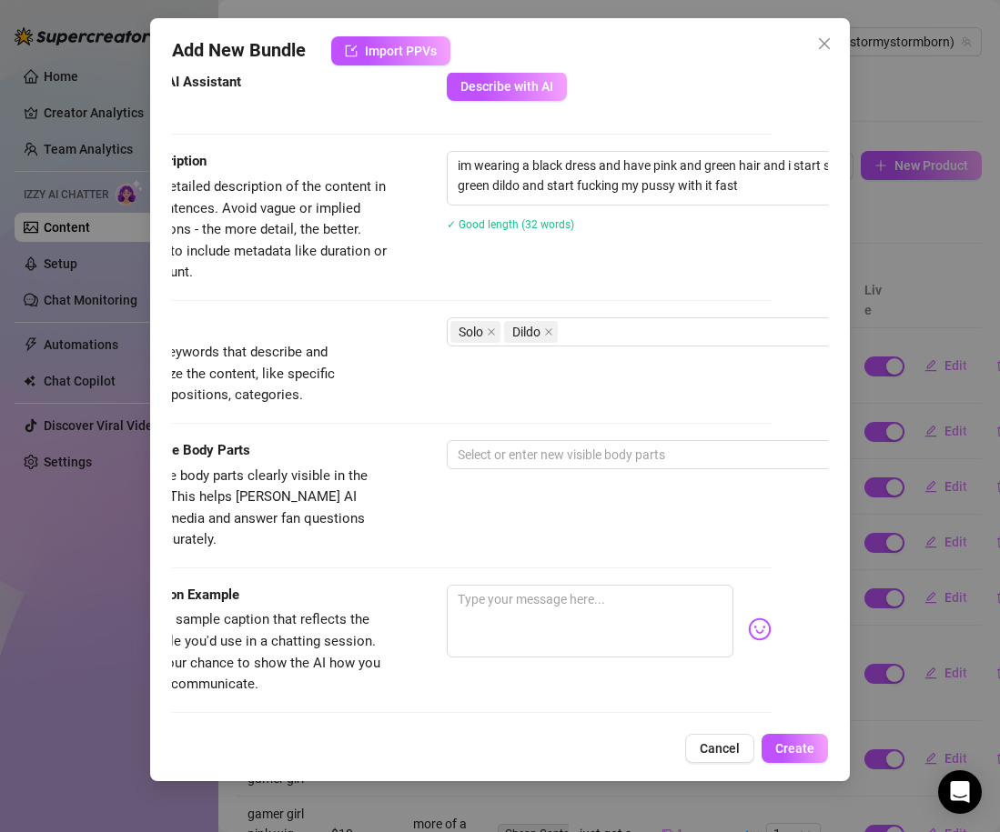
click at [604, 312] on div "Description Write a detailed description of the content in a few sentences. Avo…" at bounding box center [444, 234] width 656 height 166
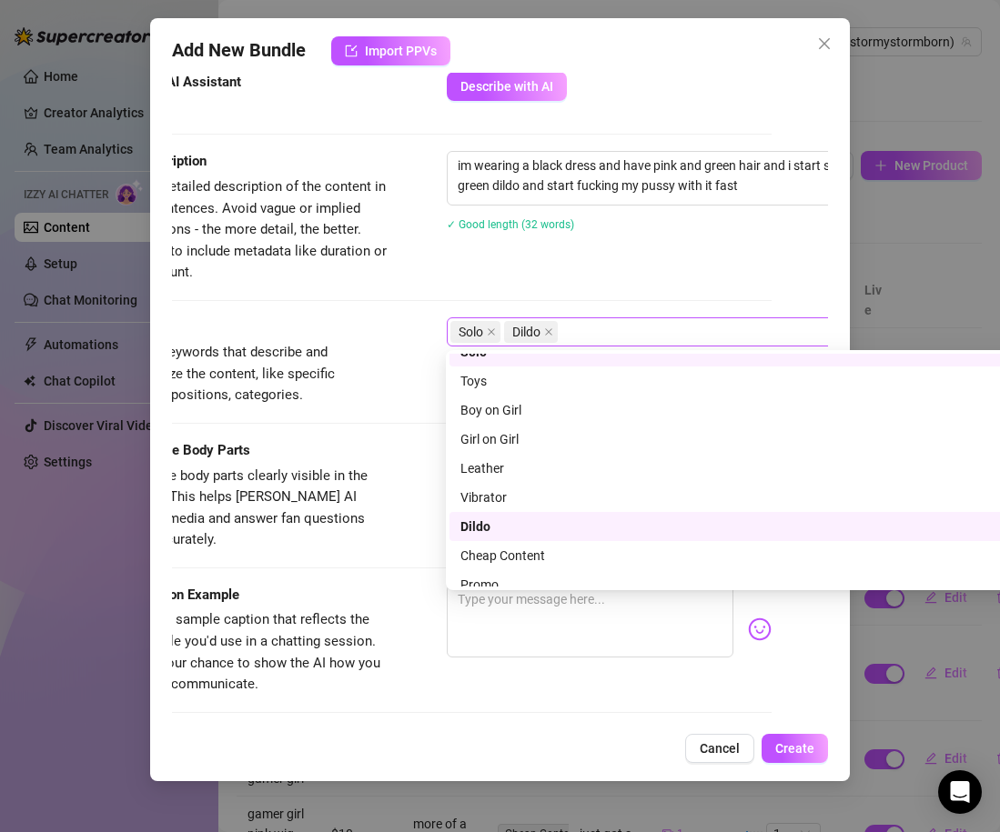
click at [604, 338] on div "Solo Dildo" at bounding box center [755, 331] width 610 height 25
click at [494, 385] on div "Toys" at bounding box center [764, 381] width 608 height 20
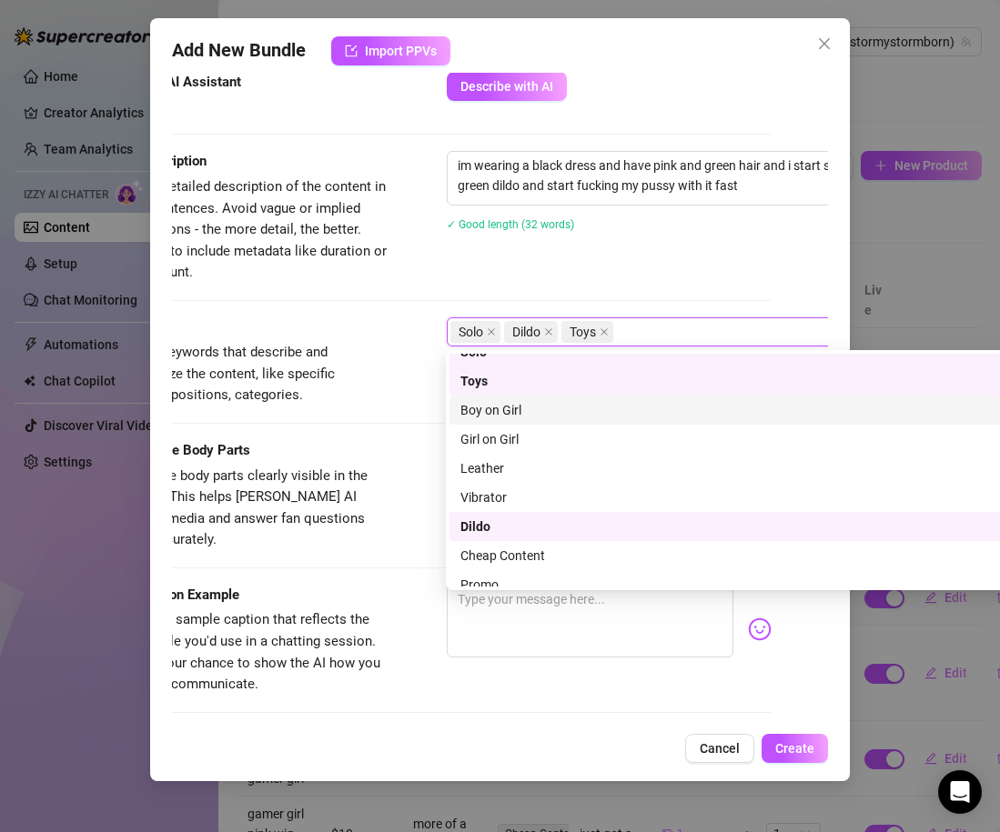
click at [384, 433] on div "Tags Simple keywords that describe and summarize the content, like specific fet…" at bounding box center [444, 379] width 656 height 123
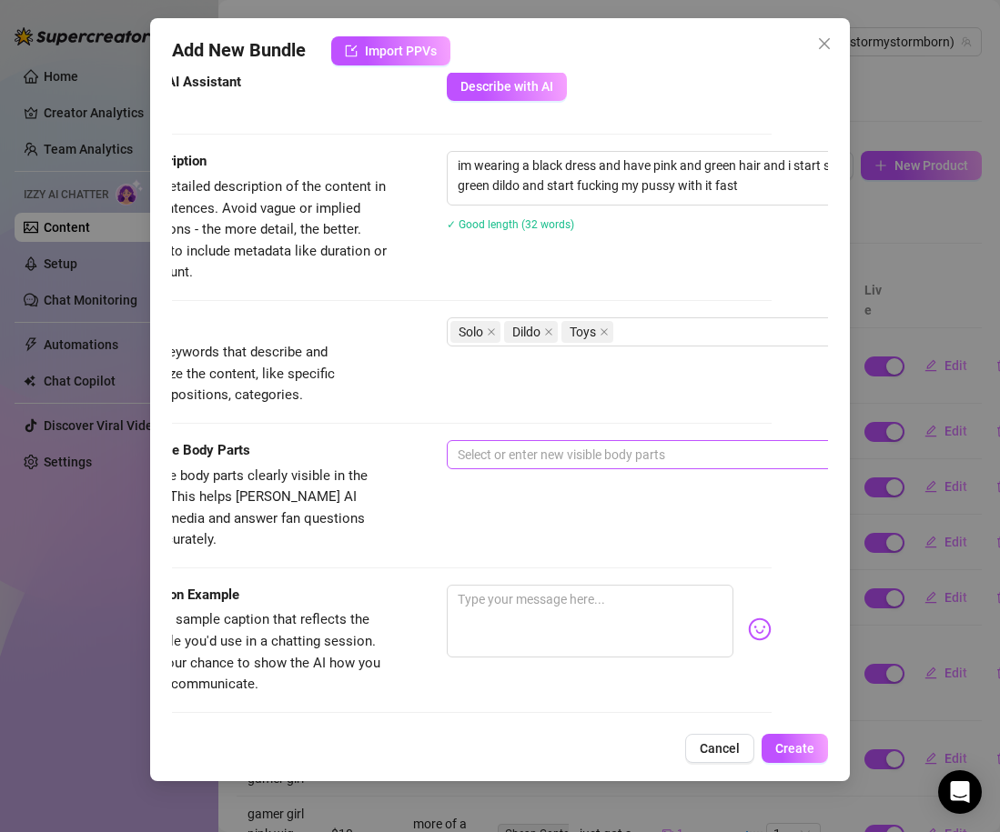
click at [487, 443] on div at bounding box center [755, 454] width 610 height 25
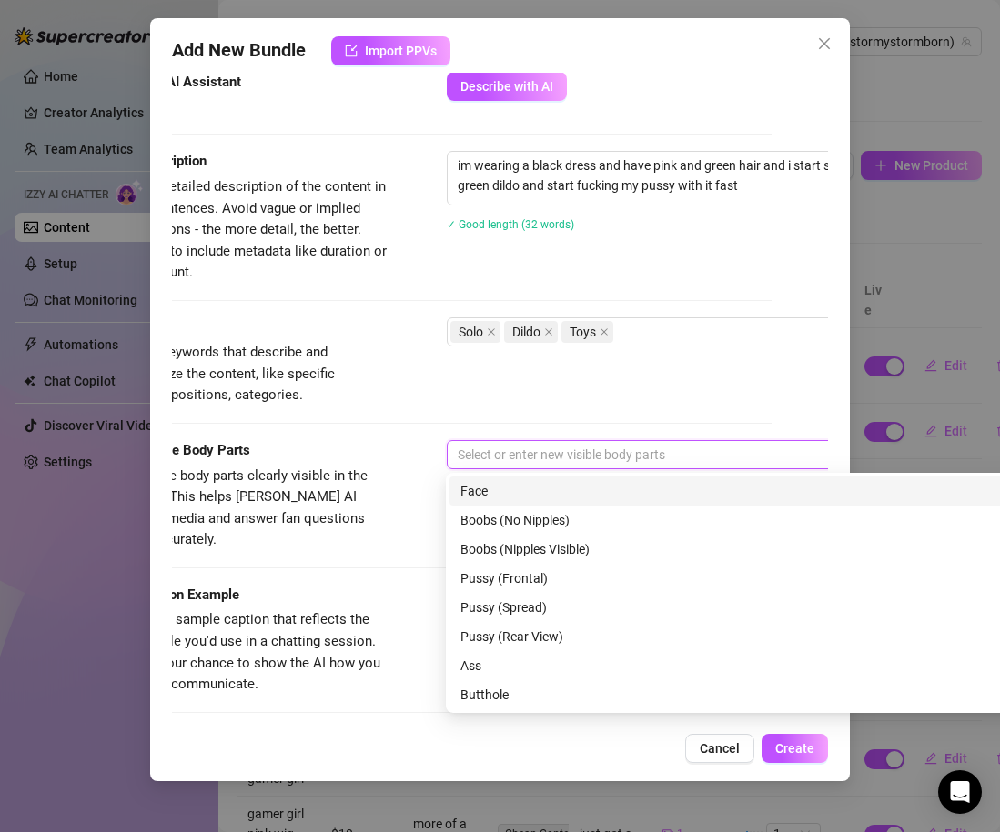
click at [498, 490] on div "Face" at bounding box center [764, 491] width 608 height 20
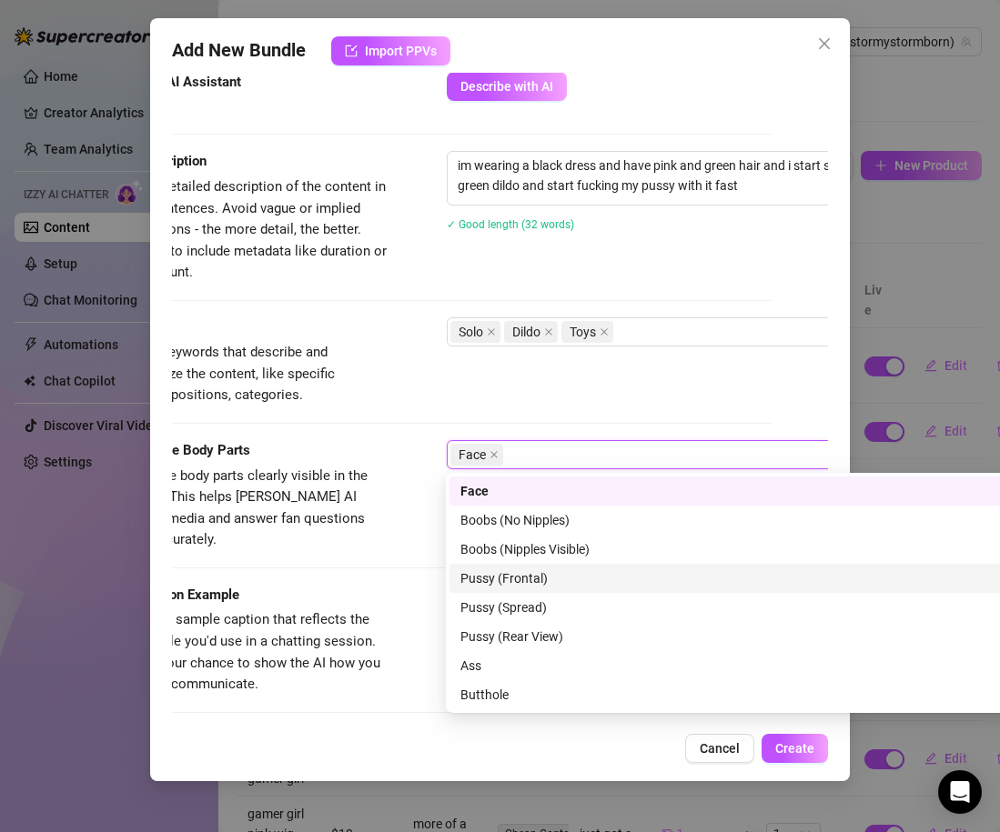
click at [520, 571] on div "Pussy (Frontal)" at bounding box center [764, 579] width 608 height 20
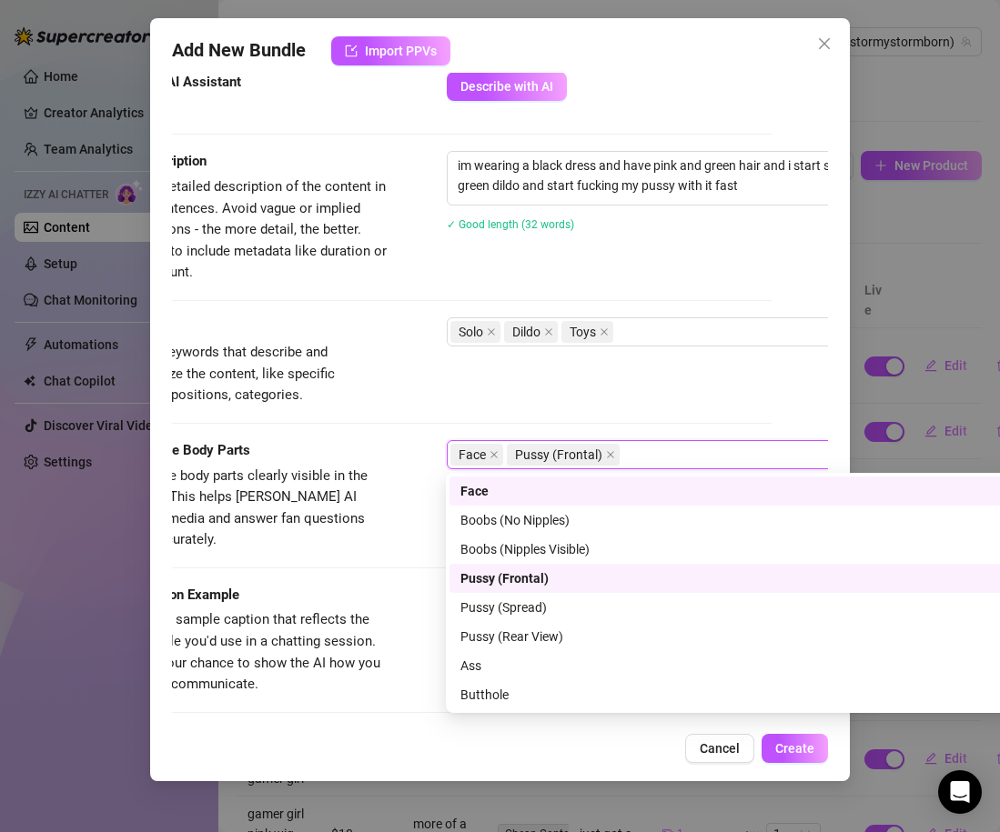
click at [394, 545] on div "Visible Body Parts Select the body parts clearly visible in the content. This h…" at bounding box center [444, 512] width 656 height 145
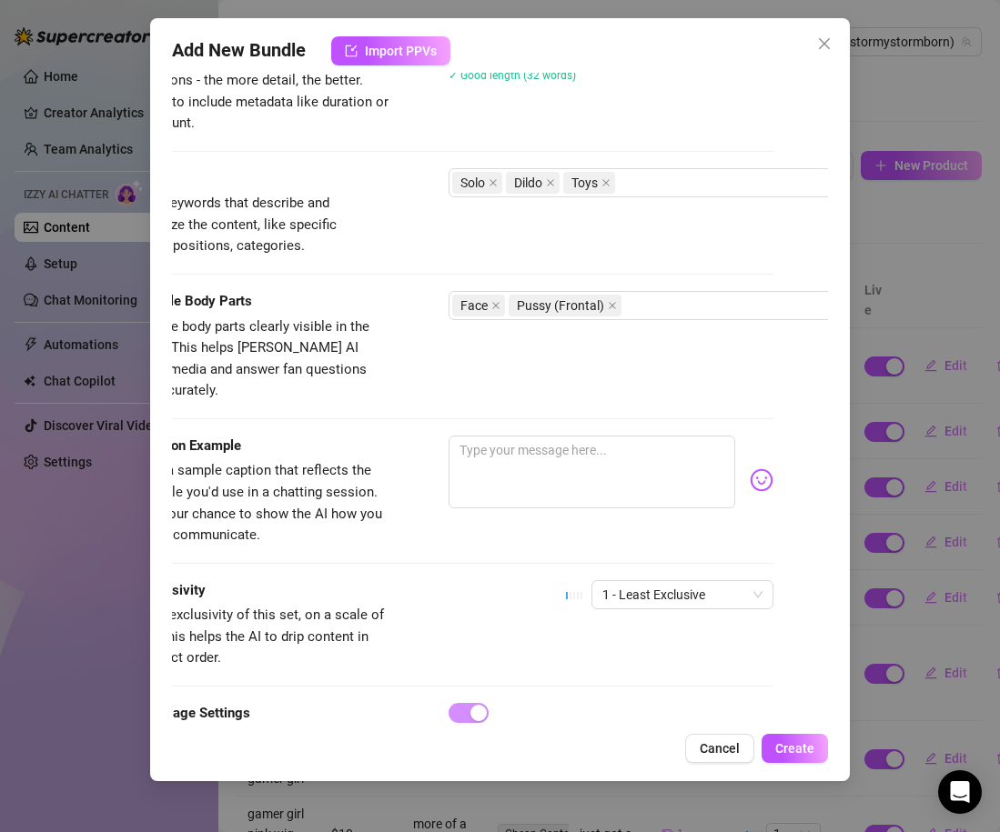
scroll to position [818, 12]
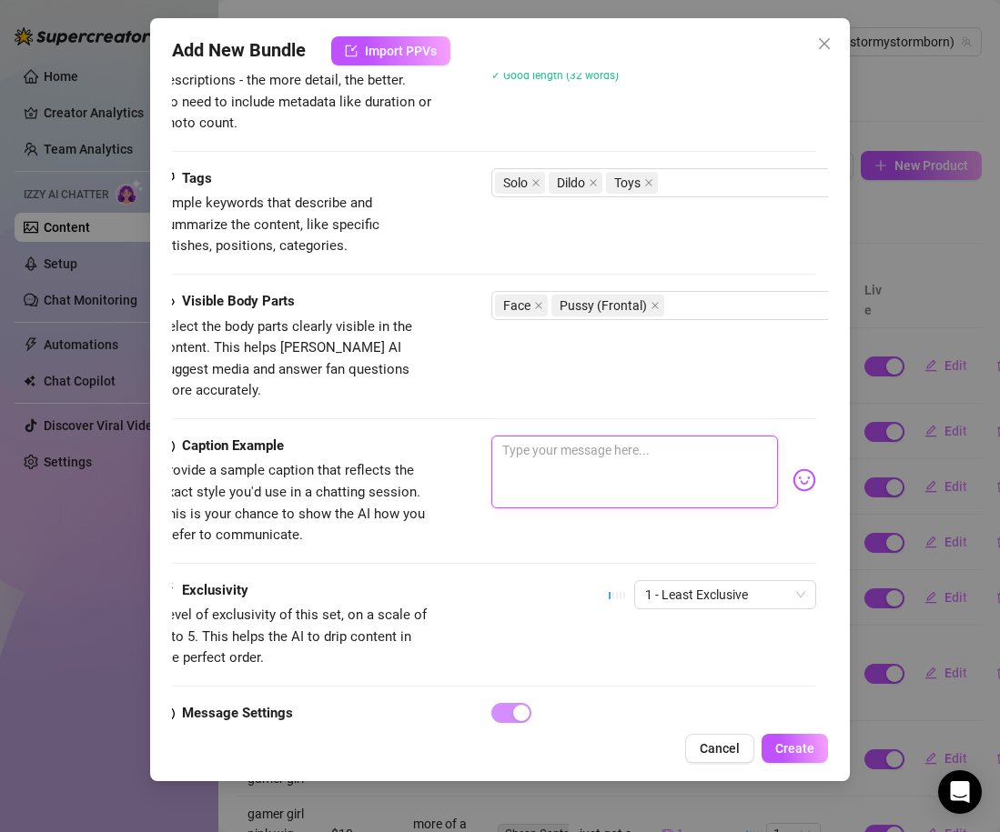
click at [545, 465] on textarea at bounding box center [634, 472] width 287 height 73
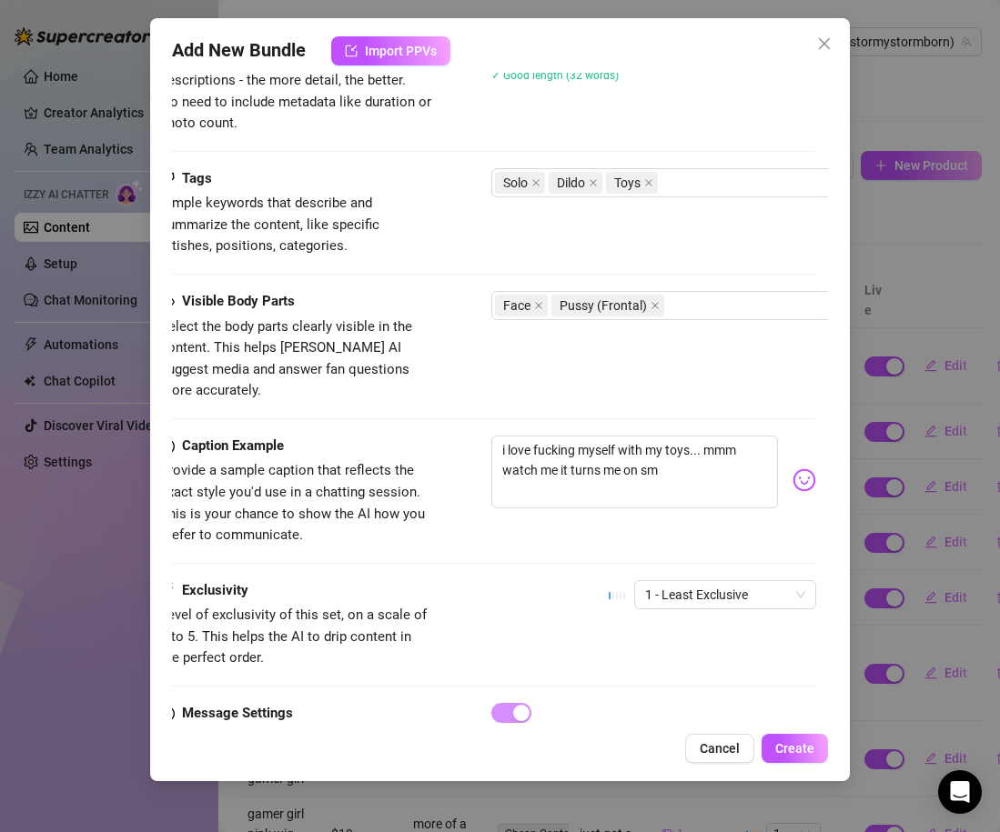
click at [533, 555] on div "Caption Example Provide a sample caption that reflects the exact style you'd us…" at bounding box center [488, 508] width 656 height 145
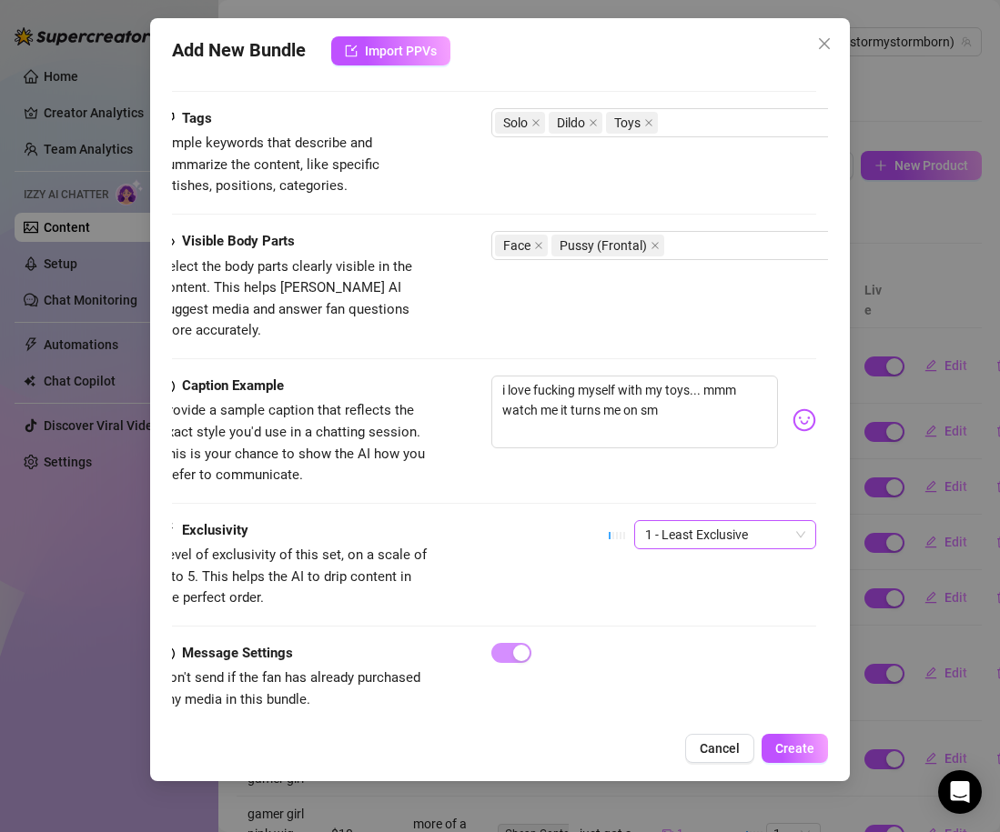
click at [686, 521] on span "1 - Least Exclusive" at bounding box center [725, 534] width 160 height 27
click at [683, 650] on div "4" at bounding box center [725, 636] width 175 height 29
click at [647, 521] on span "4" at bounding box center [725, 534] width 160 height 27
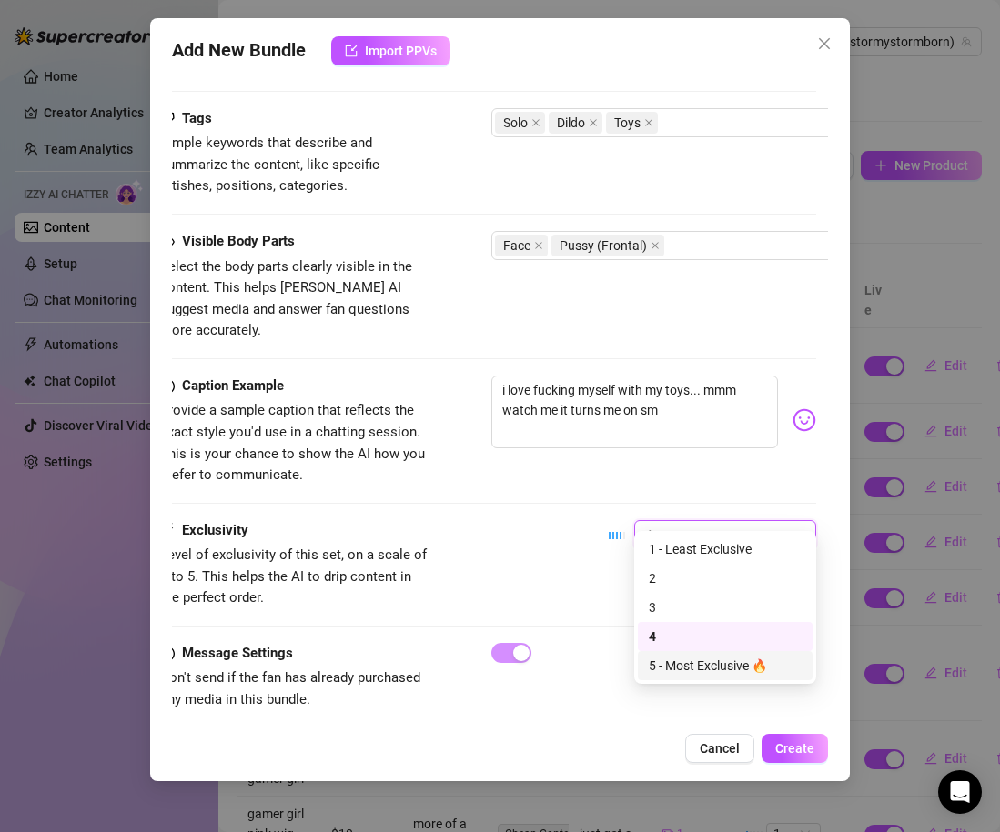
click at [660, 671] on div "5 - Most Exclusive 🔥" at bounding box center [725, 666] width 153 height 20
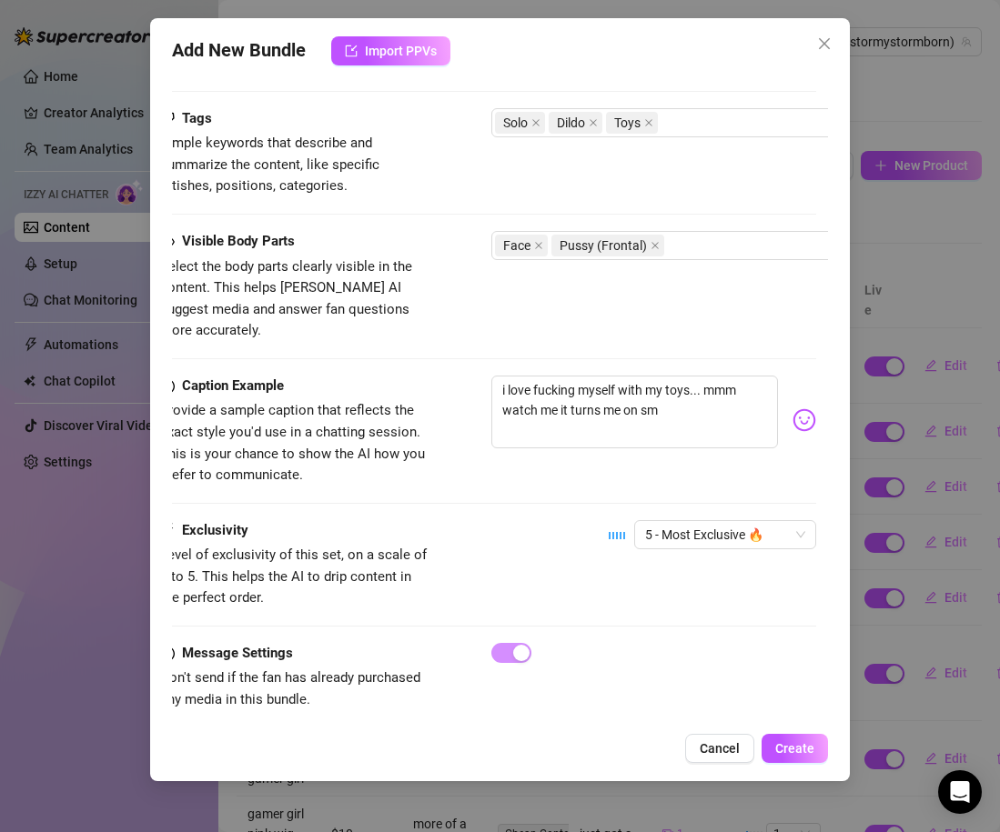
click at [599, 581] on div "Exclusivity Level of exclusivity of this set, on a scale of 1 to 5. This helps …" at bounding box center [488, 564] width 656 height 89
click at [721, 521] on span "5 - Most Exclusive 🔥" at bounding box center [725, 534] width 160 height 27
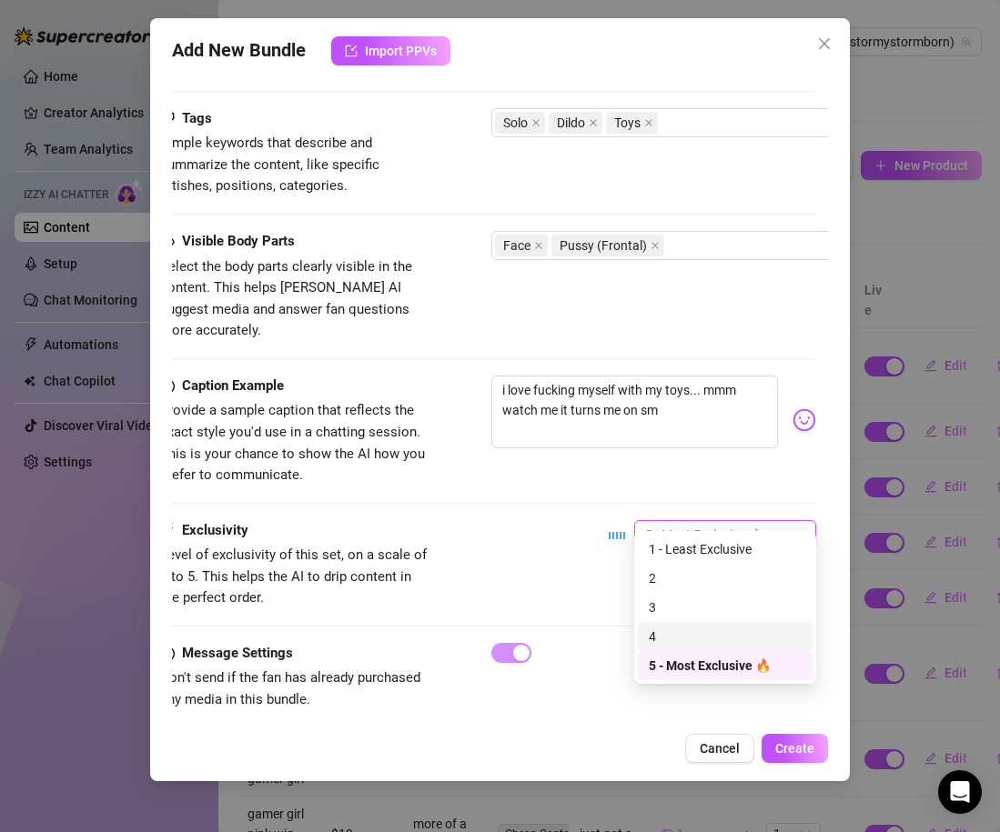
click at [699, 629] on div "4" at bounding box center [725, 637] width 153 height 20
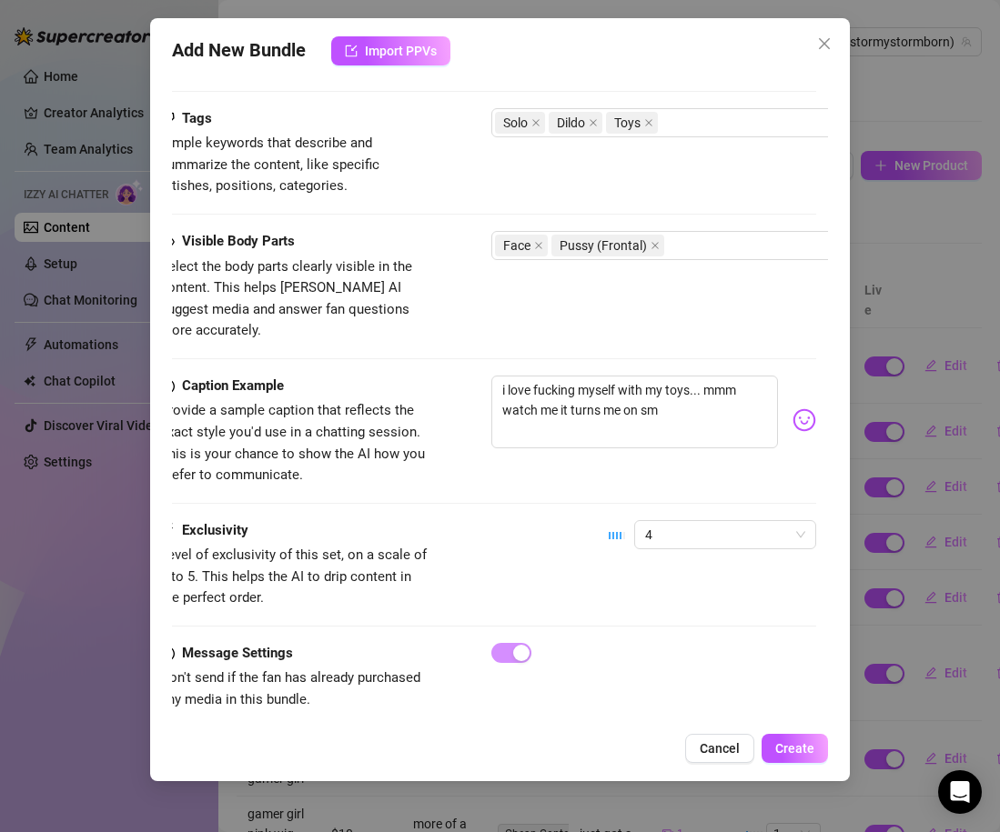
click at [589, 567] on div "Exclusivity Level of exclusivity of this set, on a scale of 1 to 5. This helps …" at bounding box center [488, 564] width 656 height 89
click at [780, 746] on span "Create" at bounding box center [794, 749] width 39 height 15
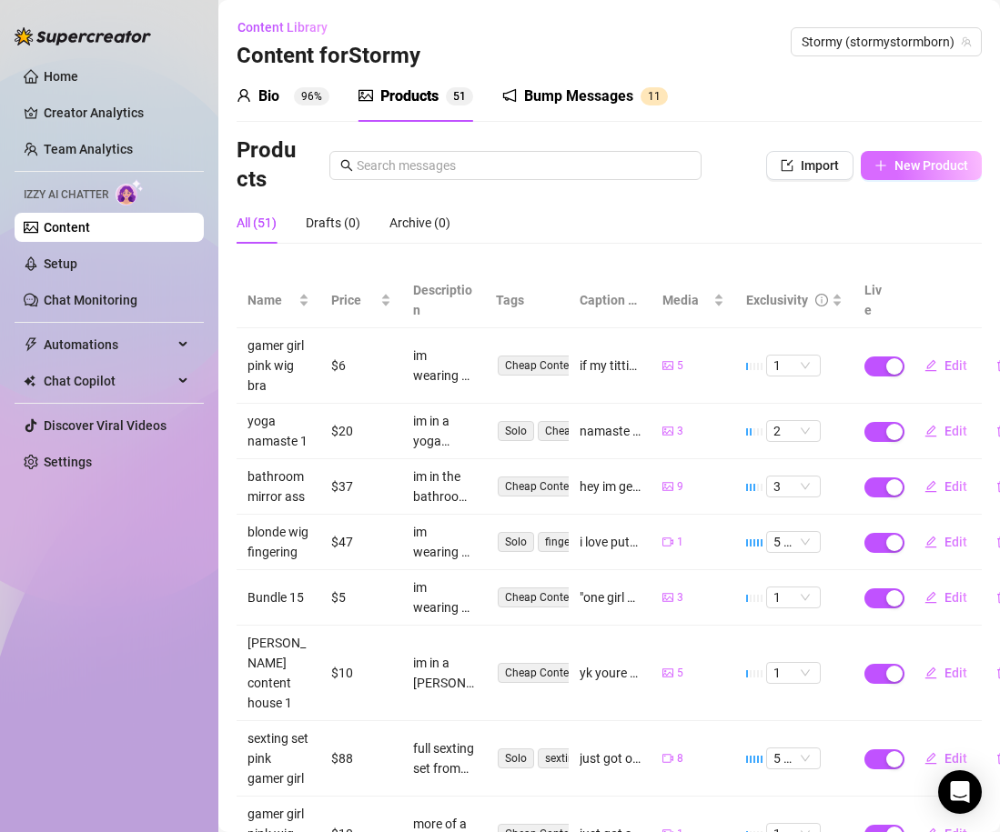
click at [903, 168] on span "New Product" at bounding box center [931, 165] width 74 height 15
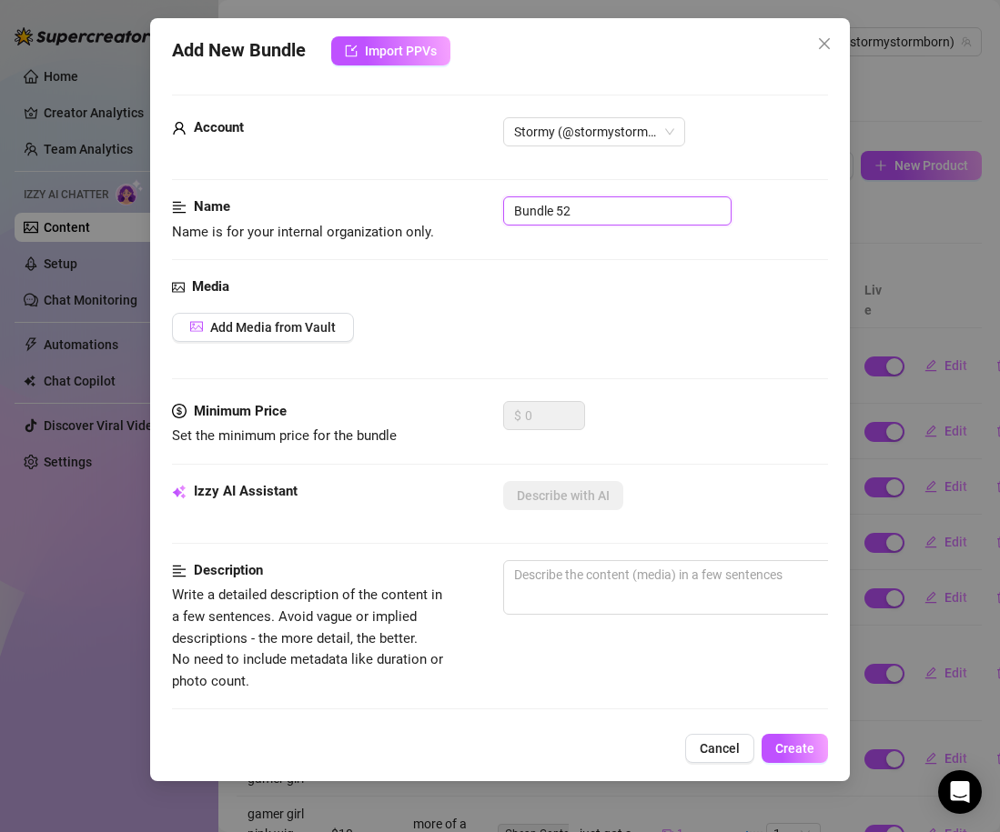
click at [525, 217] on input "Bundle 52" at bounding box center [617, 211] width 228 height 29
click at [311, 320] on span "Add Media from Vault" at bounding box center [273, 327] width 126 height 15
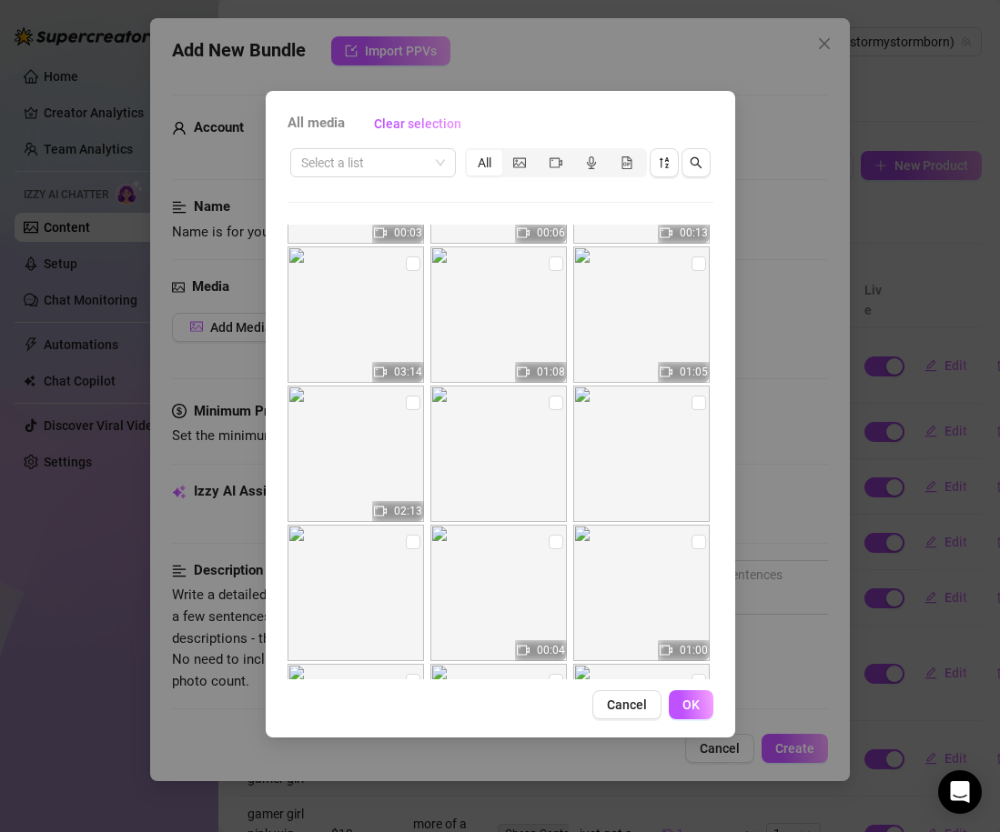
scroll to position [12322, 0]
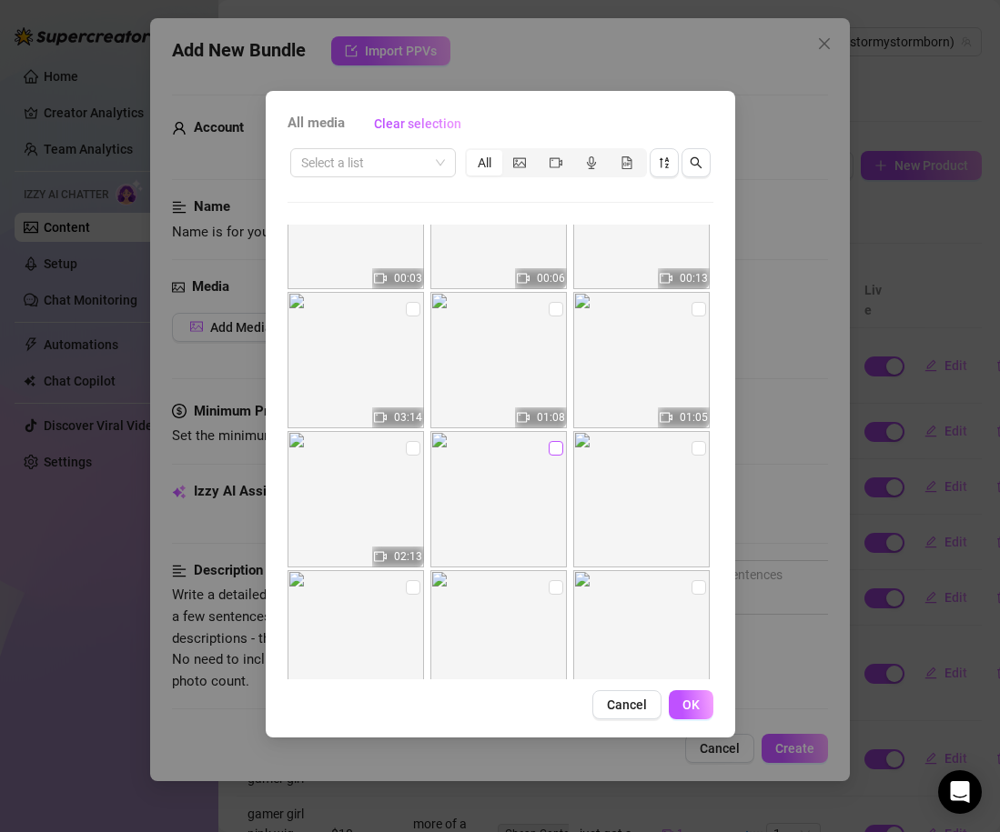
click at [551, 449] on input "checkbox" at bounding box center [556, 448] width 15 height 15
click at [695, 445] on input "checkbox" at bounding box center [698, 448] width 15 height 15
click at [414, 589] on input "checkbox" at bounding box center [413, 587] width 15 height 15
click at [704, 703] on button "OK" at bounding box center [691, 705] width 45 height 29
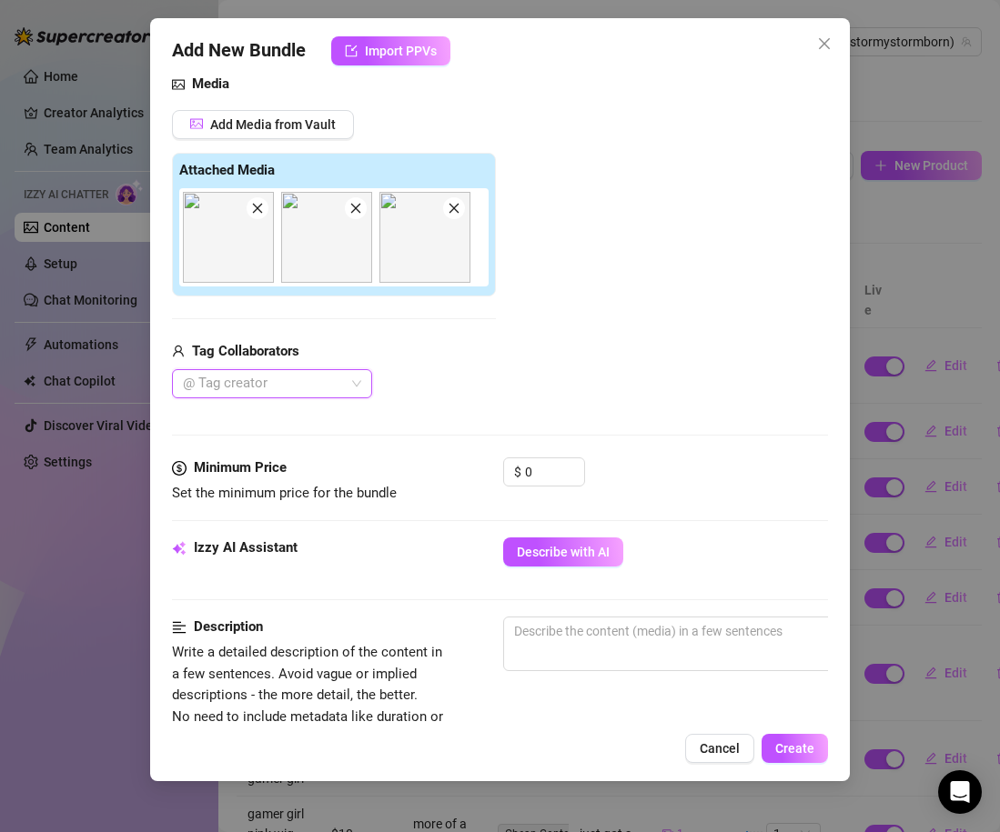
scroll to position [208, 0]
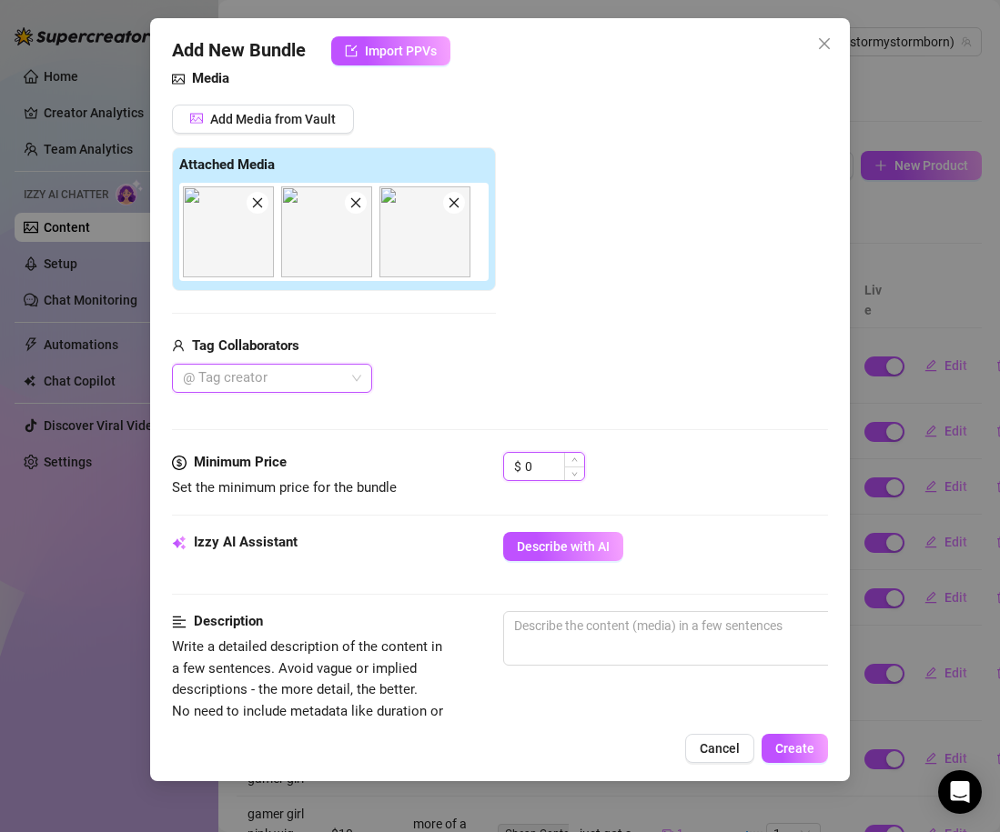
click at [558, 463] on input "0" at bounding box center [554, 466] width 59 height 27
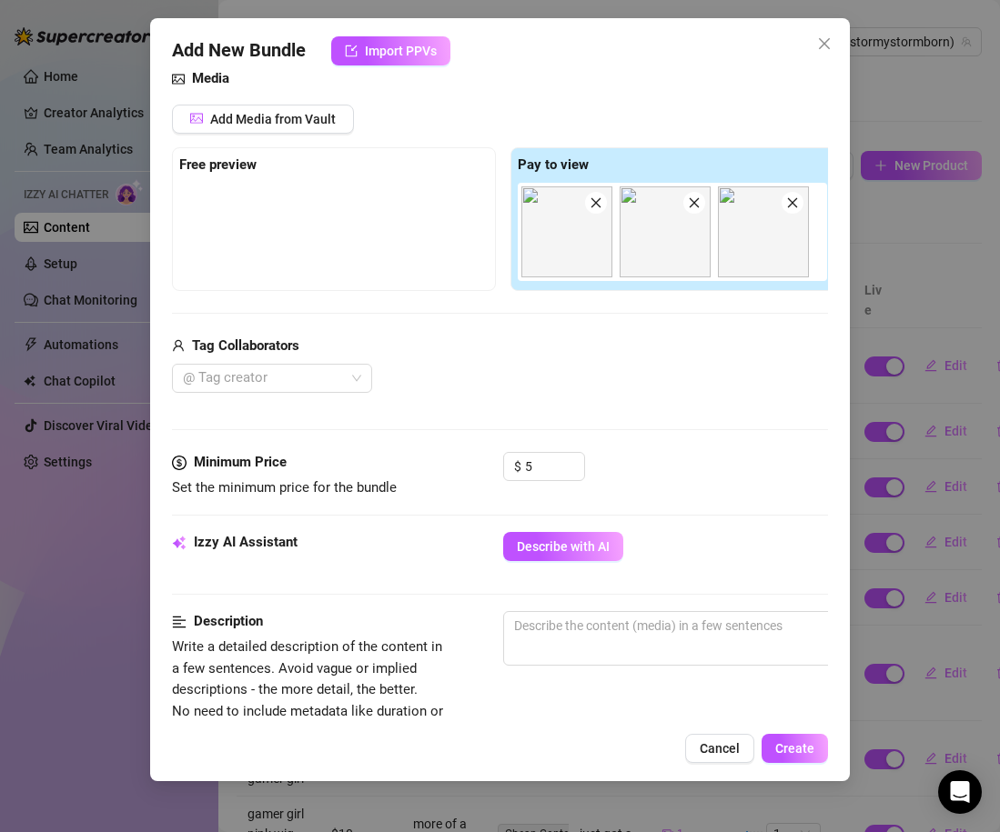
click at [630, 482] on div "$ 5" at bounding box center [665, 474] width 325 height 45
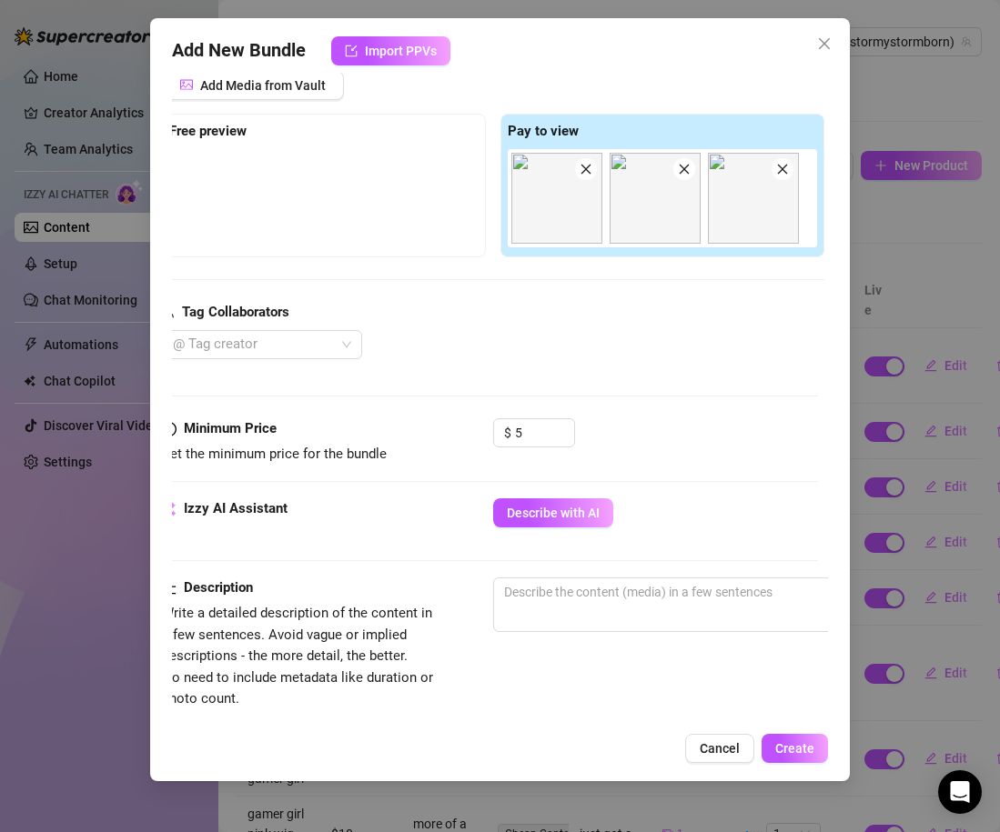
scroll to position [243, 8]
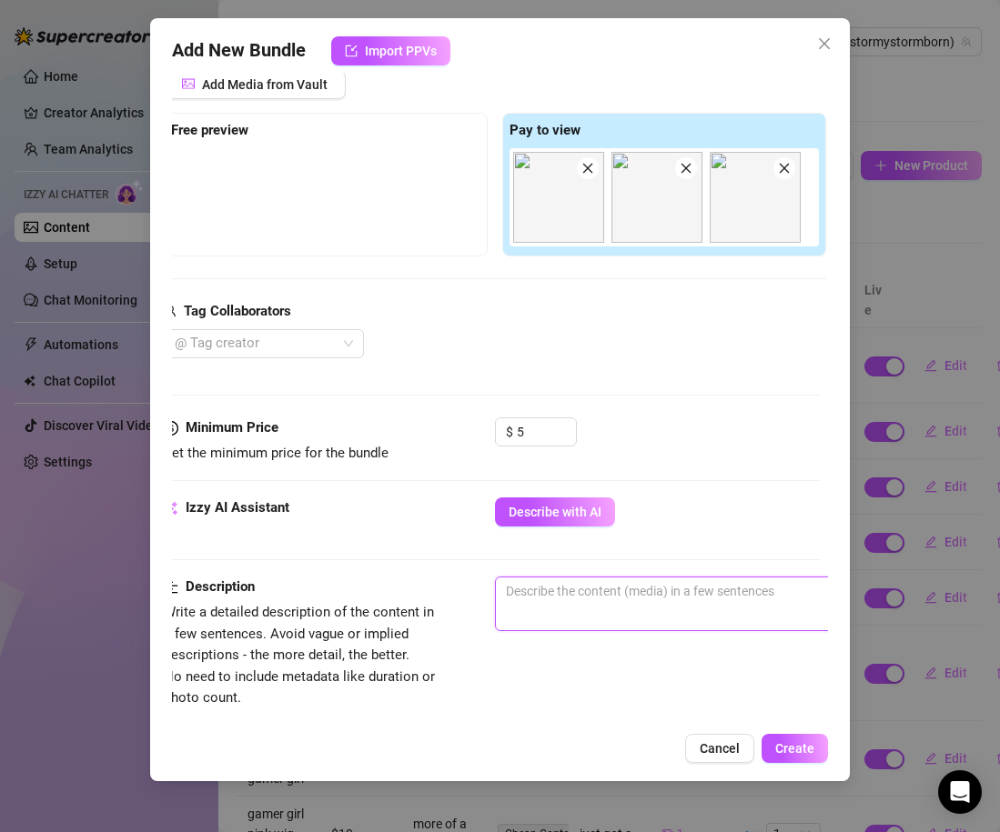
click at [590, 593] on textarea at bounding box center [813, 591] width 635 height 27
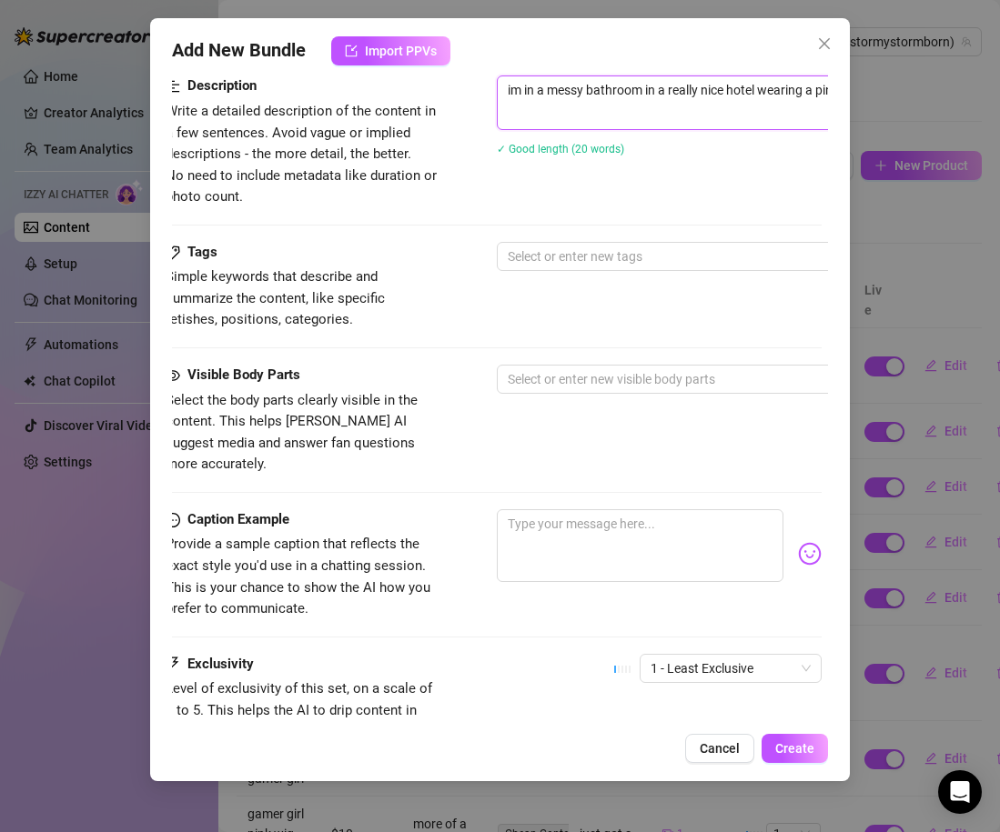
scroll to position [721, 6]
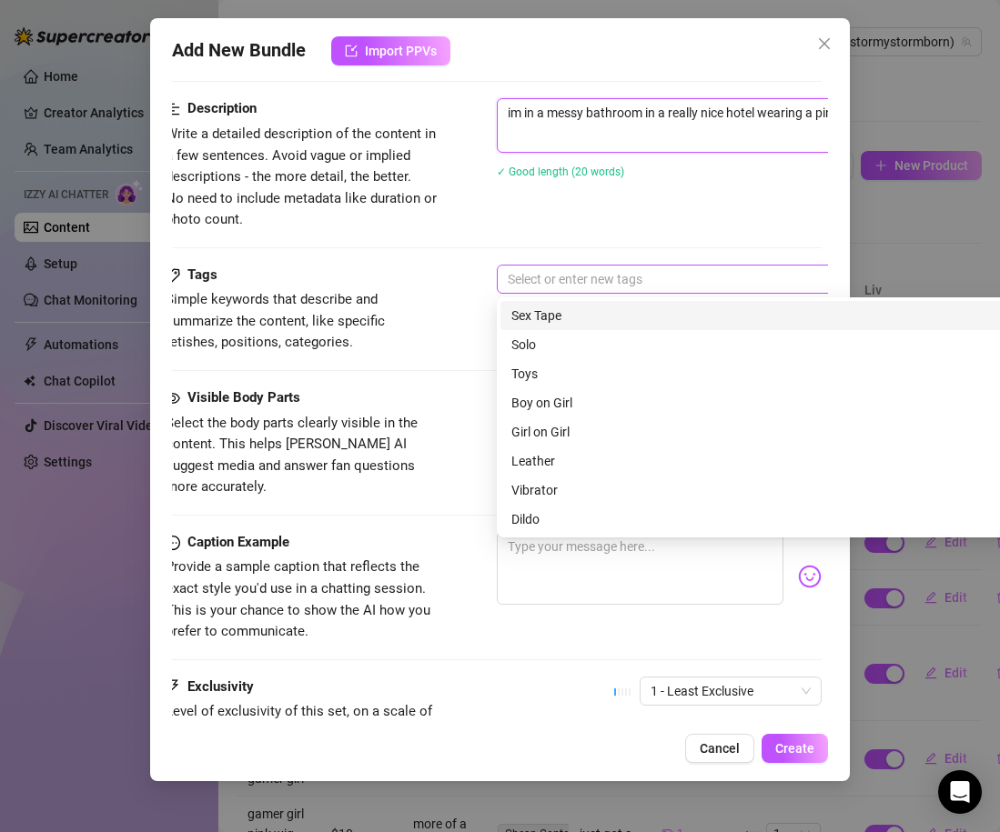
click at [596, 284] on div at bounding box center [805, 279] width 610 height 25
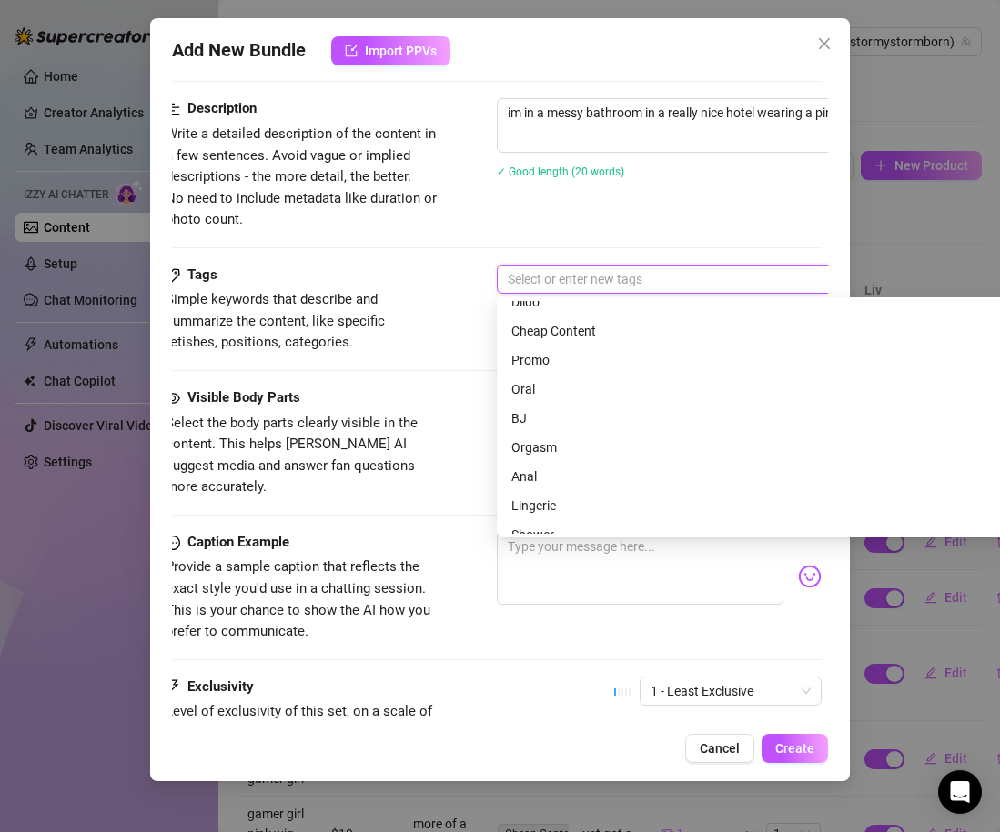
scroll to position [233, 0]
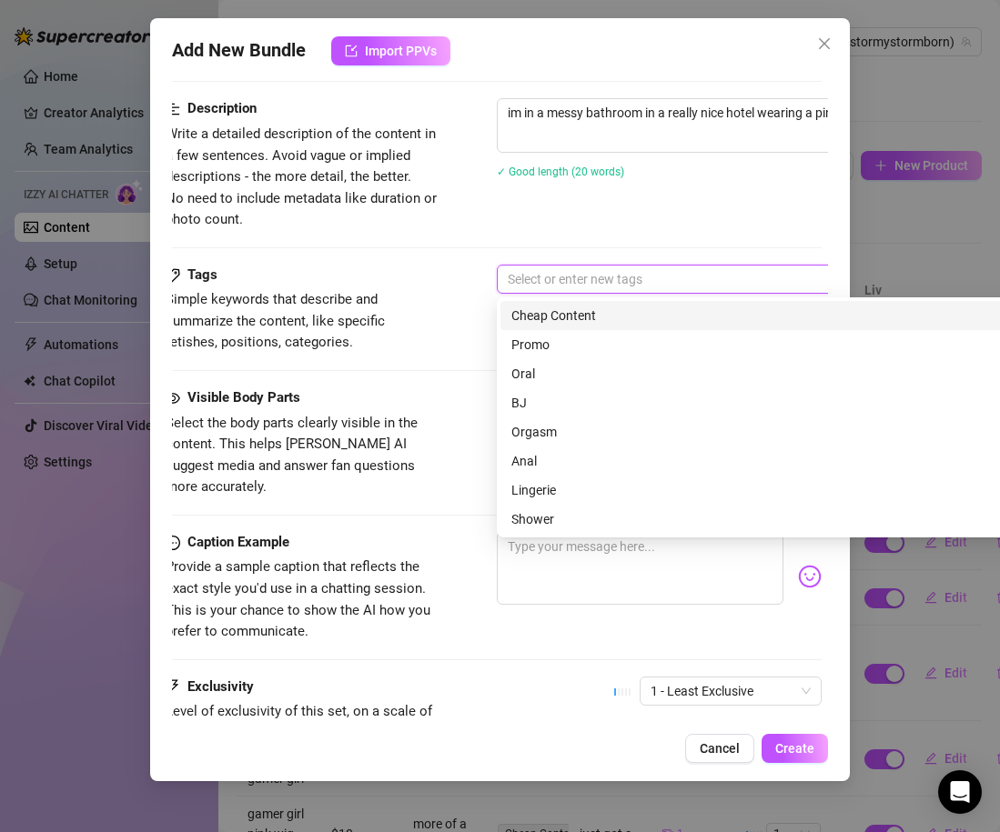
click at [580, 318] on div "Cheap Content" at bounding box center [815, 316] width 608 height 20
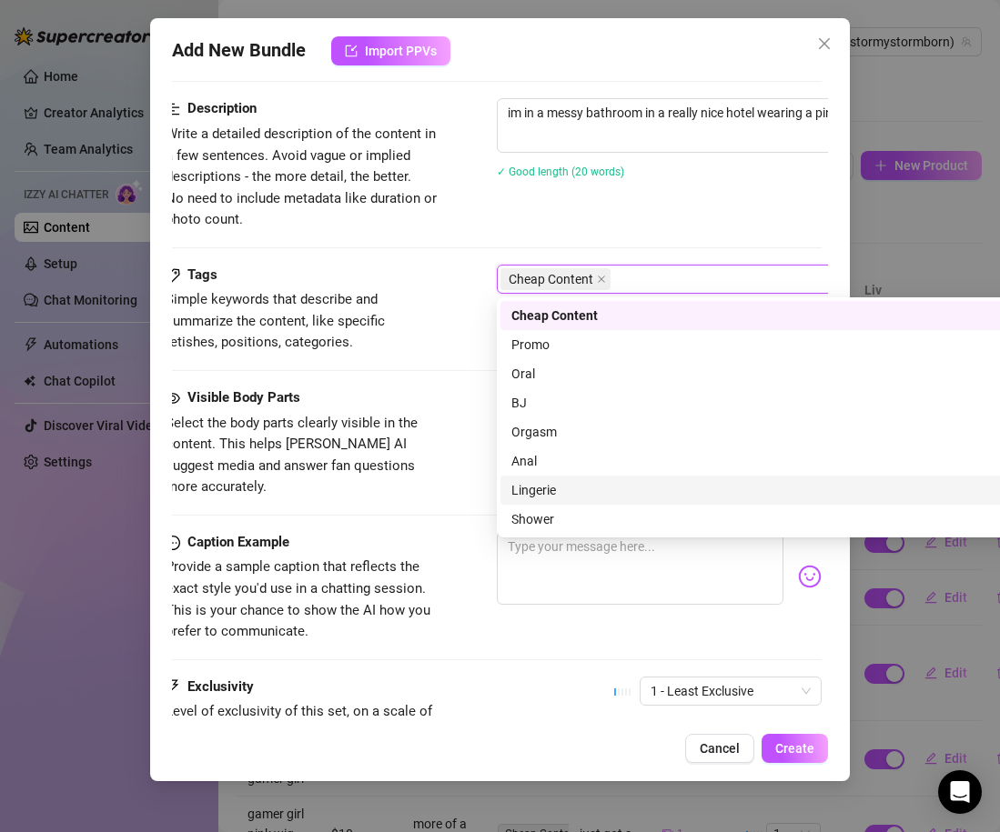
click at [562, 490] on div "Lingerie" at bounding box center [815, 490] width 608 height 20
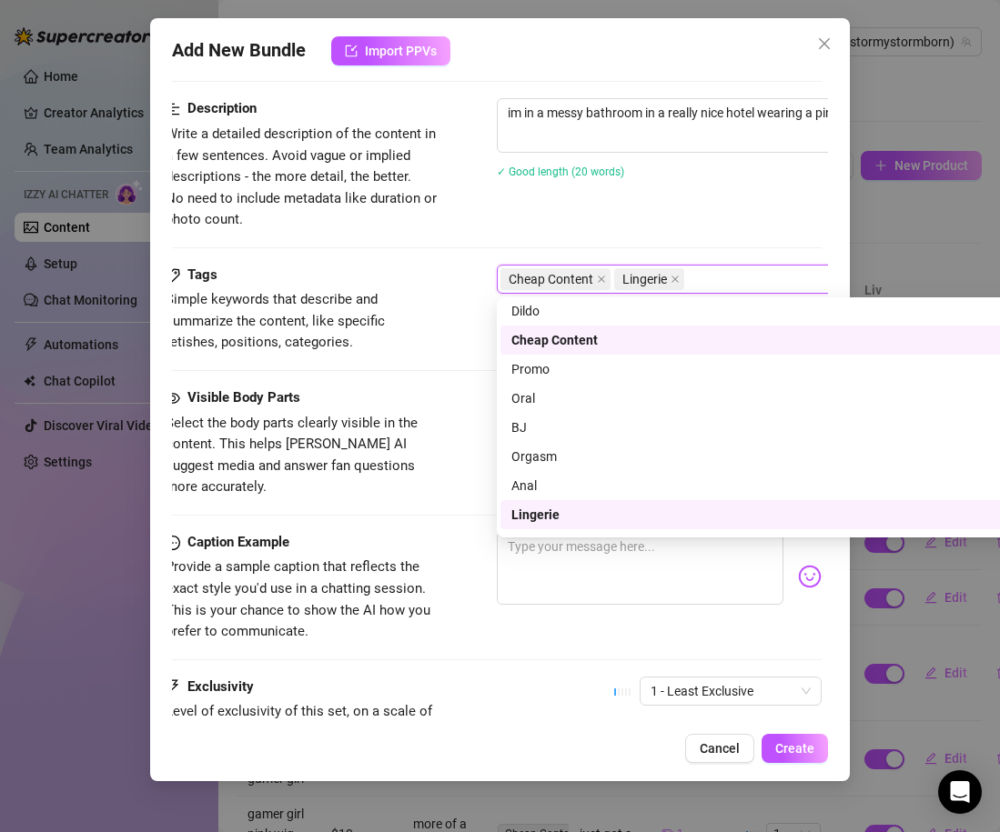
scroll to position [262, 0]
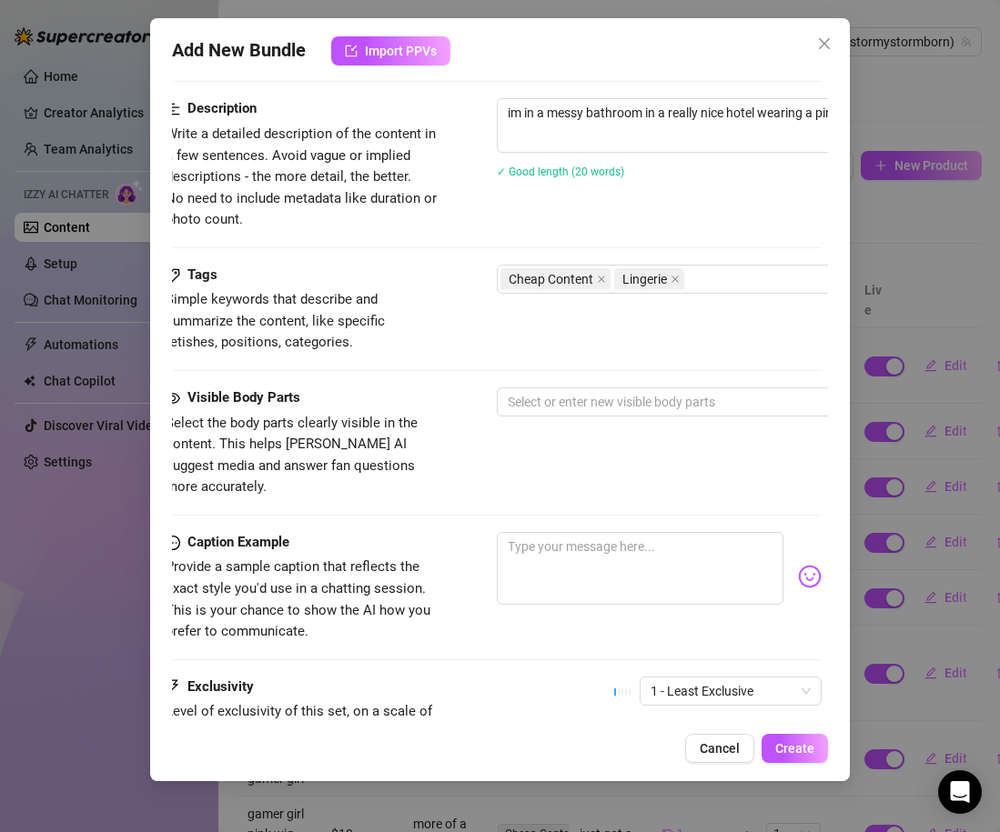
click at [460, 367] on div "Tags Simple keywords that describe and summarize the content, like specific fet…" at bounding box center [494, 326] width 656 height 123
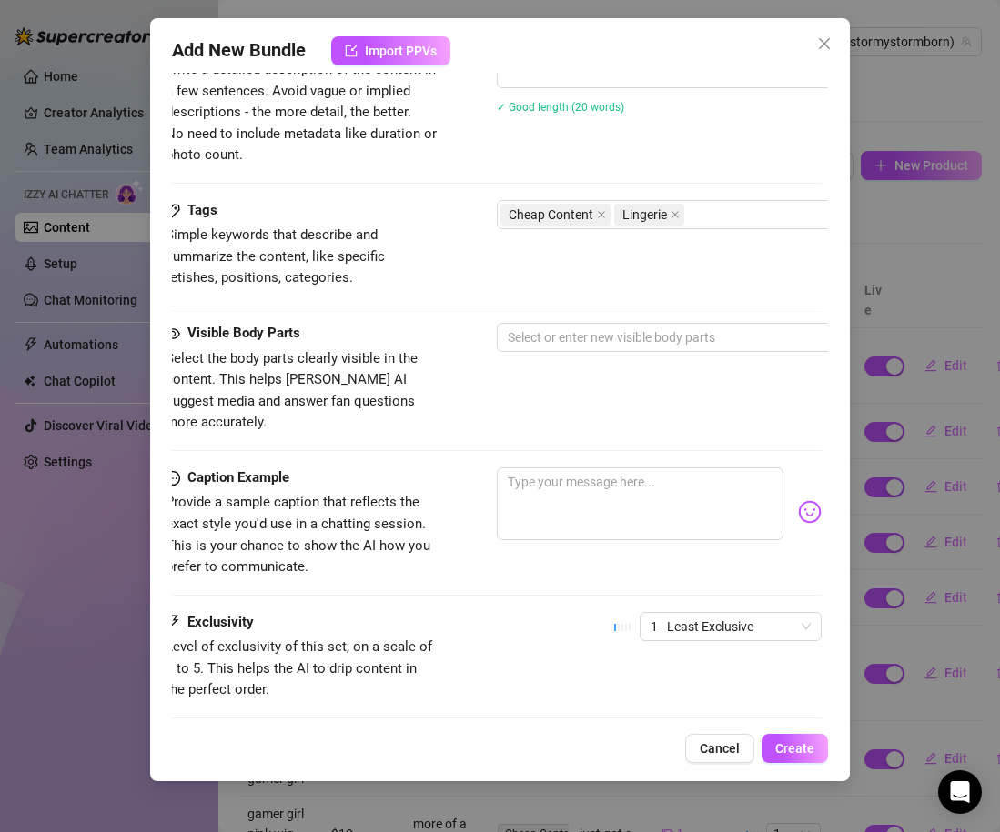
scroll to position [794, 6]
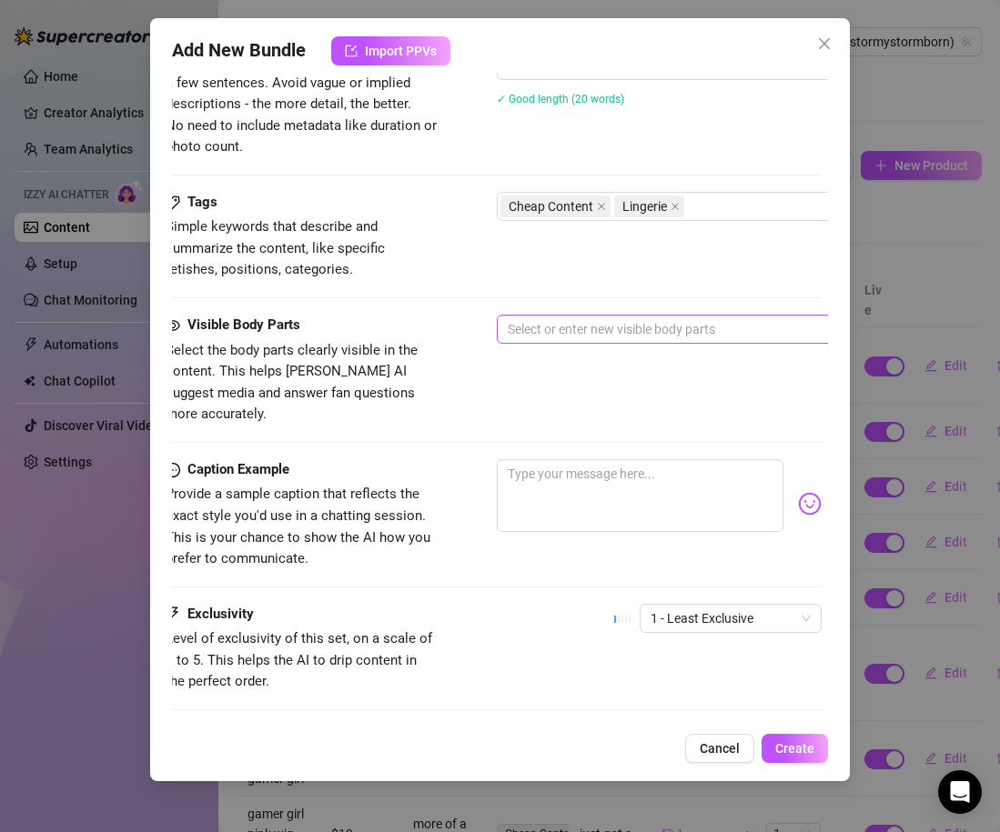
click at [522, 323] on div at bounding box center [805, 329] width 610 height 25
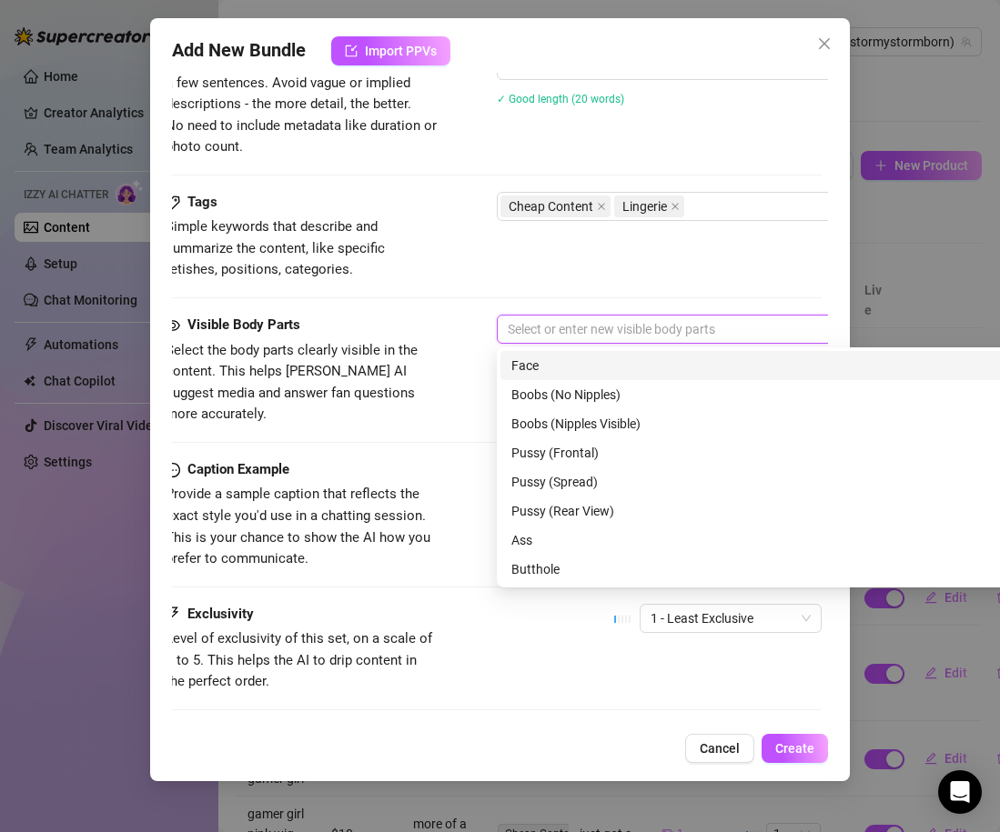
click at [522, 366] on div "Face" at bounding box center [815, 366] width 608 height 20
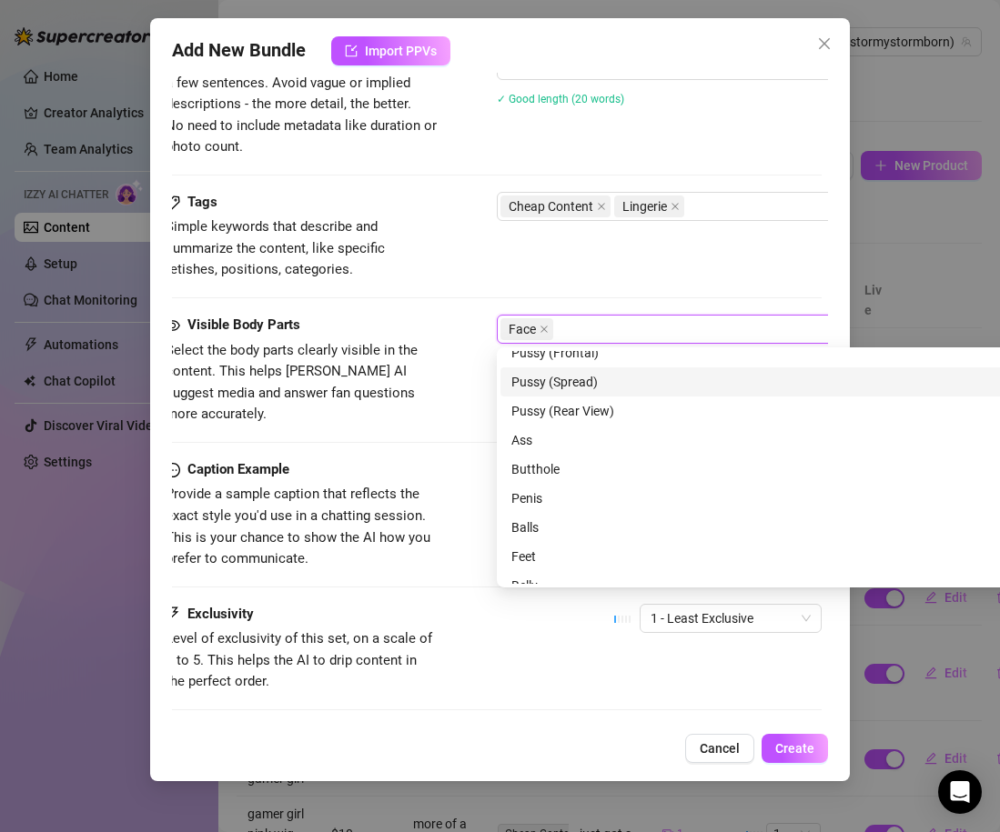
scroll to position [116, 0]
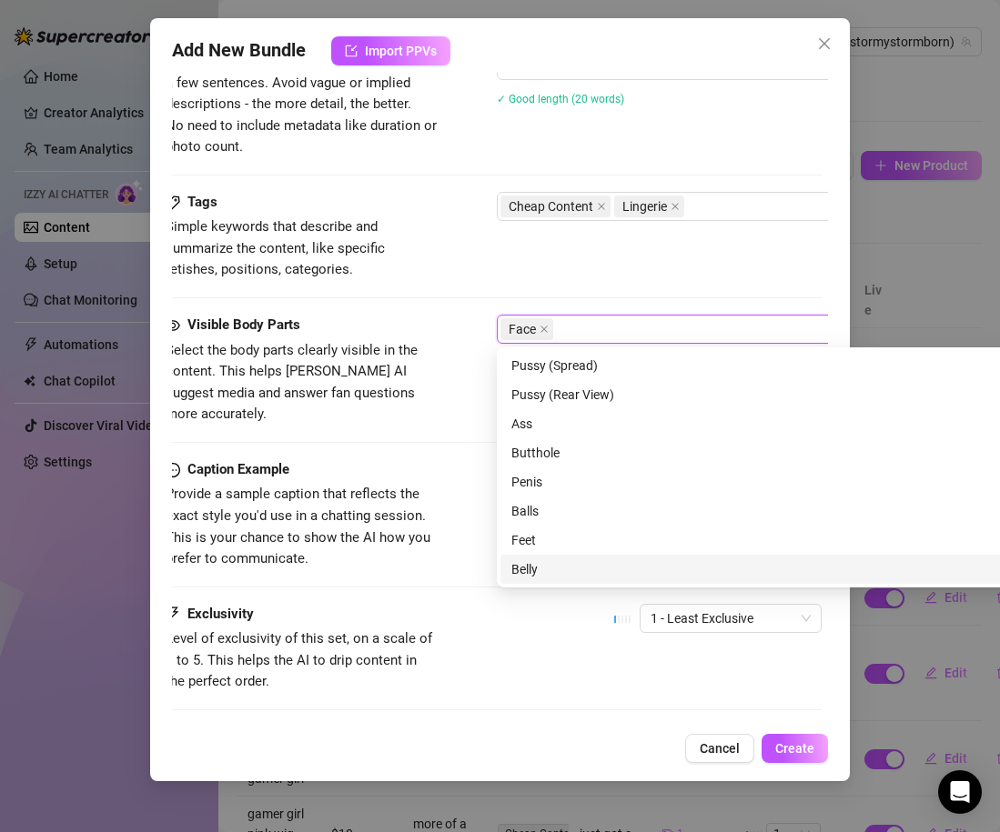
click at [559, 570] on div "Belly" at bounding box center [815, 570] width 608 height 20
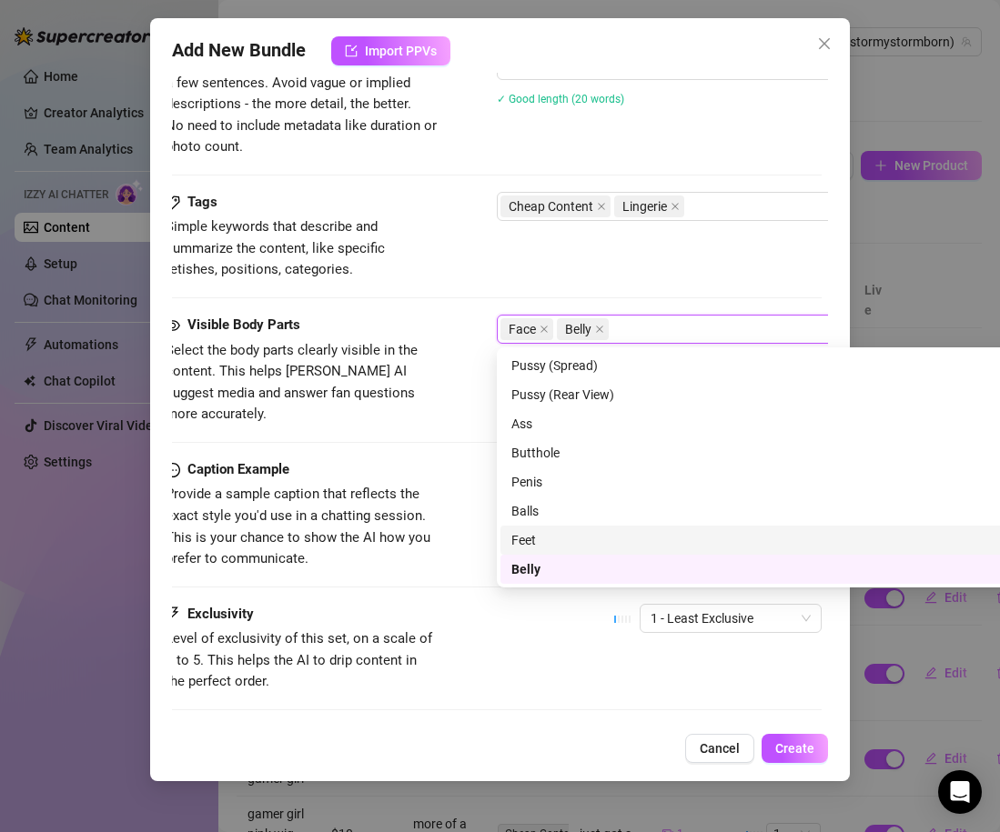
click at [433, 459] on div "Caption Example" at bounding box center [302, 470] width 273 height 22
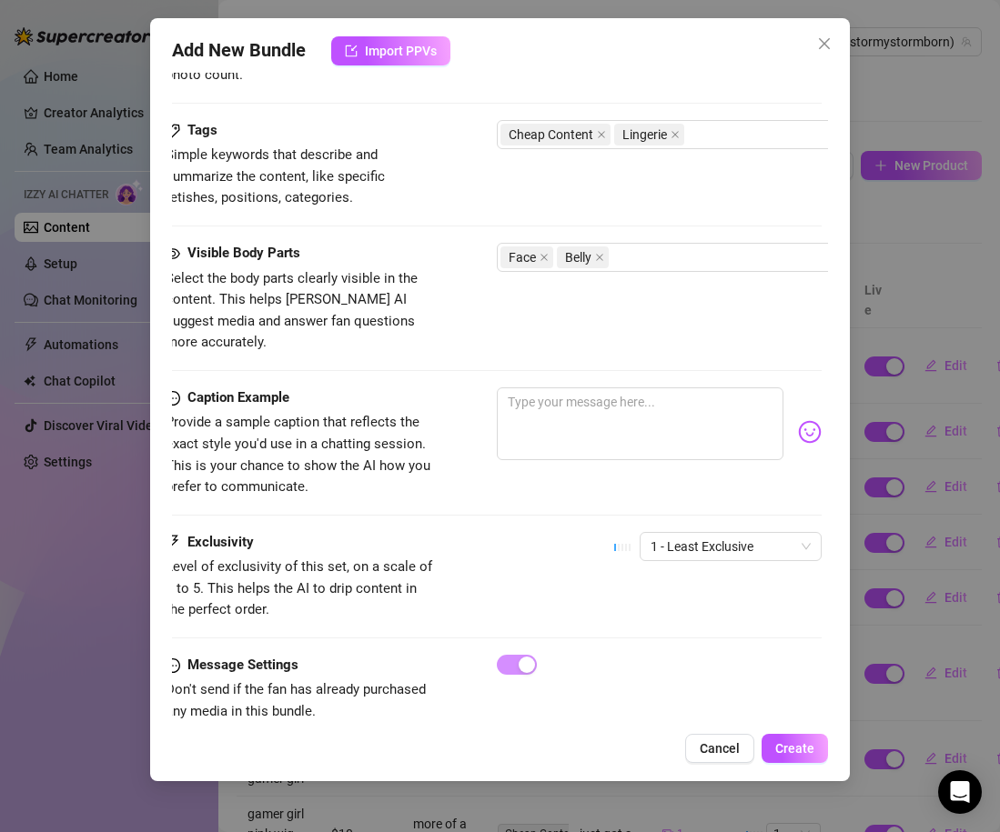
scroll to position [878, 6]
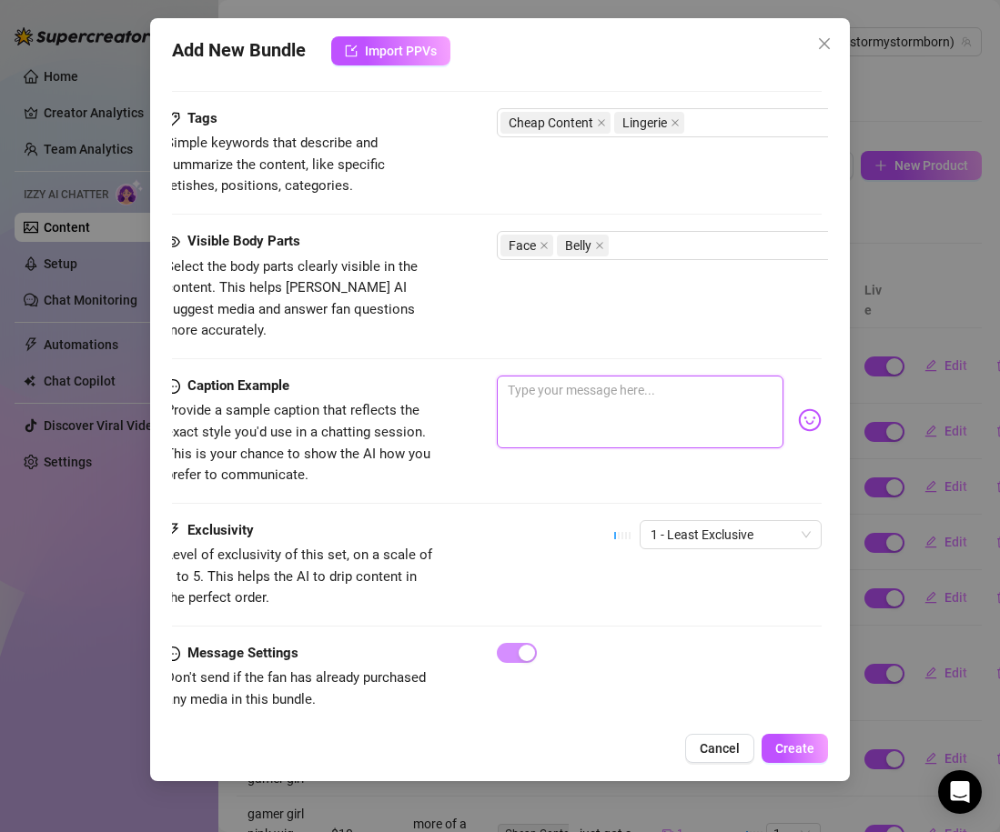
click at [571, 423] on textarea at bounding box center [640, 412] width 287 height 73
click at [692, 643] on div at bounding box center [659, 653] width 325 height 20
click at [790, 760] on button "Create" at bounding box center [795, 748] width 66 height 29
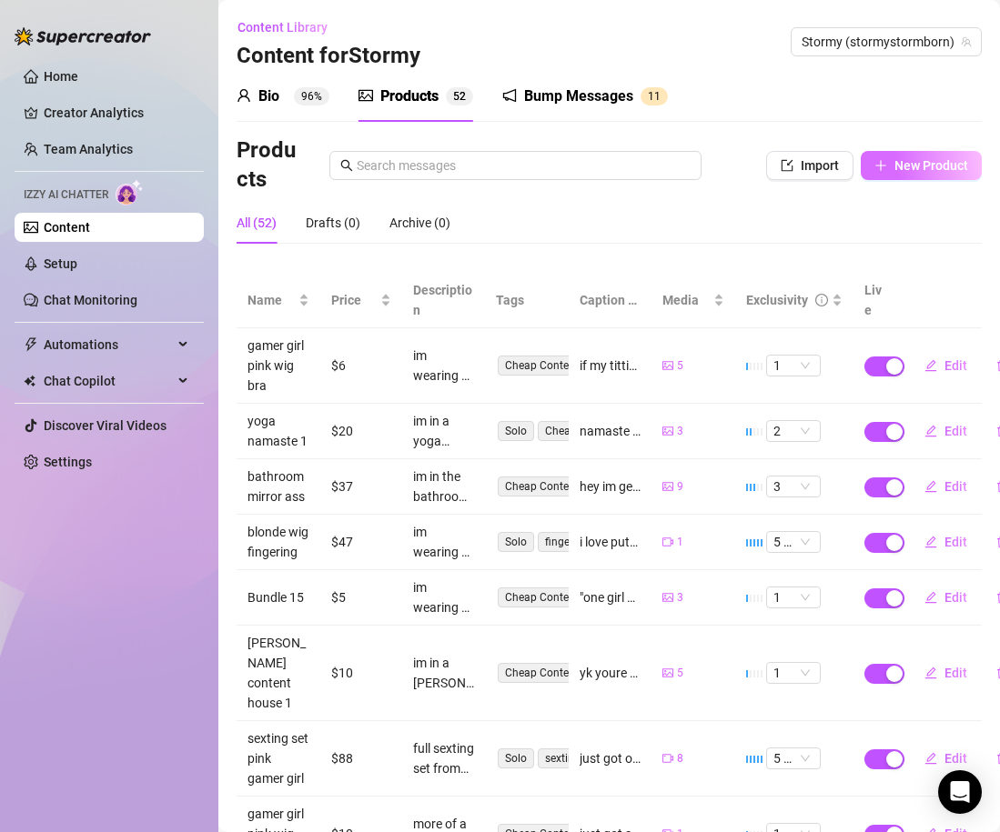
click at [918, 173] on button "New Product" at bounding box center [921, 165] width 121 height 29
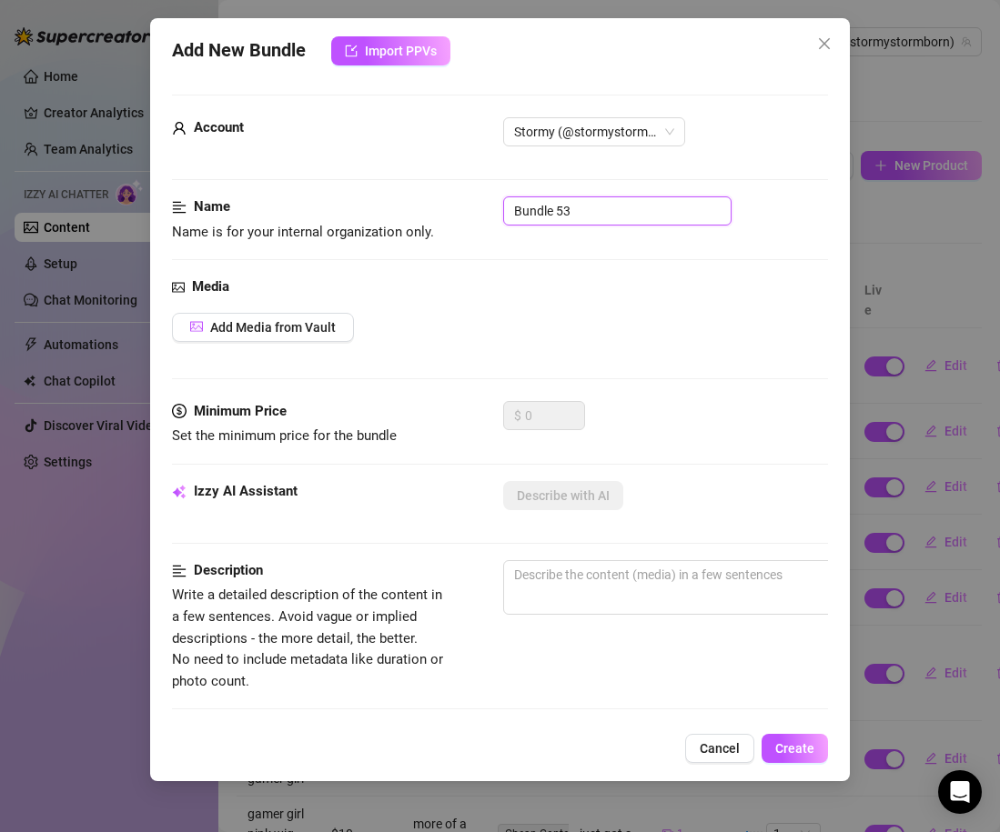
click at [687, 218] on input "Bundle 53" at bounding box center [617, 211] width 228 height 29
click at [516, 328] on div "Add Media from Vault" at bounding box center [500, 327] width 656 height 29
click at [314, 320] on span "Add Media from Vault" at bounding box center [273, 327] width 126 height 15
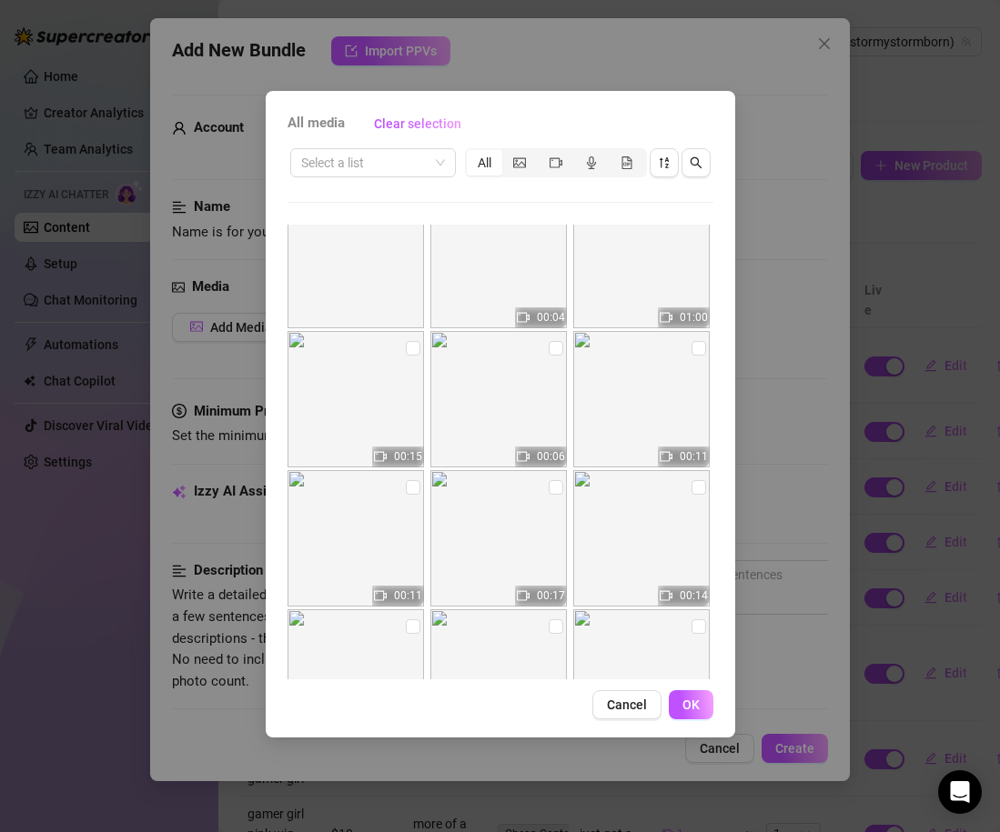
scroll to position [12683, 0]
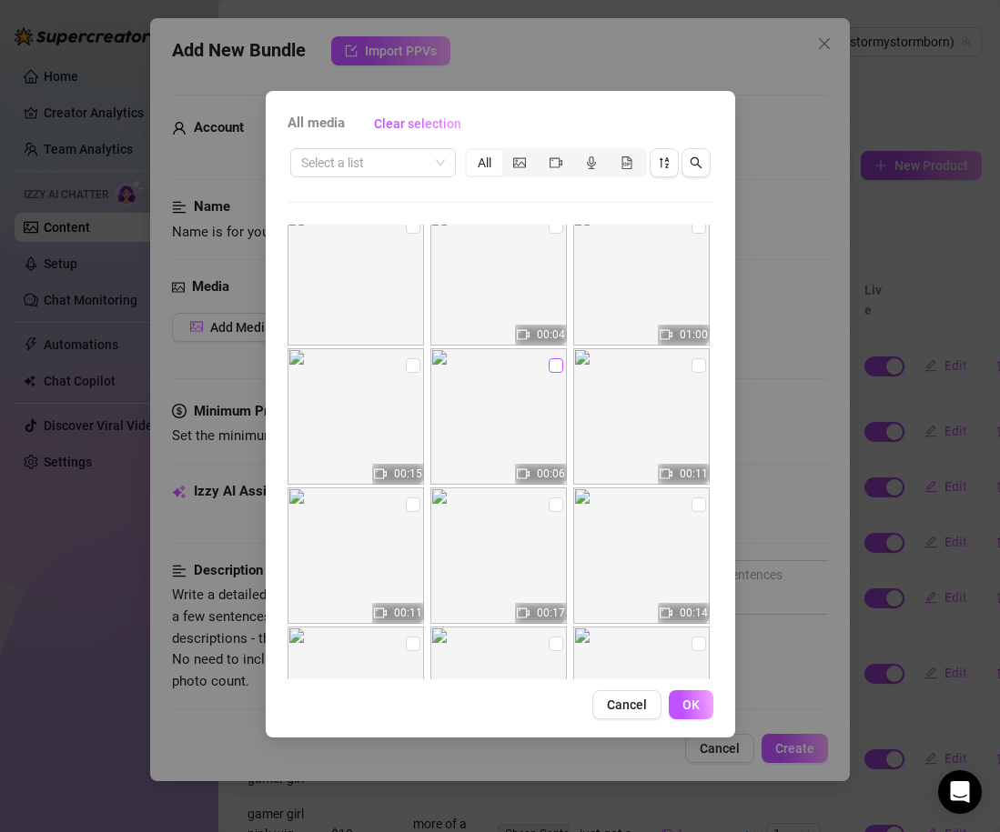
click at [550, 370] on input "checkbox" at bounding box center [556, 365] width 15 height 15
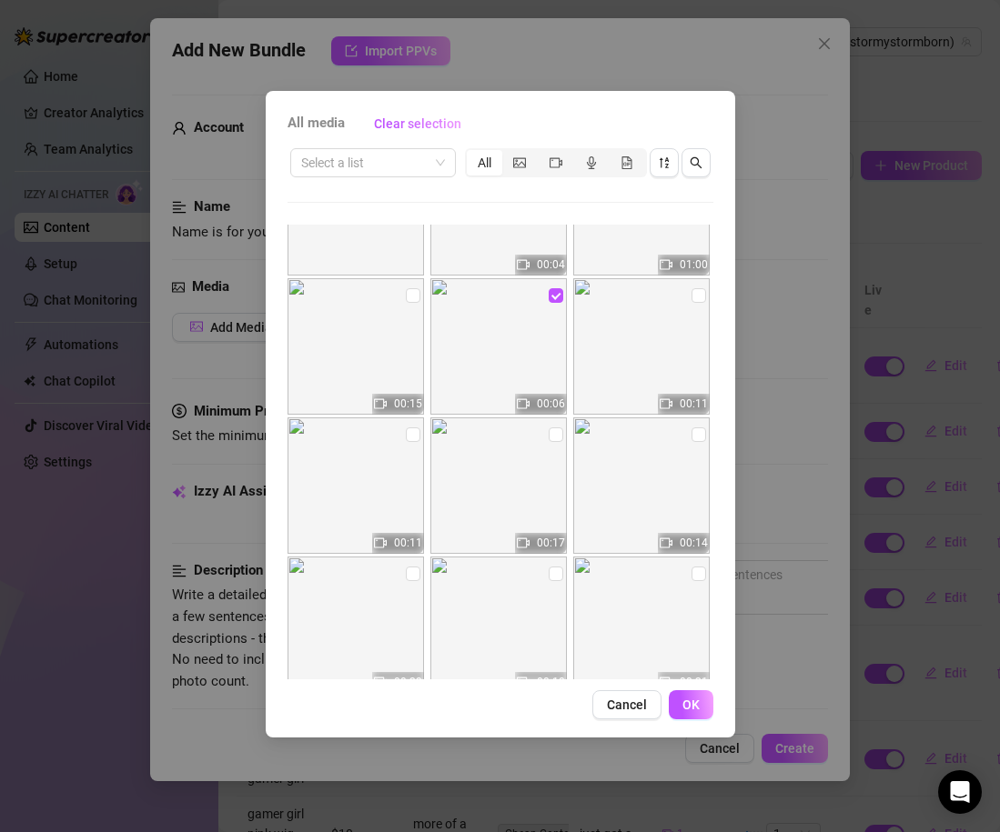
scroll to position [12742, 0]
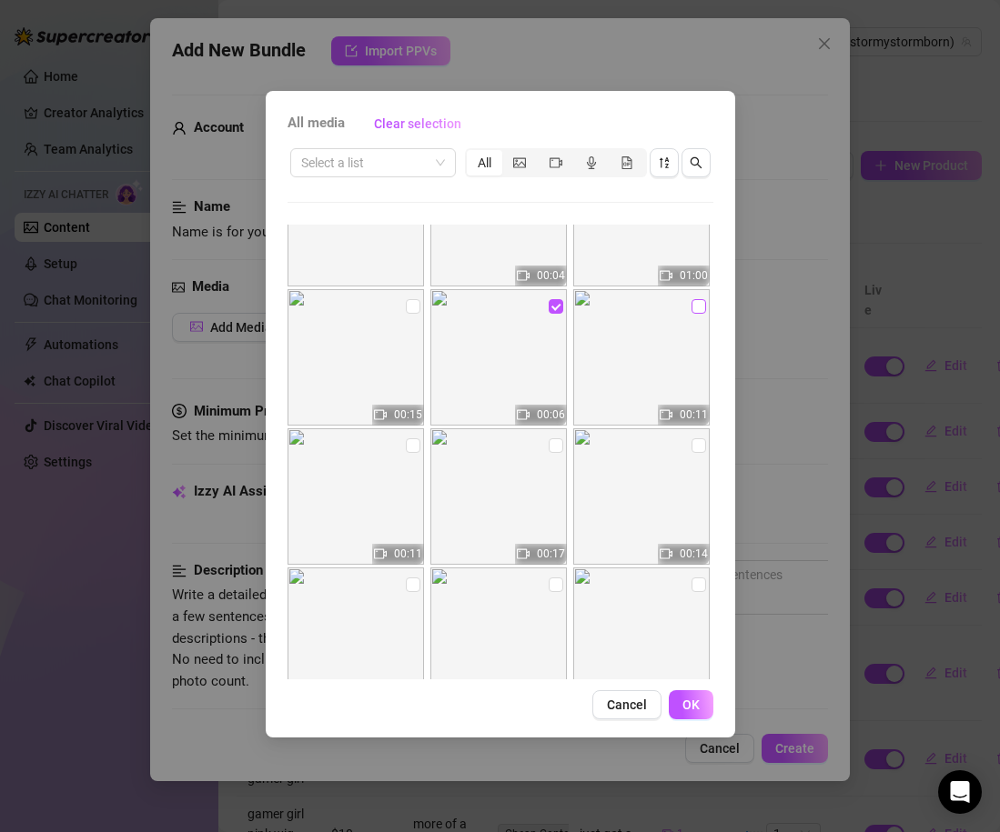
click at [695, 307] on input "checkbox" at bounding box center [698, 306] width 15 height 15
click at [411, 449] on input "checkbox" at bounding box center [413, 446] width 15 height 15
click at [559, 451] on input "checkbox" at bounding box center [556, 446] width 15 height 15
click at [698, 445] on input "checkbox" at bounding box center [698, 446] width 15 height 15
click at [699, 705] on span "OK" at bounding box center [690, 705] width 17 height 15
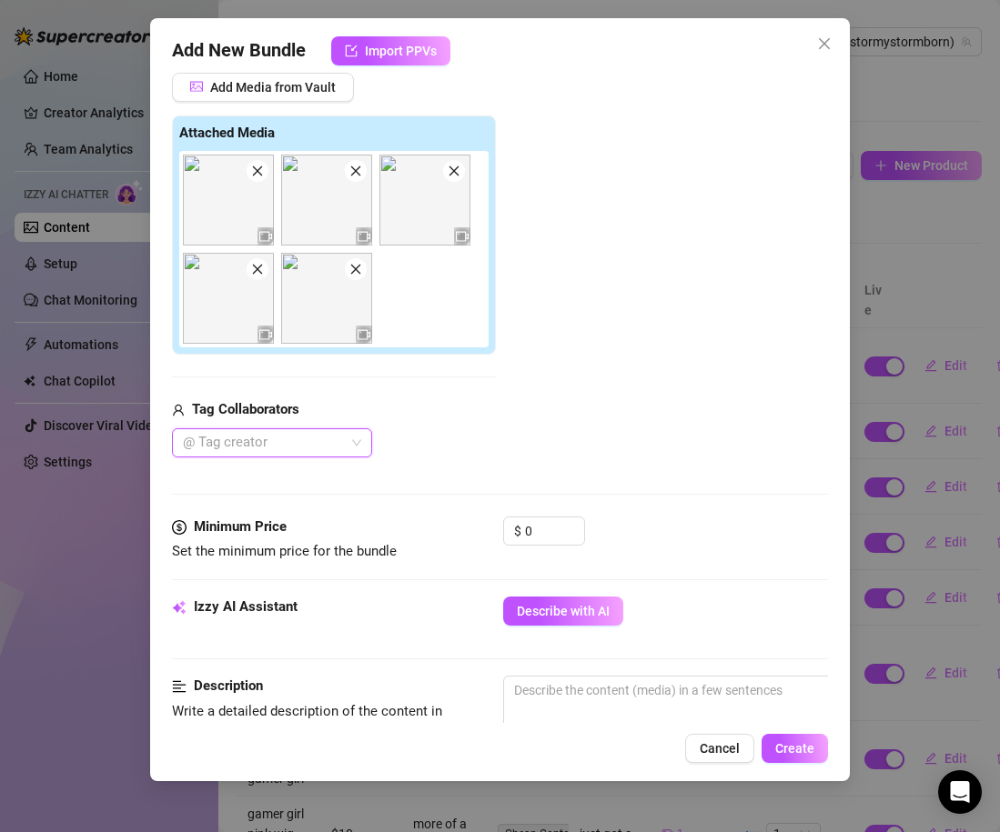
scroll to position [251, 0]
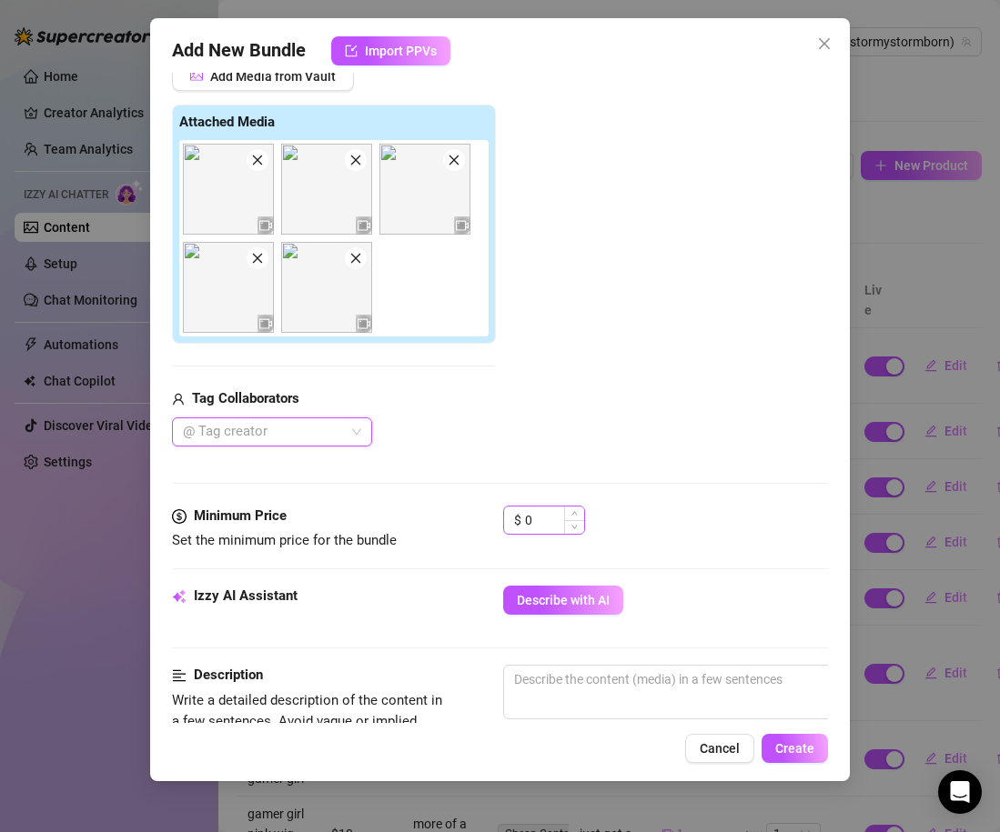
click at [523, 513] on div "$ 0" at bounding box center [544, 520] width 82 height 29
click at [528, 517] on input "0" at bounding box center [554, 520] width 59 height 27
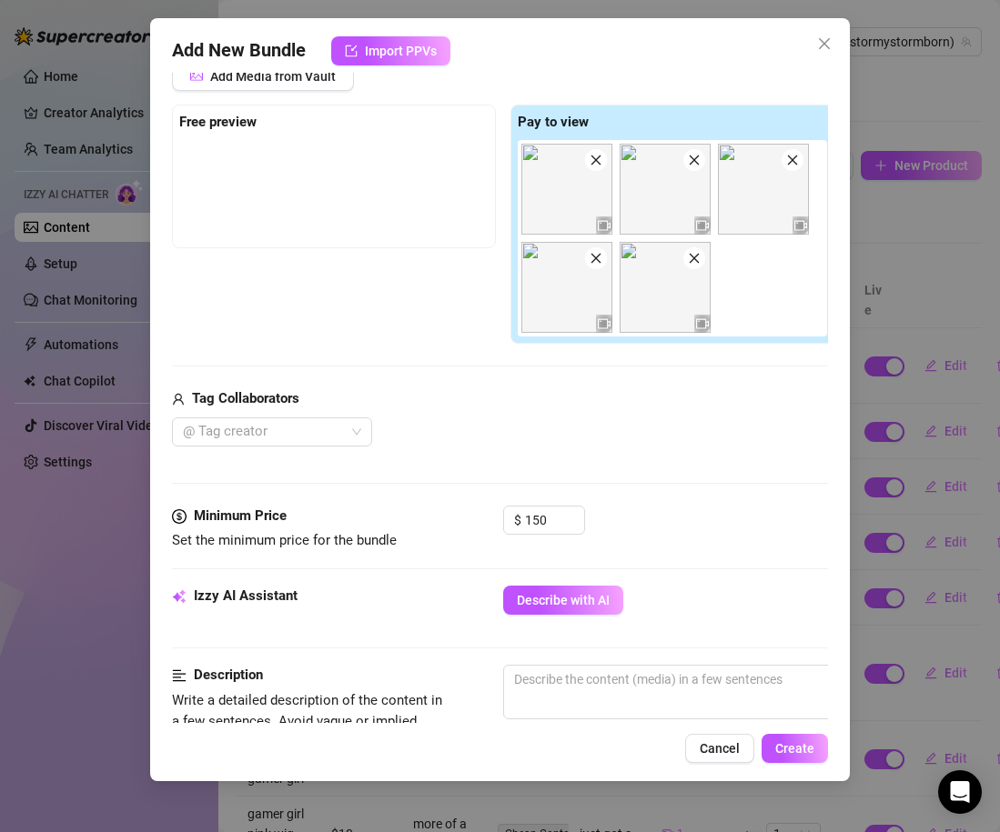
click at [638, 492] on div "Media Add Media from Vault Free preview Pay to view Tag Collaborators @ Tag cre…" at bounding box center [500, 265] width 656 height 480
click at [555, 523] on input "150" at bounding box center [554, 520] width 59 height 27
click at [606, 486] on div "Media Add Media from Vault Free preview Pay to view Tag Collaborators @ Tag cre…" at bounding box center [500, 265] width 656 height 480
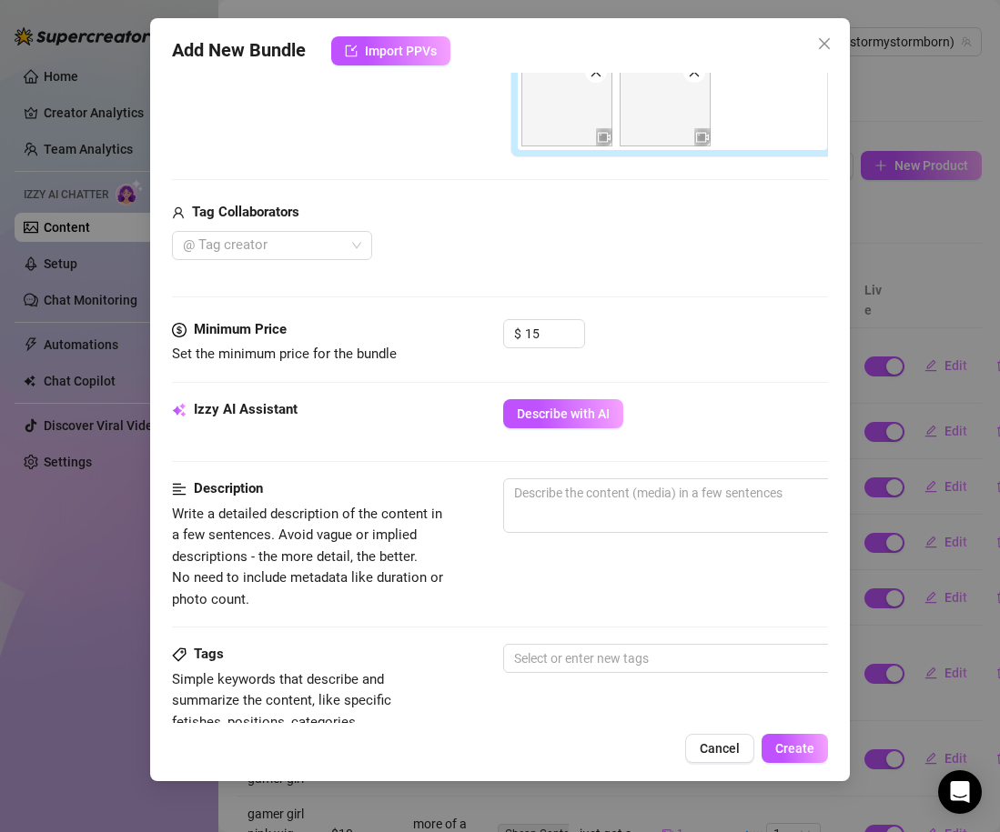
scroll to position [449, 0]
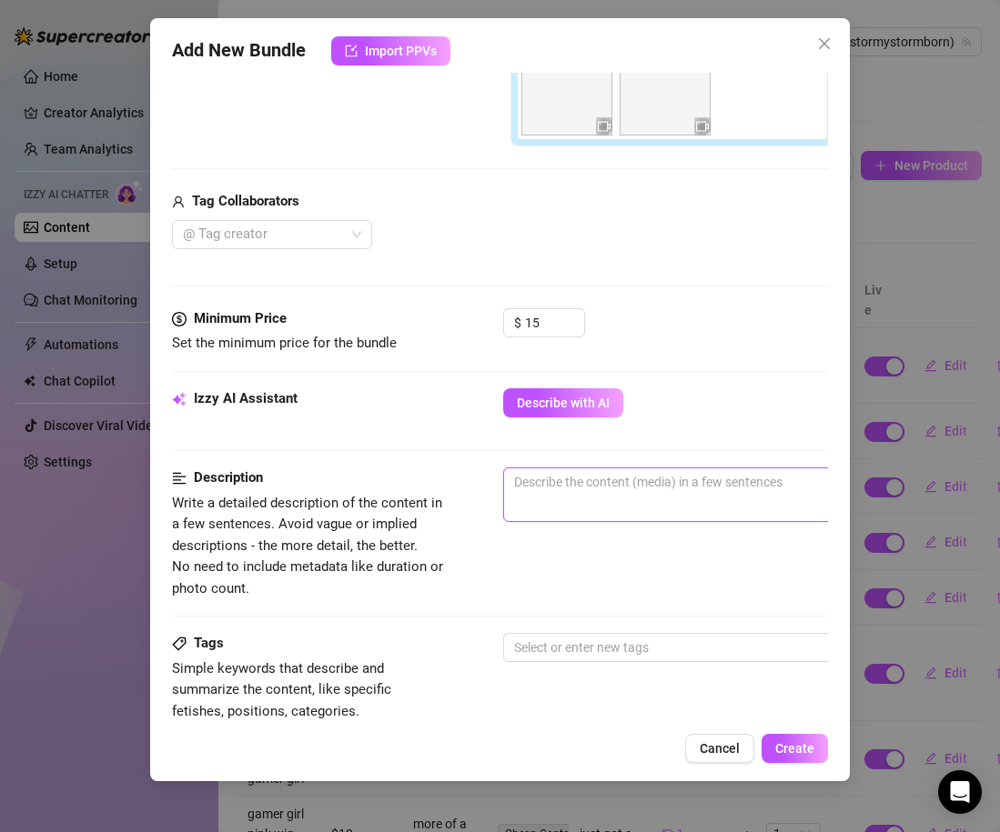
click at [606, 486] on textarea at bounding box center [821, 482] width 635 height 27
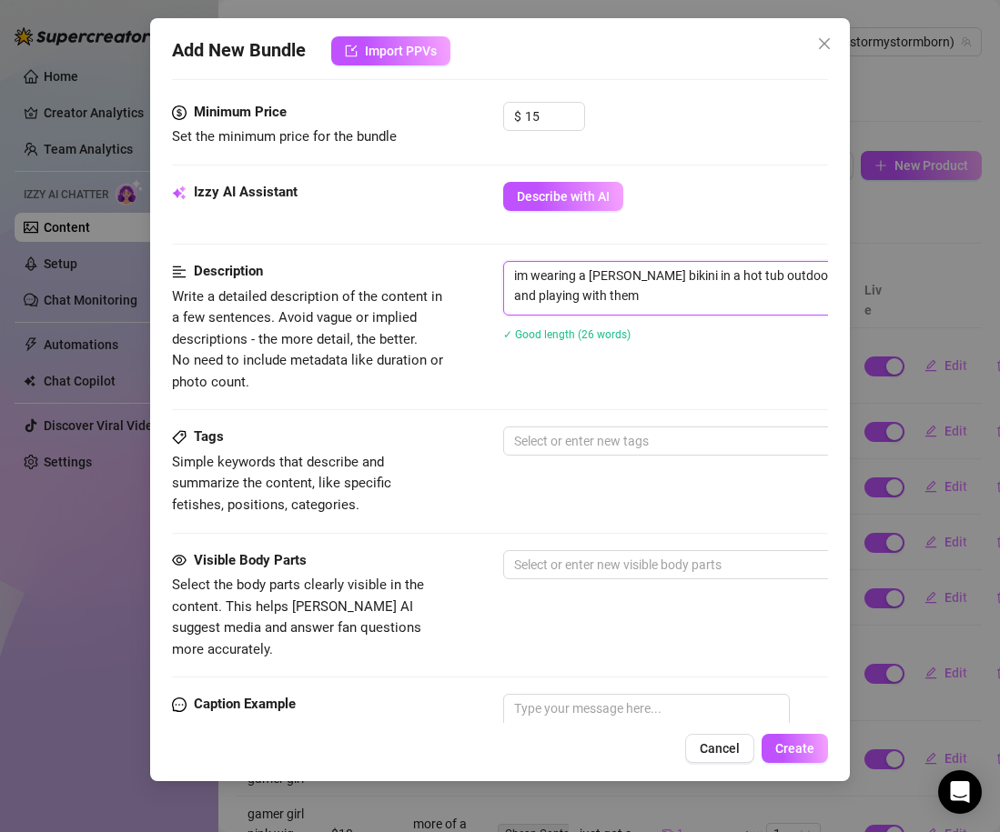
scroll to position [701, 0]
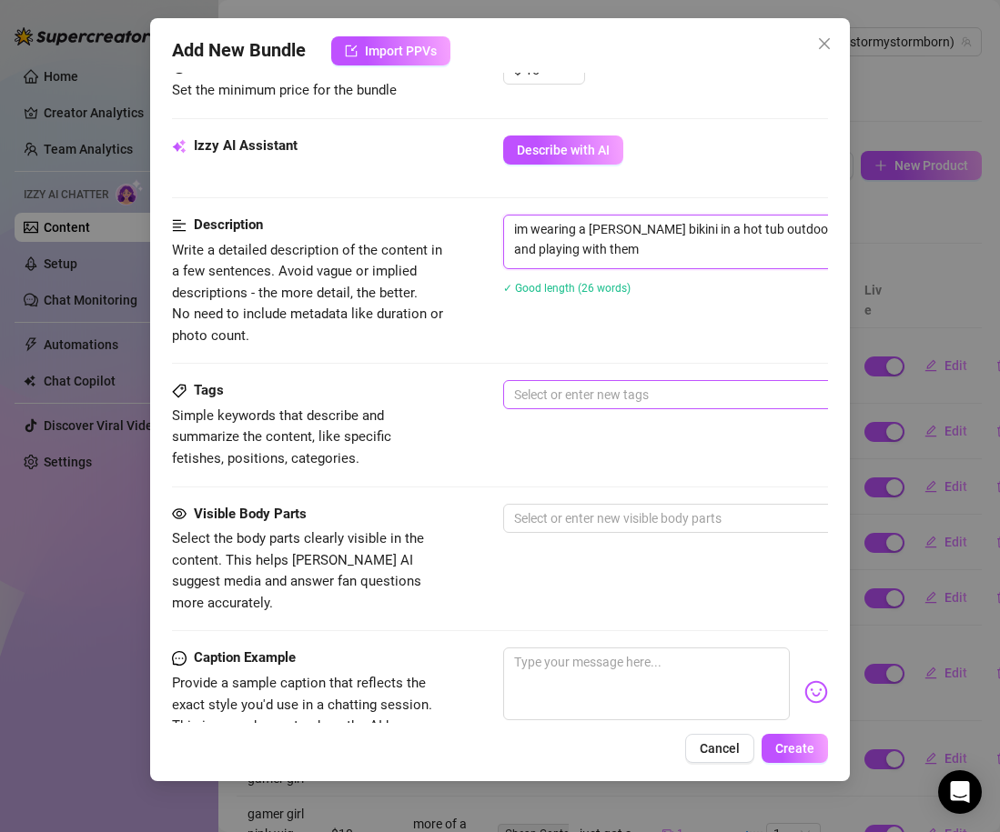
click at [560, 409] on div "Select or enter new tags" at bounding box center [821, 394] width 637 height 29
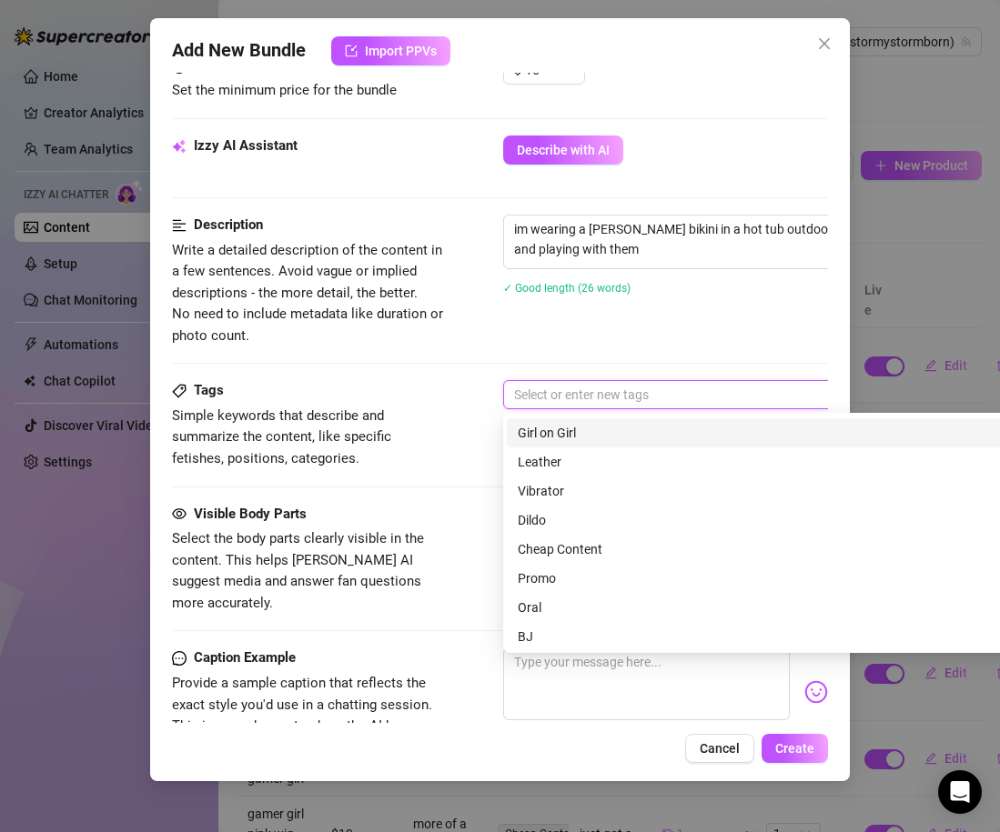
scroll to position [130, 0]
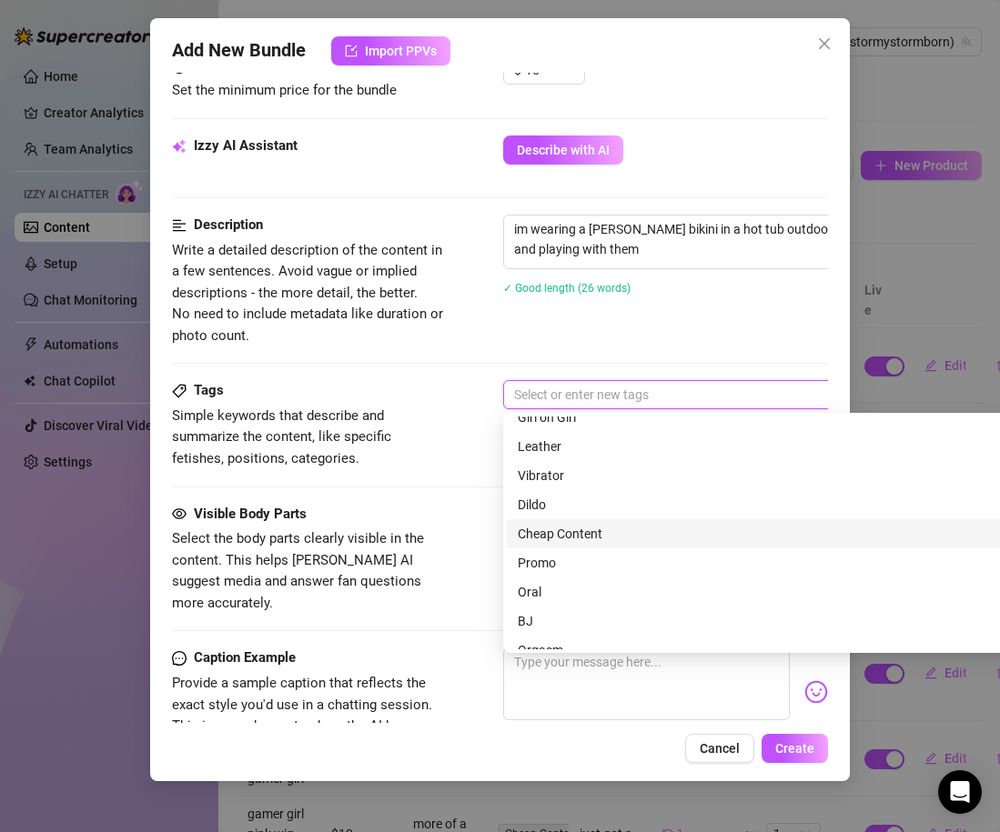
click at [558, 537] on div "Cheap Content" at bounding box center [822, 534] width 608 height 20
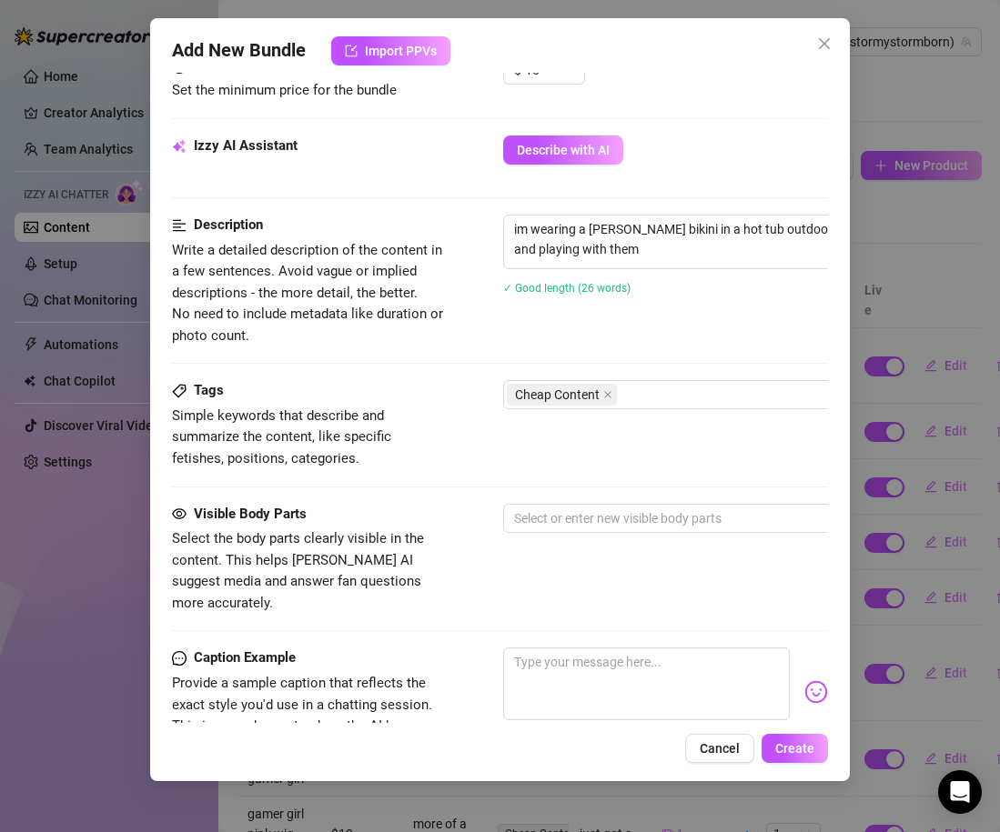
click at [449, 462] on div "Tags Simple keywords that describe and summarize the content, like specific fet…" at bounding box center [500, 424] width 656 height 89
click at [625, 395] on div "Cheap Content" at bounding box center [812, 394] width 610 height 25
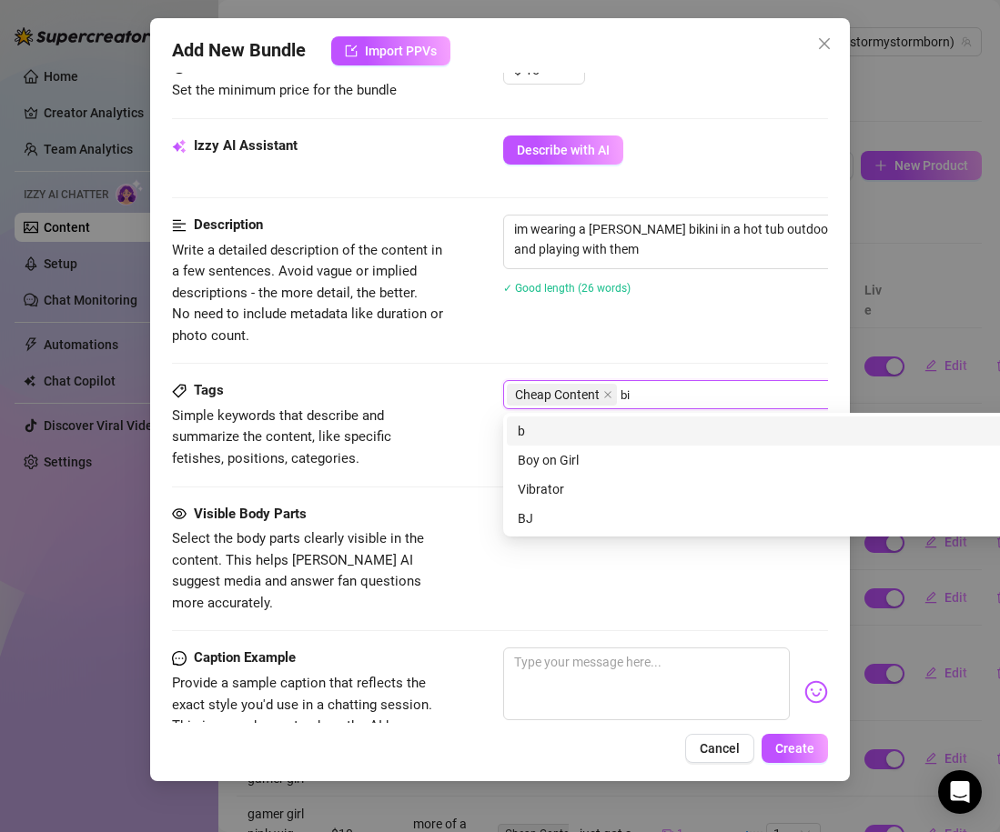
scroll to position [0, 0]
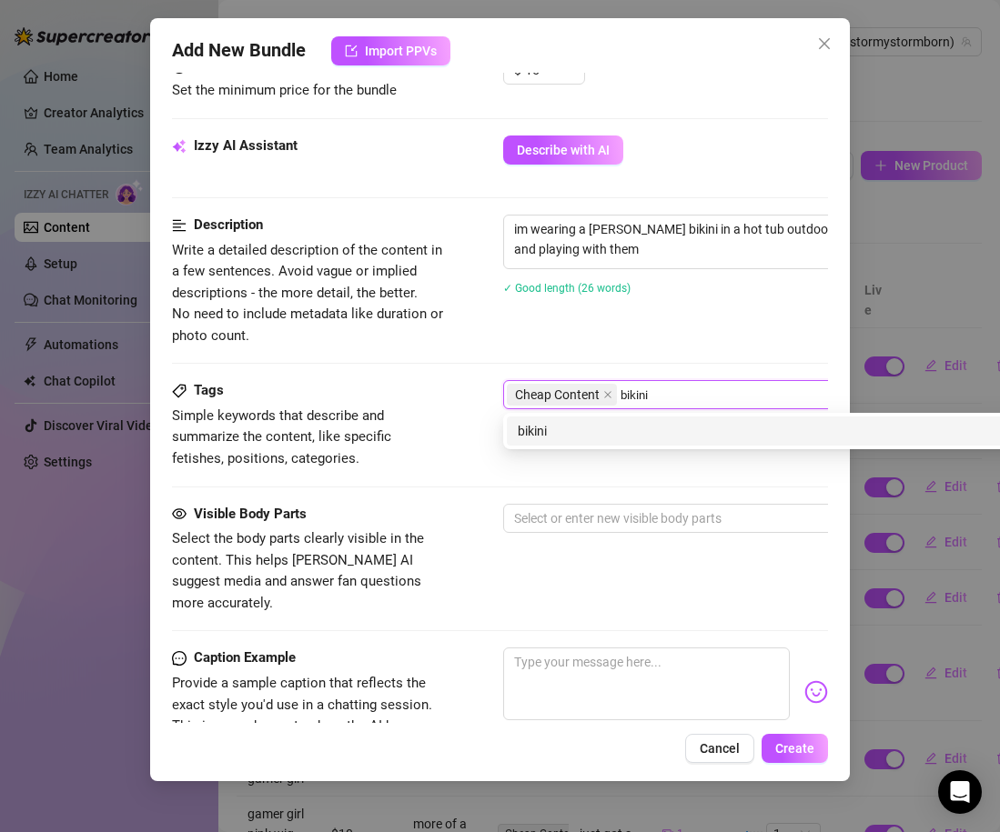
click at [644, 419] on div "bikini" at bounding box center [822, 431] width 630 height 29
click at [633, 442] on div "hot tub" at bounding box center [822, 431] width 630 height 29
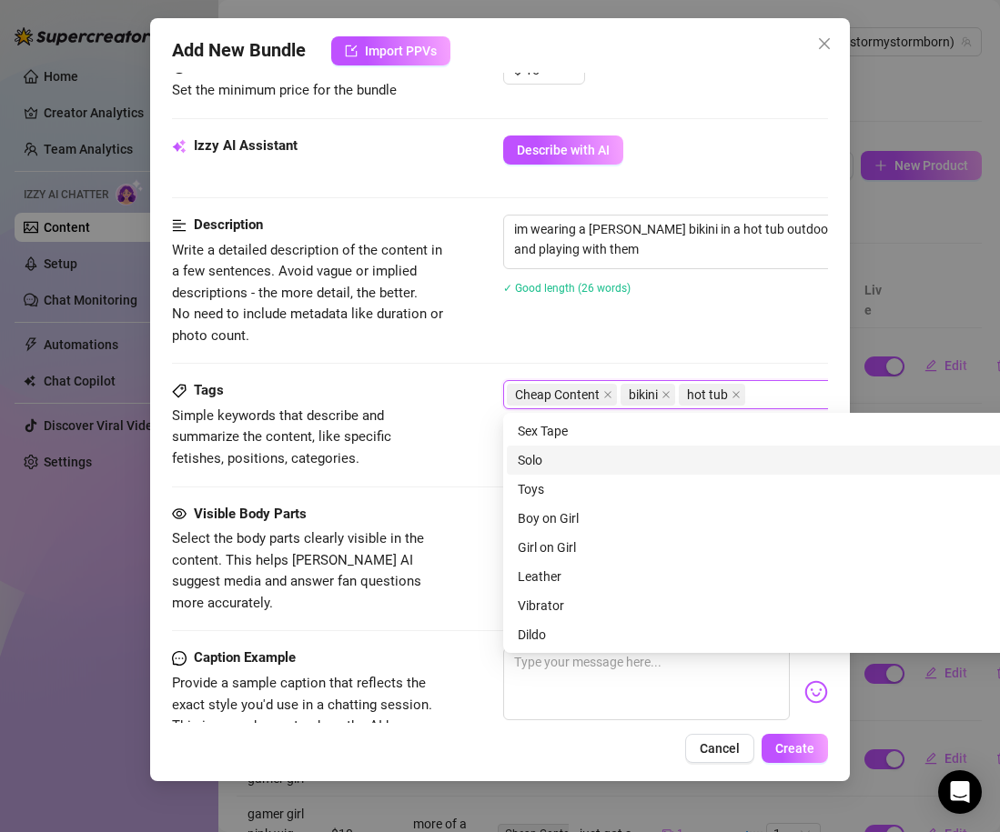
click at [446, 448] on div "Tags Simple keywords that describe and summarize the content, like specific fet…" at bounding box center [500, 424] width 656 height 89
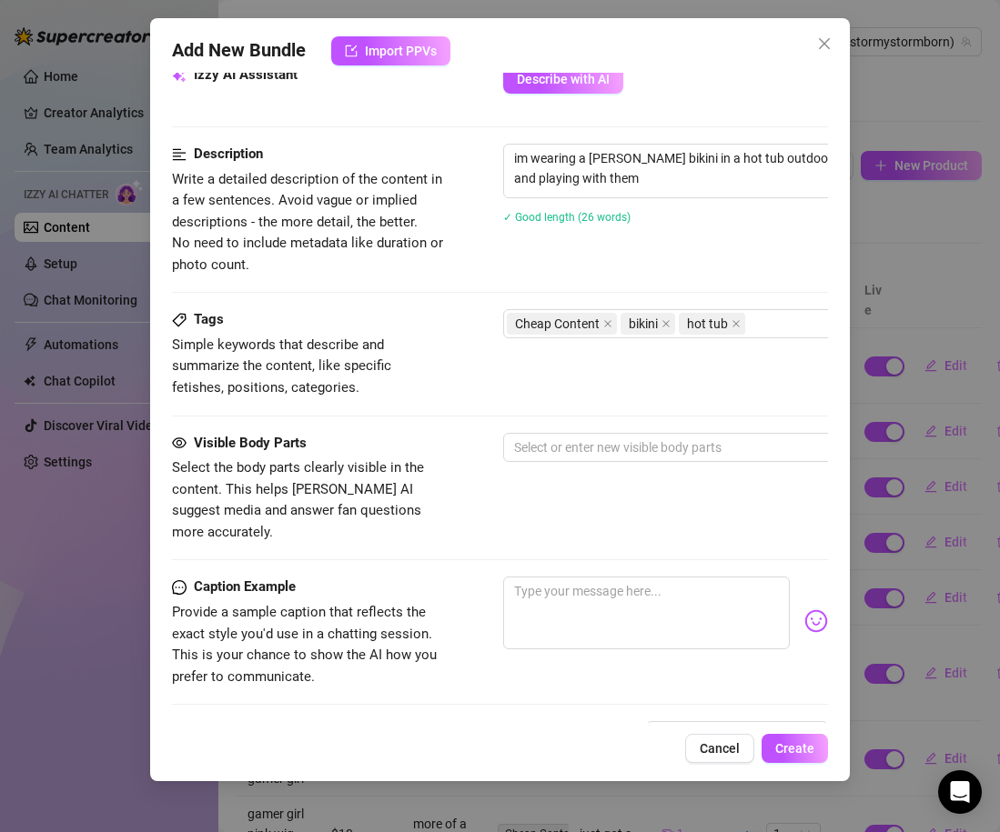
scroll to position [776, 0]
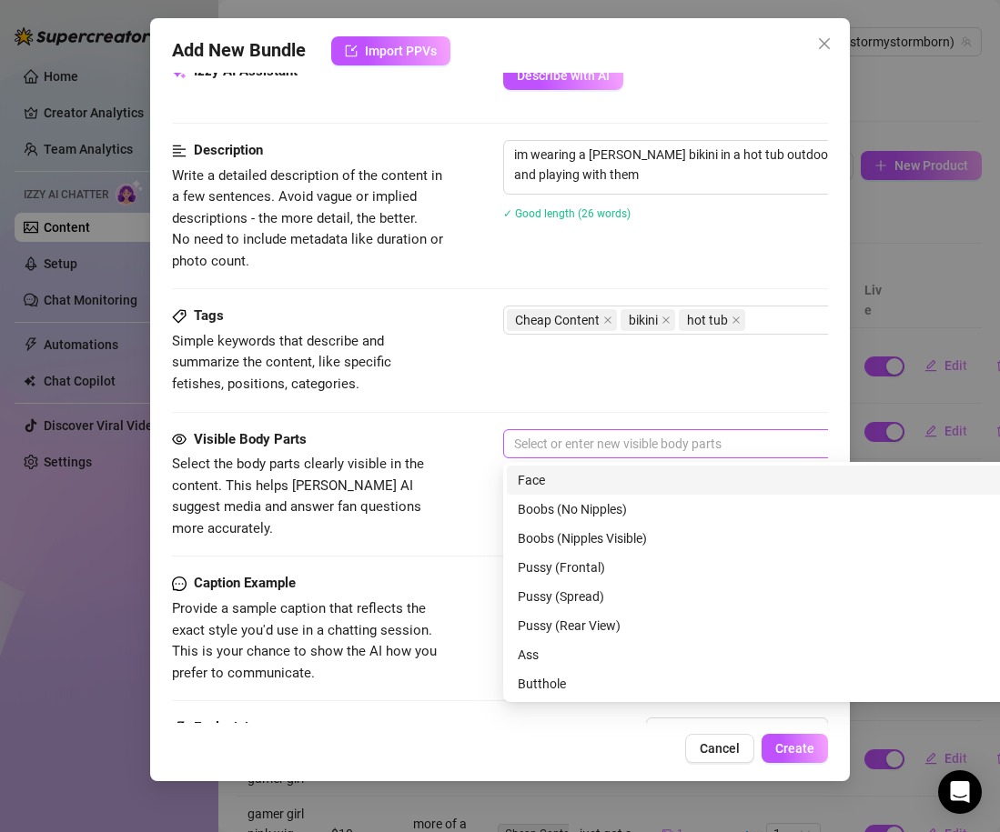
click at [542, 442] on div at bounding box center [812, 443] width 610 height 25
click at [567, 477] on div "Face" at bounding box center [822, 480] width 608 height 20
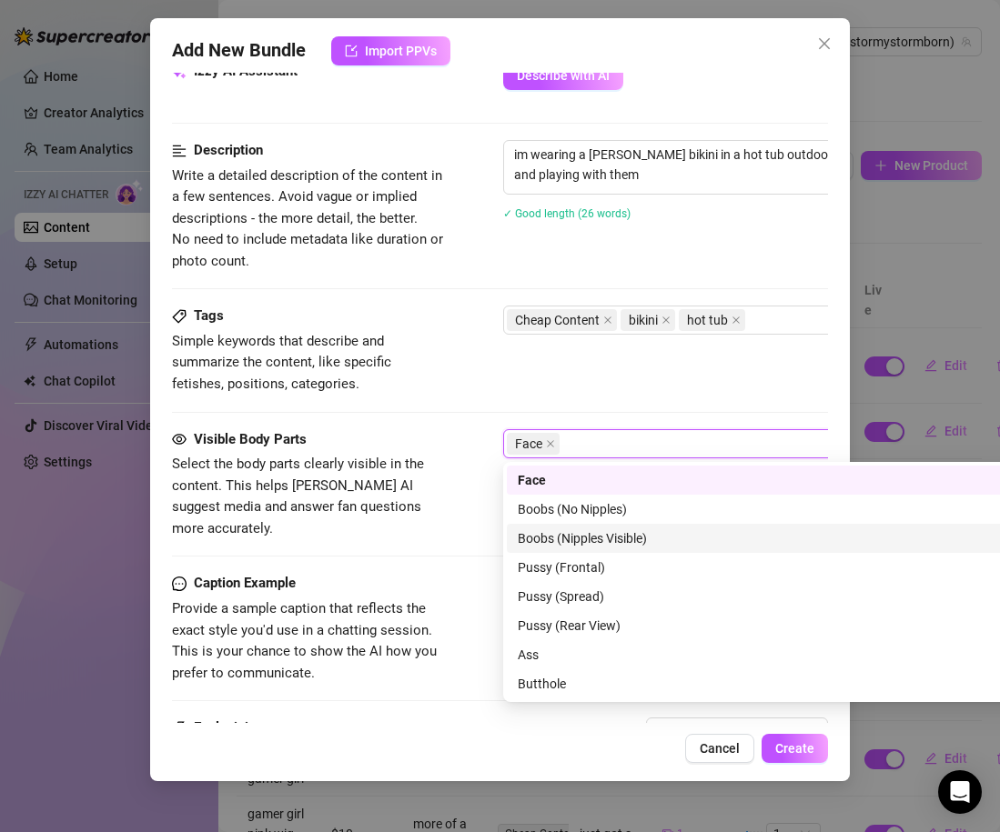
click at [595, 541] on div "Boobs (Nipples Visible)" at bounding box center [822, 539] width 608 height 20
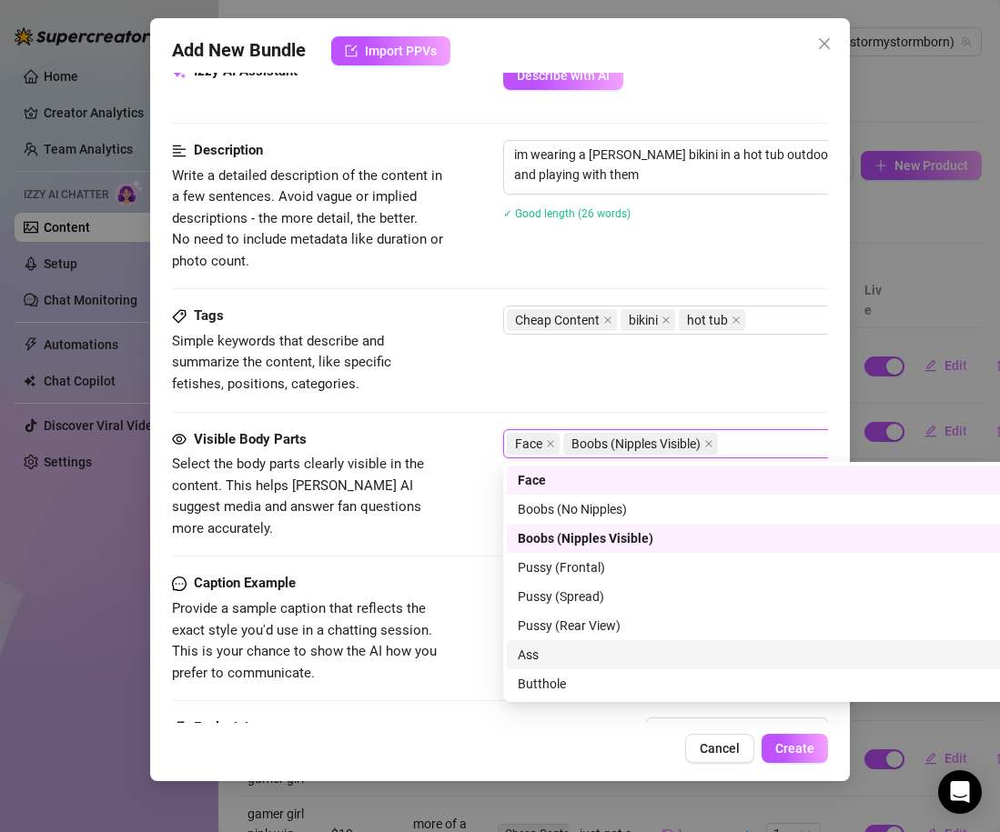
click at [570, 647] on div "Ass" at bounding box center [822, 655] width 608 height 20
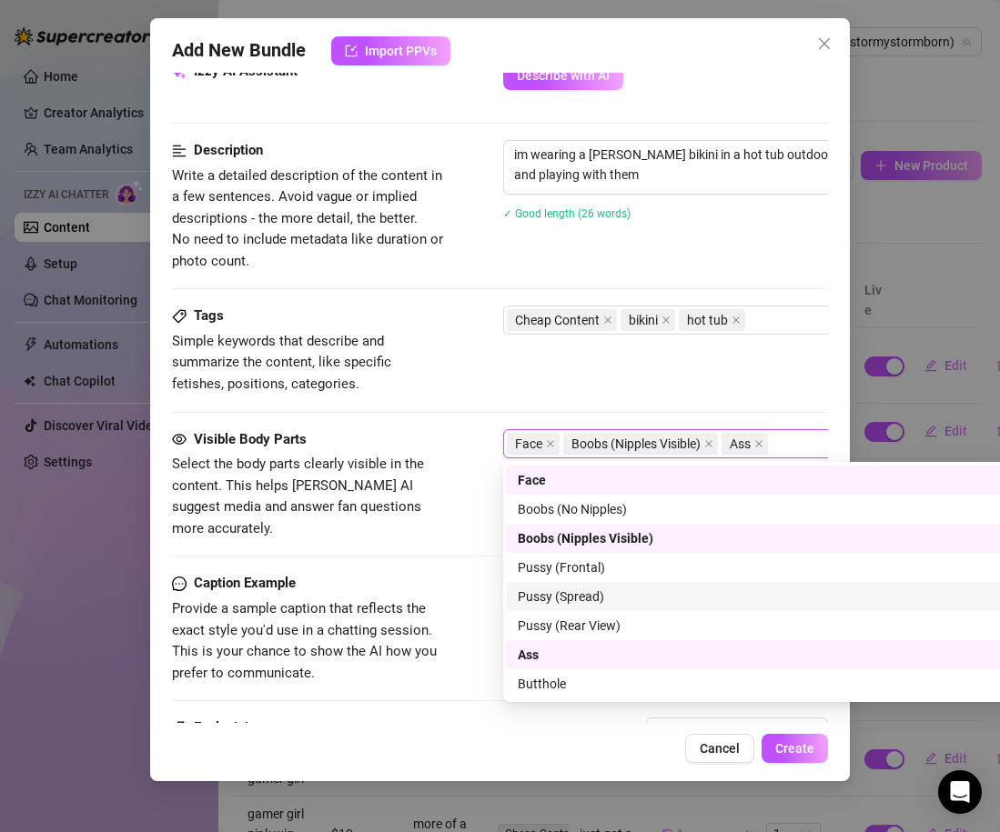
click at [449, 533] on div "Visible Body Parts Select the body parts clearly visible in the content. This h…" at bounding box center [500, 501] width 656 height 145
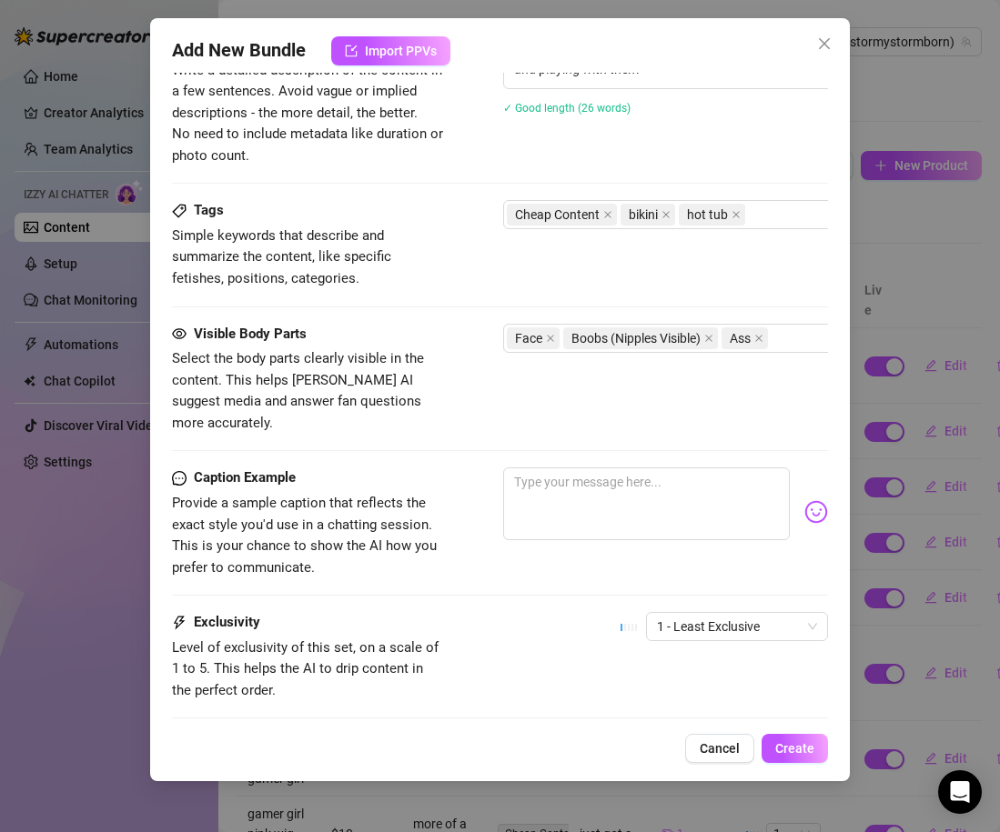
scroll to position [953, 0]
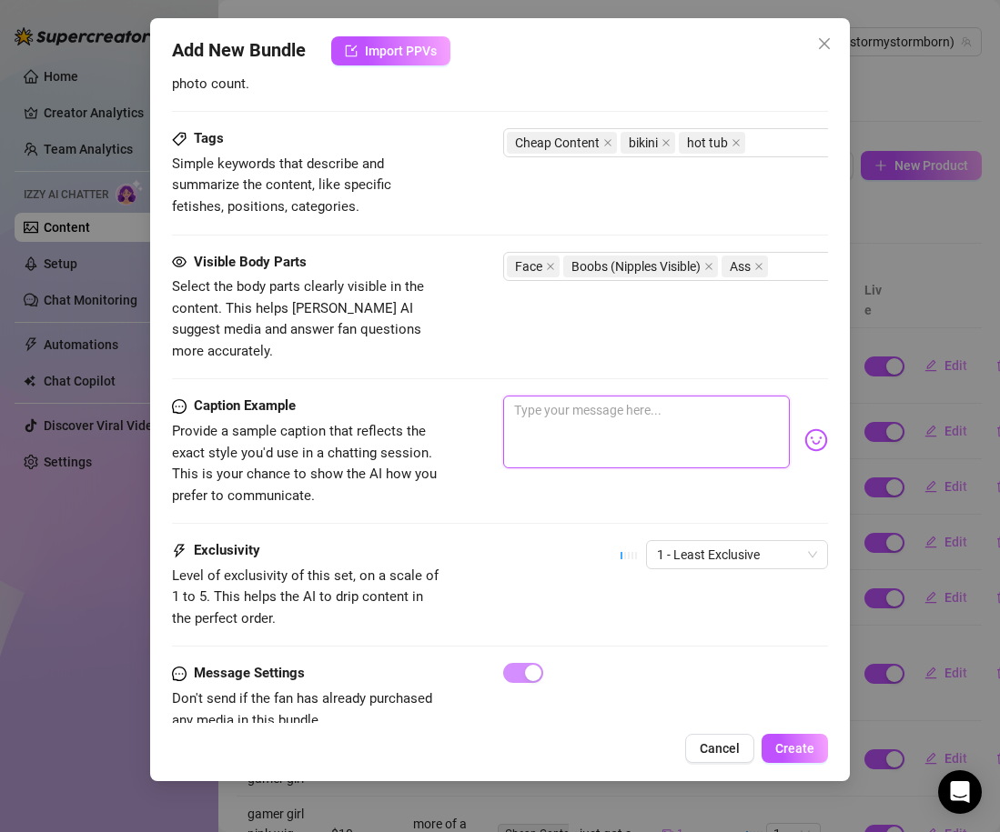
click at [540, 431] on textarea at bounding box center [646, 432] width 287 height 73
click at [812, 432] on div "the waters real nice bb wanna come join me" at bounding box center [665, 440] width 325 height 89
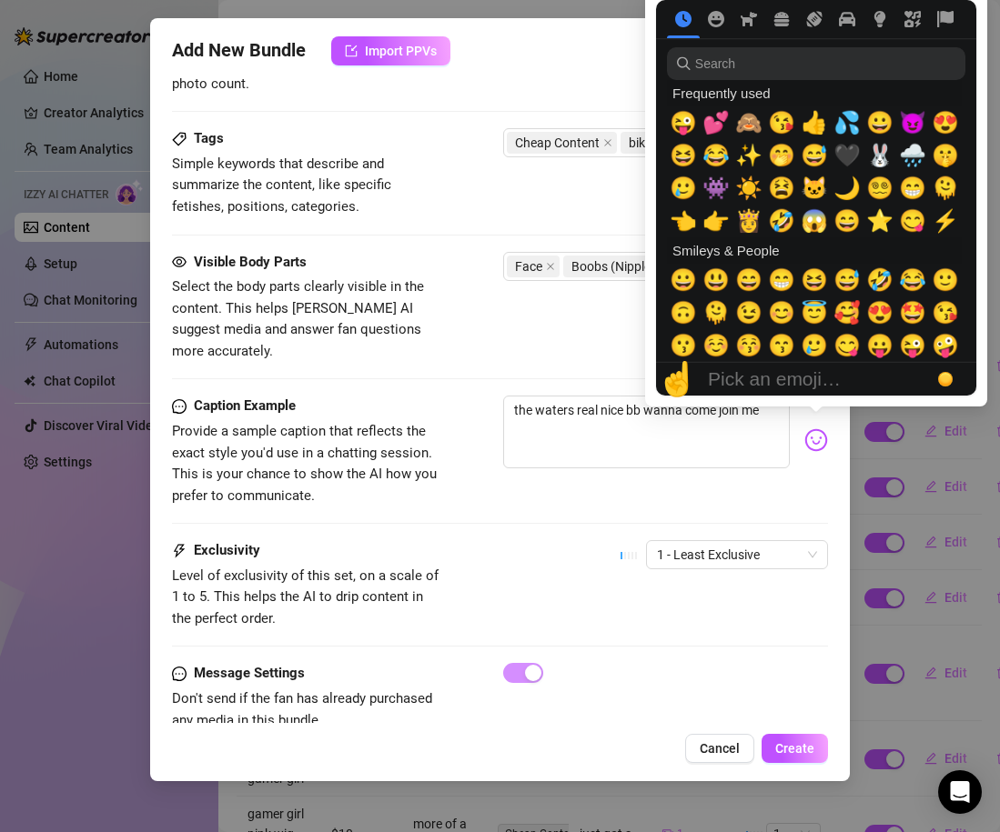
click at [812, 429] on img at bounding box center [816, 441] width 24 height 24
click at [711, 120] on span "💕" at bounding box center [715, 122] width 27 height 25
click at [842, 126] on span "💦" at bounding box center [846, 122] width 27 height 25
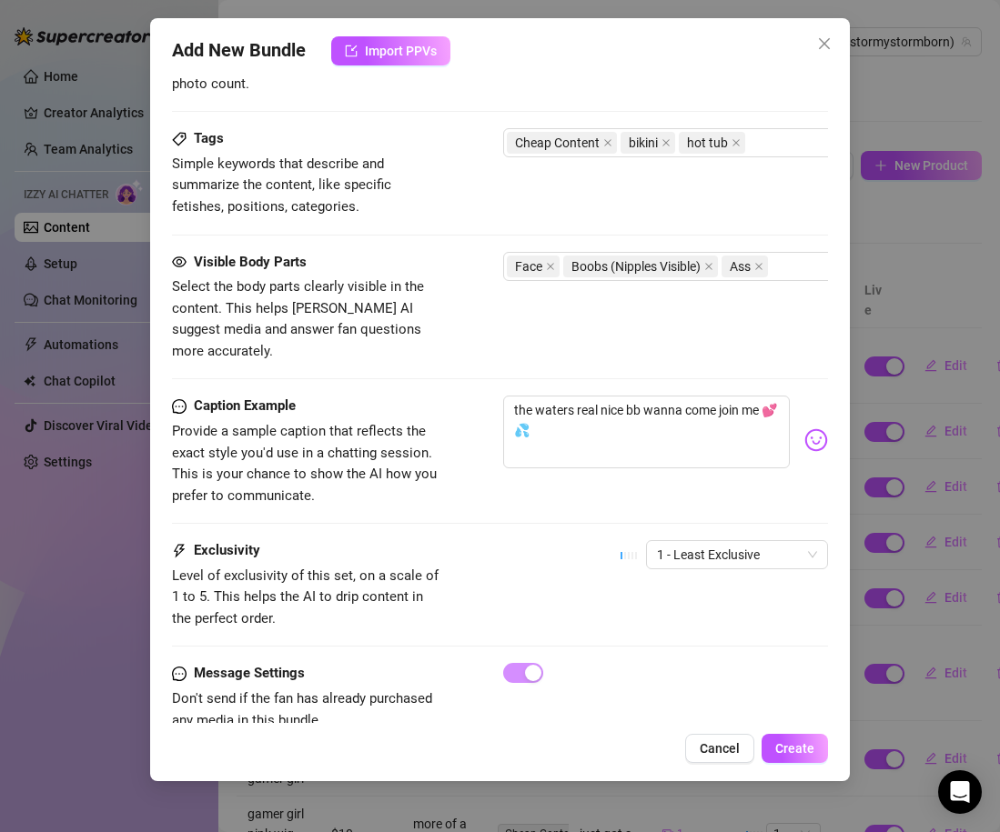
click at [529, 498] on div "Caption Example Provide a sample caption that reflects the exact style you'd us…" at bounding box center [500, 468] width 656 height 145
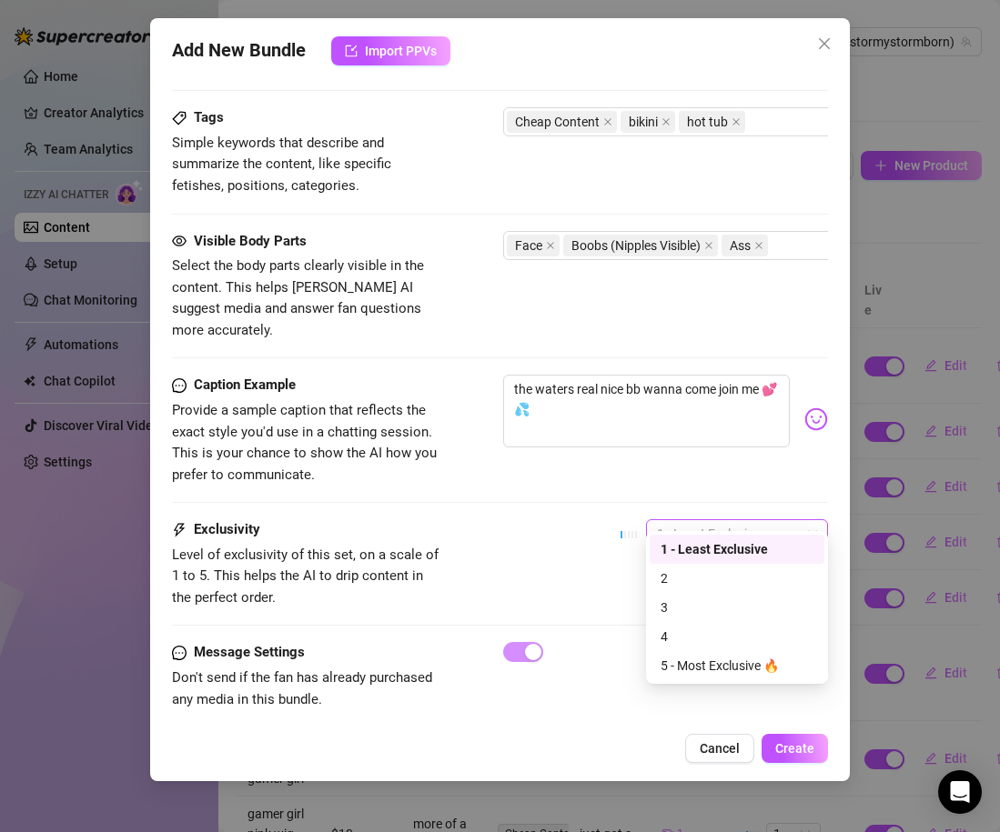
click at [693, 520] on span "1 - Least Exclusive" at bounding box center [737, 533] width 160 height 27
click at [694, 580] on div "2" at bounding box center [737, 579] width 153 height 20
click at [573, 567] on div "Exclusivity Level of exclusivity of this set, on a scale of 1 to 5. This helps …" at bounding box center [500, 564] width 656 height 89
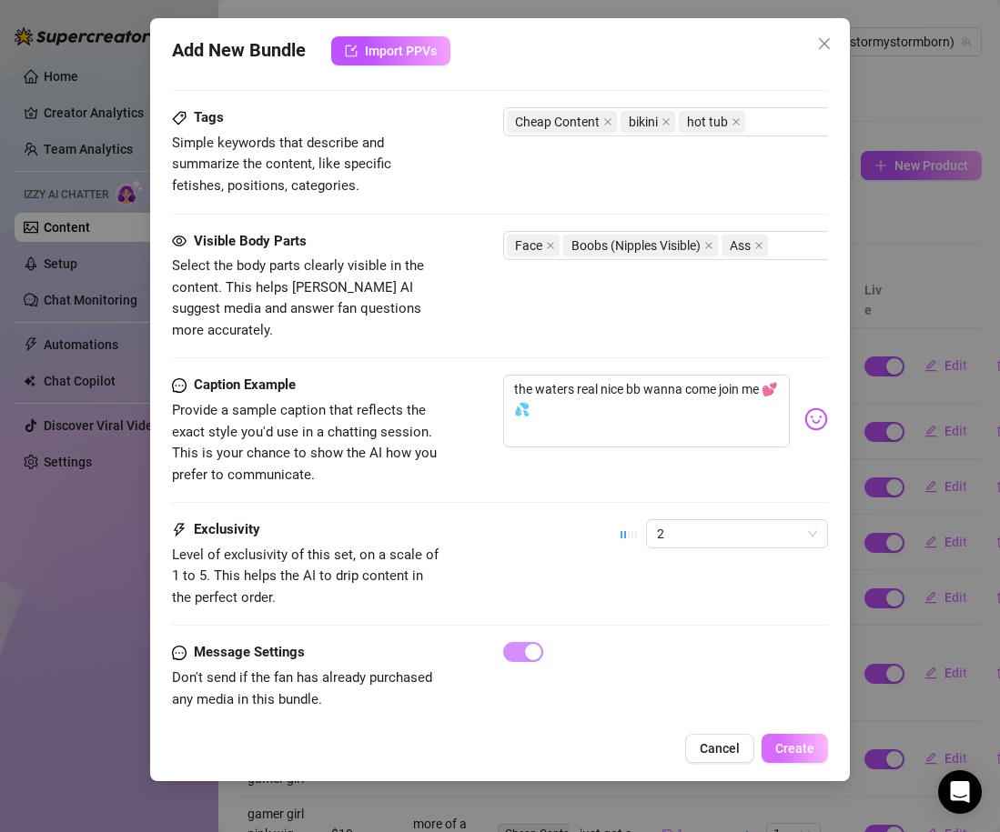
click at [803, 755] on span "Create" at bounding box center [794, 749] width 39 height 15
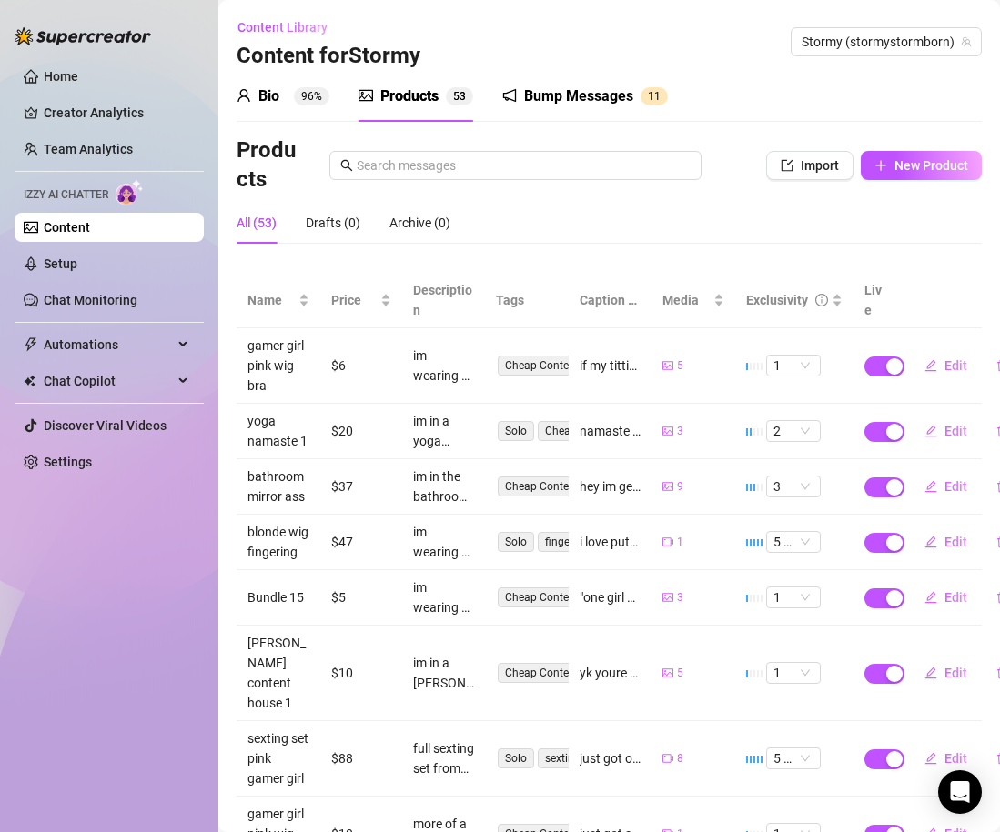
click at [488, 248] on div "All (53) Drafts (0) Archive (0)" at bounding box center [609, 230] width 745 height 56
